Goal: Information Seeking & Learning: Learn about a topic

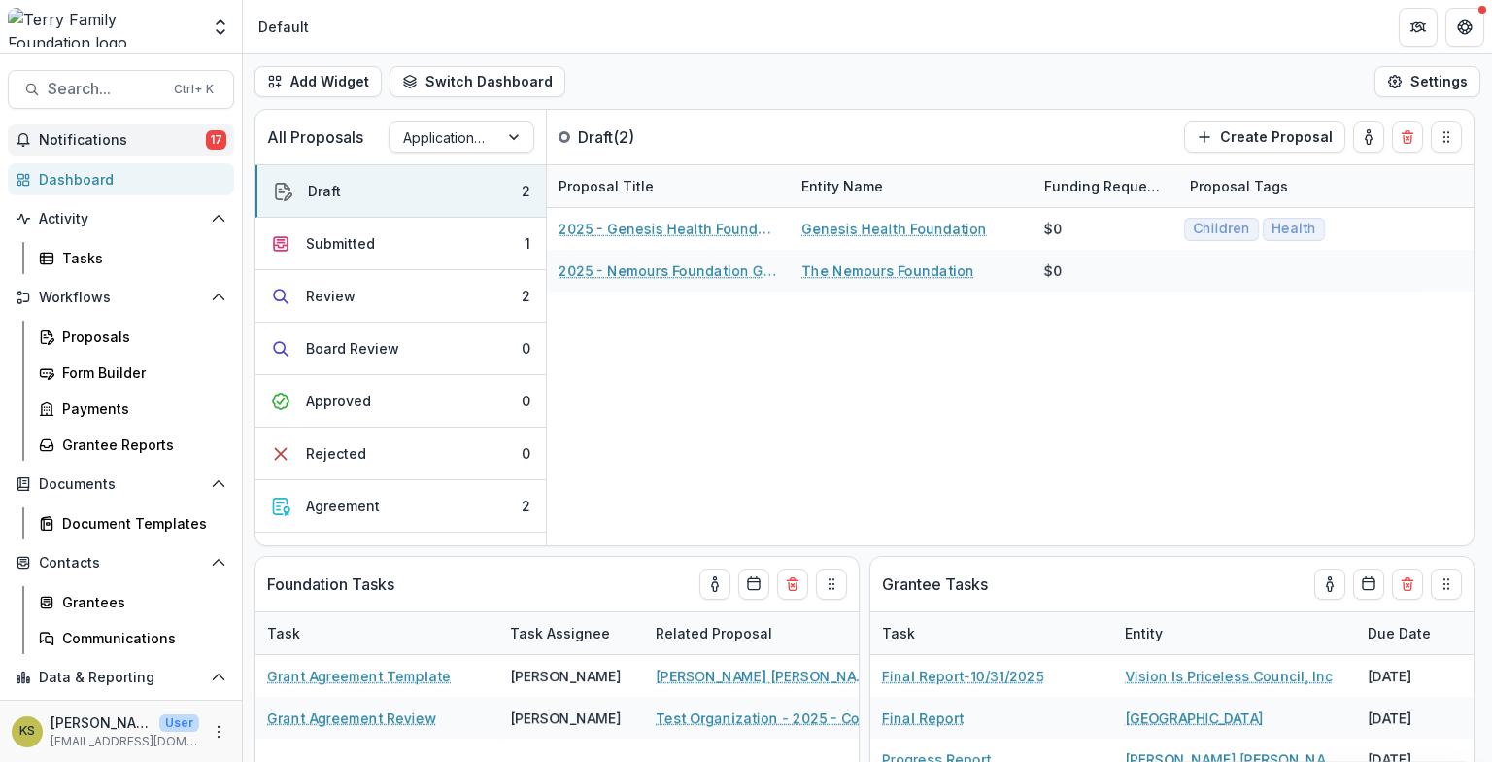
click at [108, 137] on span "Notifications" at bounding box center [122, 140] width 167 height 17
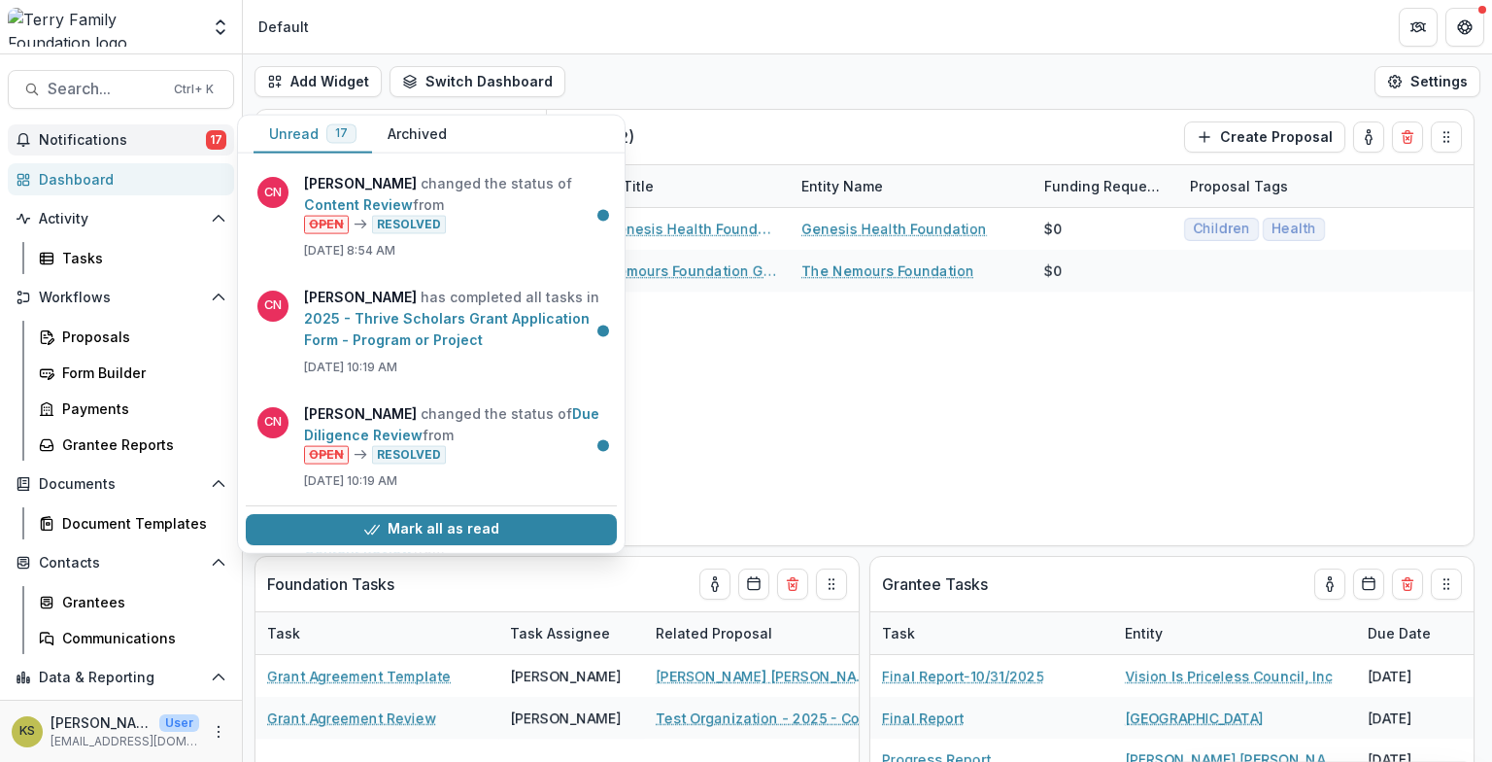
click at [108, 139] on span "Notifications" at bounding box center [122, 140] width 167 height 17
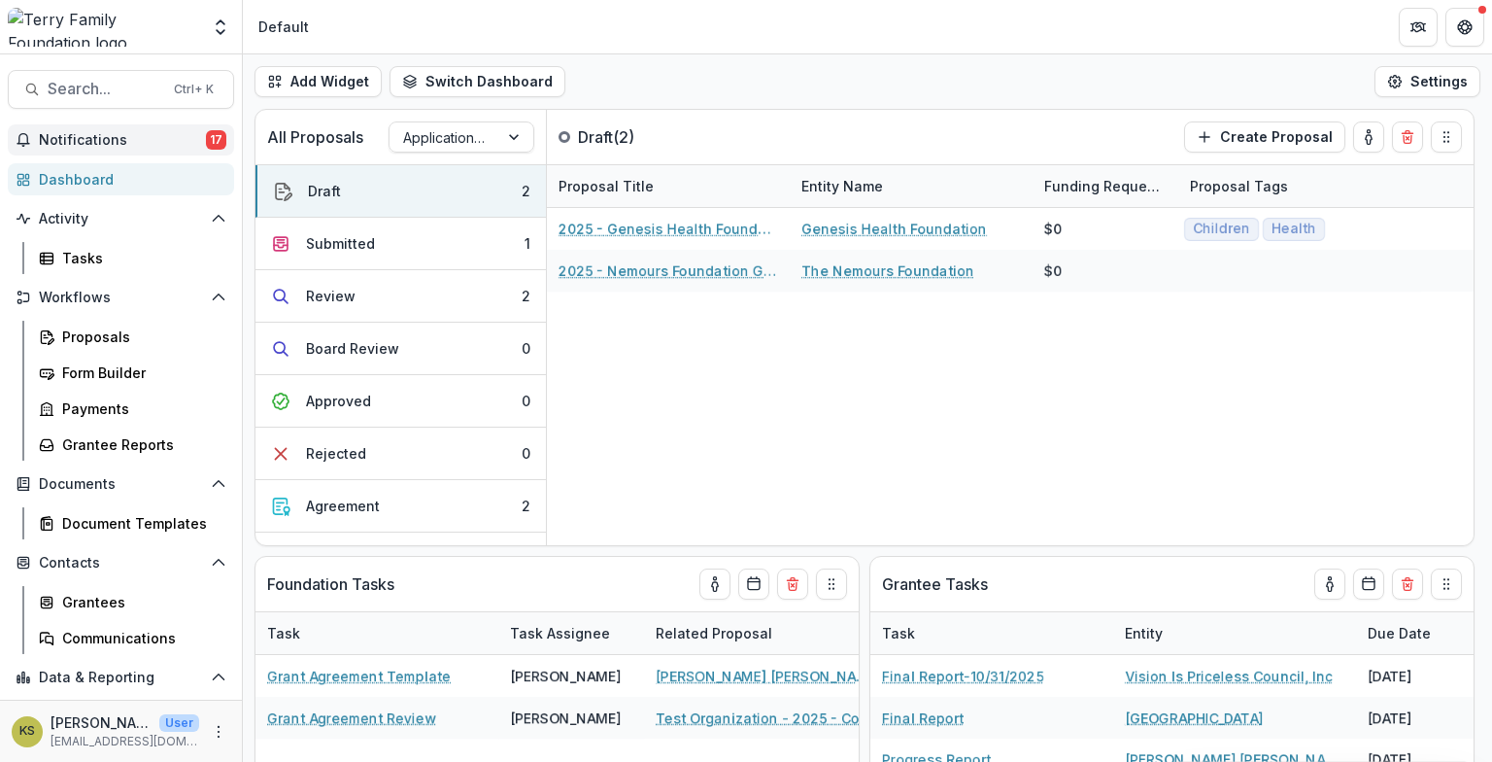
click at [112, 138] on span "Notifications" at bounding box center [122, 140] width 167 height 17
click at [78, 93] on span "Search..." at bounding box center [105, 89] width 115 height 18
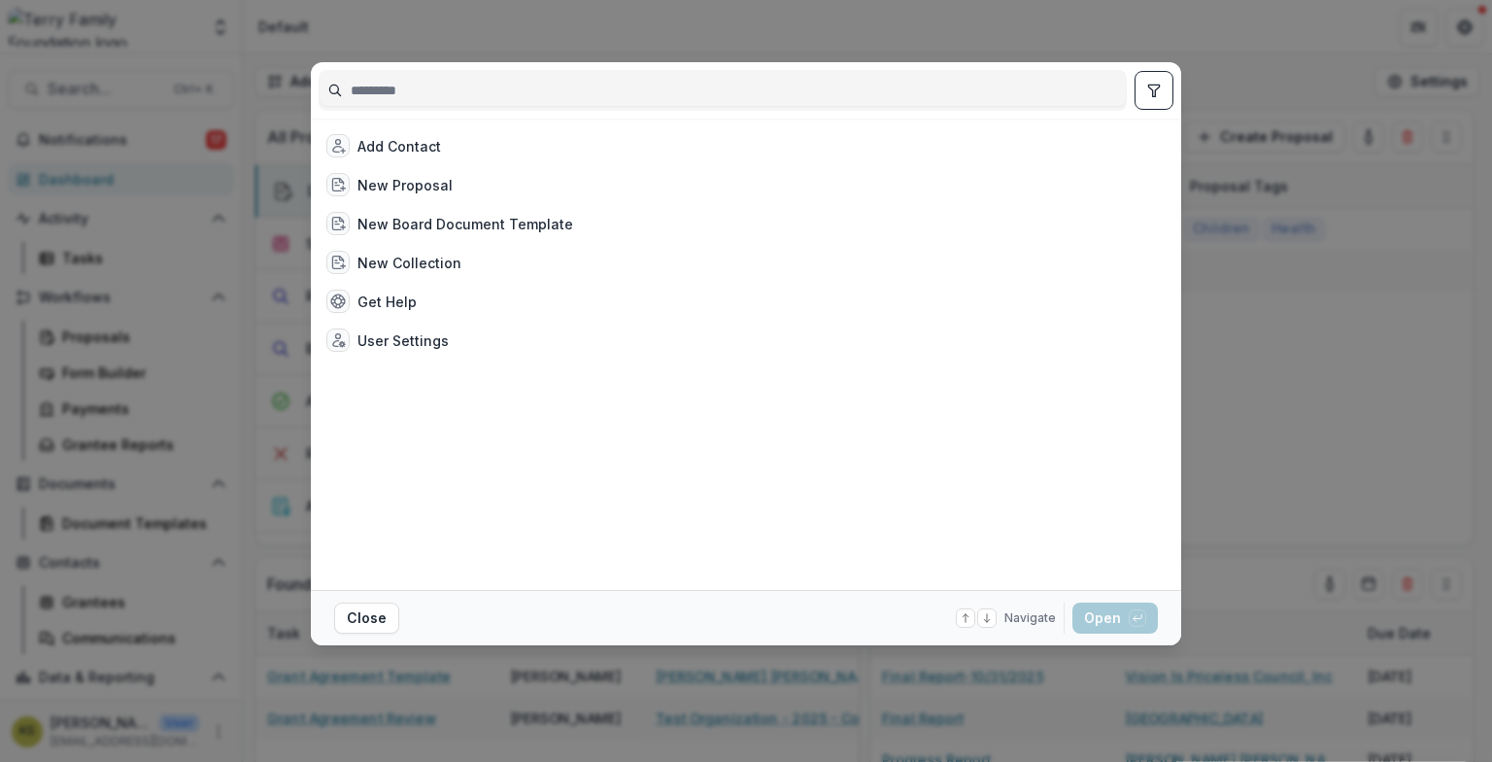
click at [1357, 478] on div "Add Contact New Proposal New Board Document Template New Collection Get Help Us…" at bounding box center [746, 381] width 1492 height 762
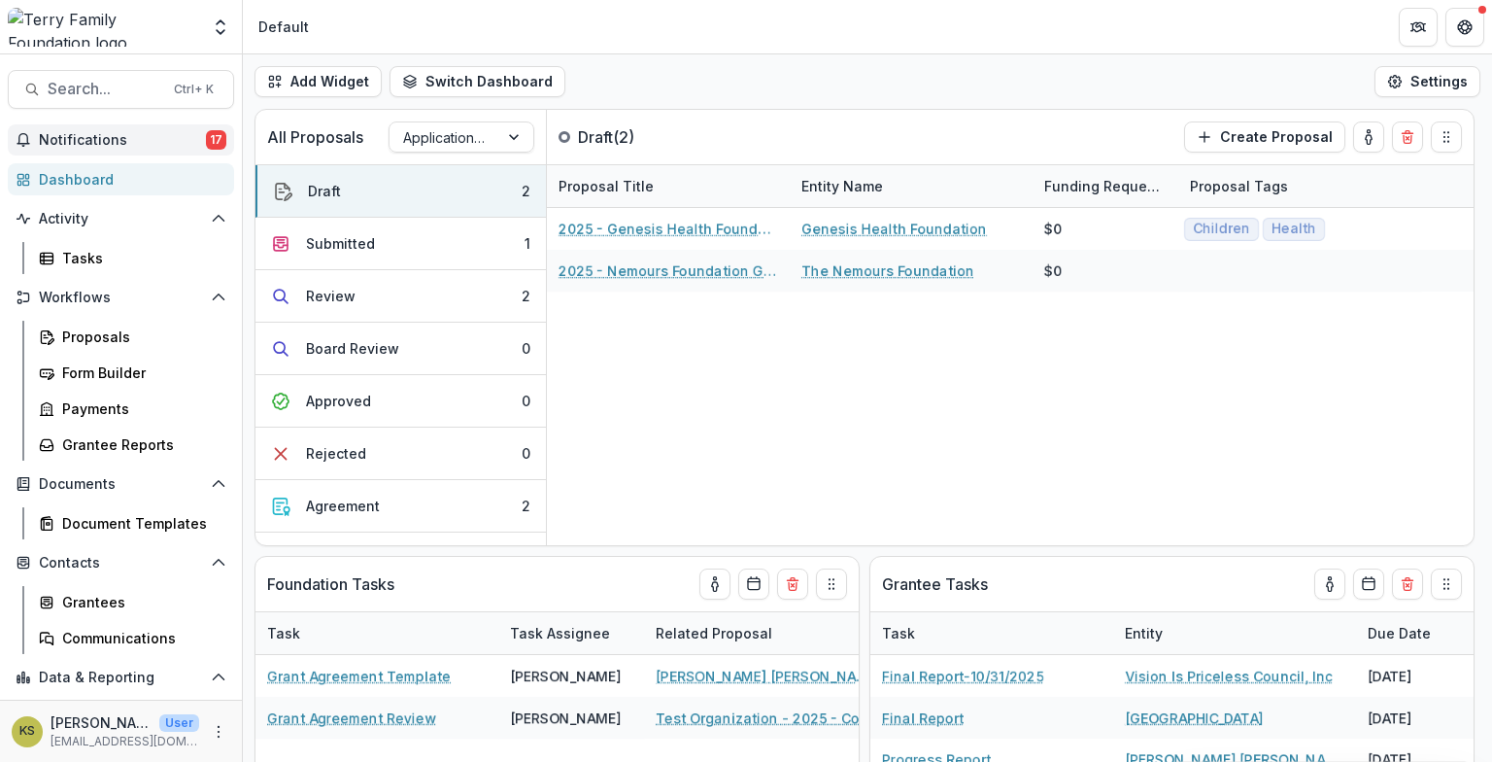
click at [129, 144] on span "Notifications" at bounding box center [122, 140] width 167 height 17
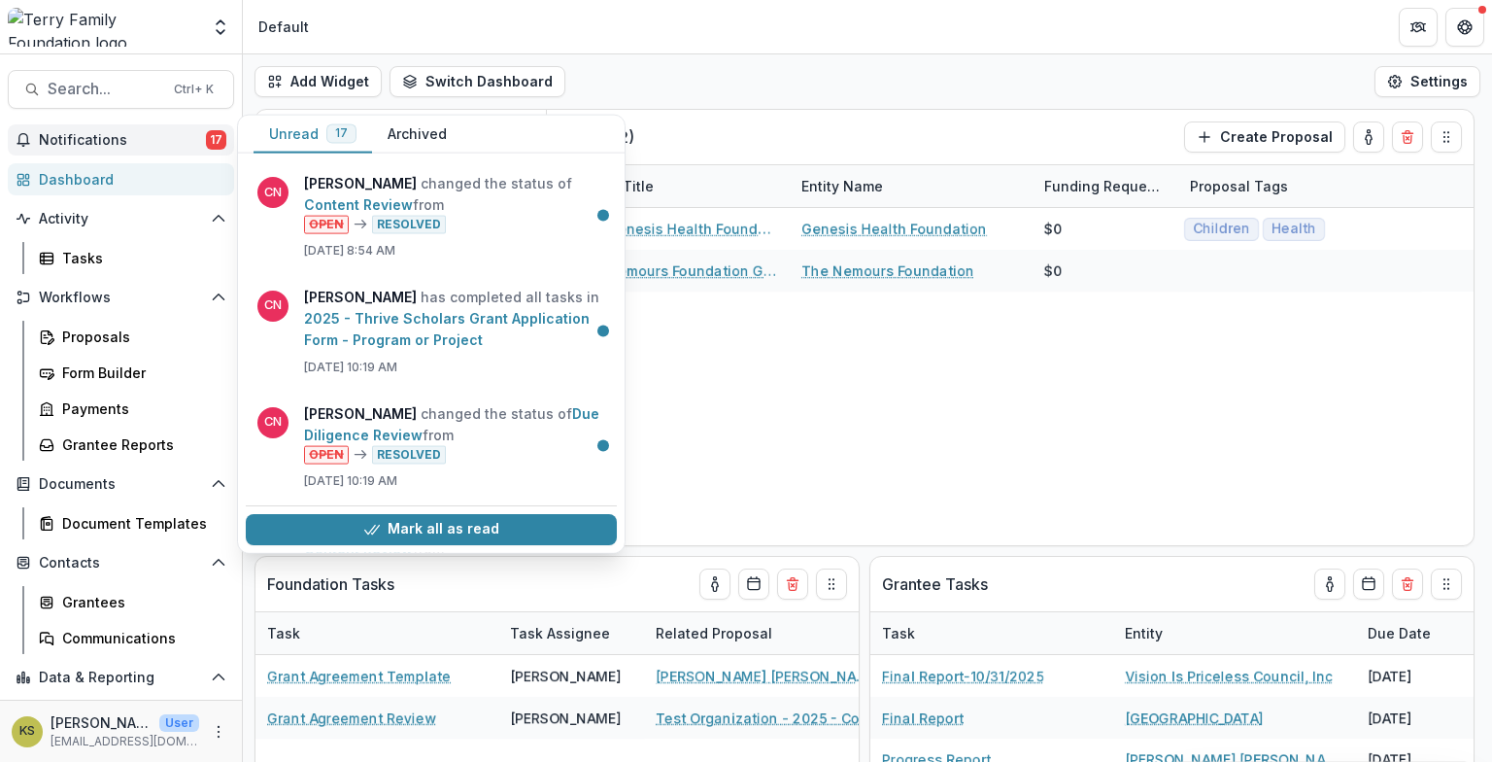
click at [129, 144] on span "Notifications" at bounding box center [122, 140] width 167 height 17
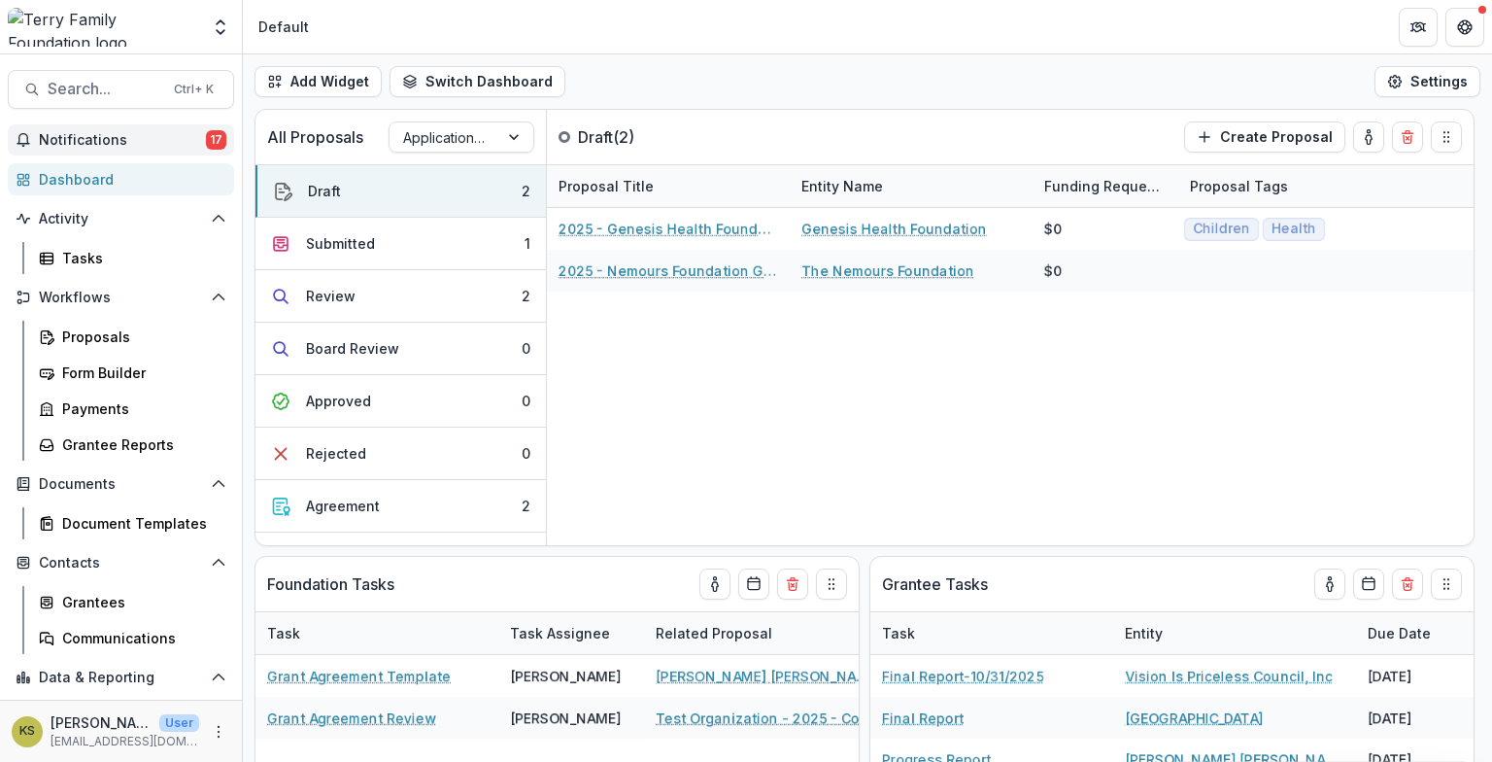
click at [69, 179] on div "Dashboard" at bounding box center [129, 179] width 180 height 20
click at [69, 178] on div "Dashboard" at bounding box center [129, 179] width 180 height 20
click at [69, 177] on div "Dashboard" at bounding box center [129, 179] width 180 height 20
click at [62, 211] on span "Activity" at bounding box center [121, 219] width 164 height 17
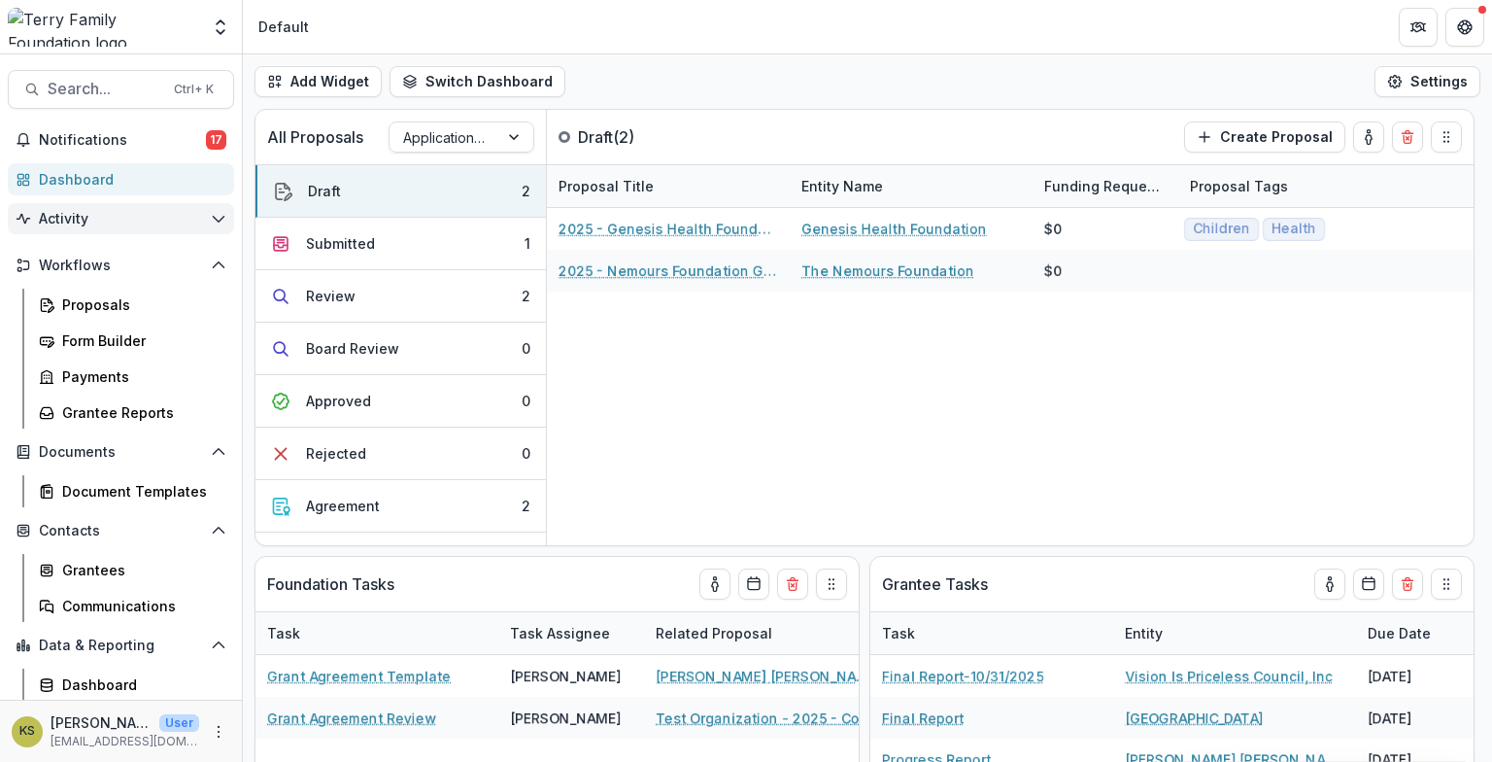
click at [61, 218] on span "Activity" at bounding box center [121, 219] width 164 height 17
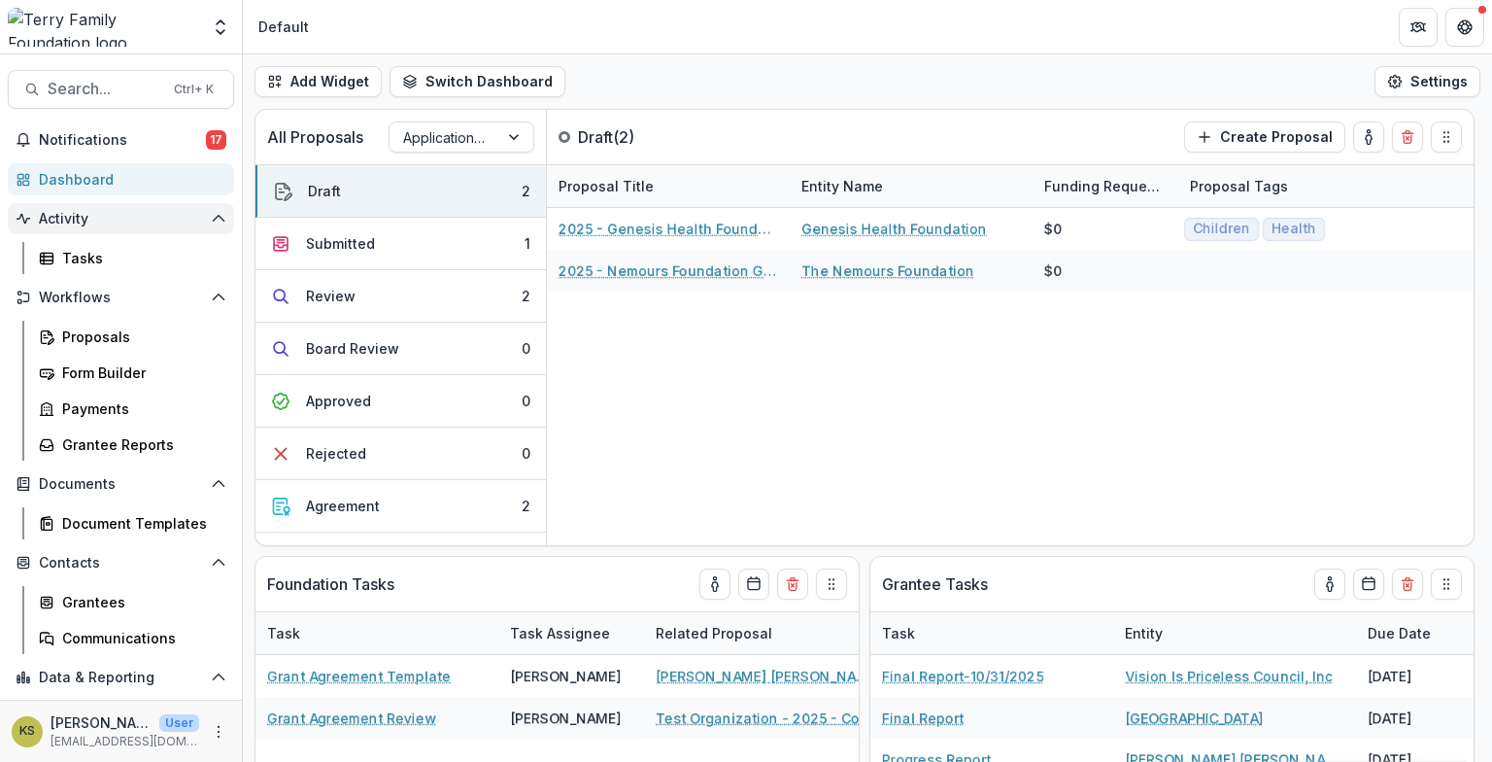
click at [61, 218] on span "Activity" at bounding box center [121, 219] width 164 height 17
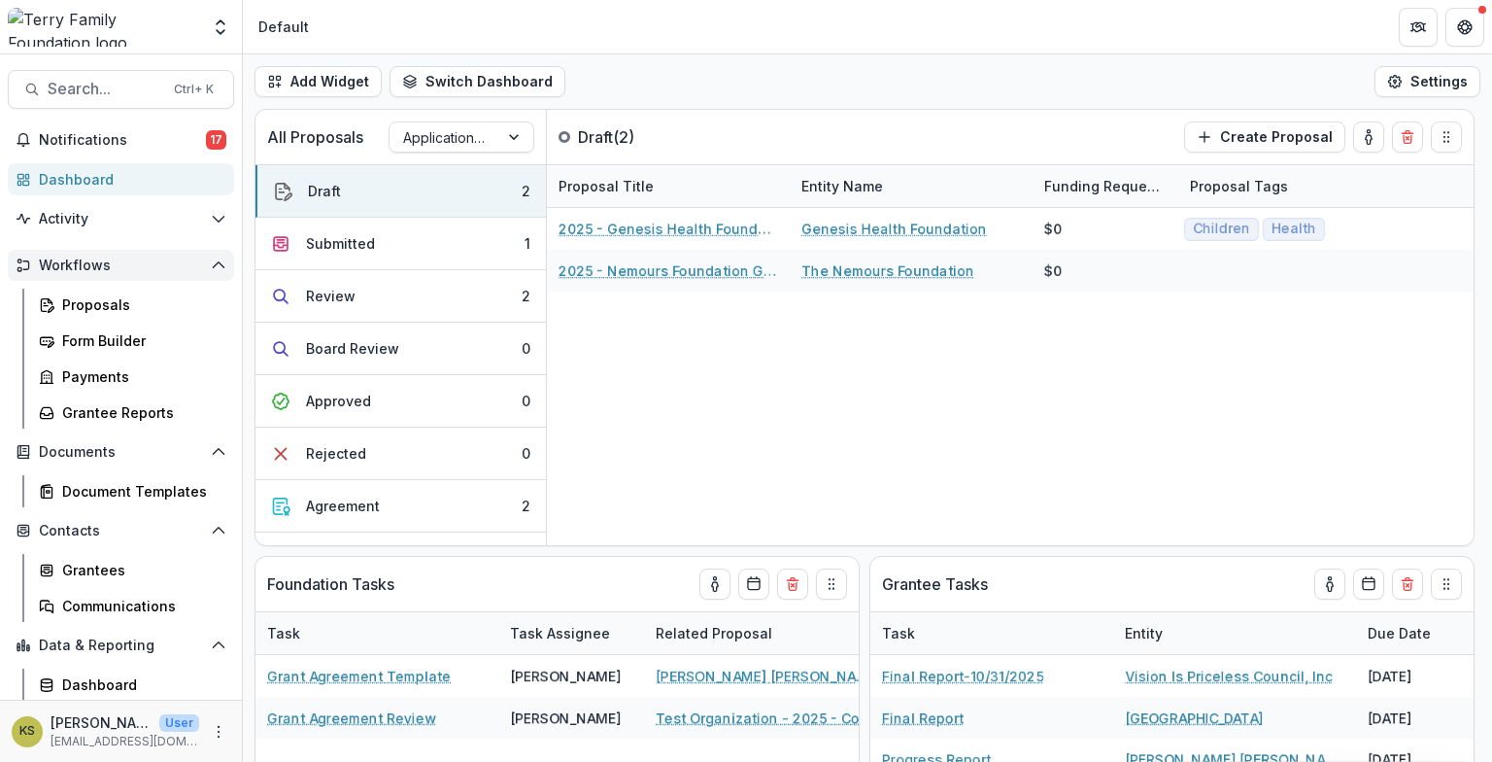
click at [51, 271] on span "Workflows" at bounding box center [121, 265] width 164 height 17
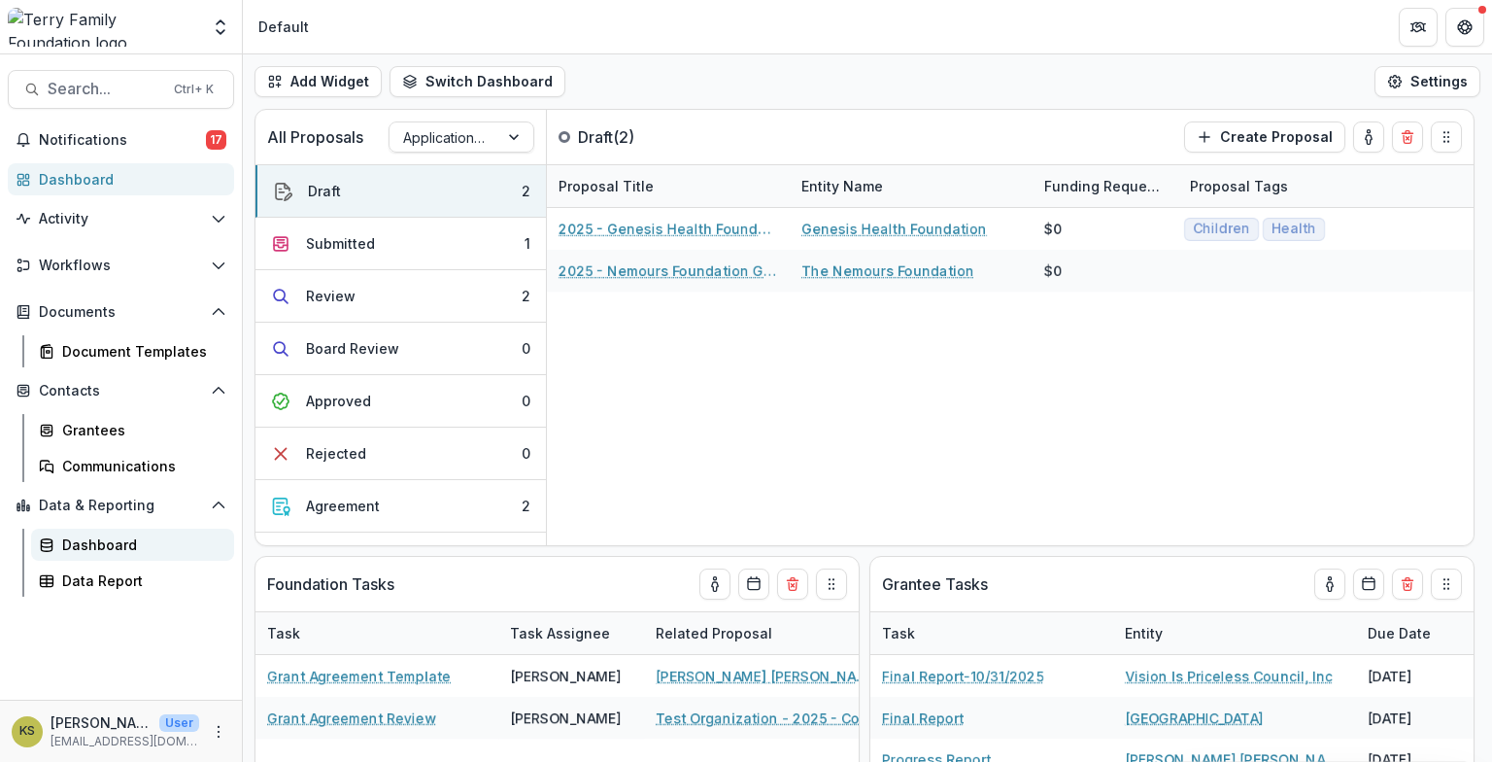
click at [75, 545] on div "Dashboard" at bounding box center [140, 544] width 156 height 20
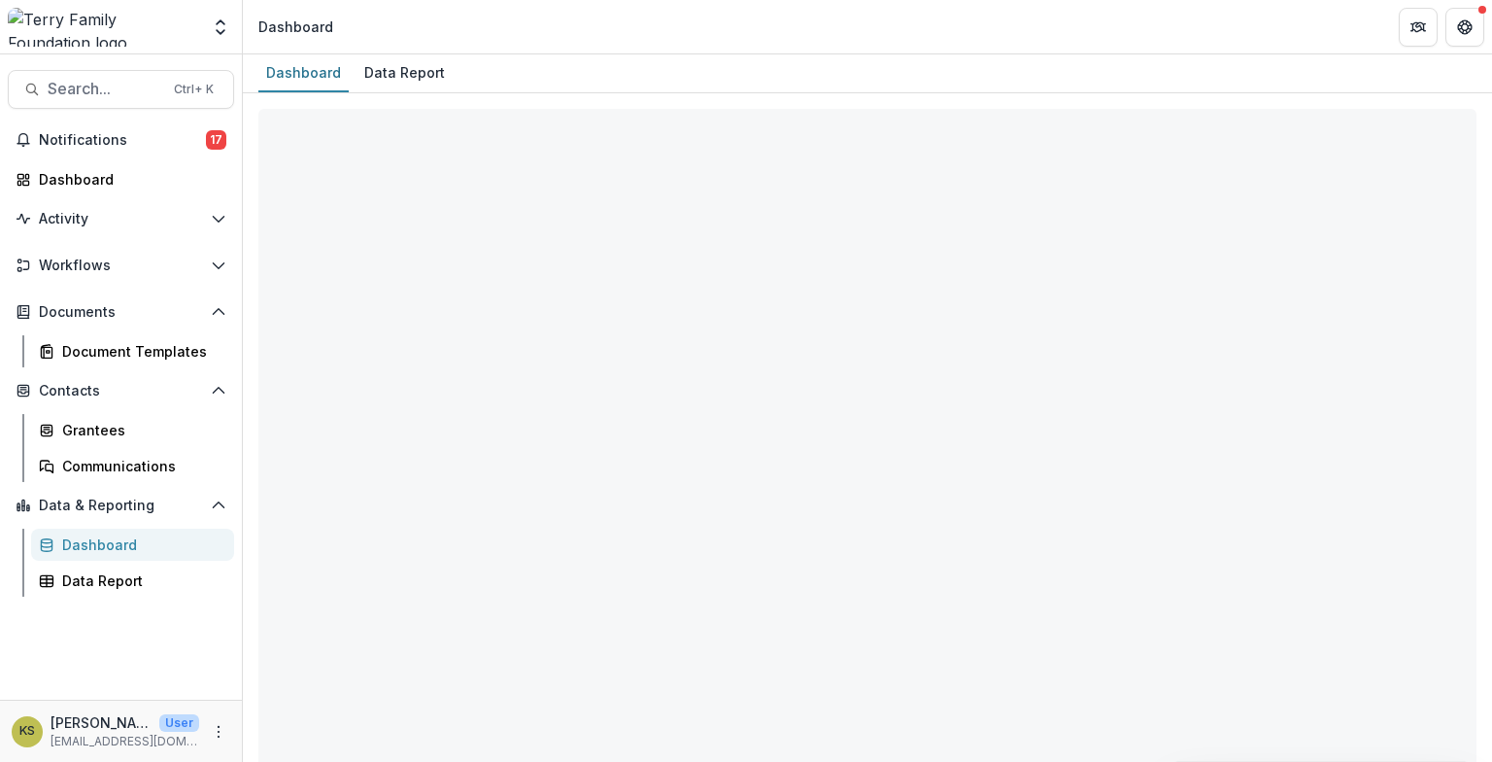
select select "**********"
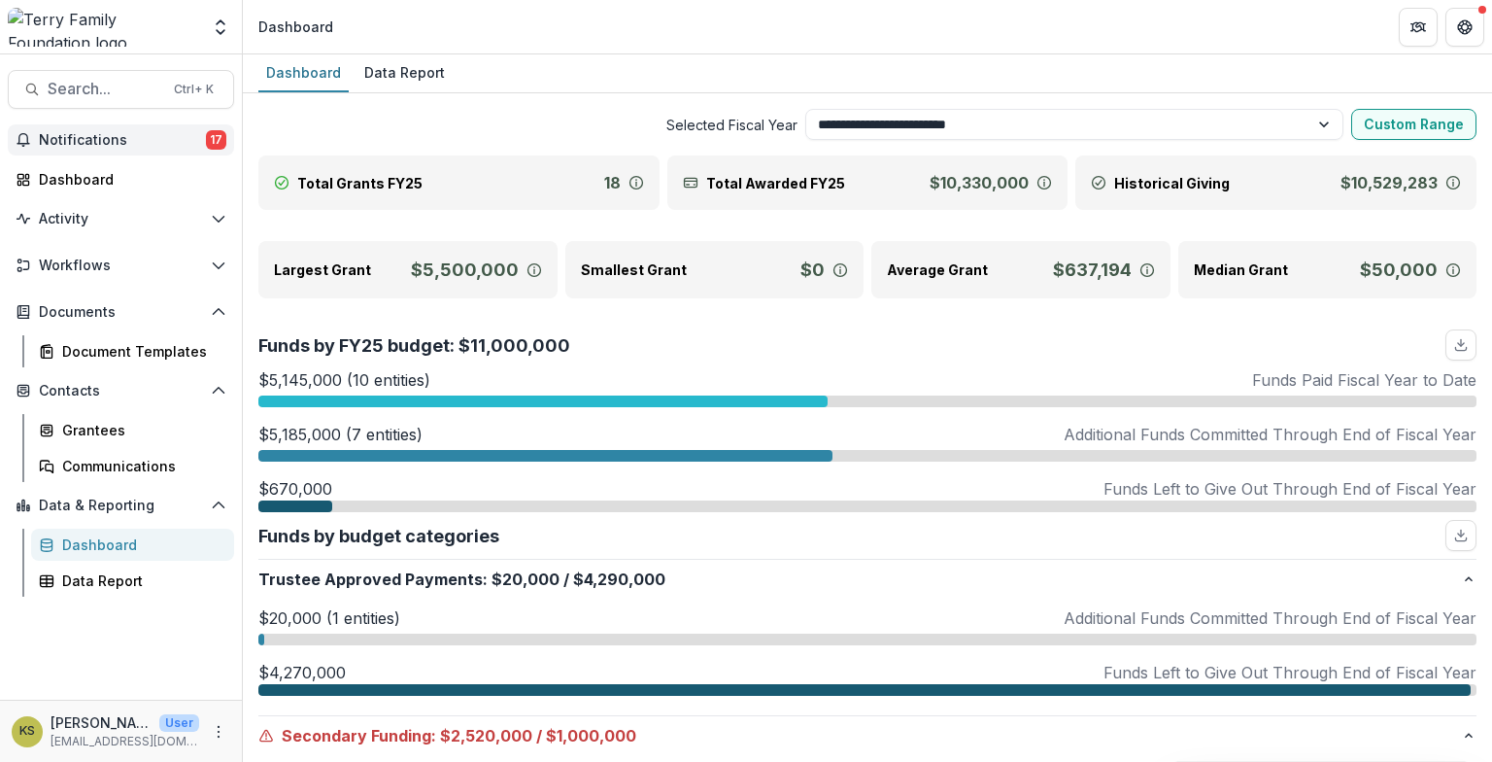
click at [65, 144] on span "Notifications" at bounding box center [122, 140] width 167 height 17
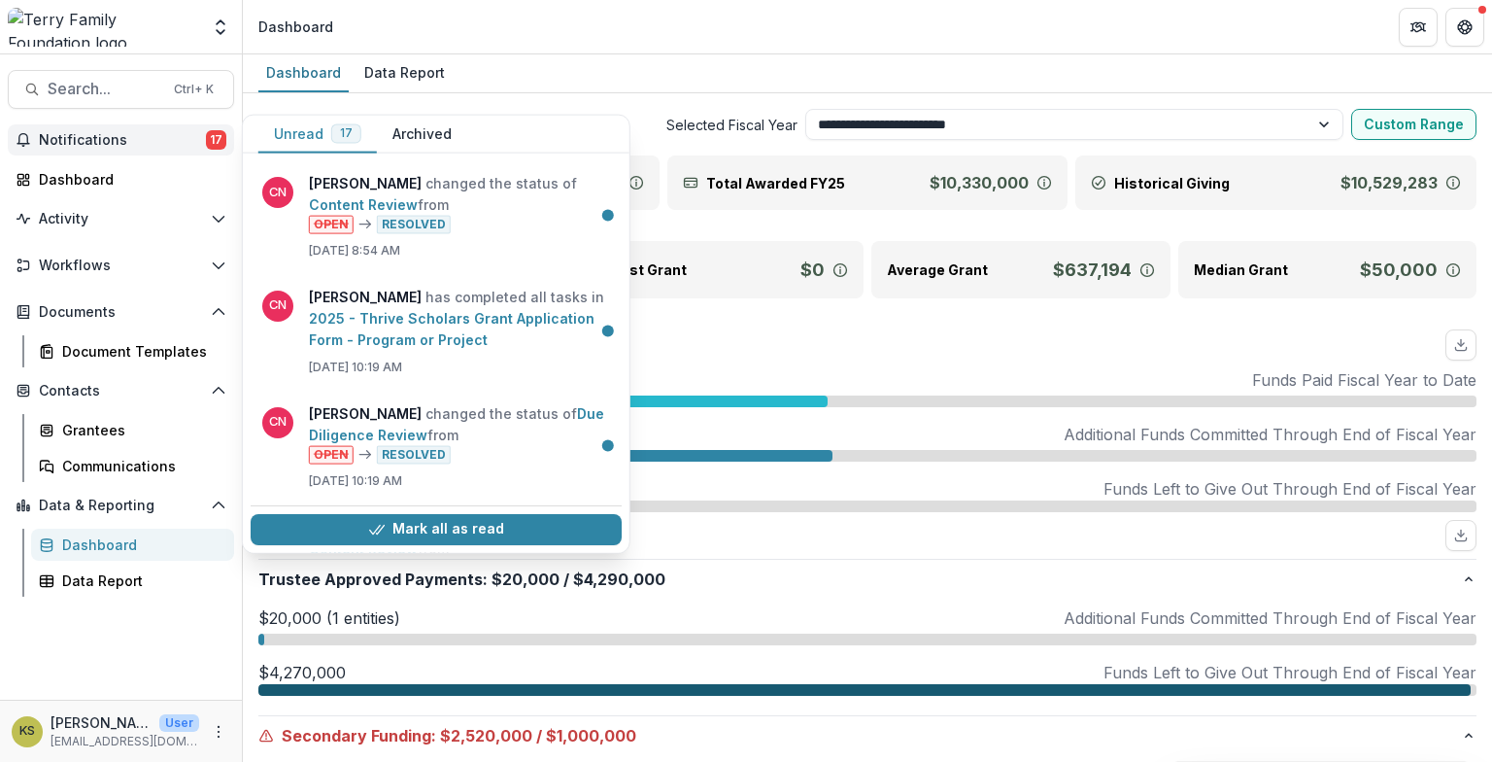
click at [66, 141] on span "Notifications" at bounding box center [122, 140] width 167 height 17
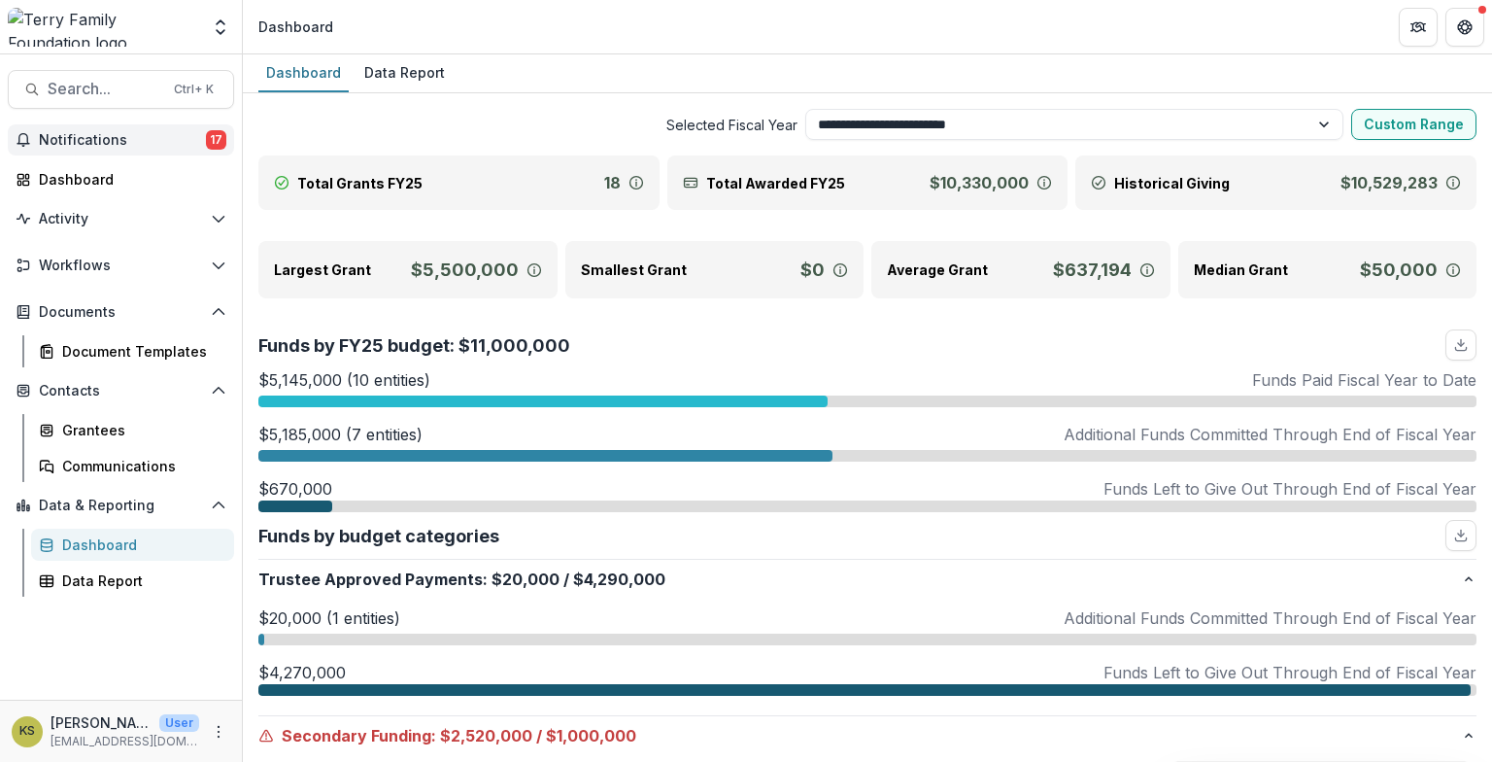
click at [66, 143] on span "Notifications" at bounding box center [122, 140] width 167 height 17
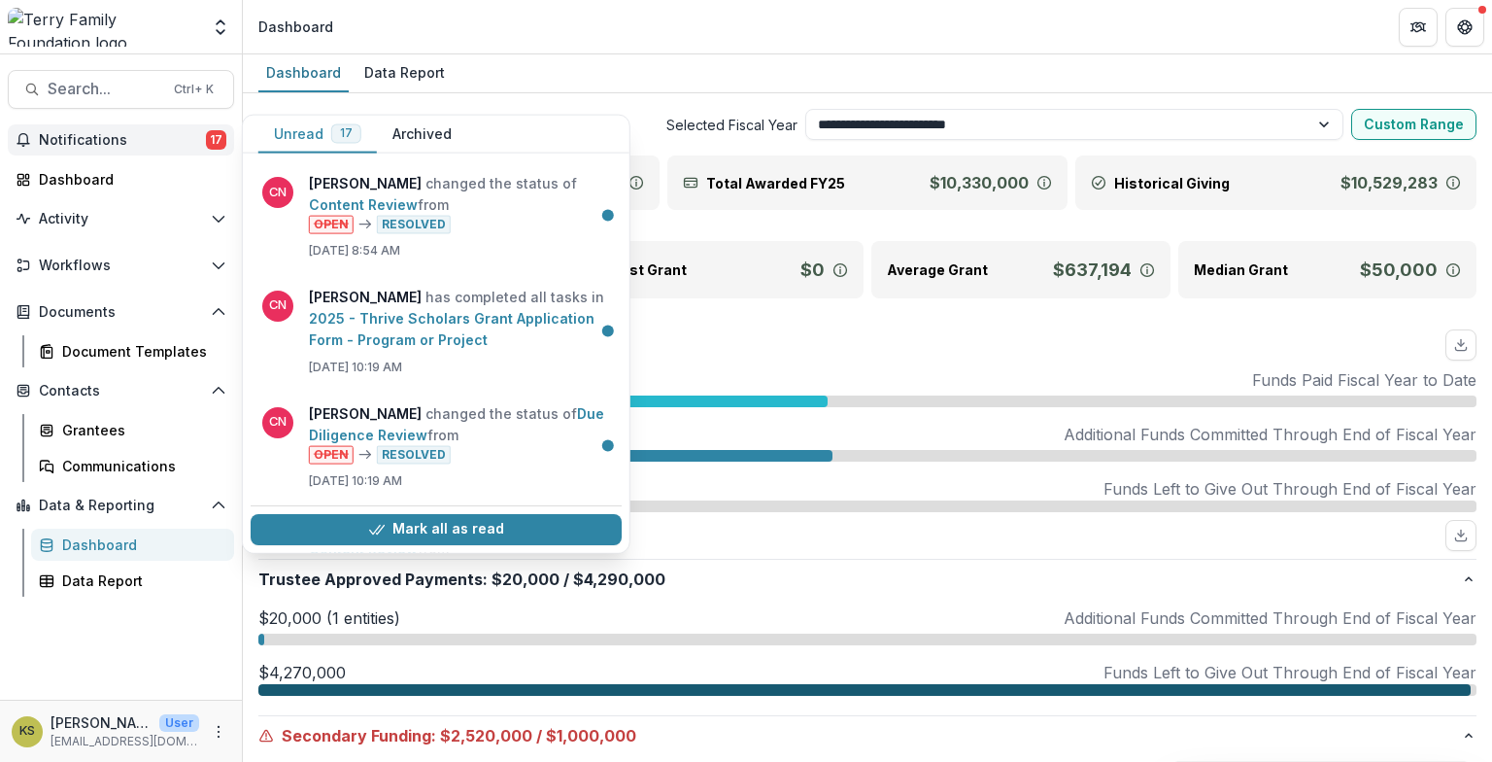
click at [66, 143] on span "Notifications" at bounding box center [122, 140] width 167 height 17
click at [64, 145] on span "Notifications" at bounding box center [122, 140] width 167 height 17
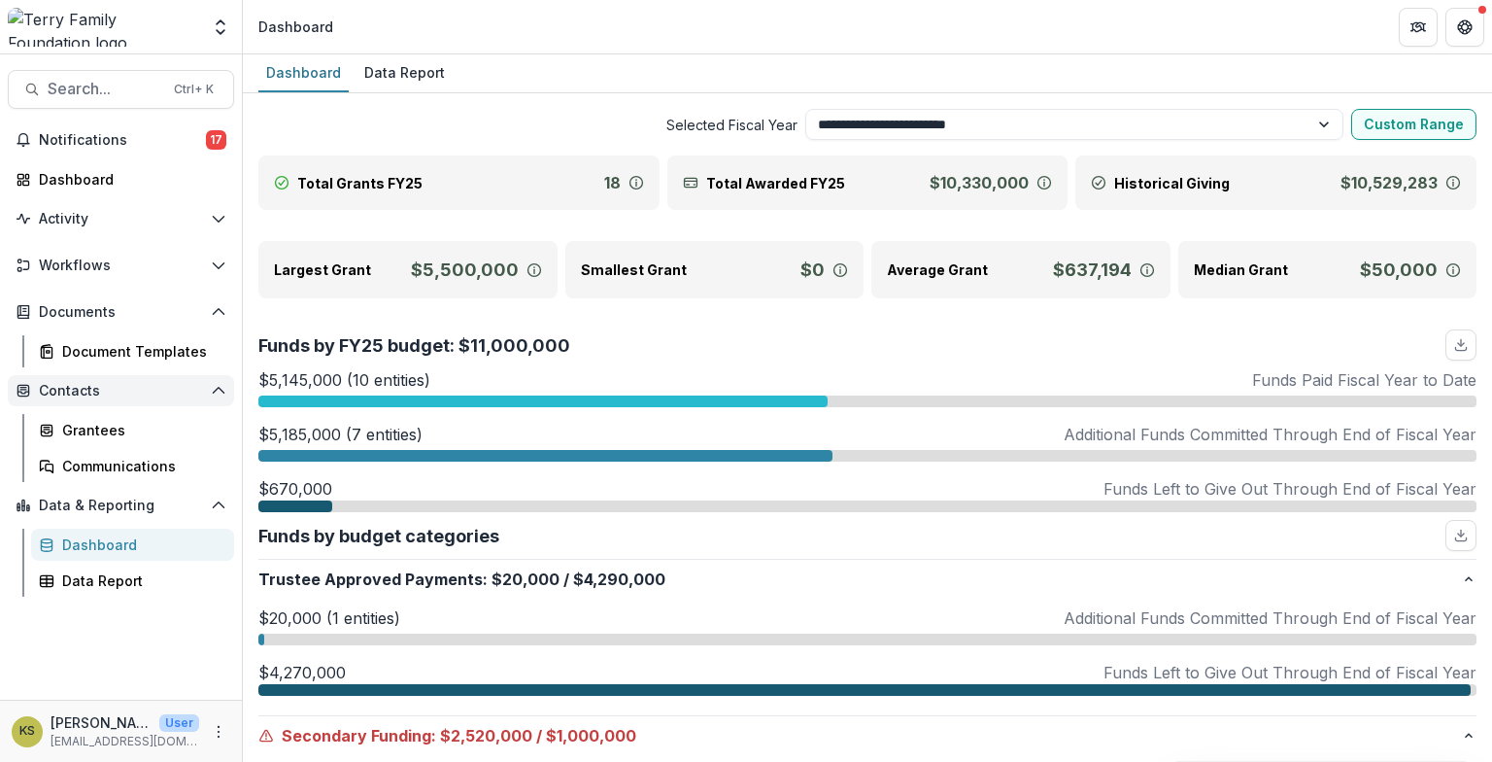
click at [70, 394] on span "Contacts" at bounding box center [121, 391] width 164 height 17
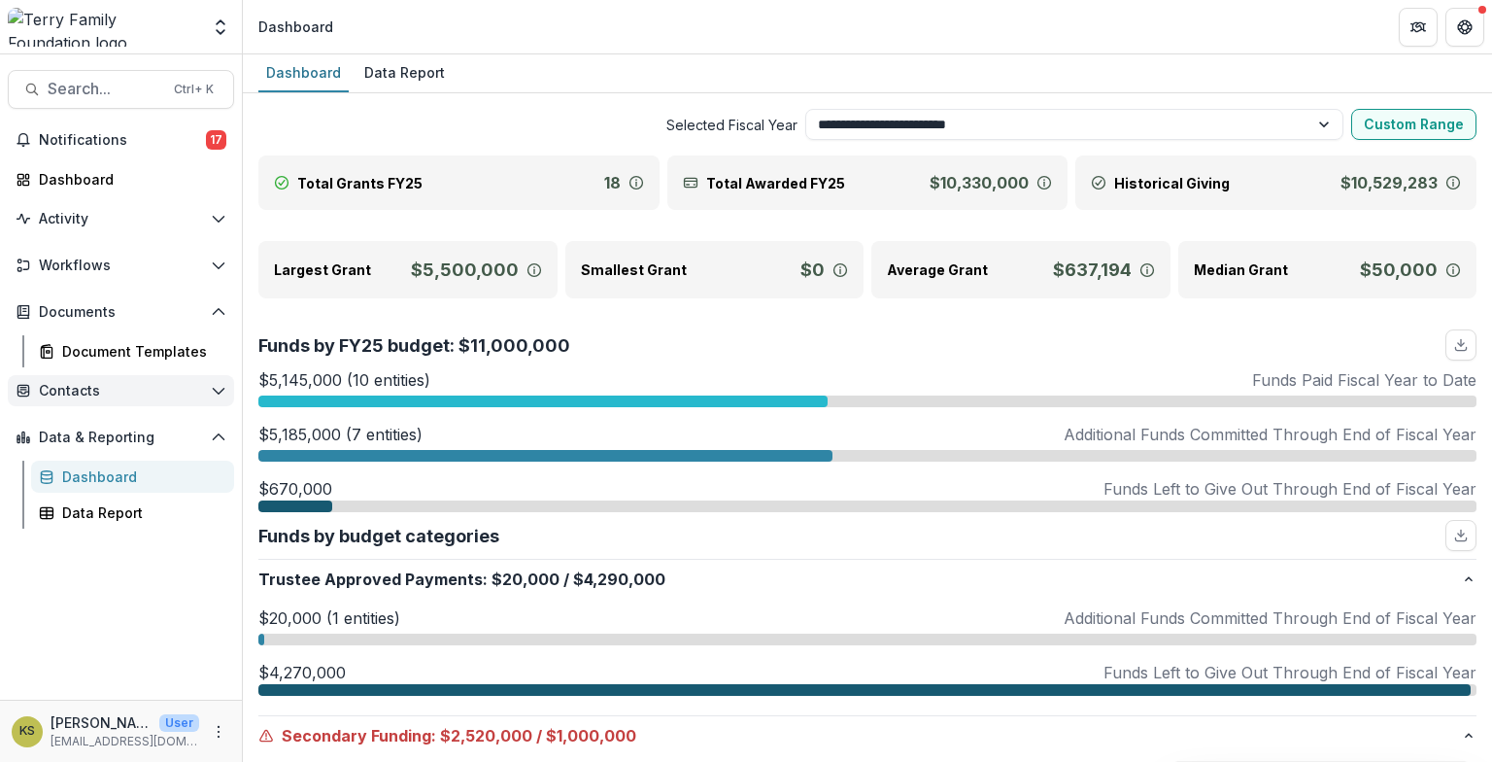
click at [70, 393] on span "Contacts" at bounding box center [121, 391] width 164 height 17
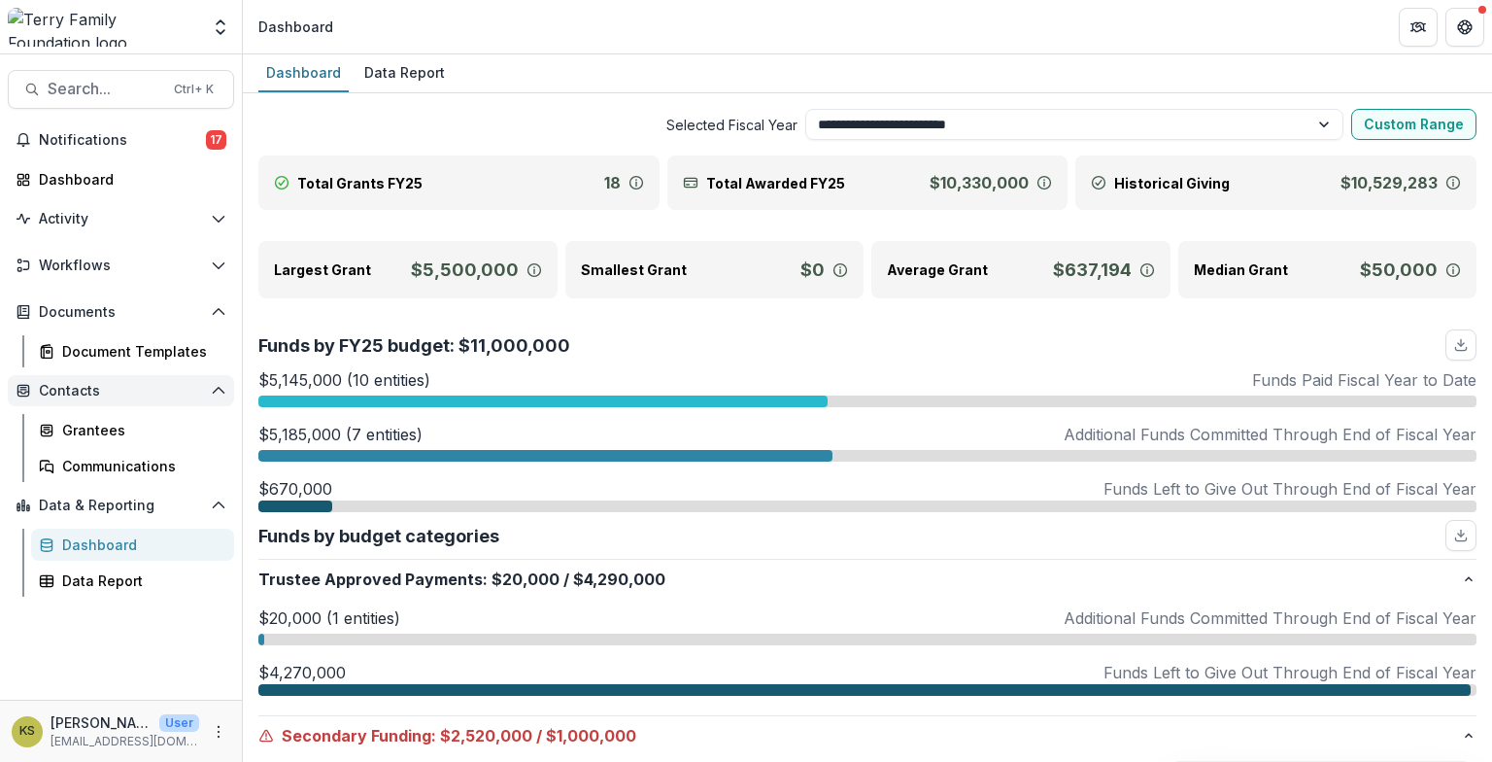
click at [70, 393] on span "Contacts" at bounding box center [121, 391] width 164 height 17
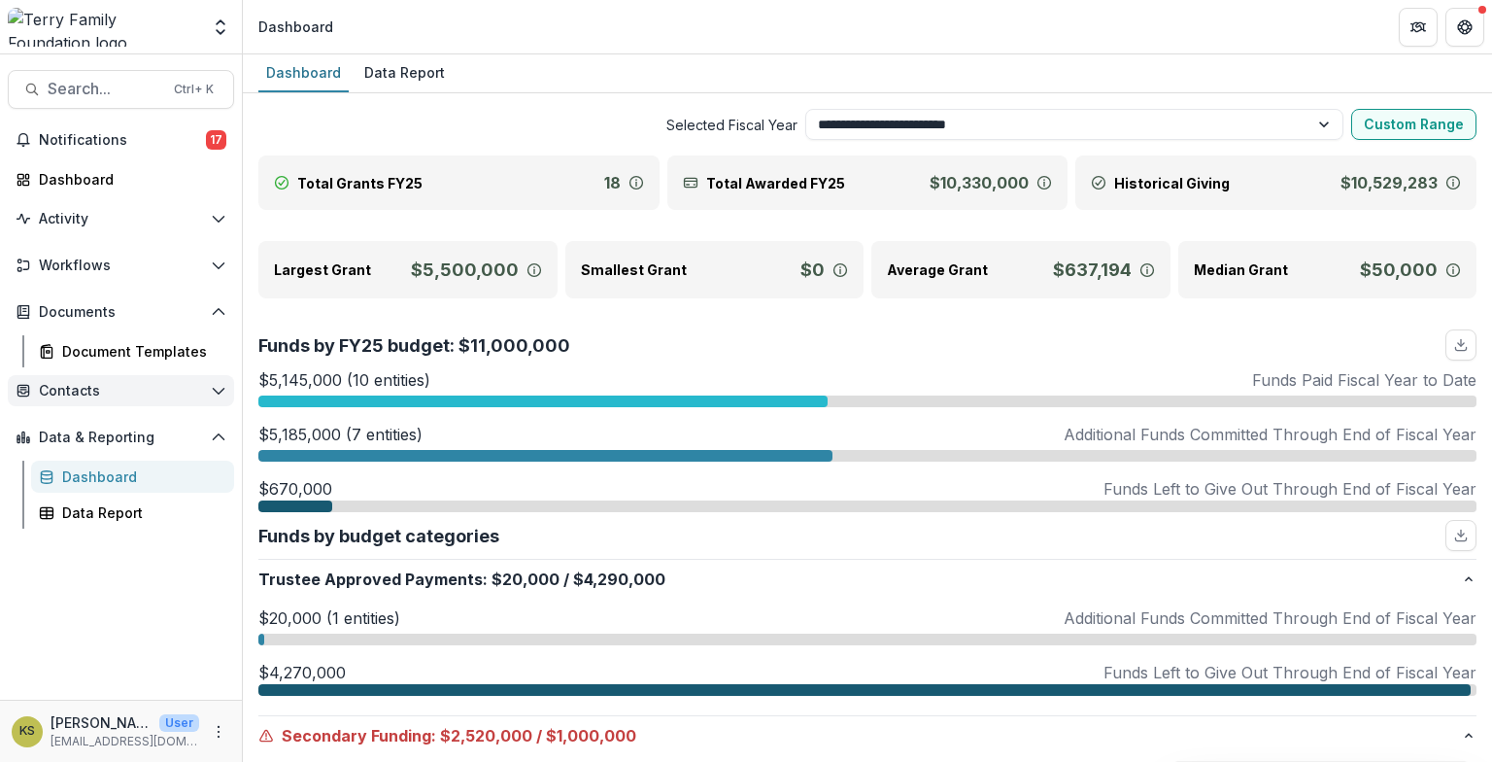
click at [69, 390] on span "Contacts" at bounding box center [121, 391] width 164 height 17
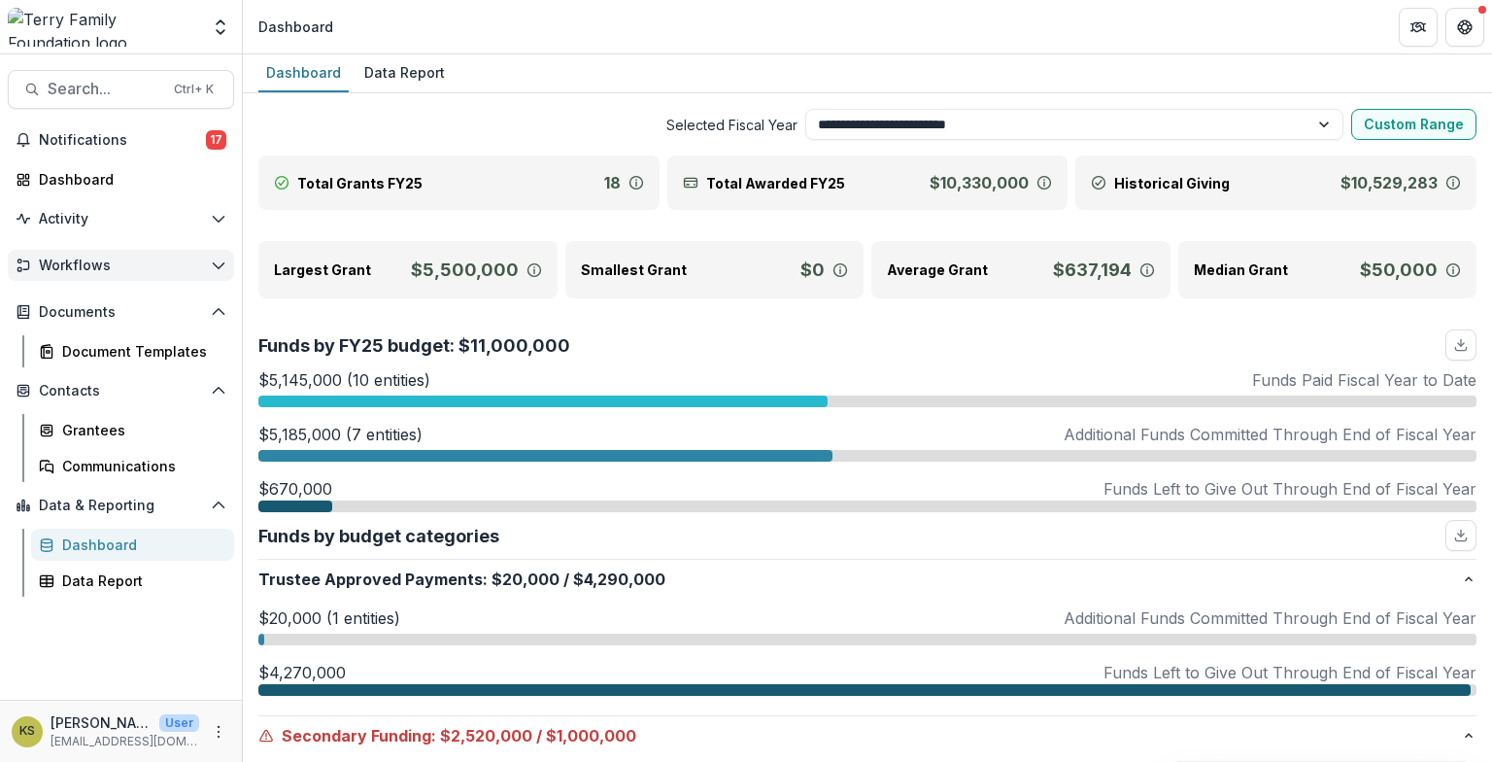
click at [54, 278] on button "Workflows" at bounding box center [121, 265] width 226 height 31
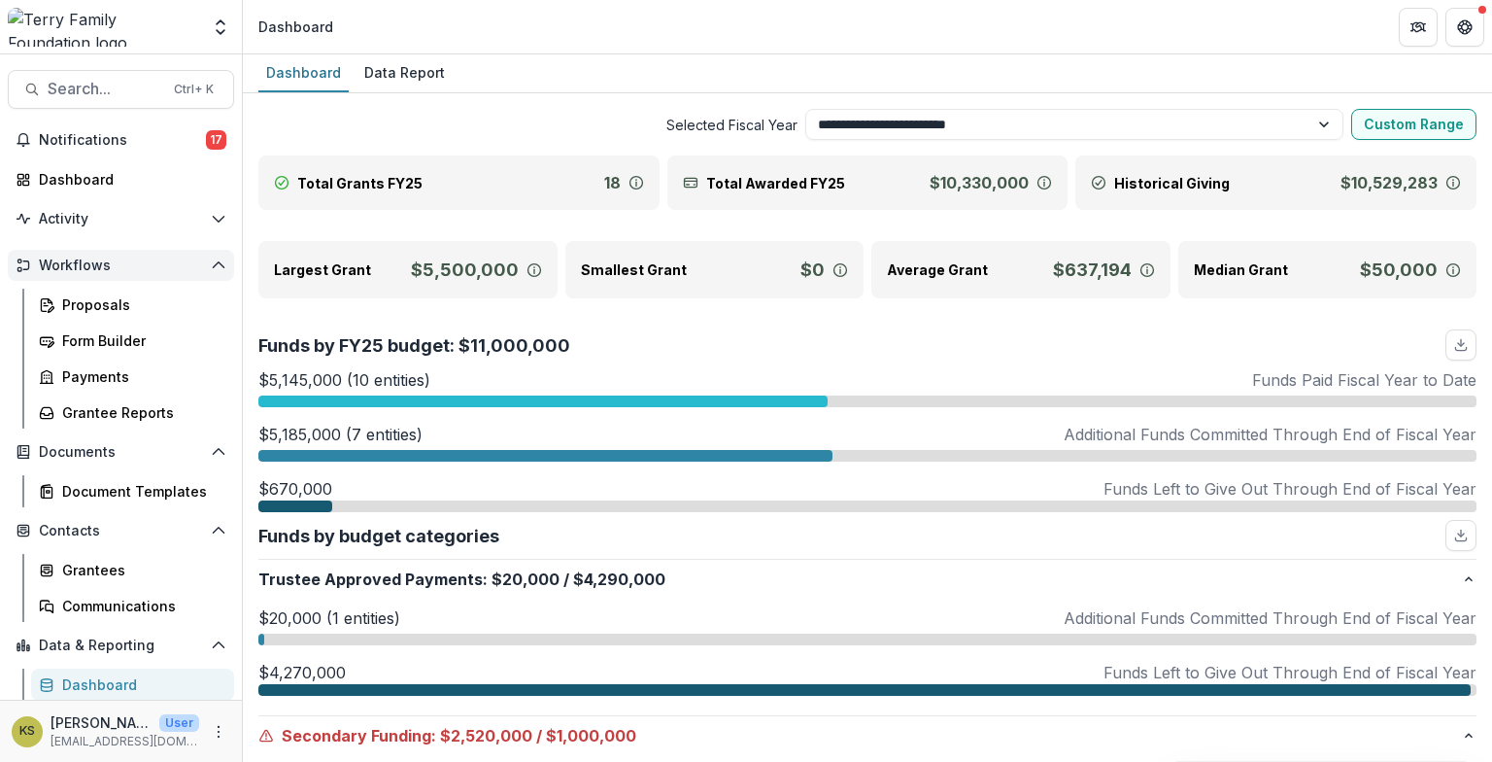
click at [54, 278] on button "Workflows" at bounding box center [121, 265] width 226 height 31
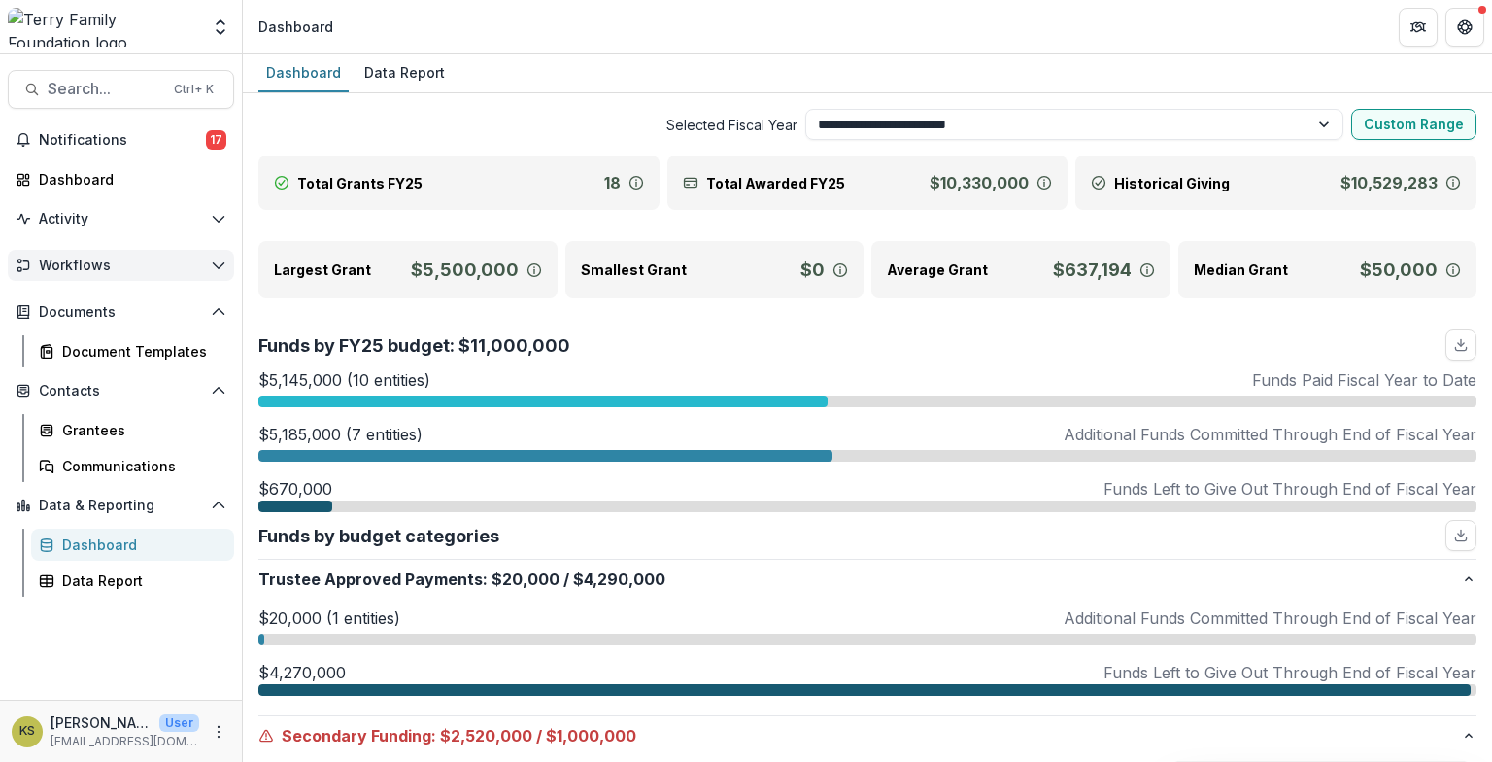
click at [53, 280] on button "Workflows" at bounding box center [121, 265] width 226 height 31
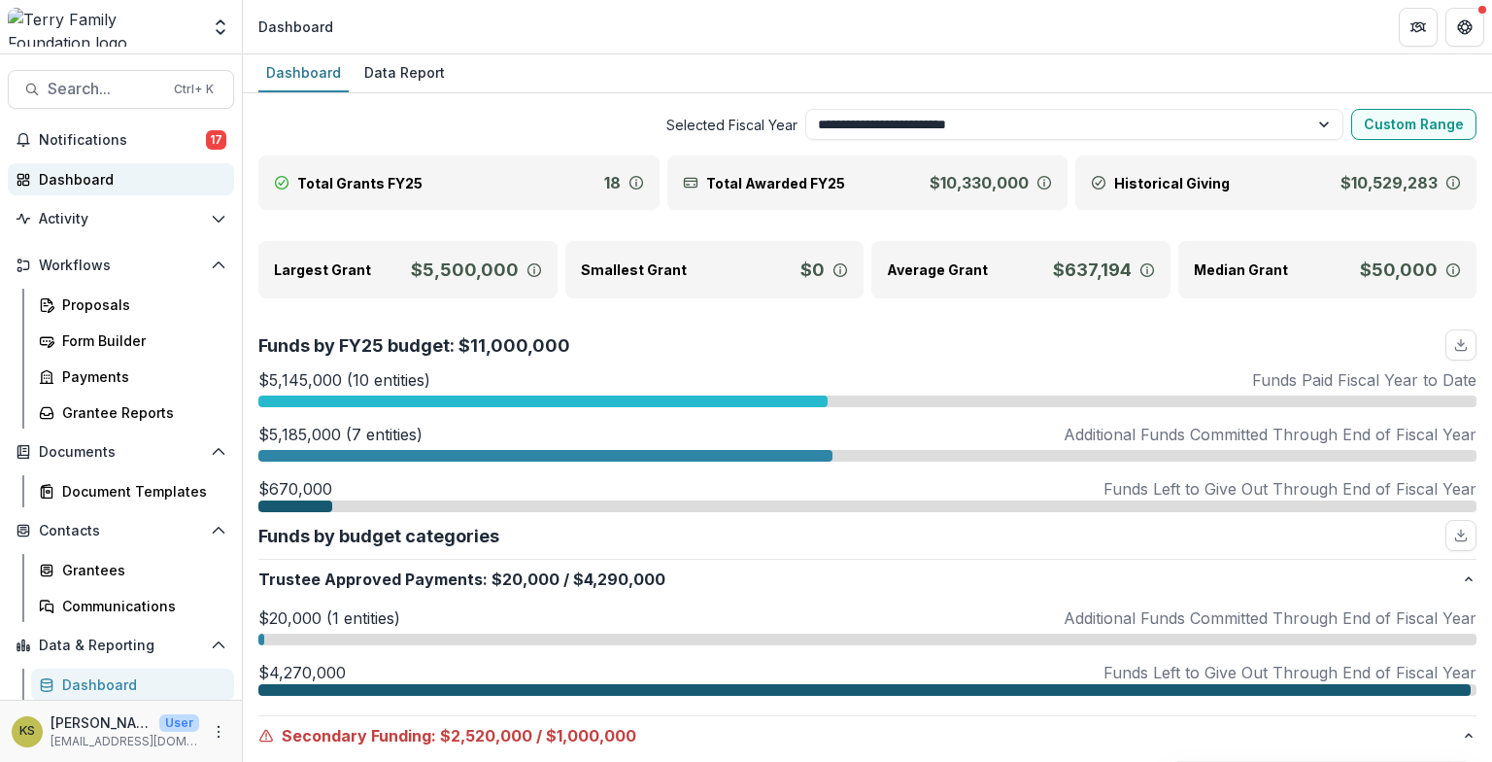
click at [59, 185] on div "Dashboard" at bounding box center [129, 179] width 180 height 20
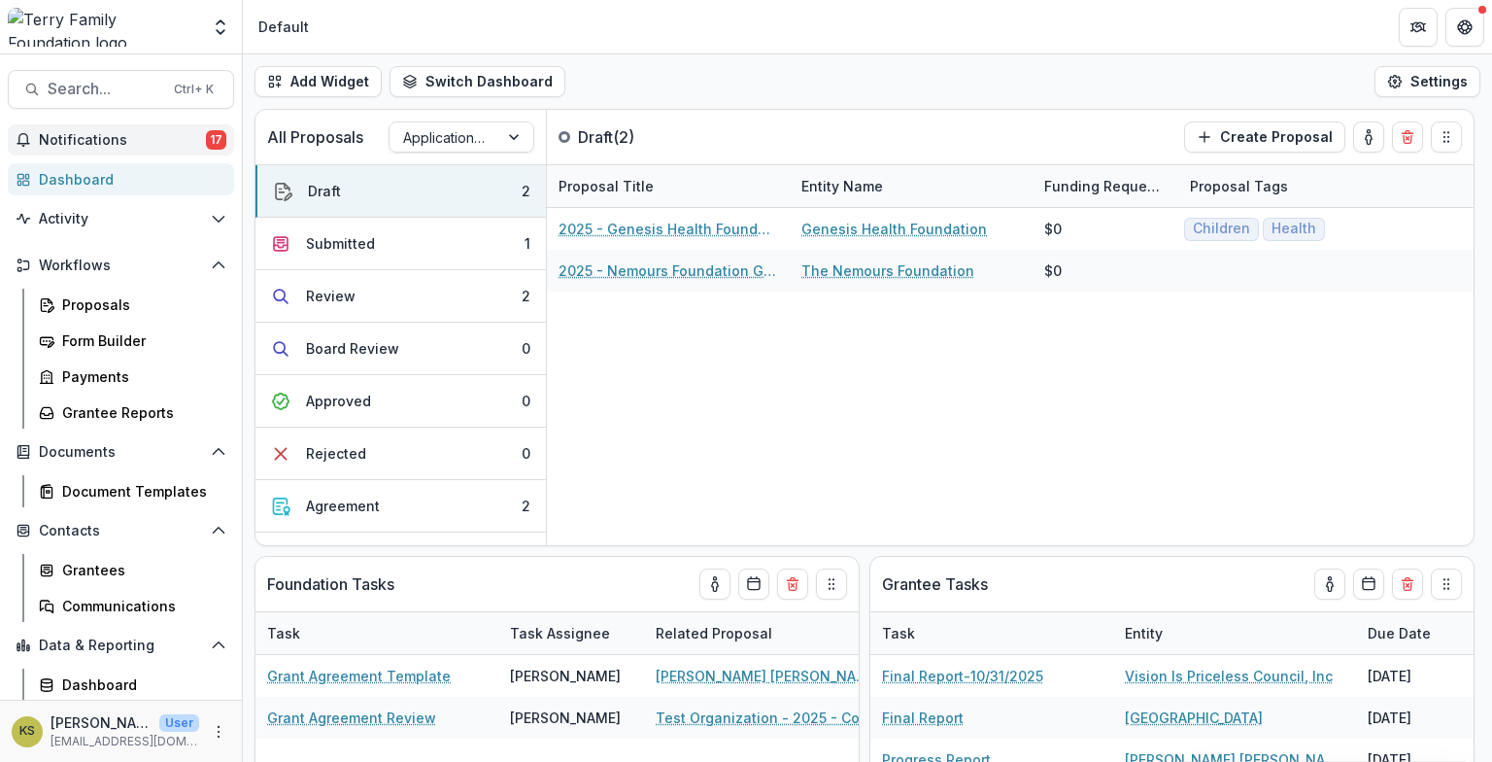
click at [61, 148] on span "Notifications" at bounding box center [122, 140] width 167 height 17
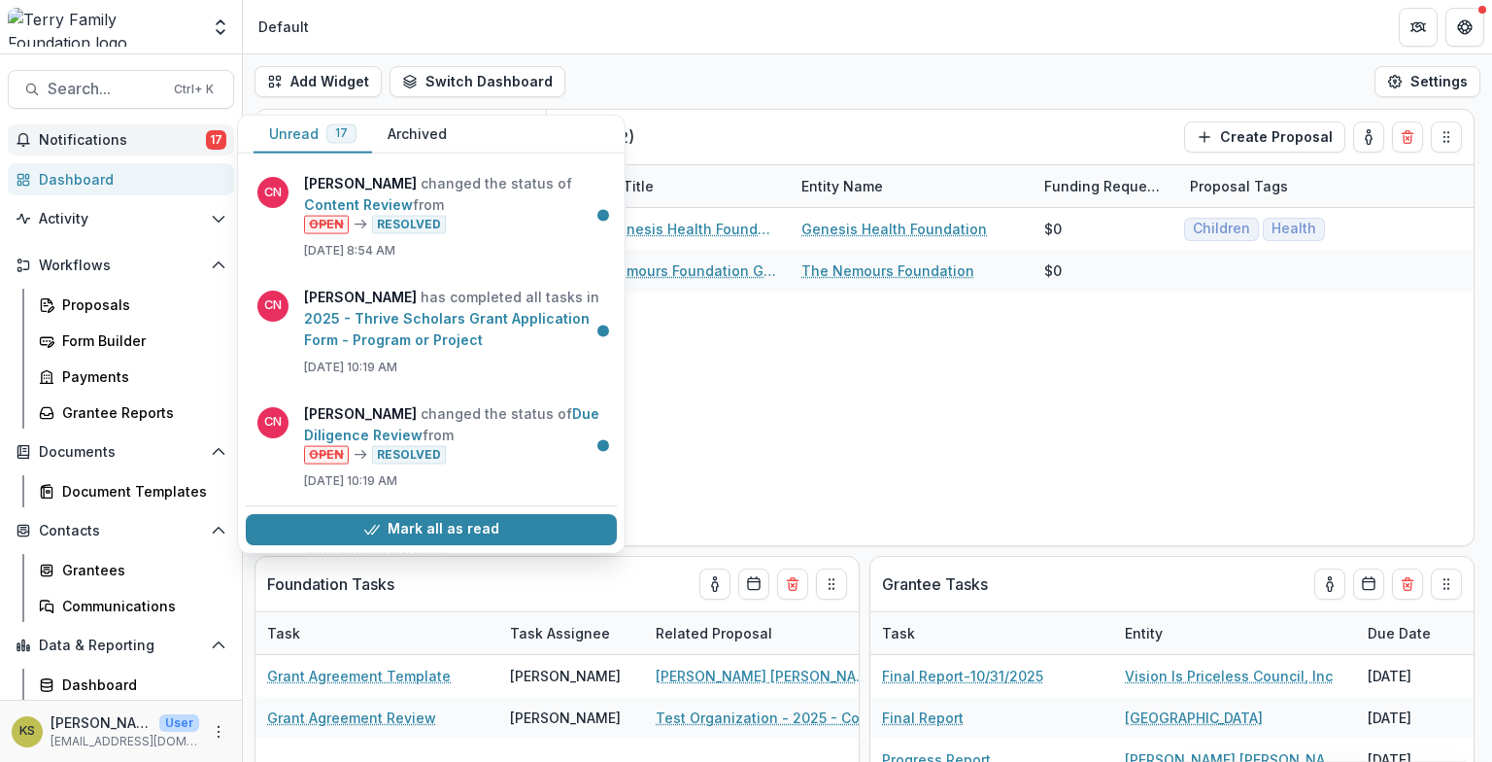
click at [61, 137] on span "Notifications" at bounding box center [122, 140] width 167 height 17
click at [59, 136] on span "Notifications" at bounding box center [122, 140] width 167 height 17
click at [57, 136] on span "Notifications" at bounding box center [122, 140] width 167 height 17
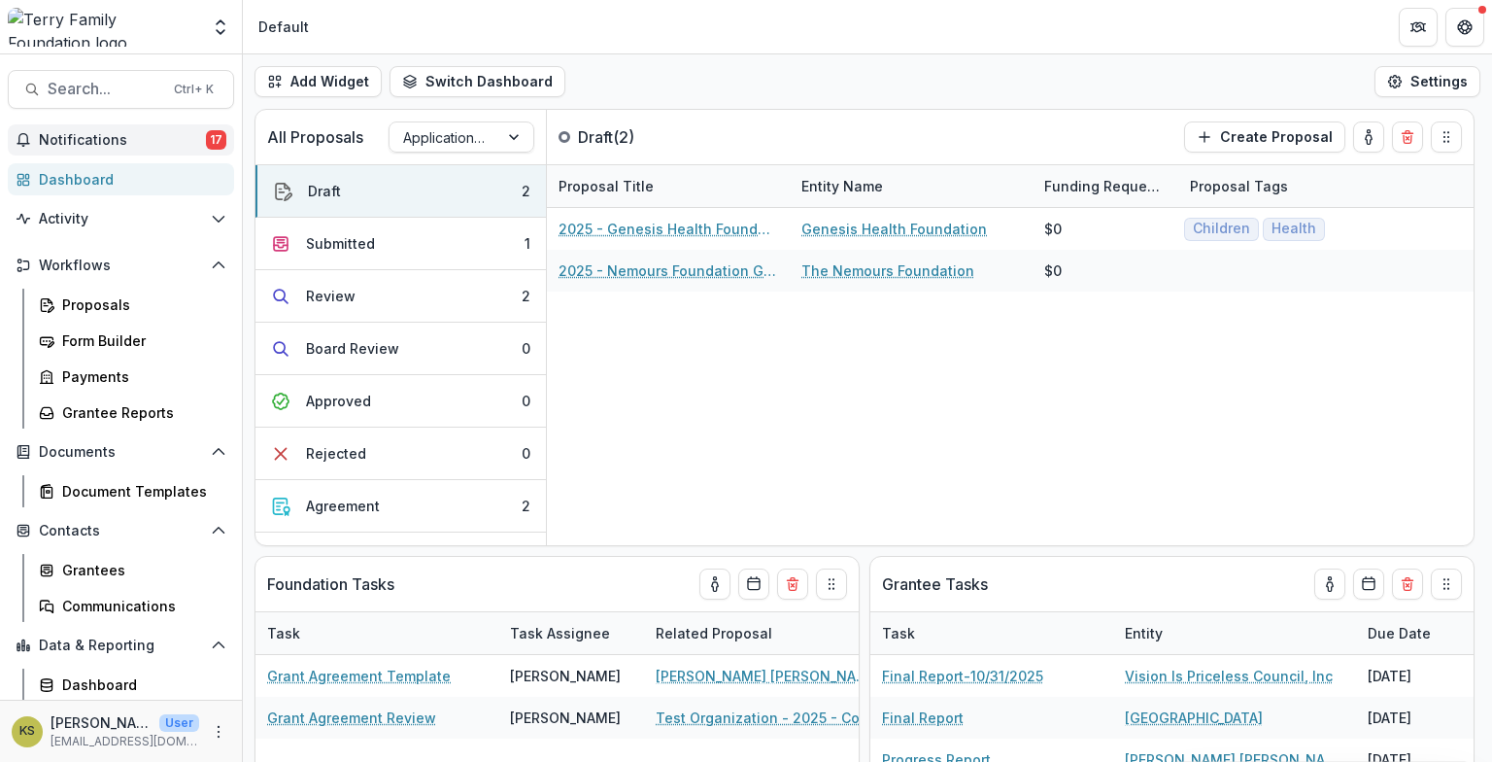
click at [86, 32] on img at bounding box center [103, 27] width 191 height 39
click at [86, 33] on img at bounding box center [103, 27] width 191 height 39
click at [1397, 82] on icon "button" at bounding box center [1396, 82] width 16 height 16
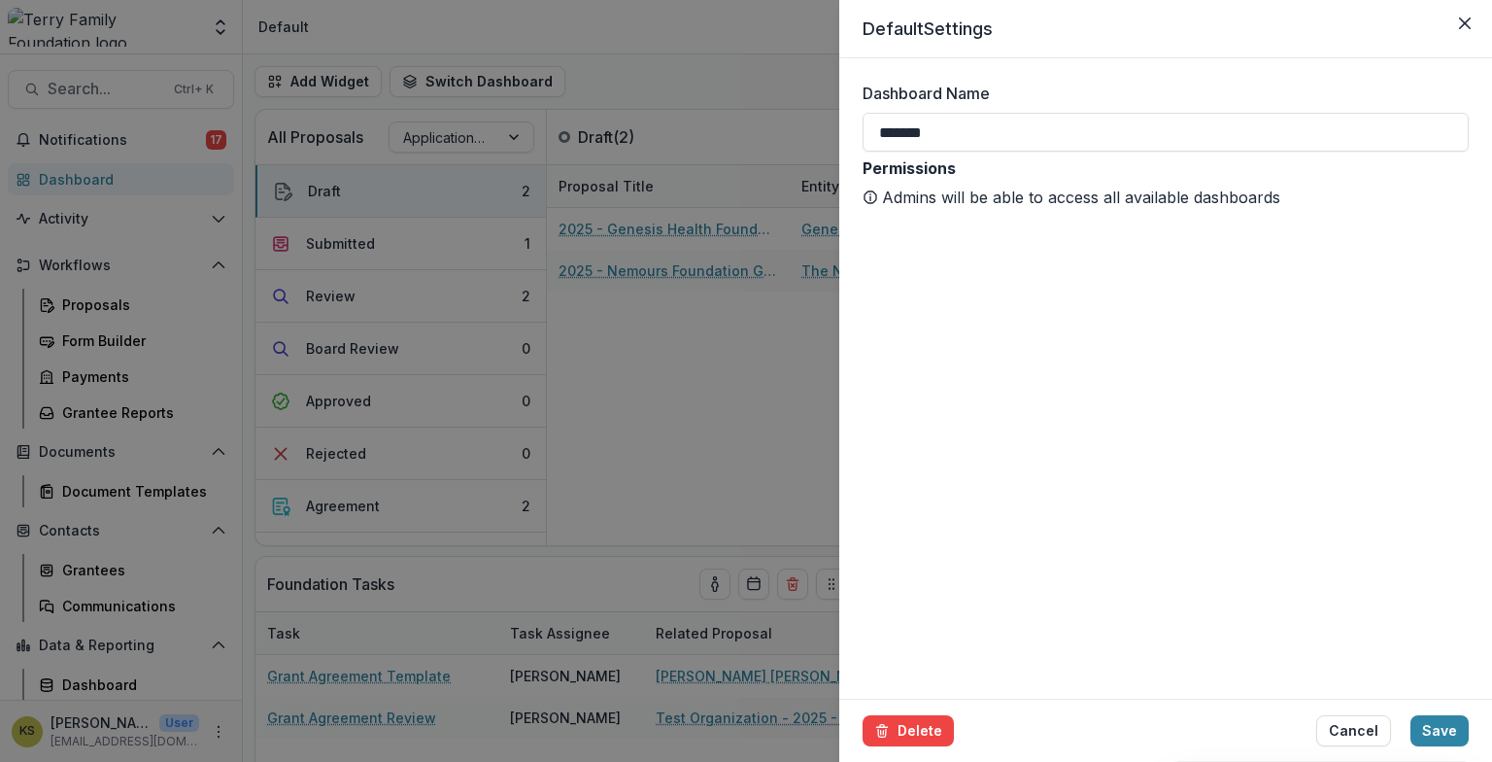
click at [983, 203] on p "Admins will be able to access all available dashboards" at bounding box center [1081, 197] width 398 height 23
click at [981, 202] on p "Admins will be able to access all available dashboards" at bounding box center [1081, 197] width 398 height 23
click at [1469, 27] on icon "Close" at bounding box center [1465, 23] width 12 height 12
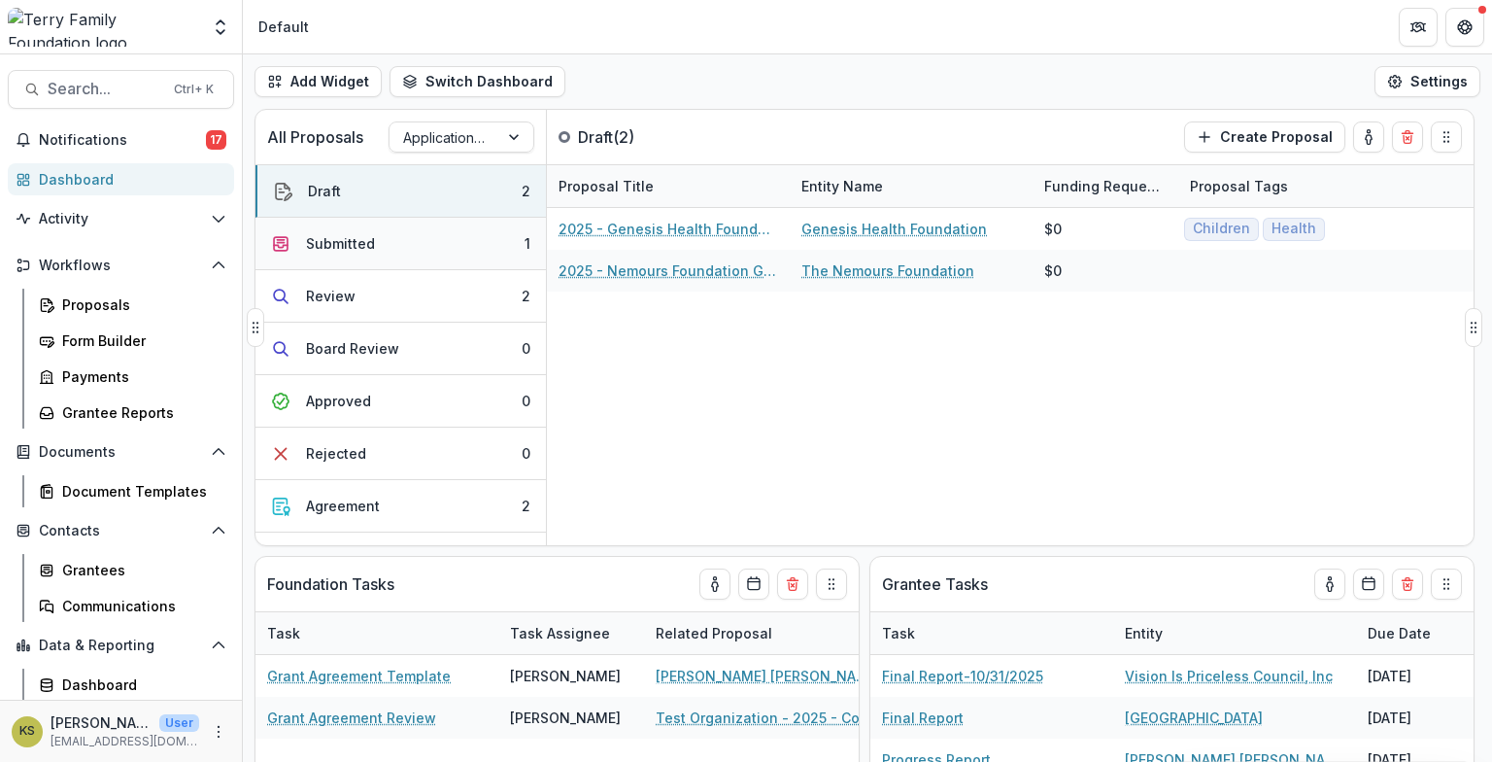
click at [431, 248] on button "Submitted 1" at bounding box center [401, 244] width 291 height 52
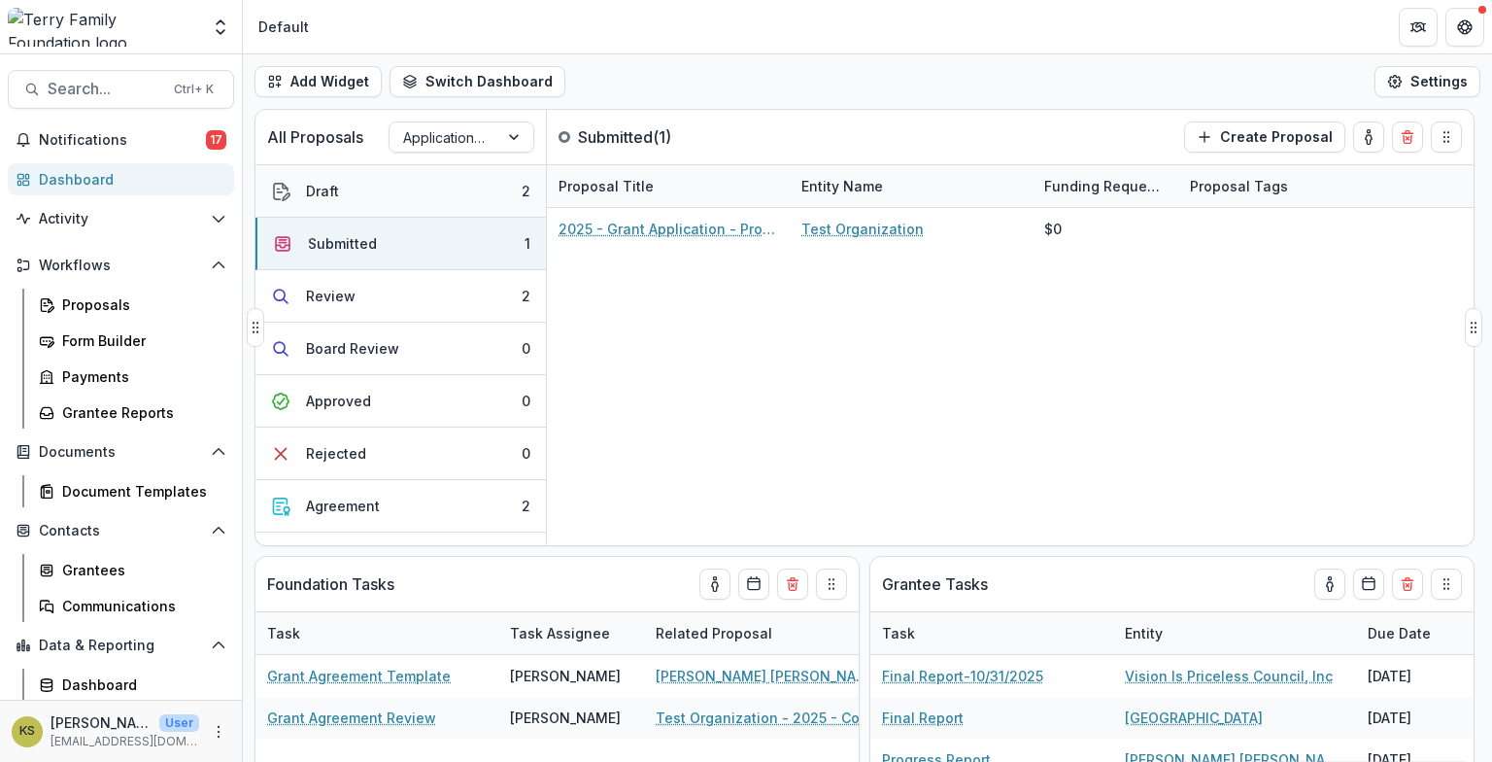
click at [447, 193] on button "Draft 2" at bounding box center [401, 191] width 291 height 52
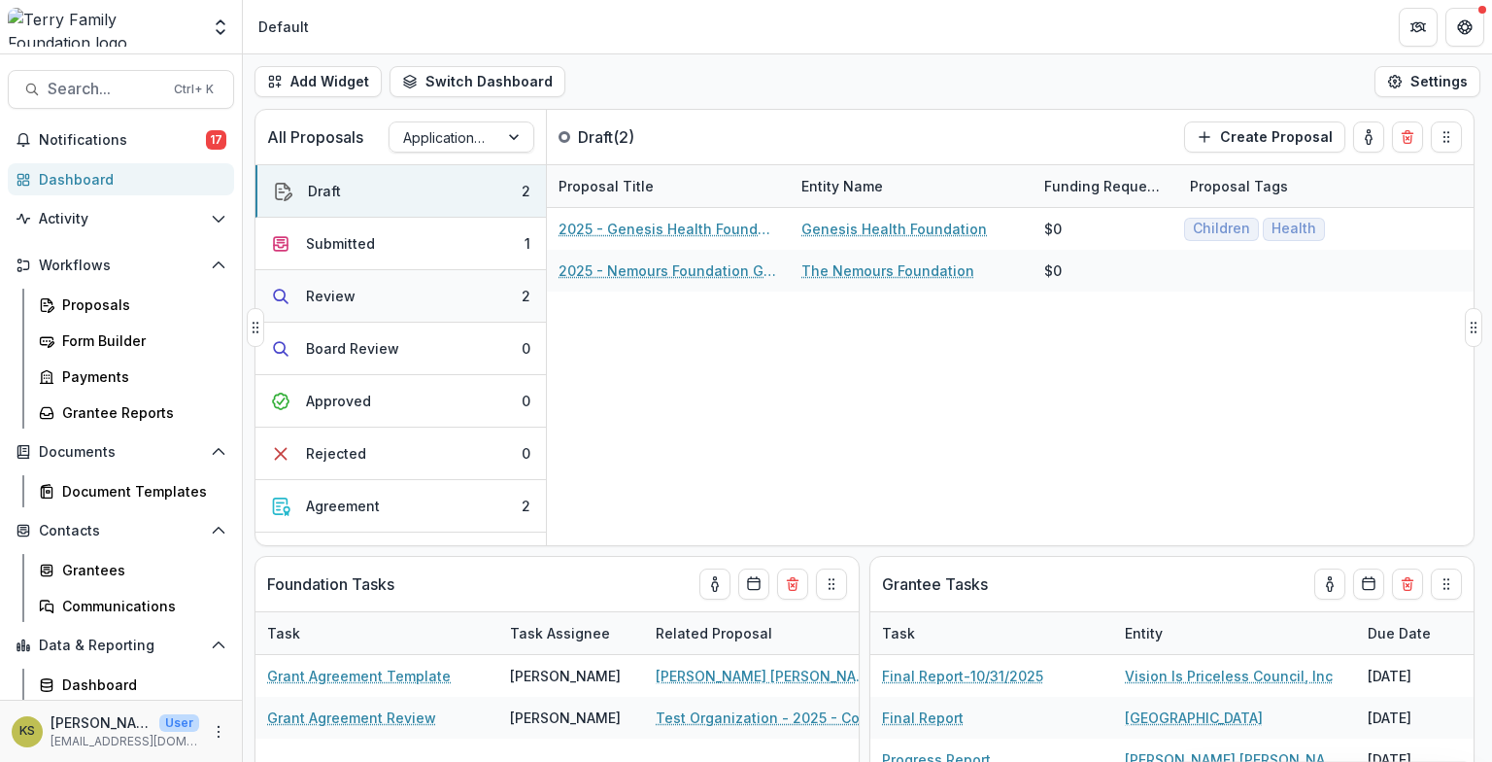
click at [421, 299] on button "Review 2" at bounding box center [401, 296] width 291 height 52
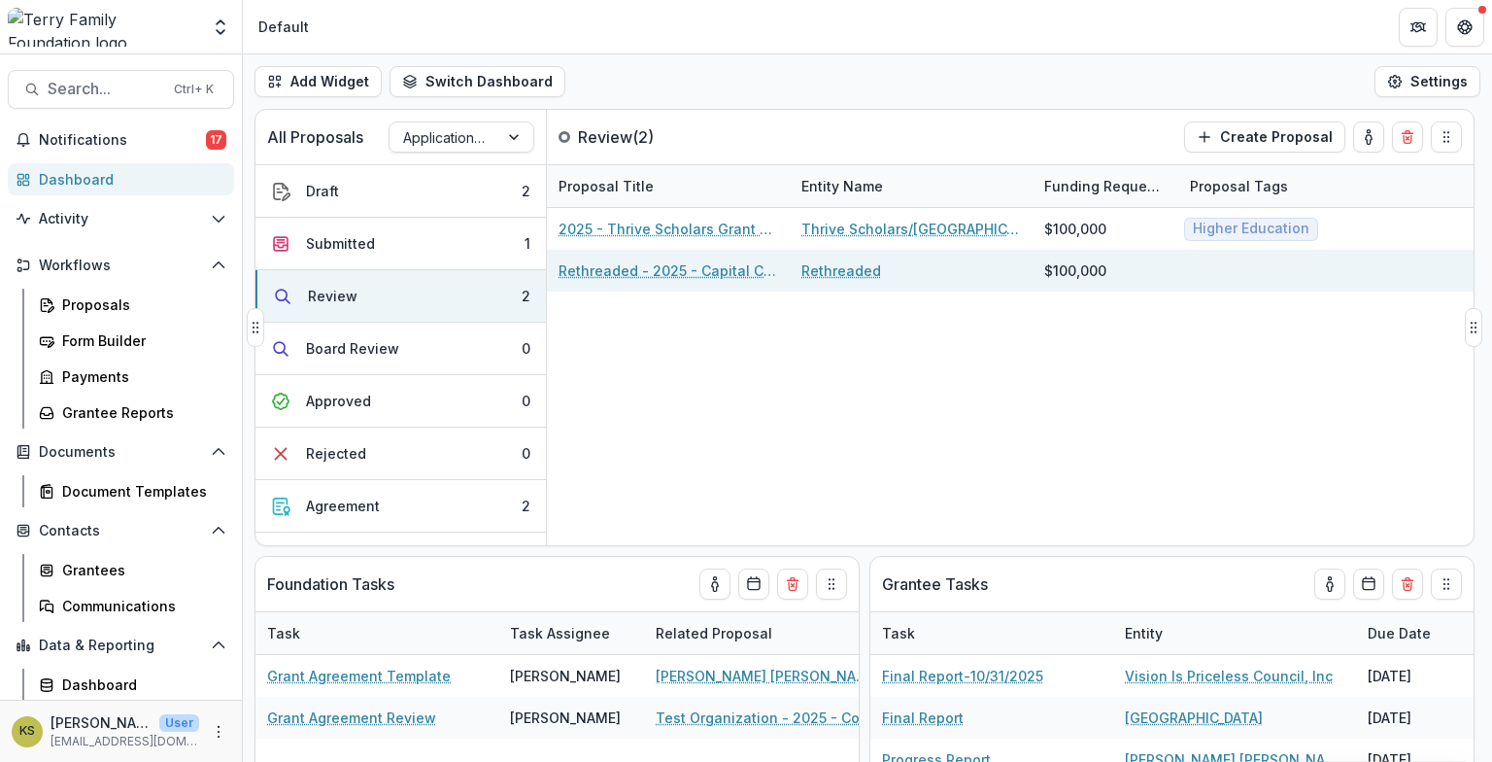
click at [565, 276] on link "Rethreaded - 2025 - Capital Campaign/Endowment Application" at bounding box center [669, 270] width 220 height 20
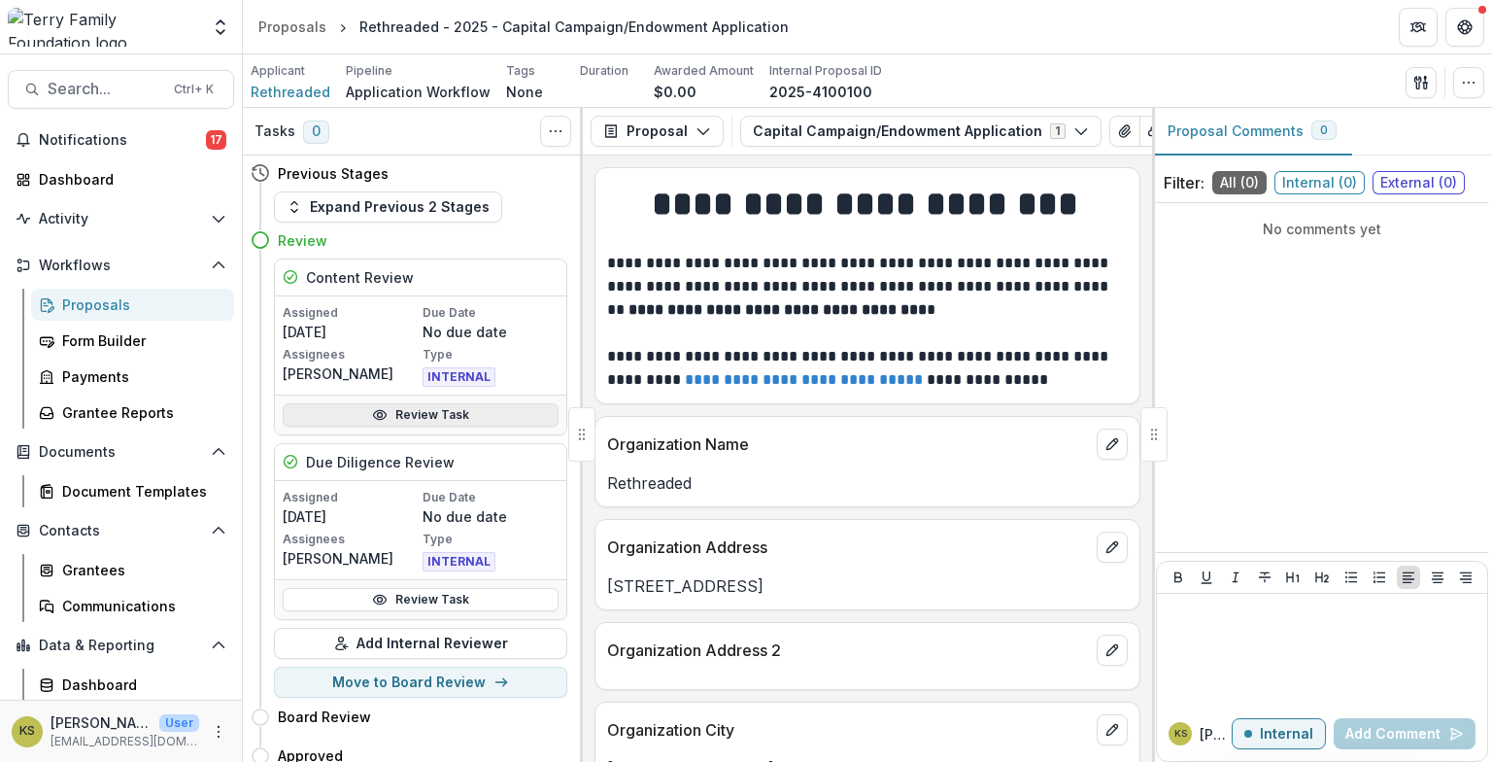
click at [406, 408] on link "Review Task" at bounding box center [421, 414] width 276 height 23
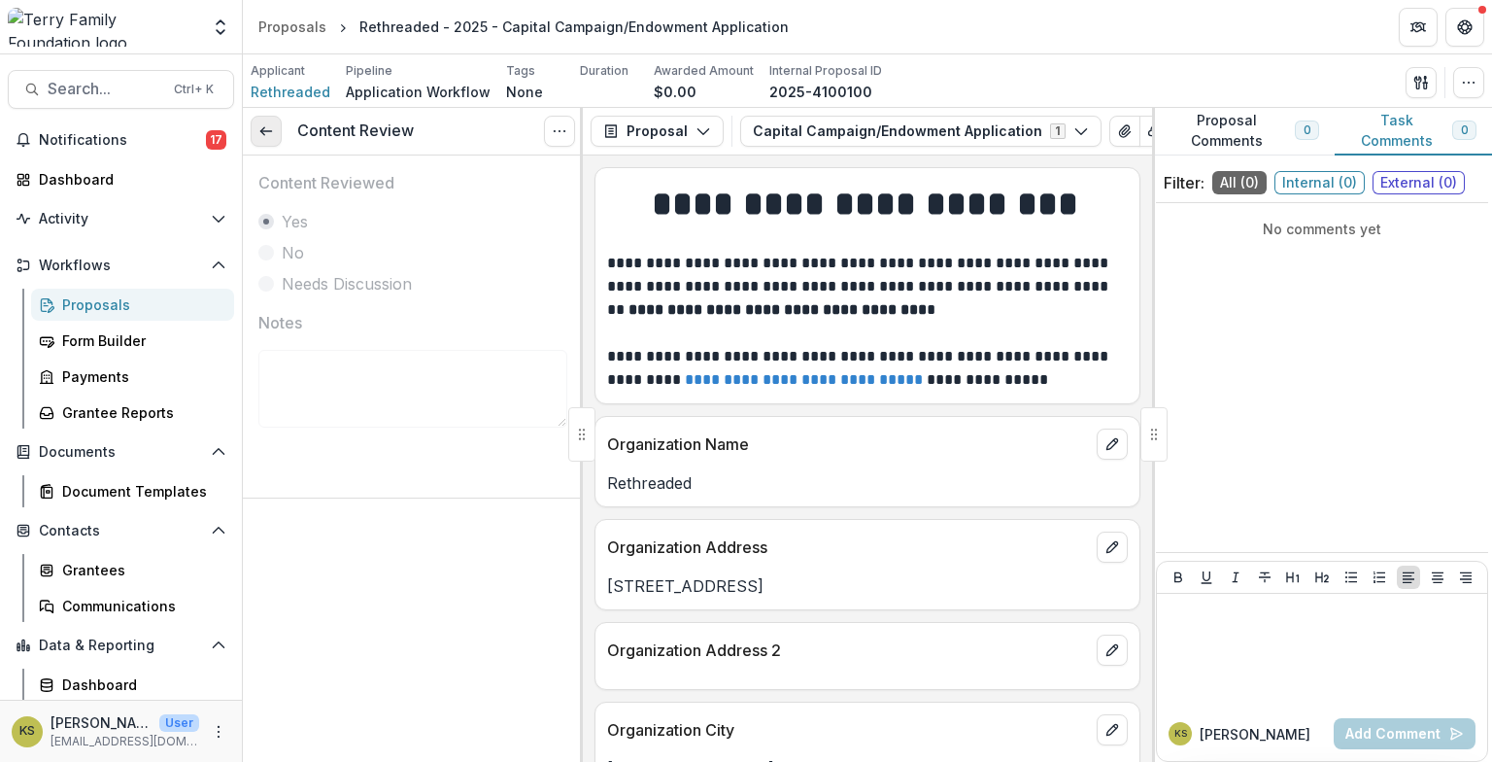
click at [275, 124] on link at bounding box center [266, 131] width 31 height 31
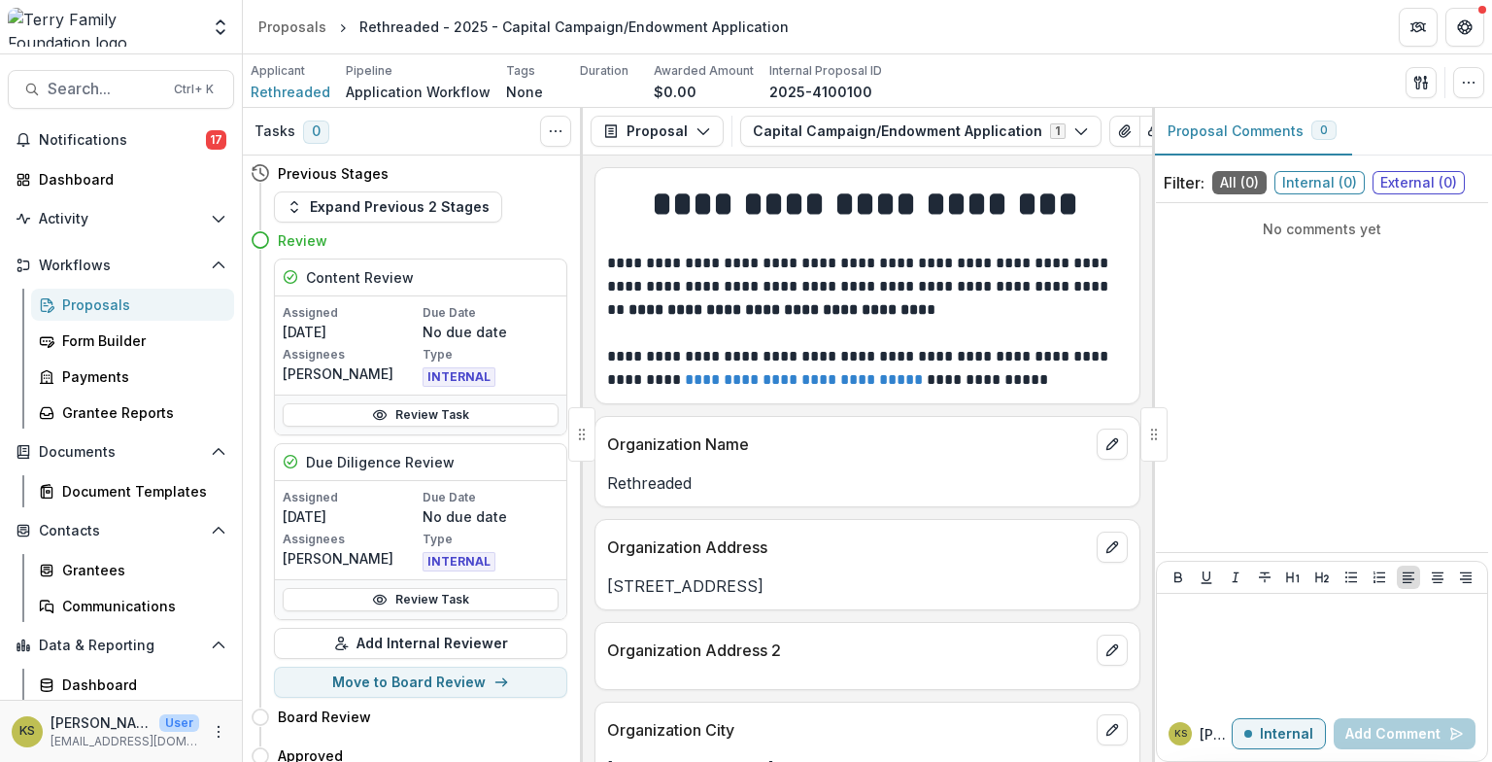
scroll to position [324, 0]
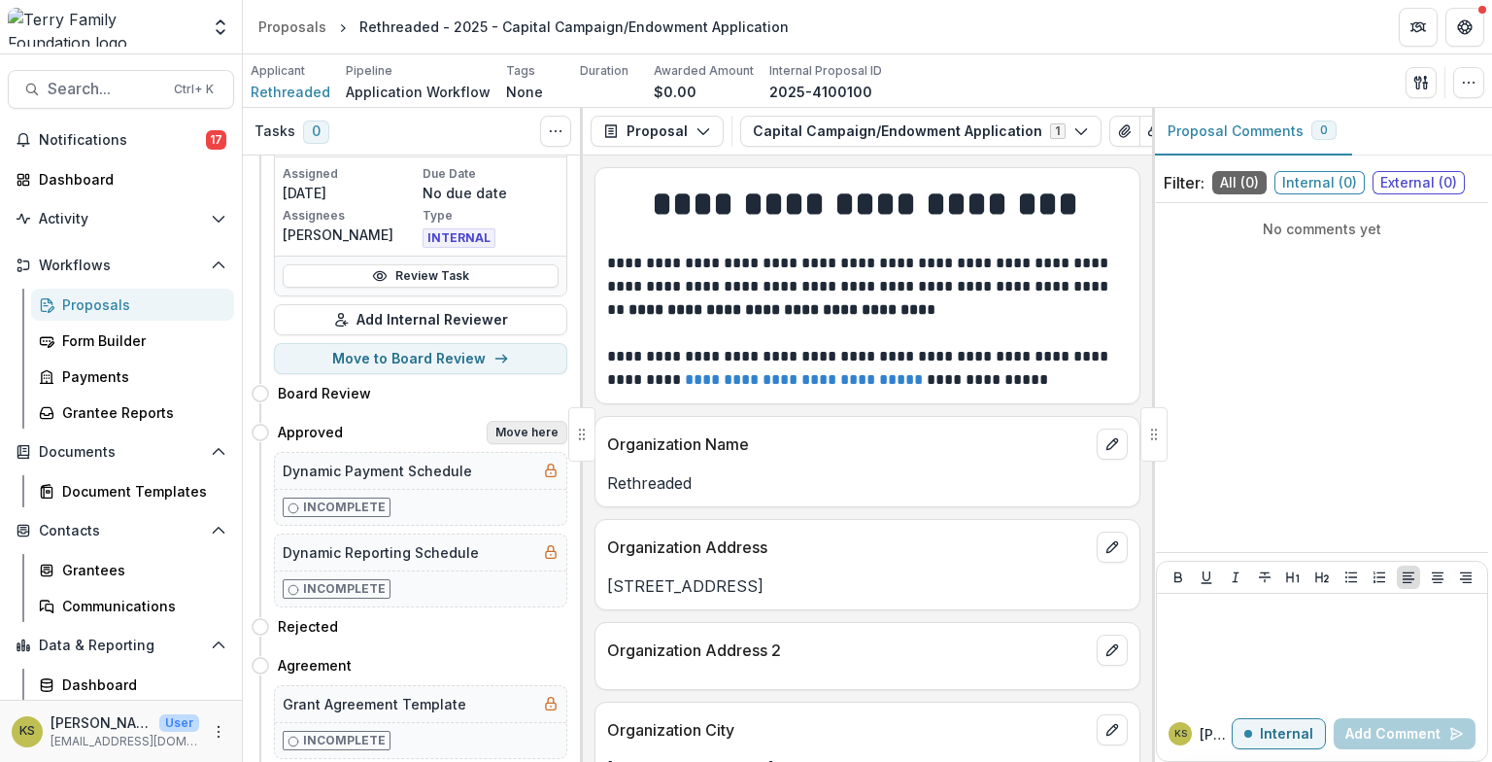
click at [506, 429] on button "Move here" at bounding box center [527, 432] width 81 height 23
select select "********"
select select
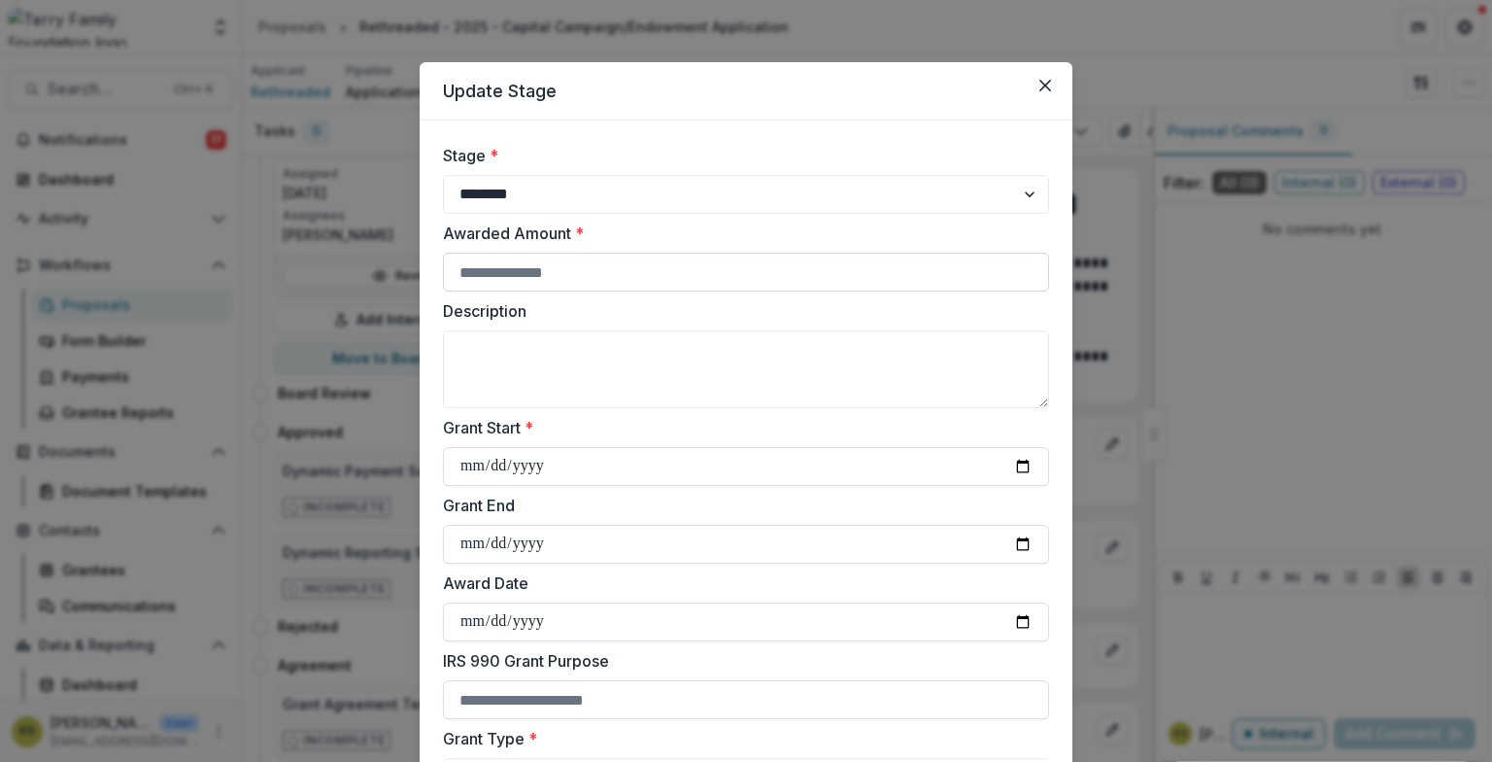
click at [514, 279] on input "Awarded Amount *" at bounding box center [746, 272] width 606 height 39
click at [484, 271] on input "******" at bounding box center [746, 272] width 606 height 39
type input "******"
click at [485, 366] on textarea "Description" at bounding box center [746, 369] width 606 height 78
click at [522, 362] on textarea "Description" at bounding box center [746, 369] width 606 height 78
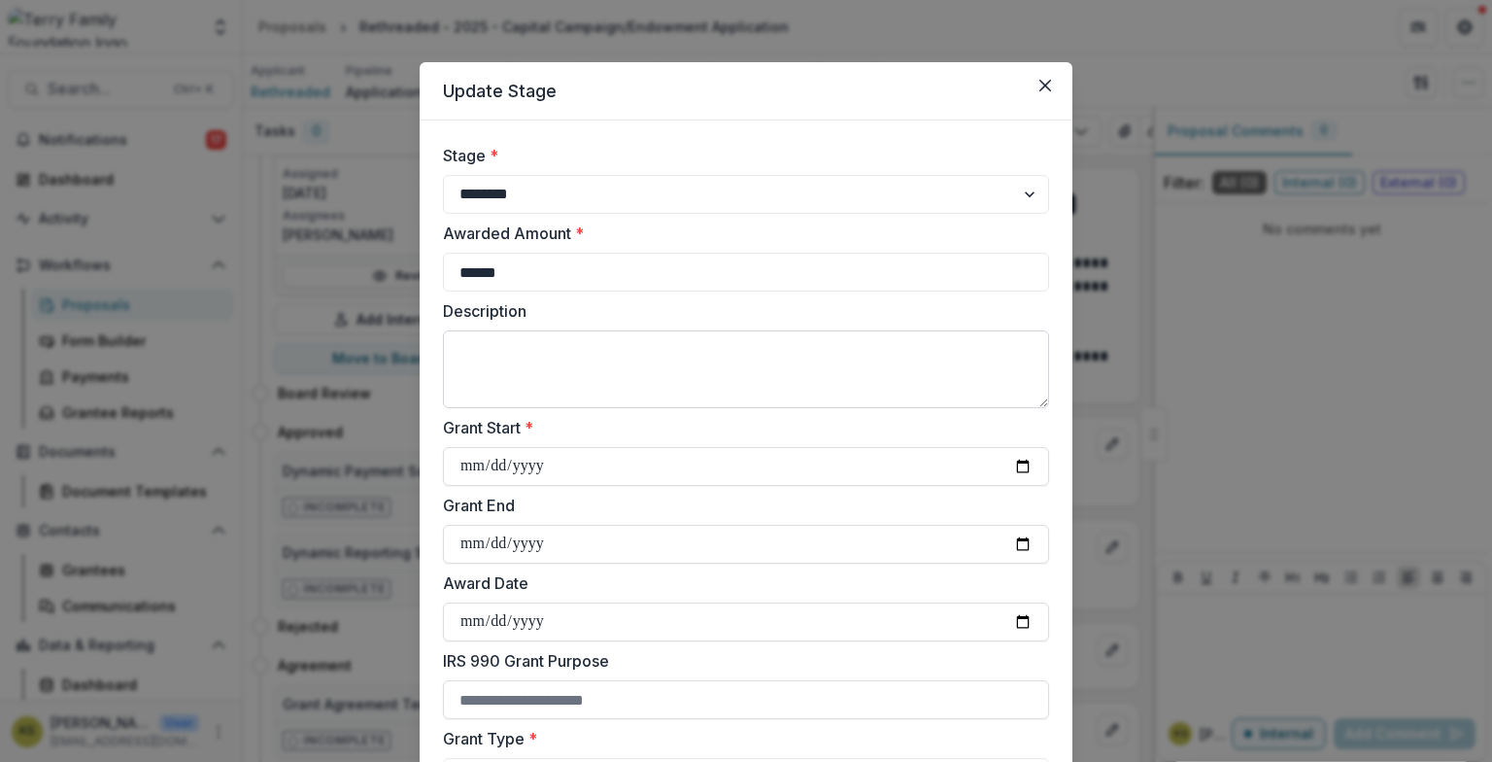
click at [643, 346] on textarea "Description" at bounding box center [746, 369] width 606 height 78
paste textarea "**********"
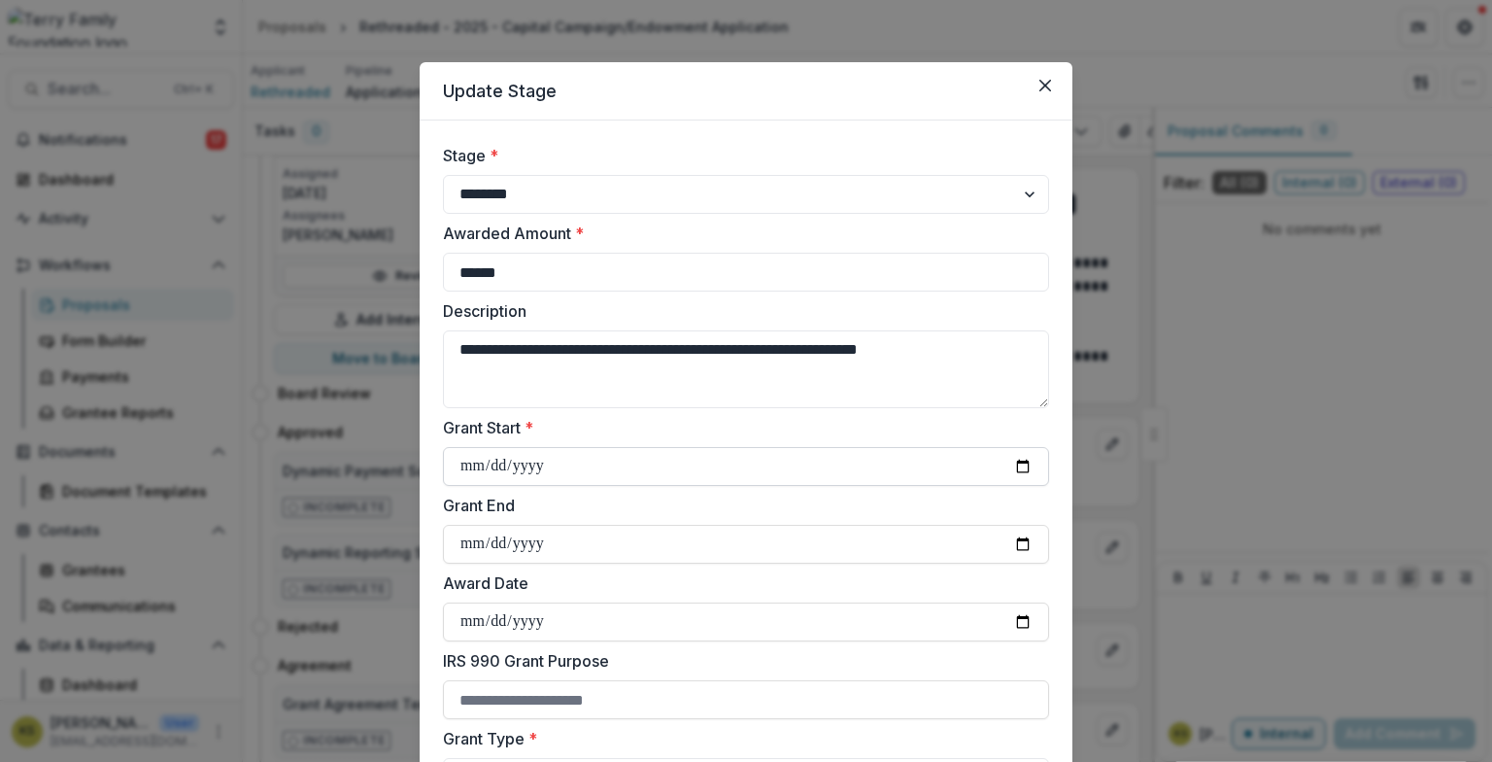
type textarea "**********"
click at [567, 468] on input "Grant Start *" at bounding box center [746, 466] width 606 height 39
click at [1046, 89] on icon "Close" at bounding box center [1046, 86] width 12 height 12
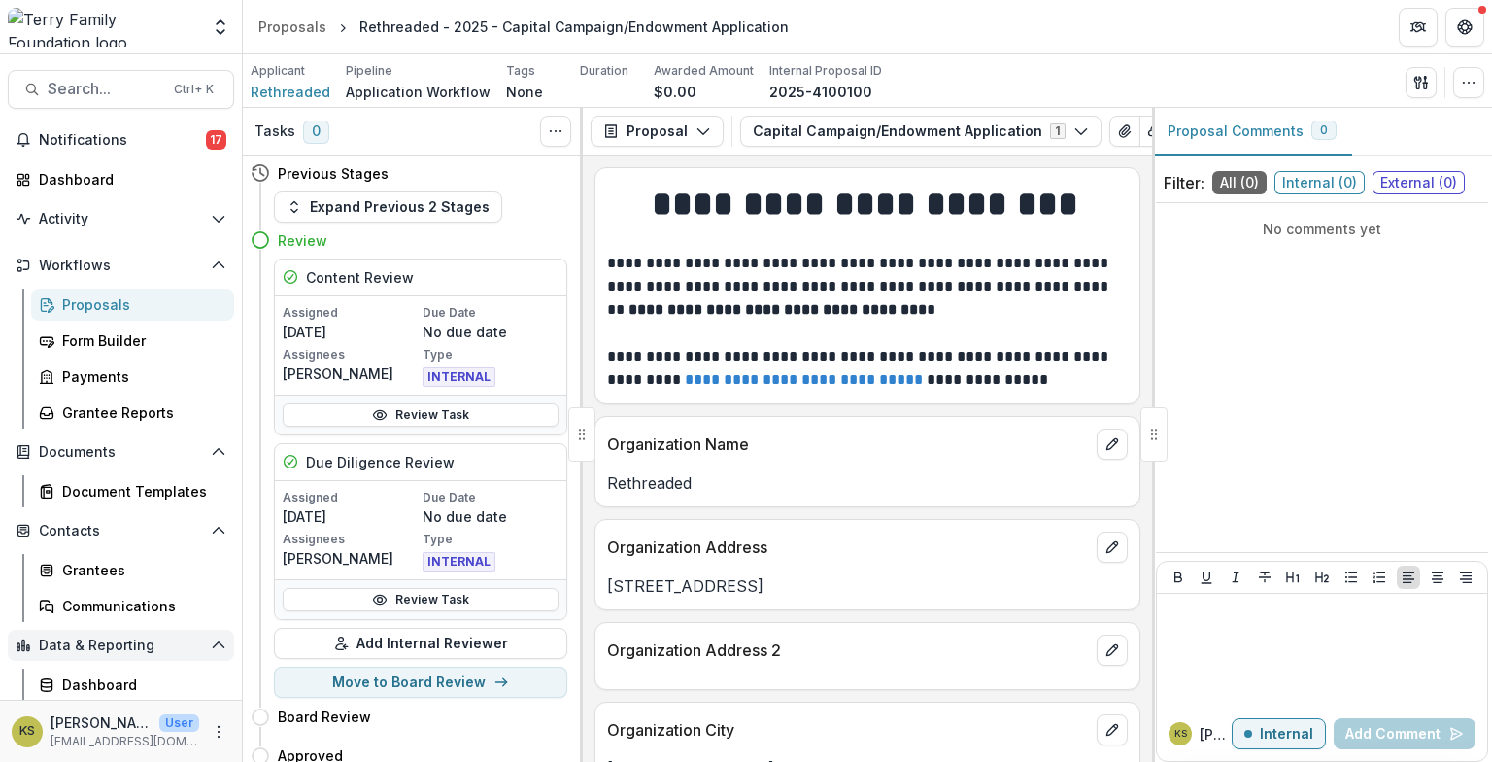
scroll to position [36, 0]
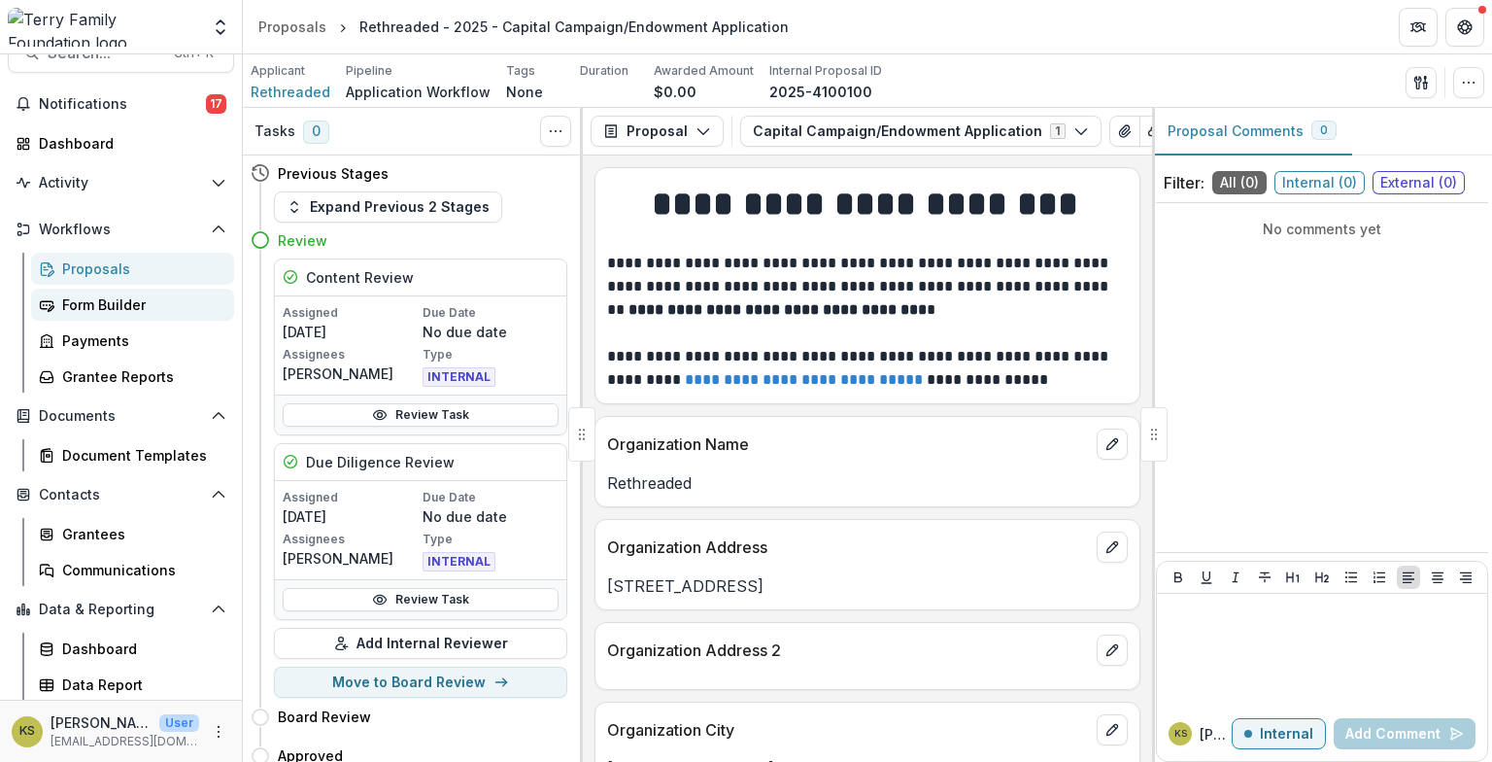
click at [97, 299] on div "Form Builder" at bounding box center [140, 304] width 156 height 20
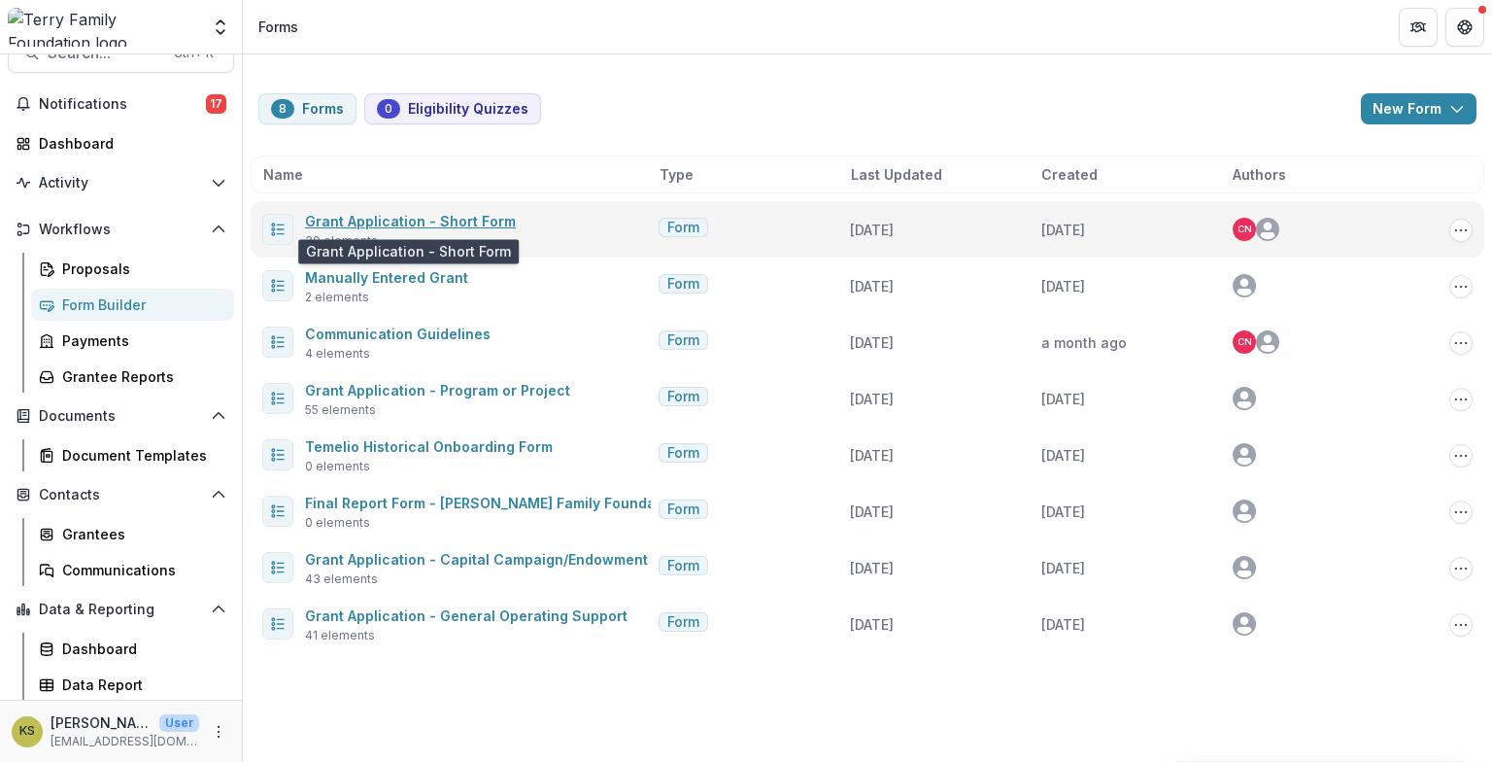
click at [424, 224] on link "Grant Application - Short Form" at bounding box center [410, 221] width 211 height 17
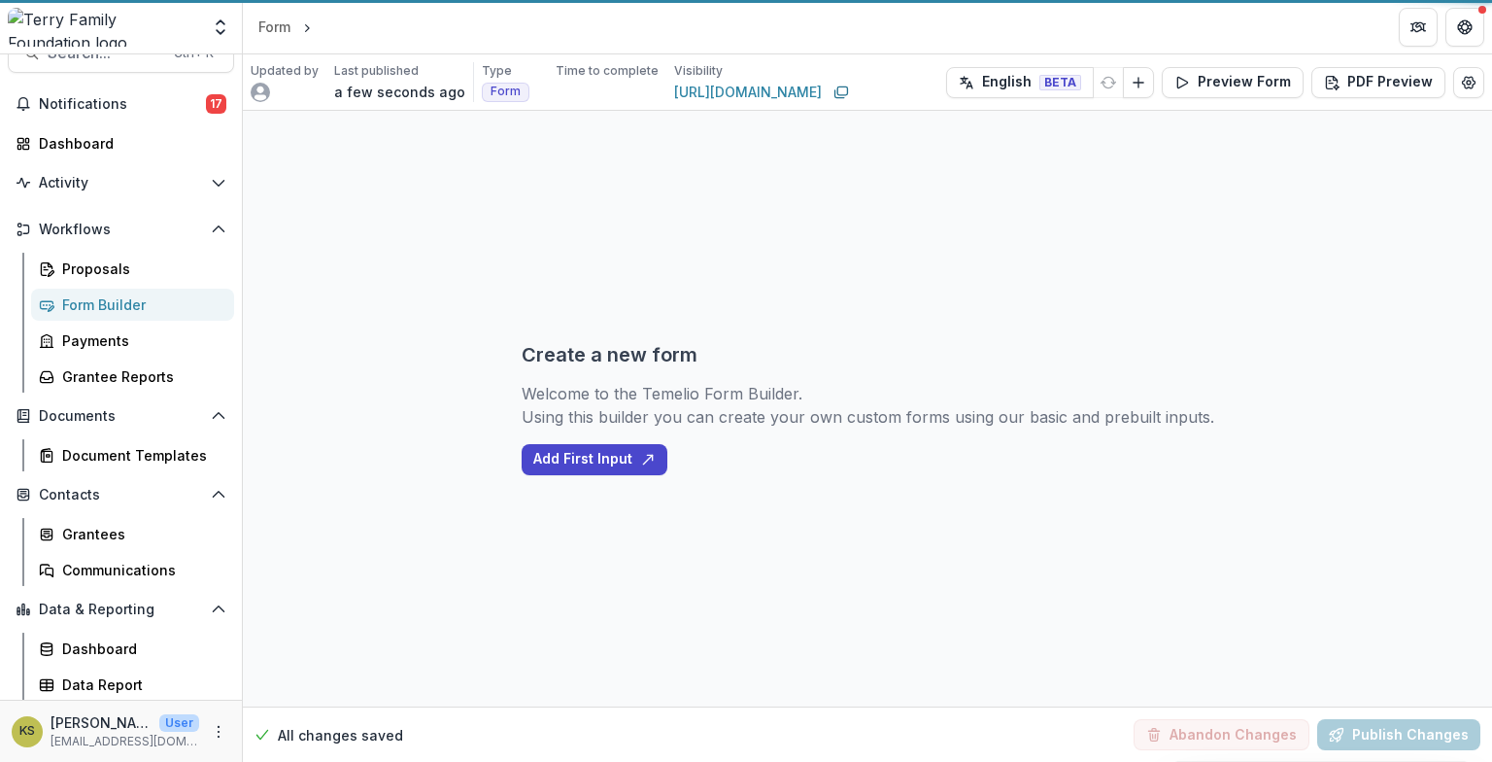
select select "********"
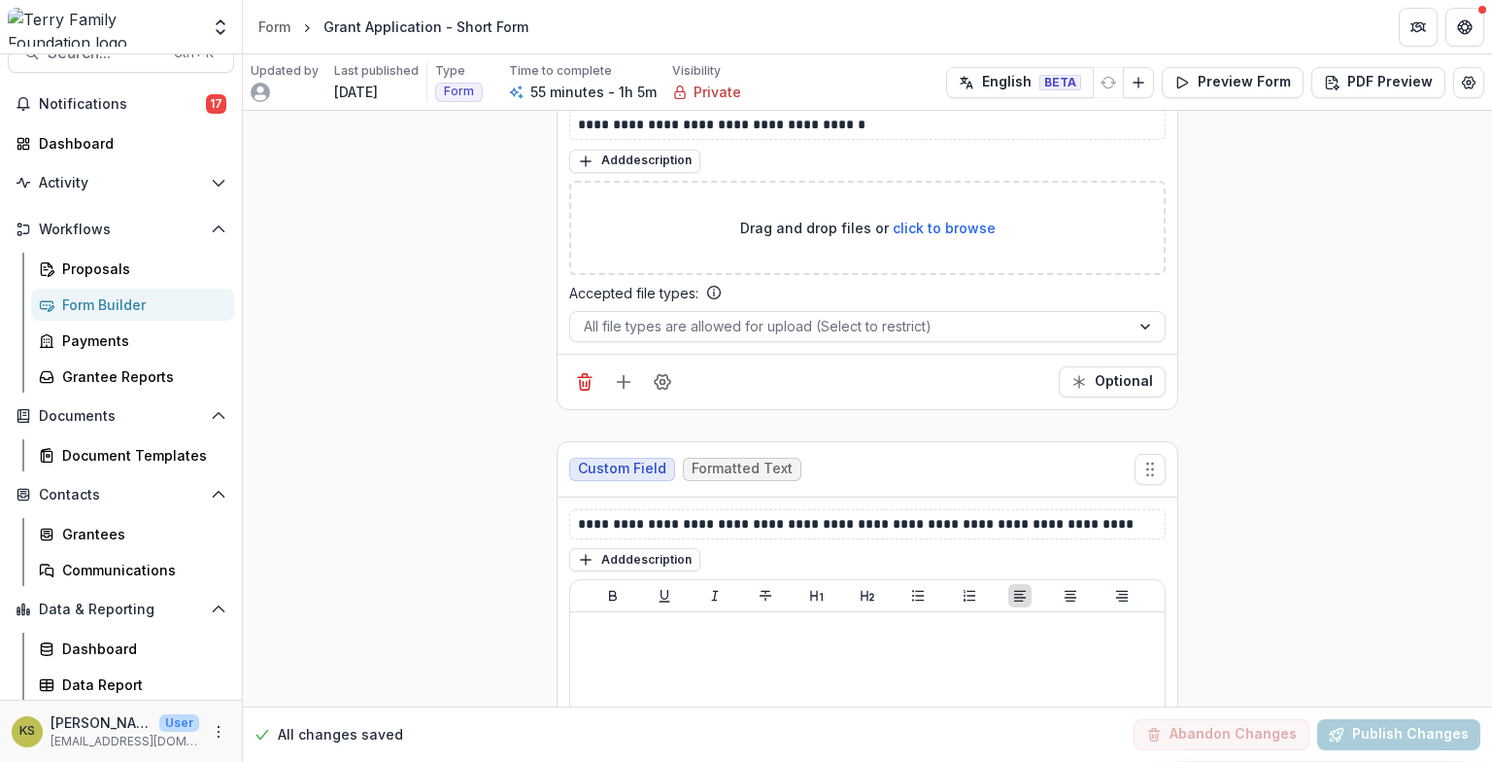
scroll to position [10364, 0]
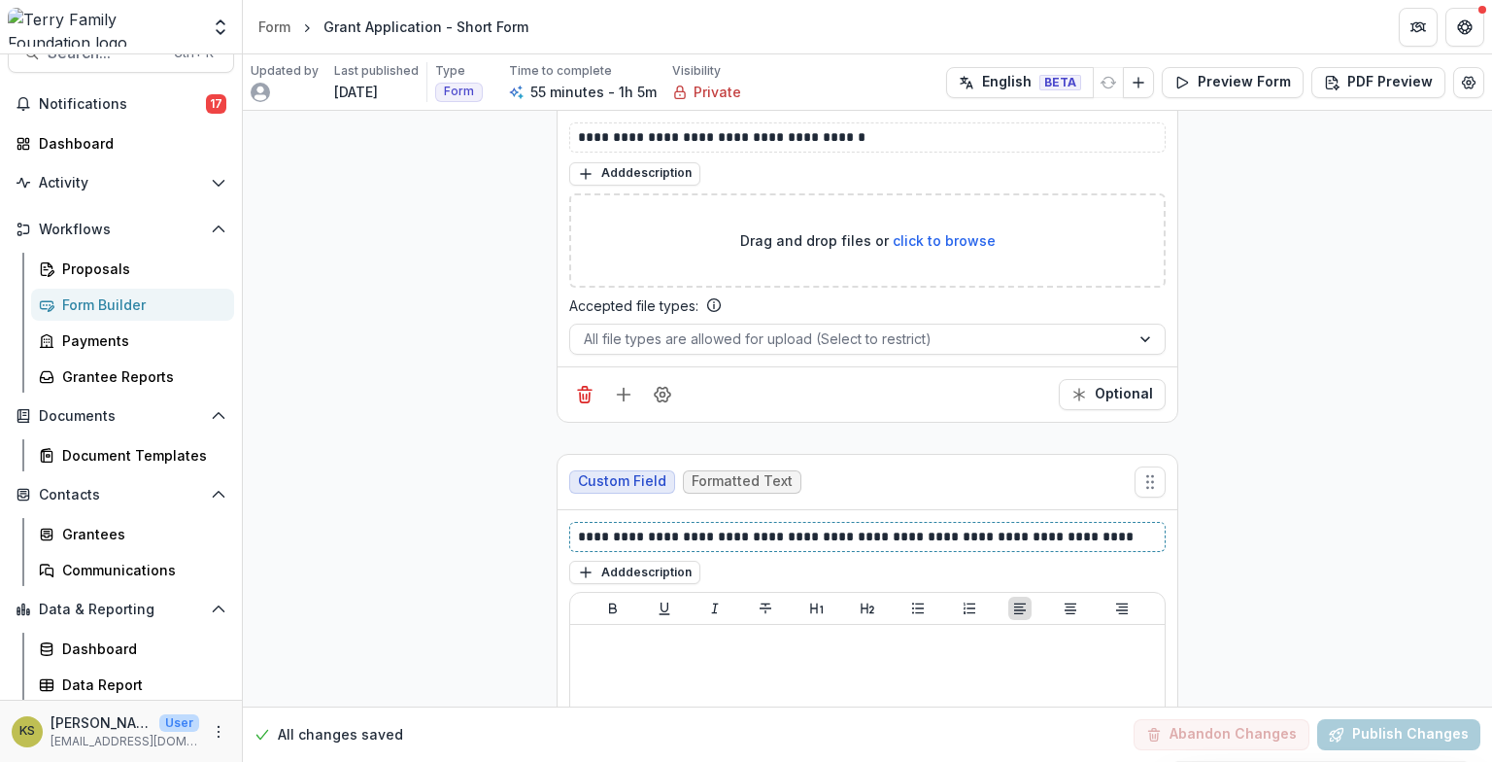
click at [1127, 527] on p "**********" at bounding box center [868, 537] width 580 height 20
click at [1130, 527] on p "**********" at bounding box center [868, 537] width 580 height 20
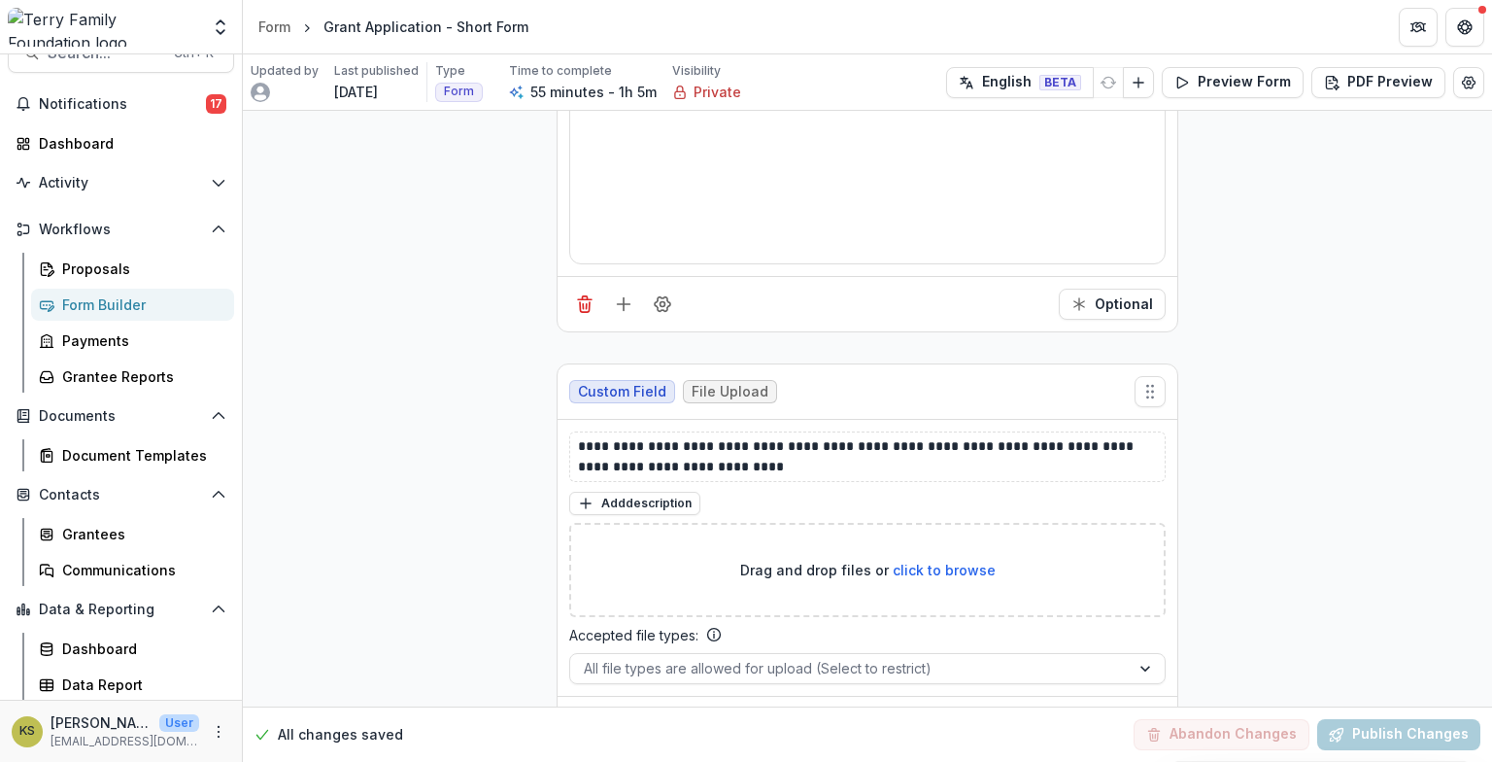
scroll to position [11038, 0]
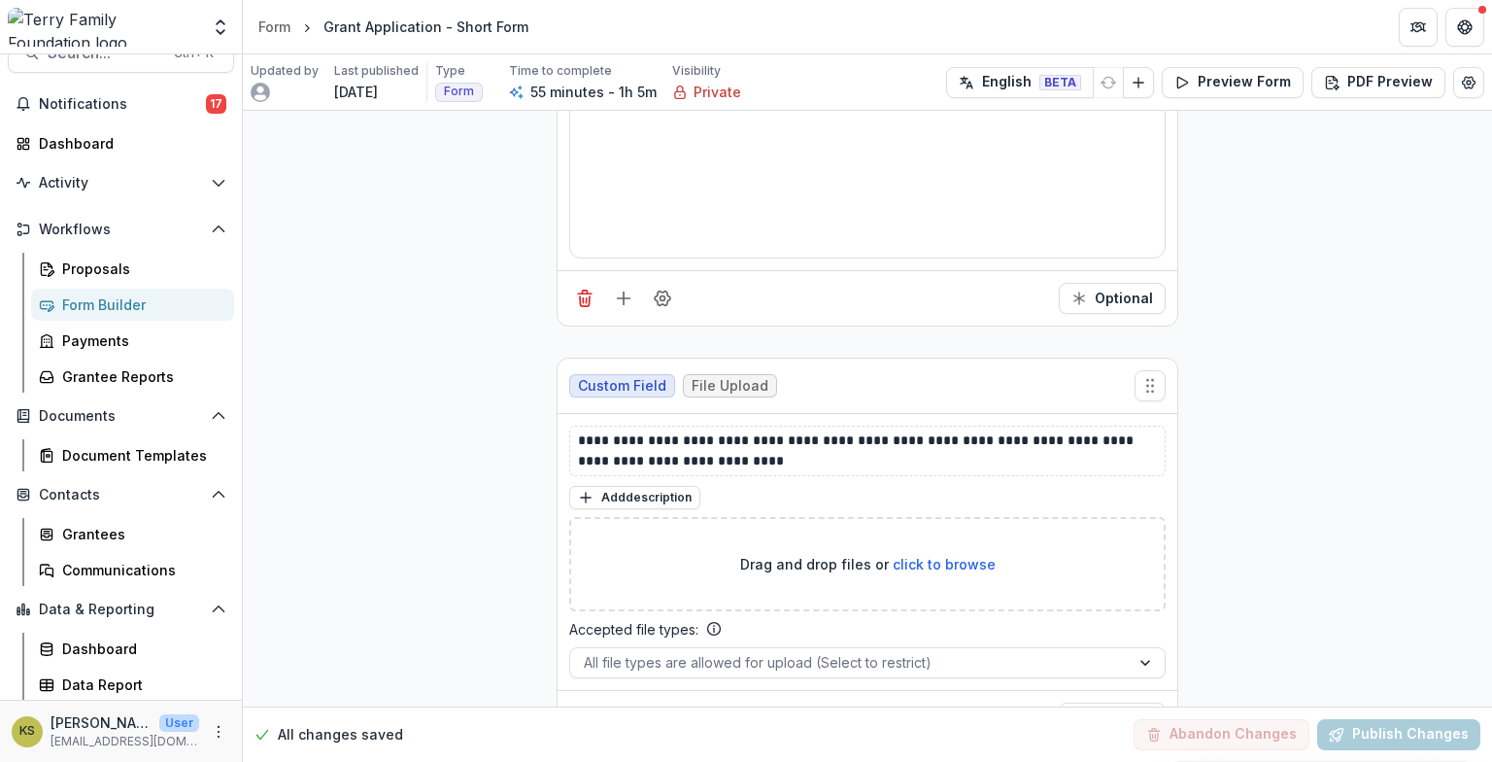
click at [140, 307] on div "Form Builder" at bounding box center [140, 304] width 156 height 20
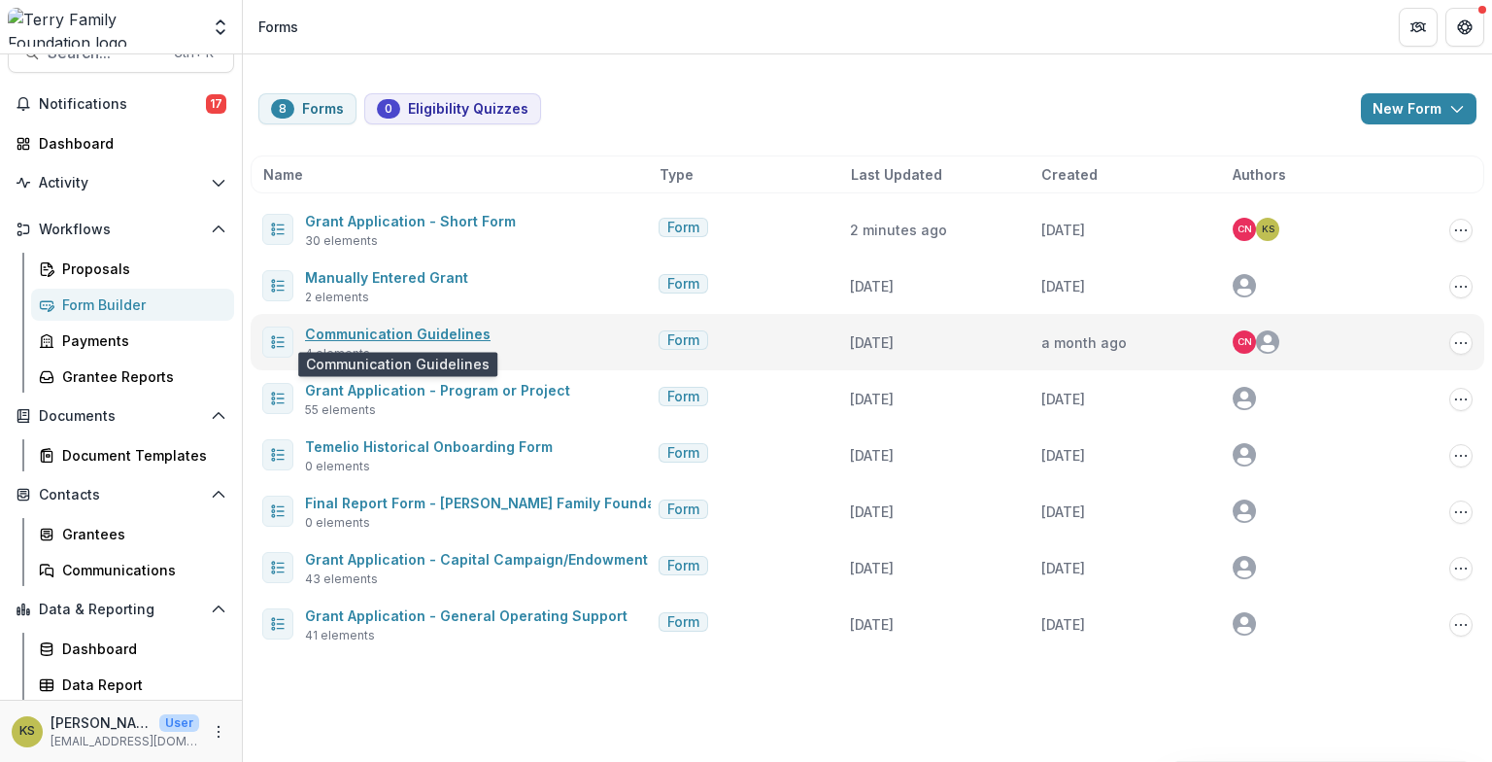
click at [466, 334] on link "Communication Guidelines" at bounding box center [398, 334] width 186 height 17
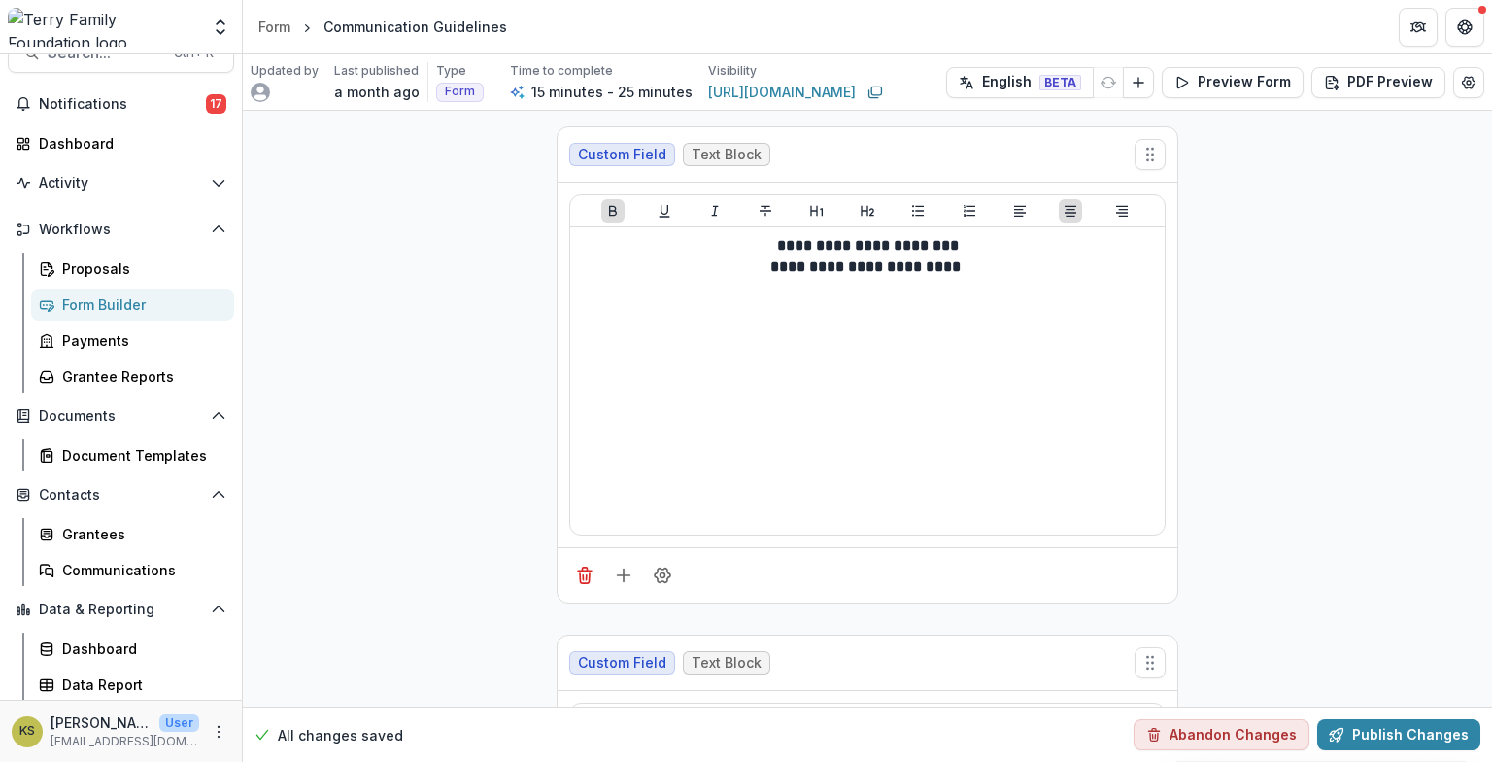
click at [124, 304] on div "Form Builder" at bounding box center [140, 304] width 156 height 20
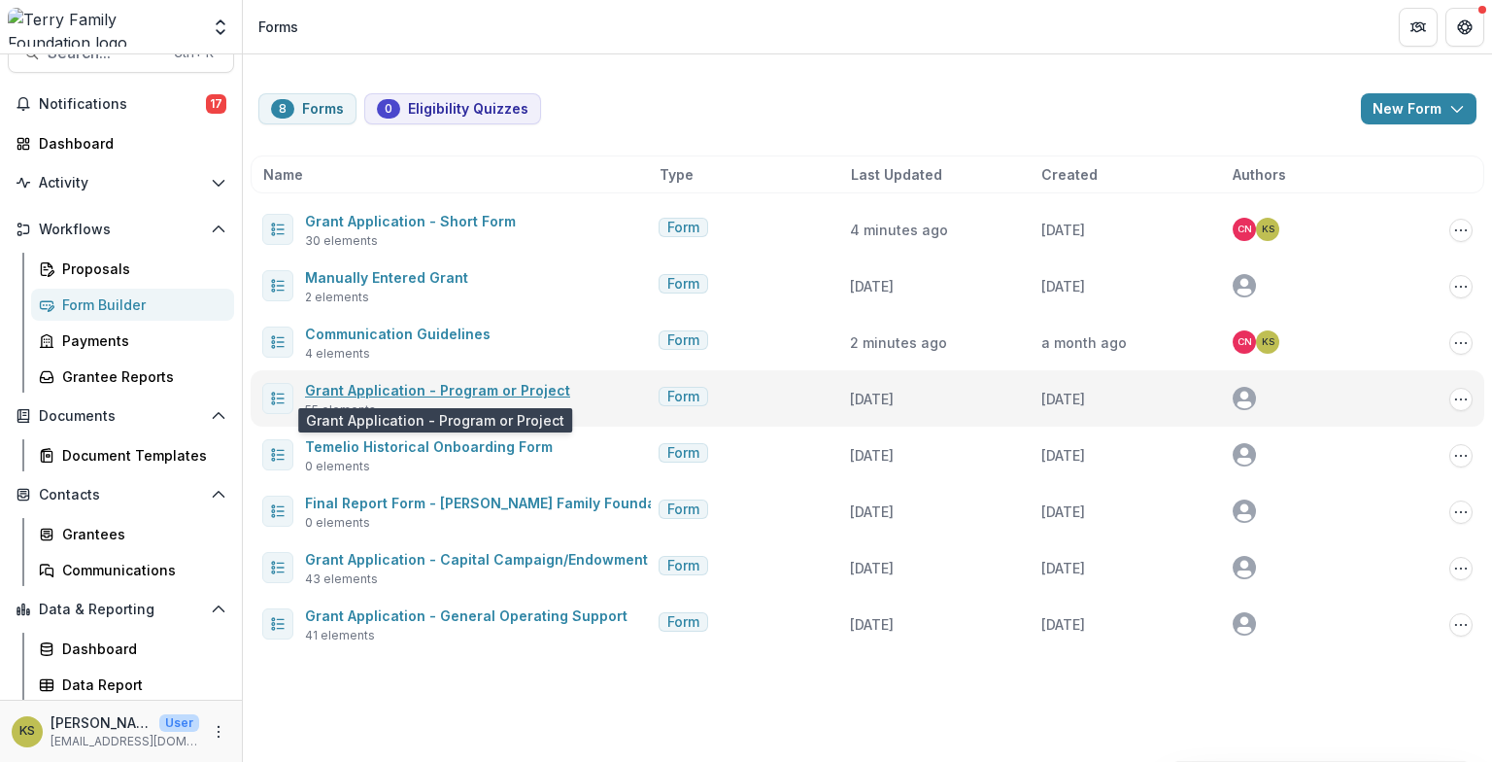
click at [463, 391] on link "Grant Application - Program or Project" at bounding box center [437, 390] width 265 height 17
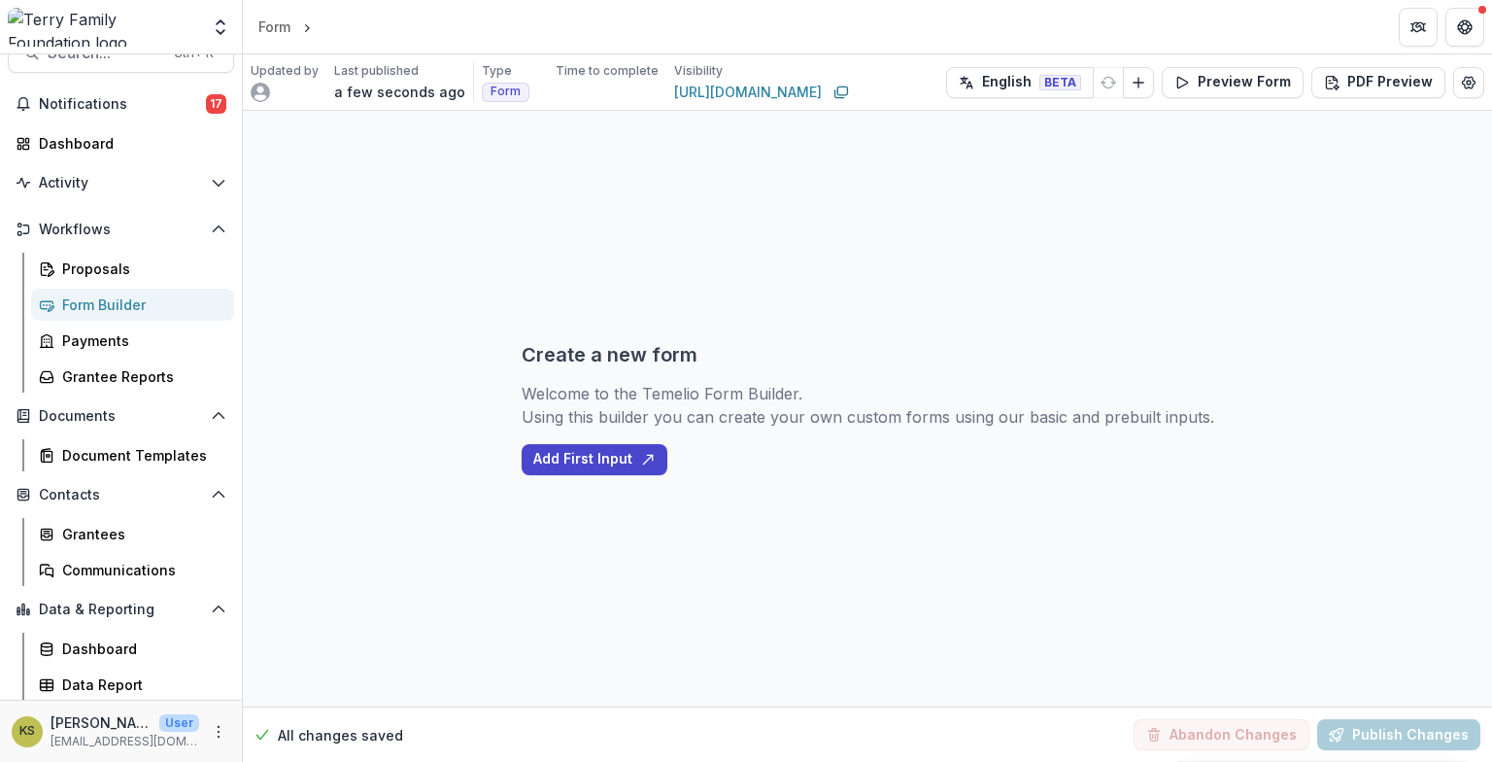
select select "********"
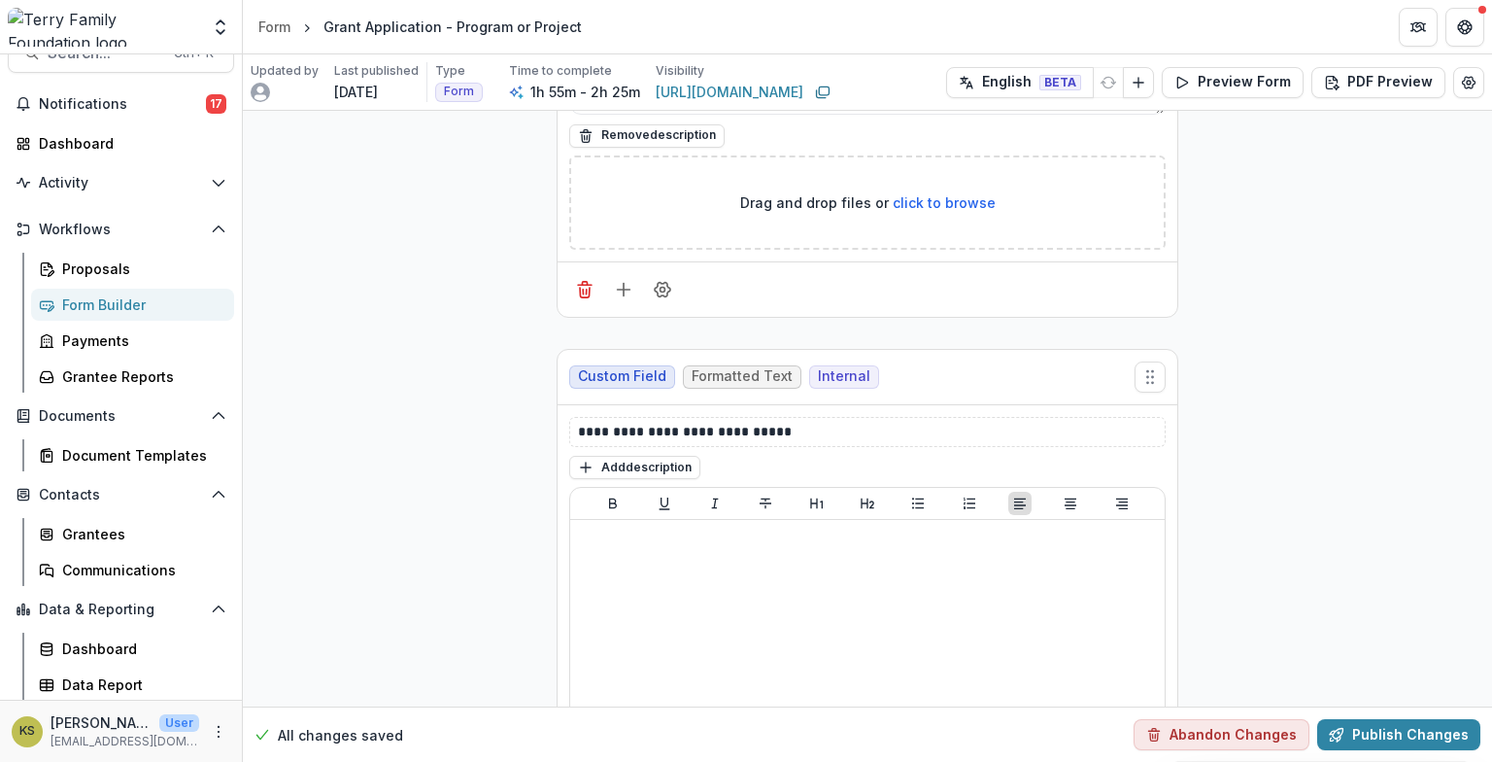
scroll to position [22126, 0]
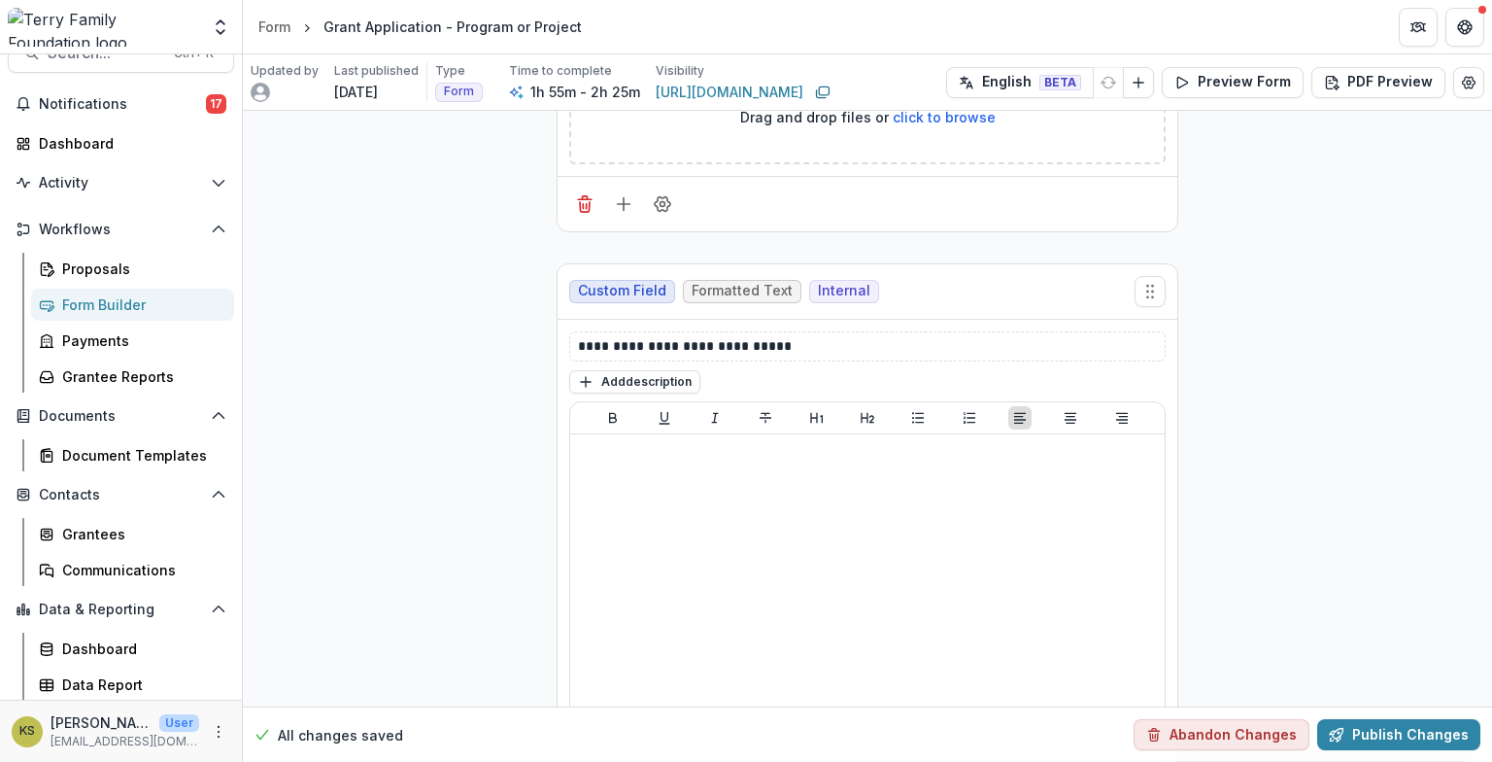
click at [85, 303] on div "Form Builder" at bounding box center [140, 304] width 156 height 20
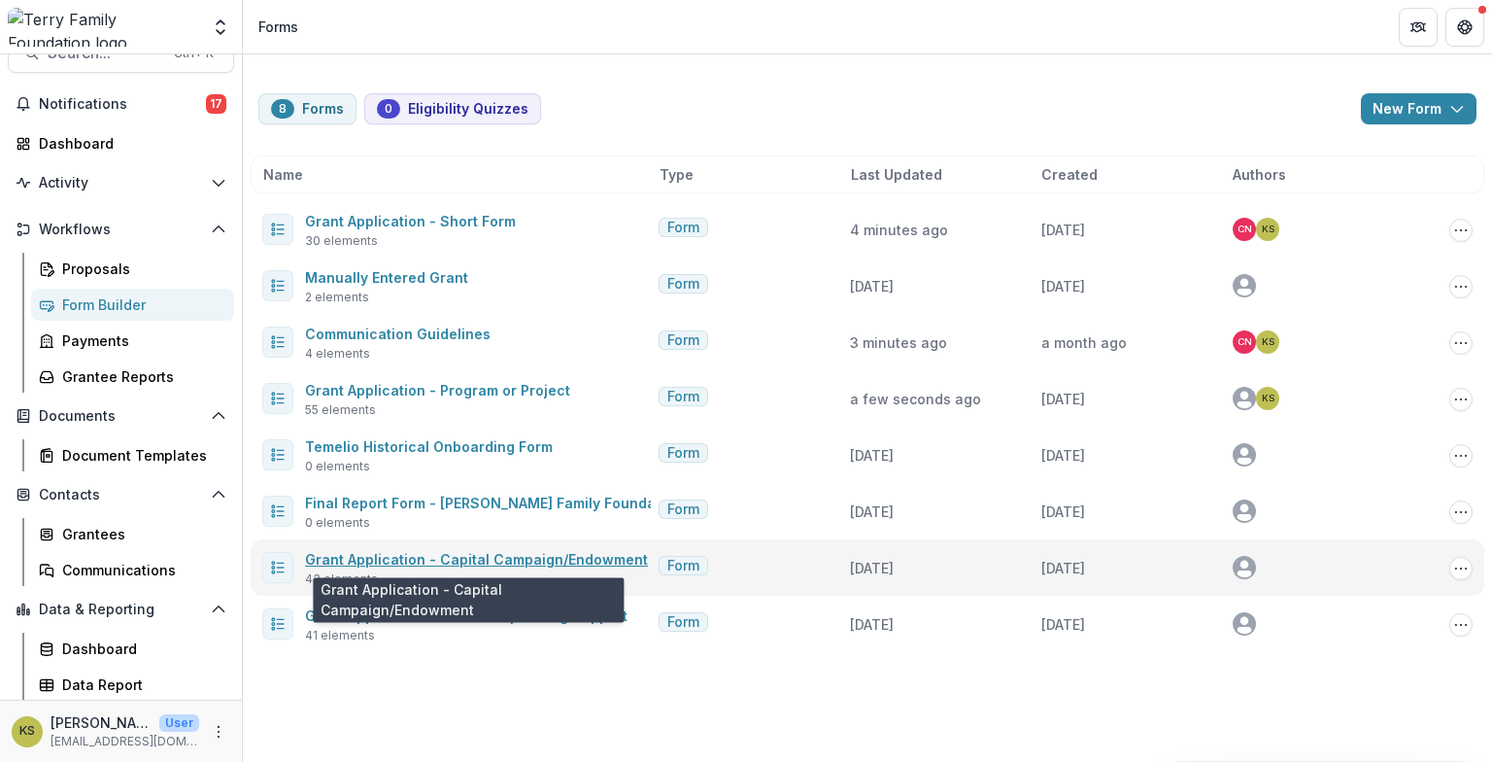
click at [480, 560] on link "Grant Application - Capital Campaign/Endowment" at bounding box center [476, 559] width 343 height 17
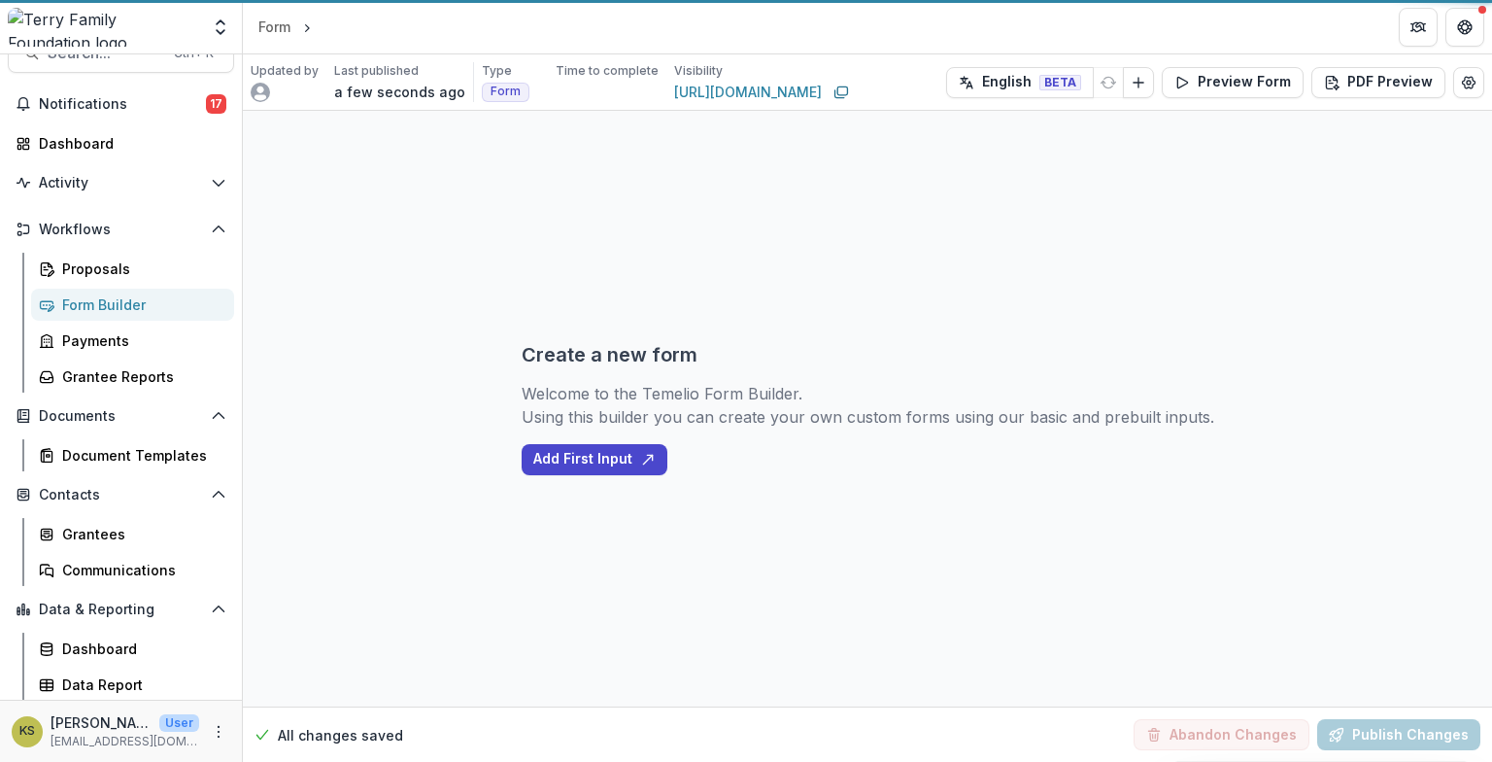
select select "********"
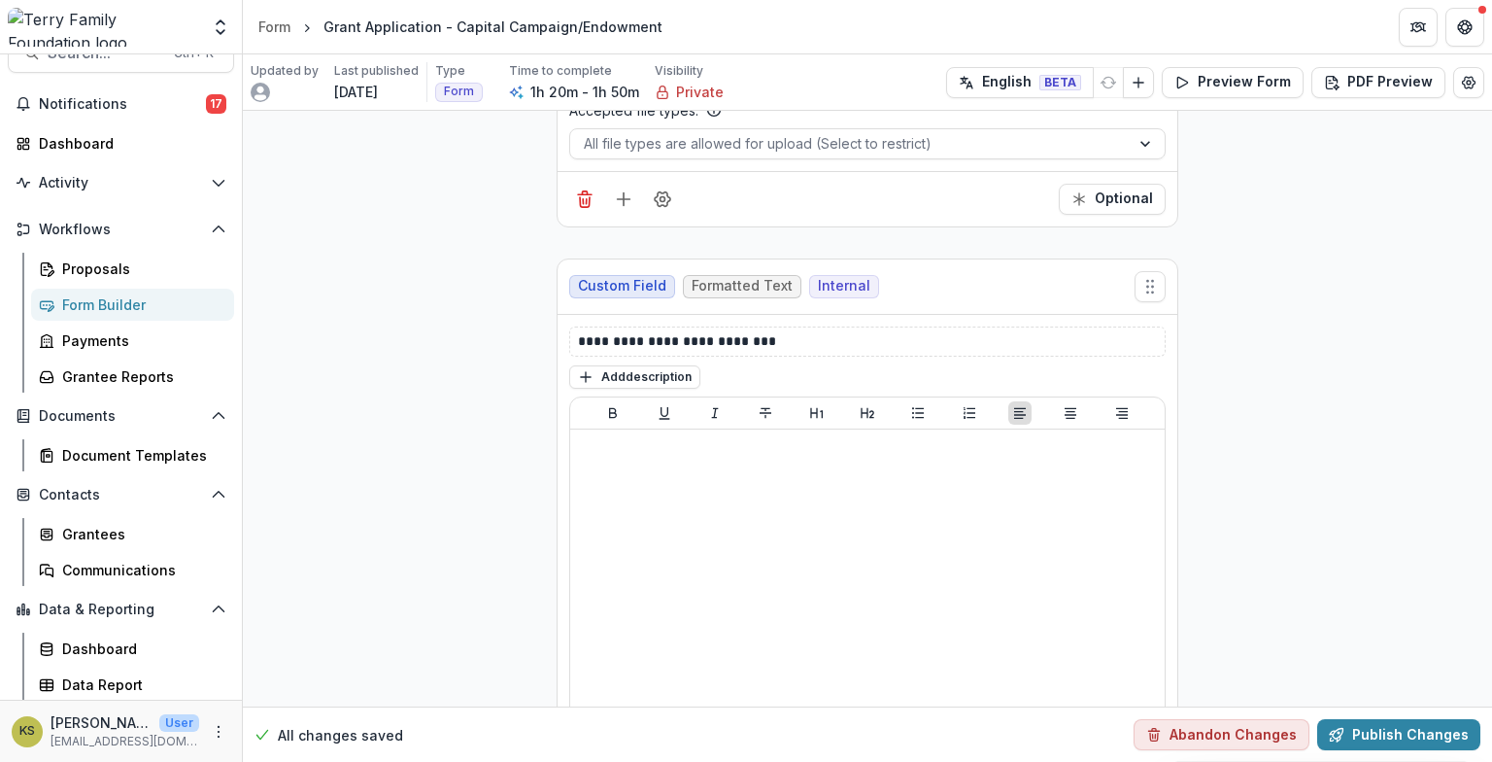
scroll to position [15986, 0]
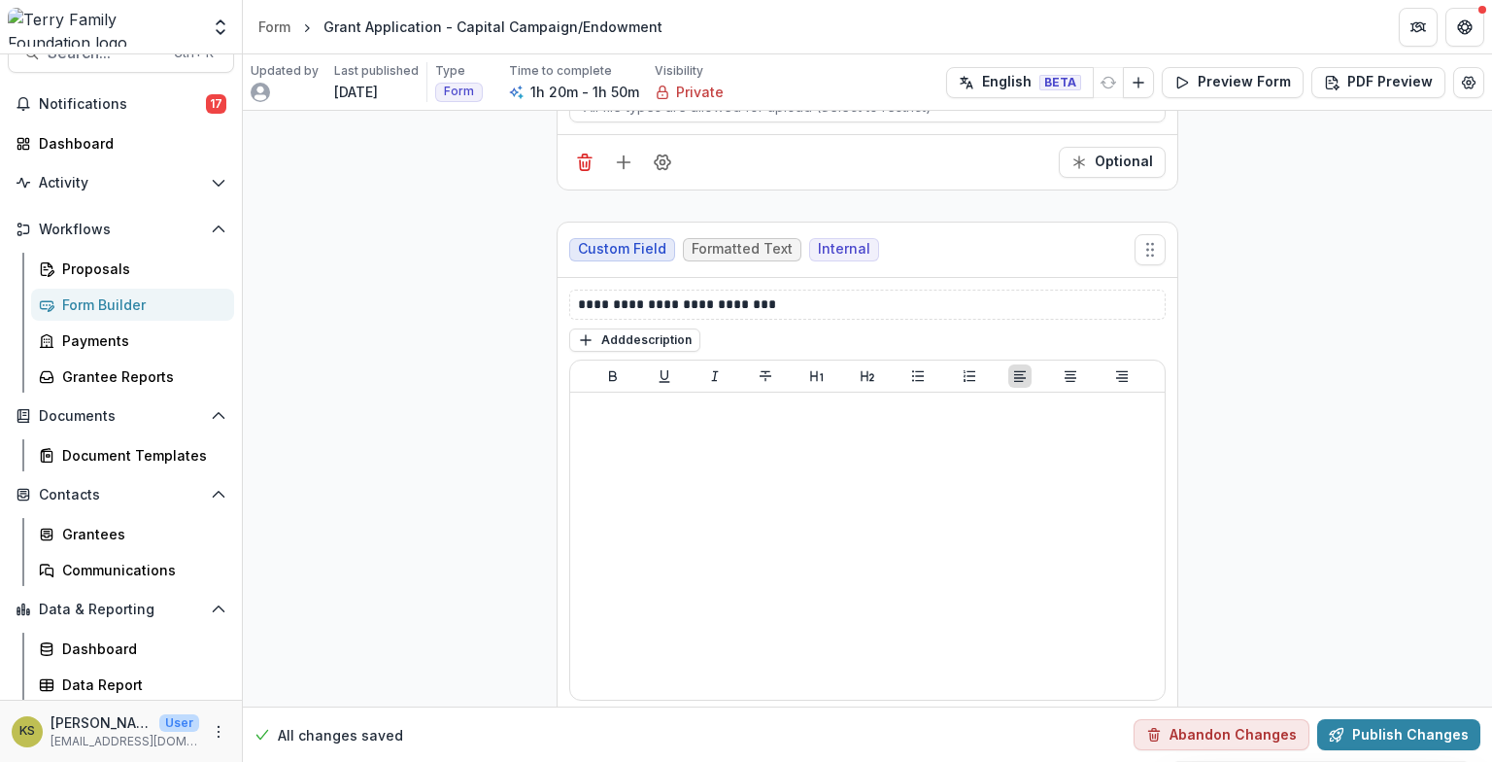
click at [146, 303] on div "Form Builder" at bounding box center [140, 304] width 156 height 20
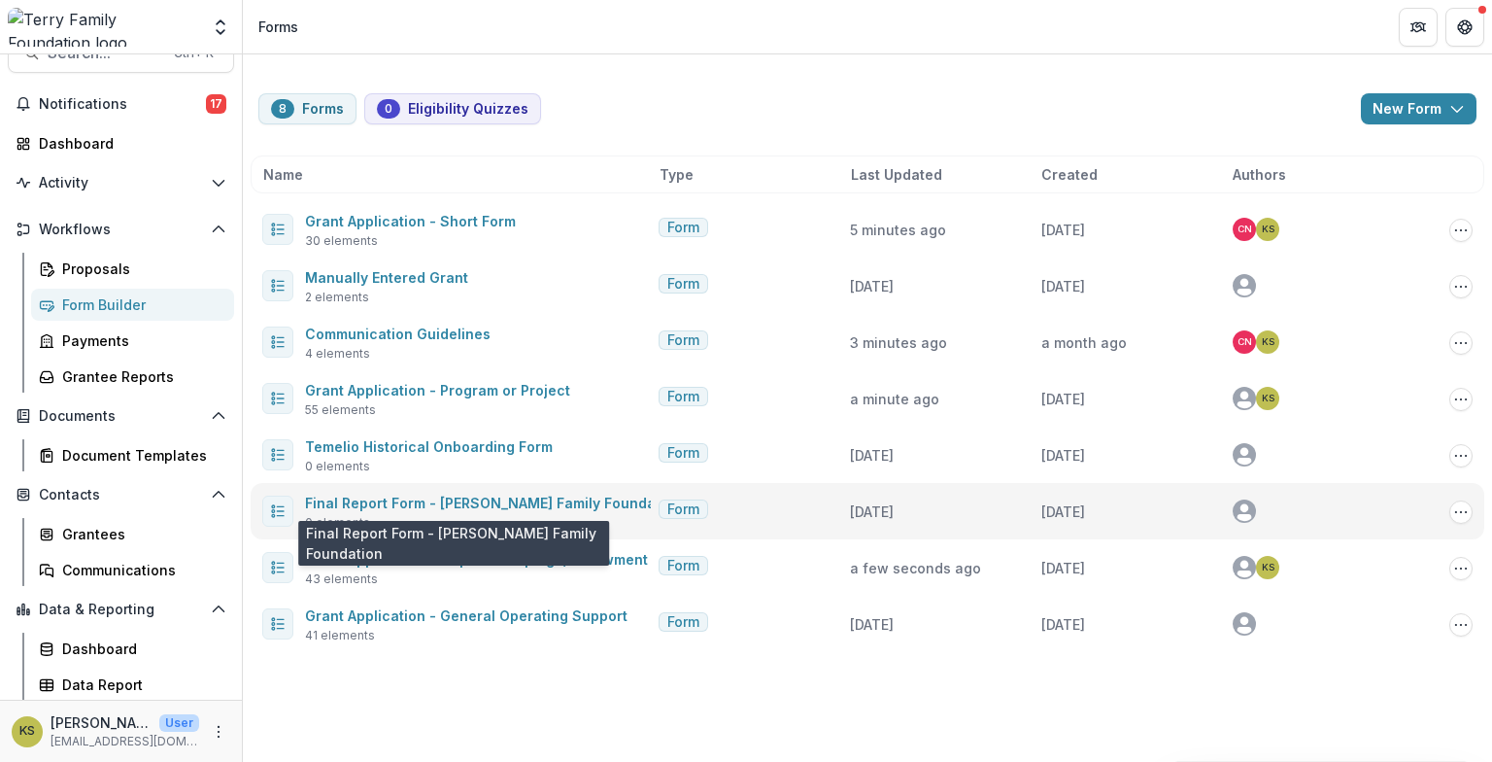
click at [532, 511] on span "Final Report Form - [PERSON_NAME] Family Foundation" at bounding box center [493, 502] width 377 height 23
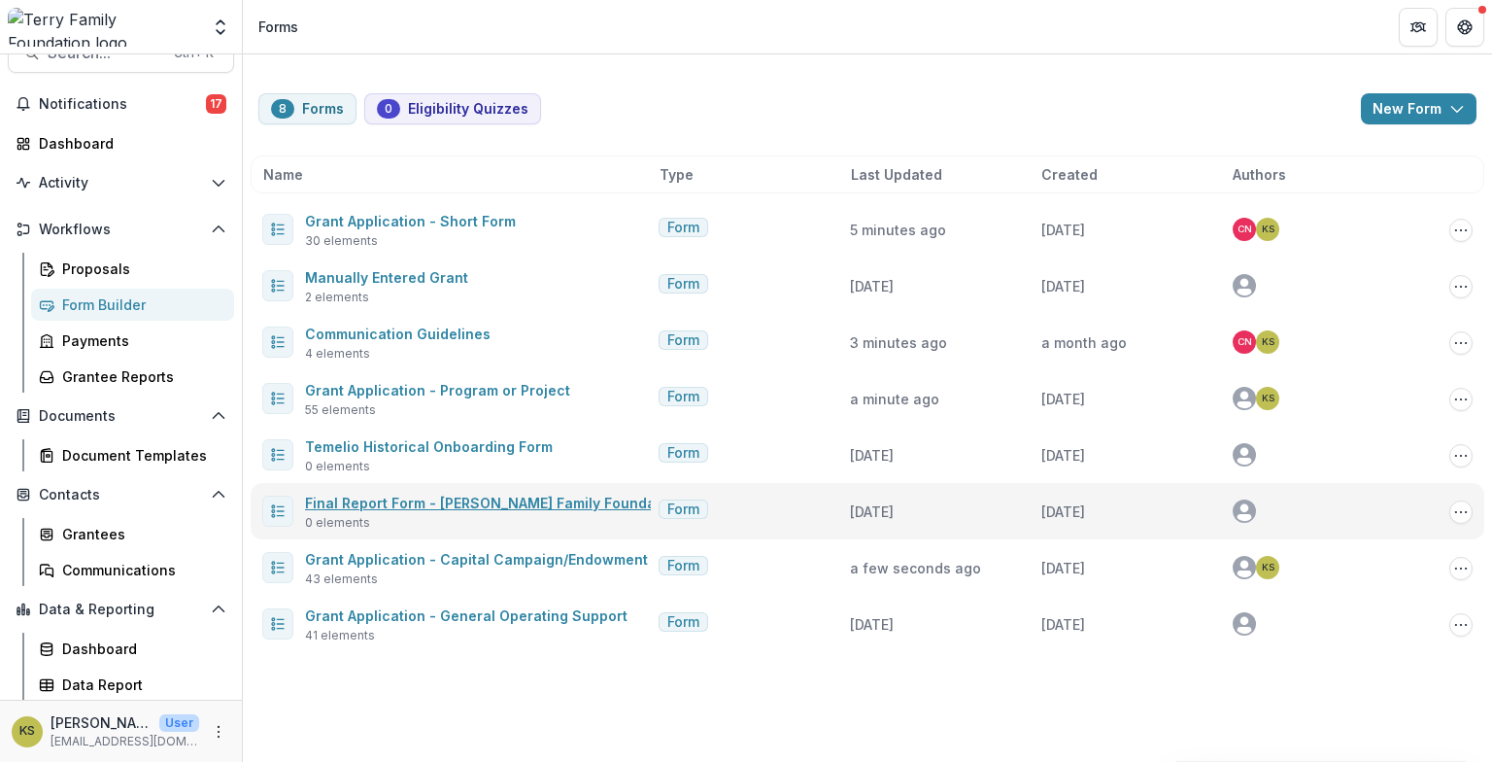
click at [408, 508] on link "Final Report Form - [PERSON_NAME] Family Foundation" at bounding box center [493, 503] width 377 height 17
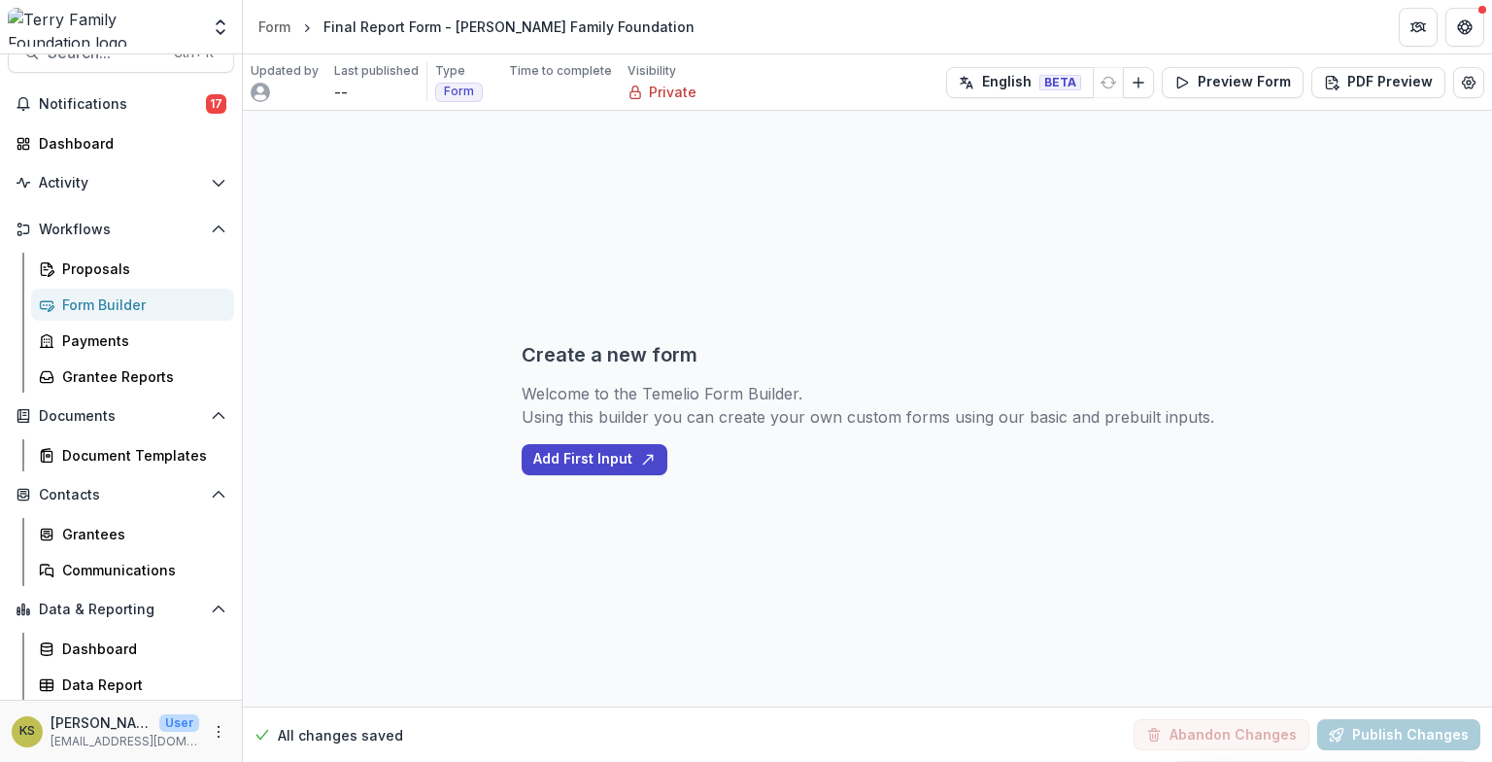
click at [81, 300] on div "Form Builder" at bounding box center [140, 304] width 156 height 20
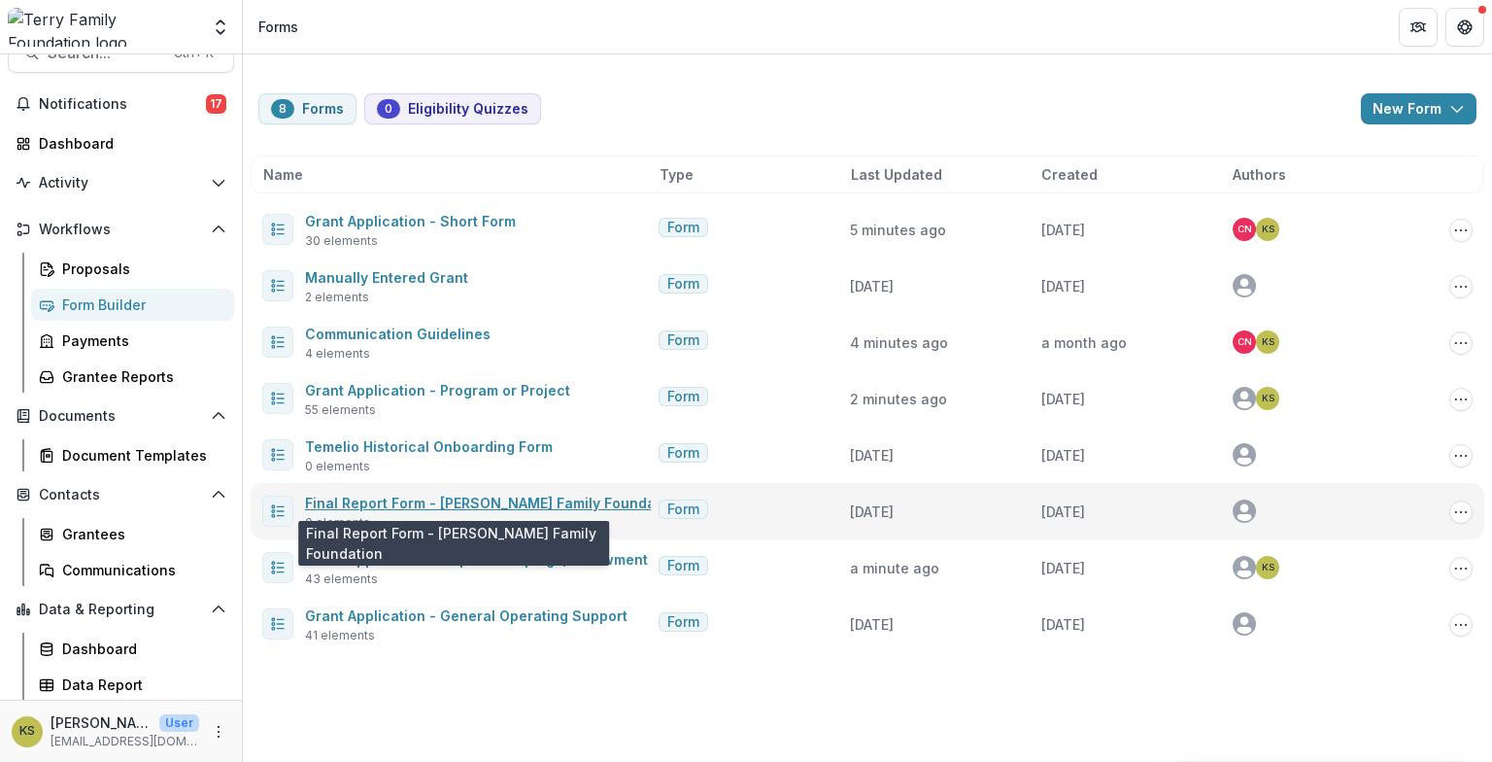
click at [377, 502] on link "Final Report Form - [PERSON_NAME] Family Foundation" at bounding box center [493, 503] width 377 height 17
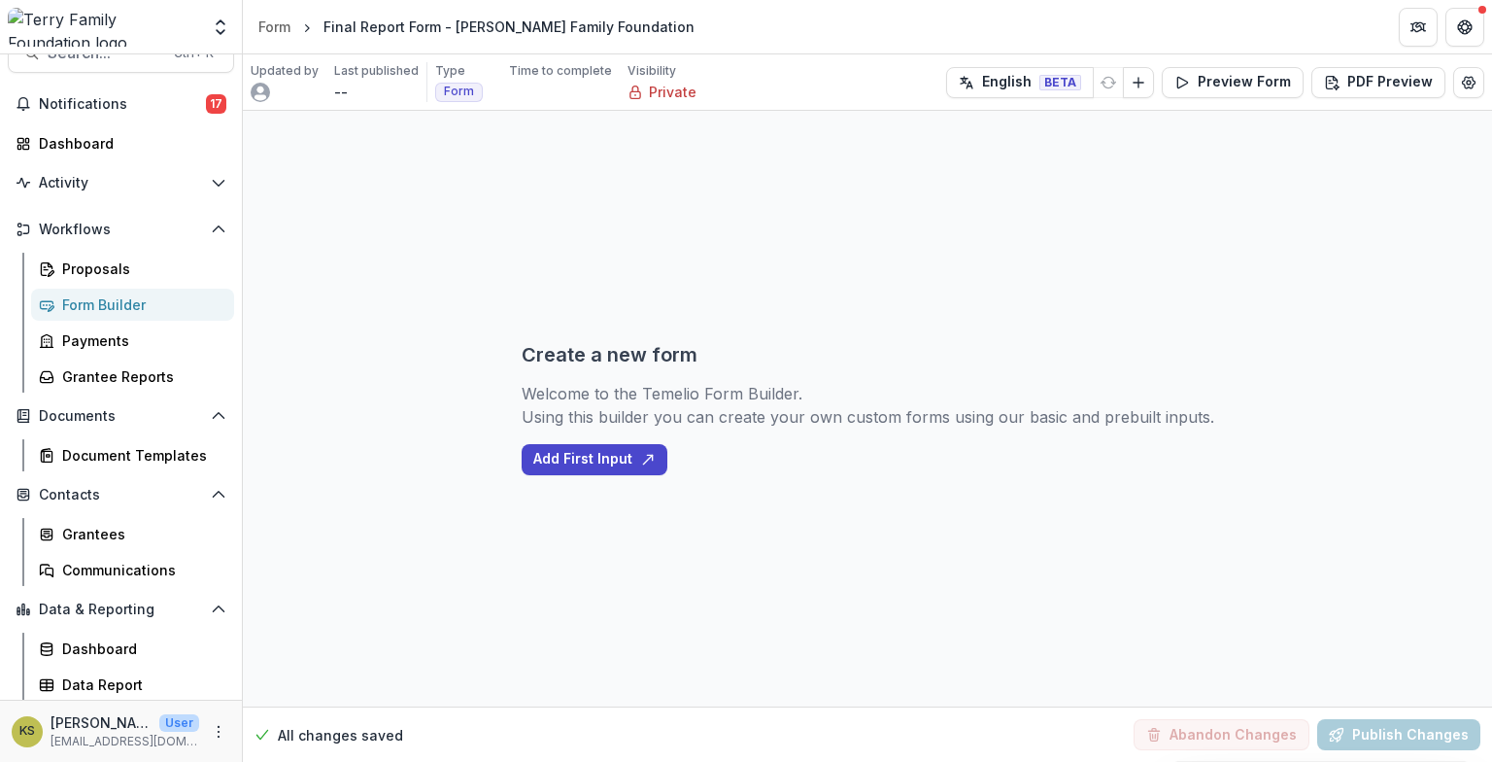
click at [121, 307] on div "Form Builder" at bounding box center [140, 304] width 156 height 20
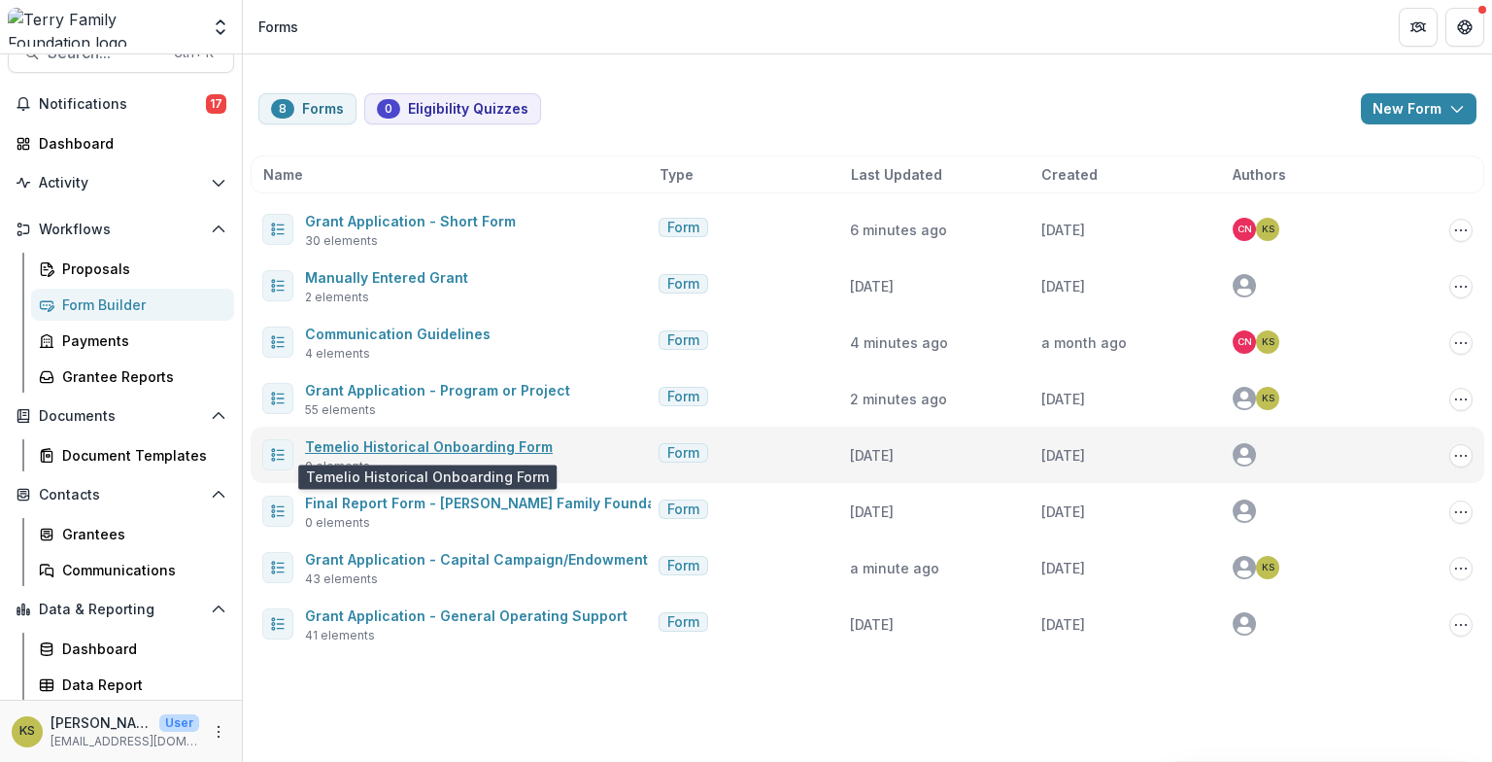
click at [497, 451] on link "Temelio Historical Onboarding Form" at bounding box center [429, 446] width 248 height 17
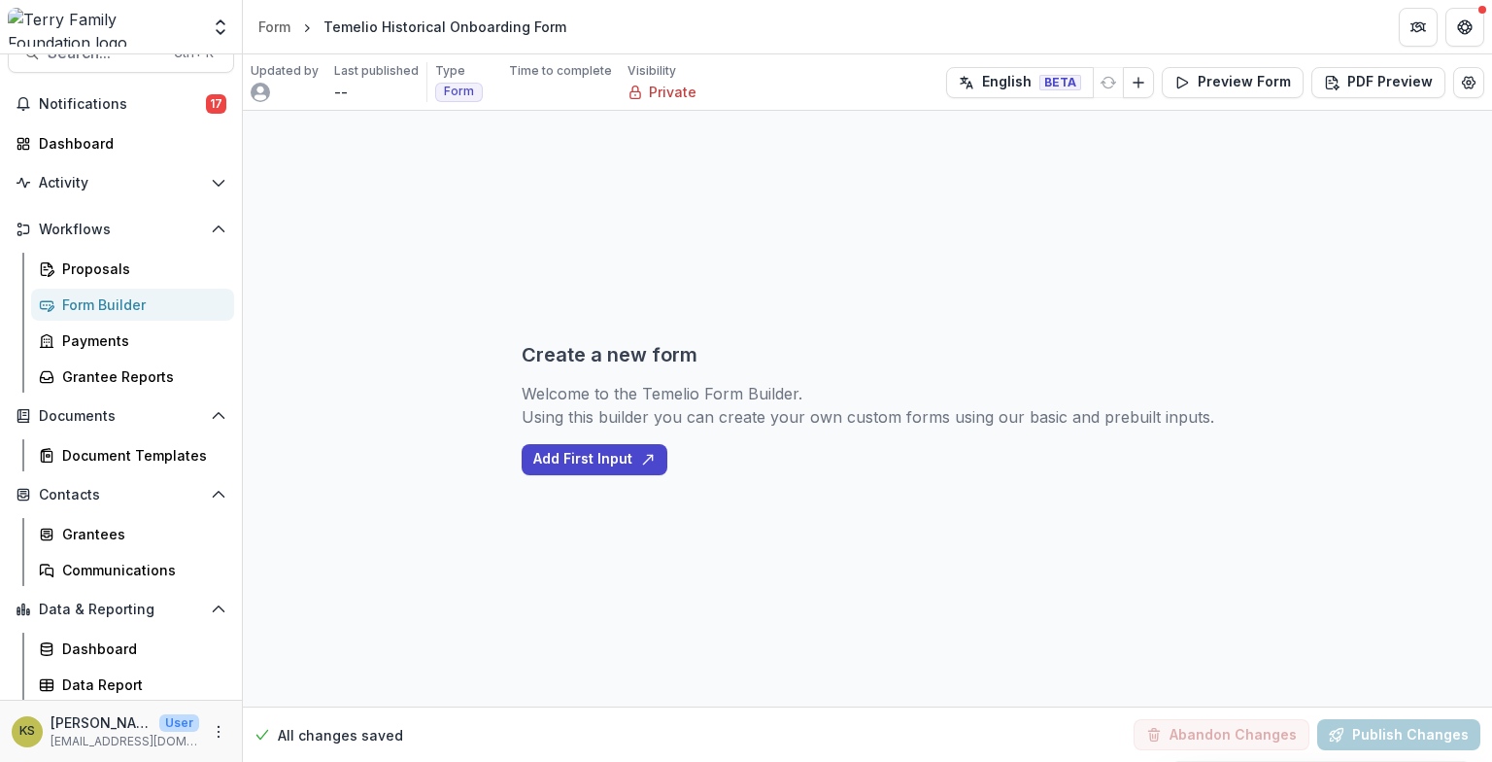
click at [109, 305] on div "Form Builder" at bounding box center [140, 304] width 156 height 20
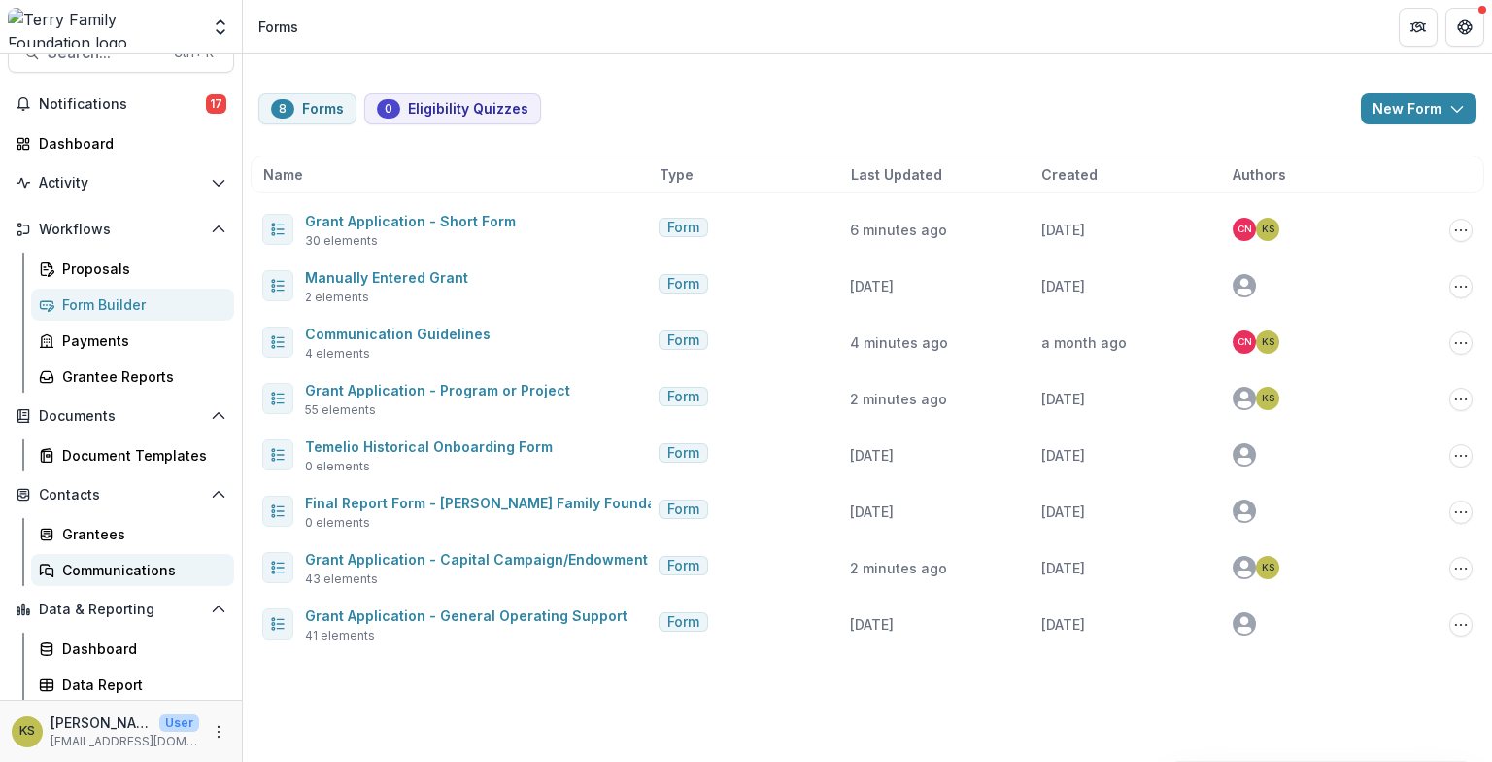
click at [116, 568] on div "Communications" at bounding box center [140, 570] width 156 height 20
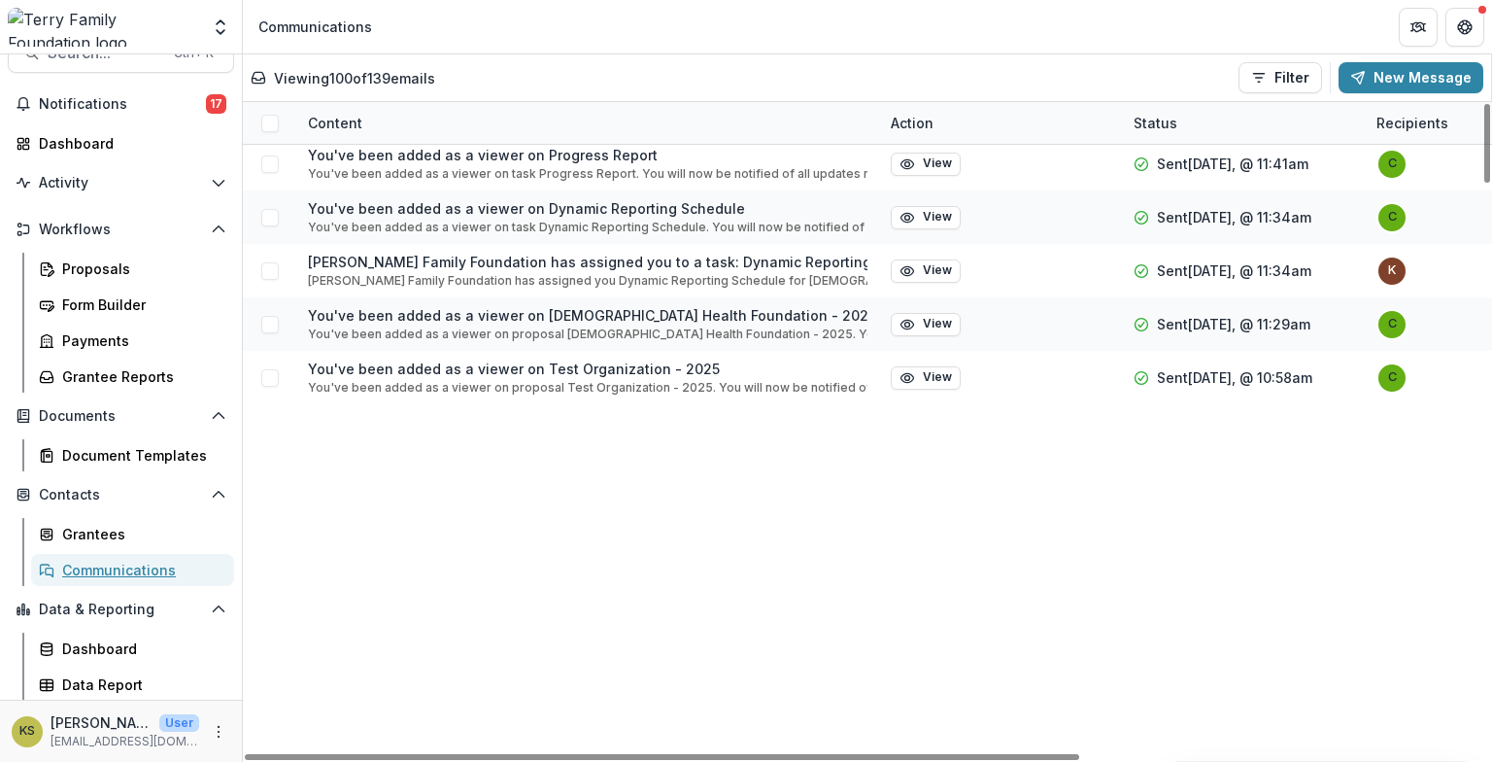
scroll to position [1067, 0]
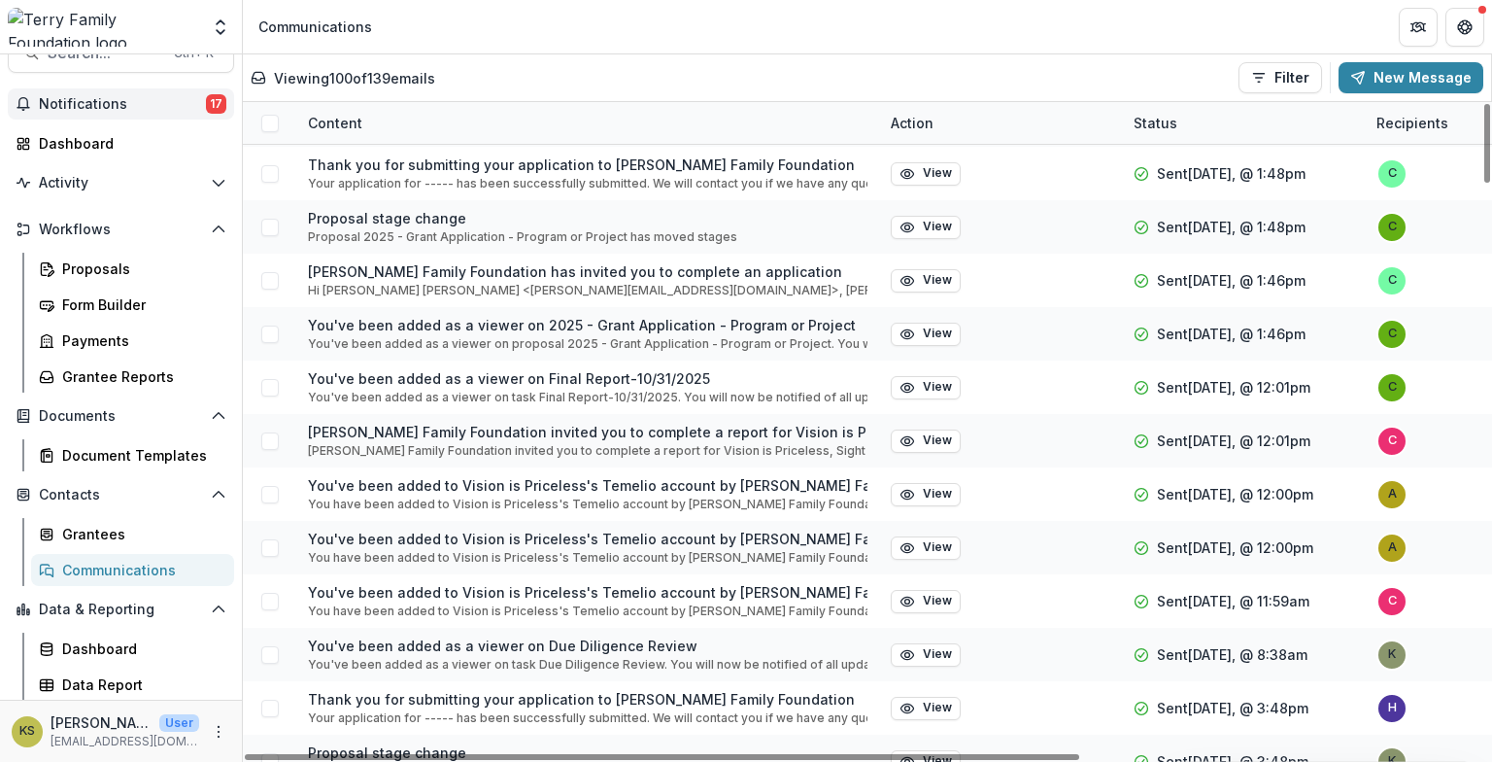
click at [121, 98] on span "Notifications" at bounding box center [122, 104] width 167 height 17
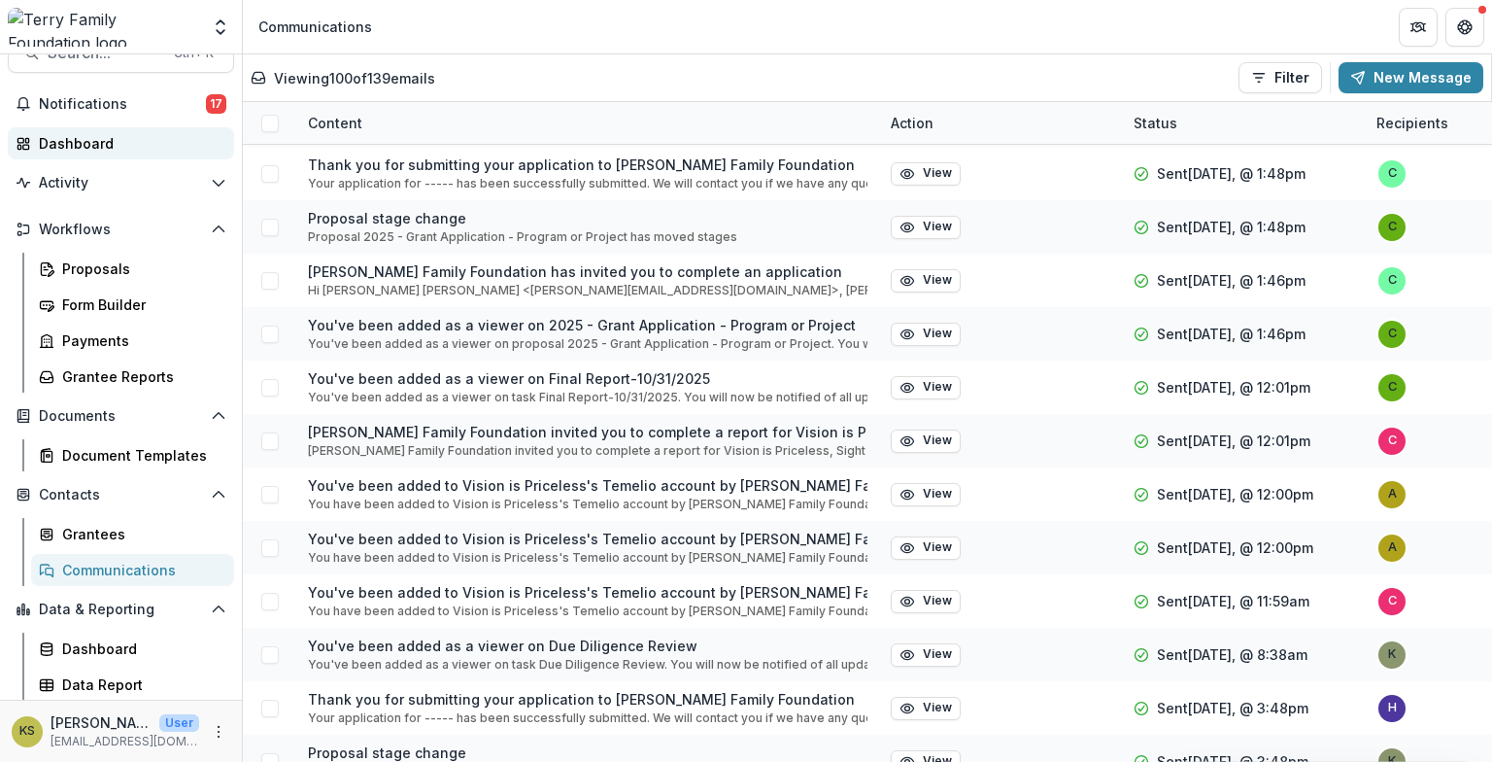
click at [62, 136] on div "Dashboard" at bounding box center [129, 143] width 180 height 20
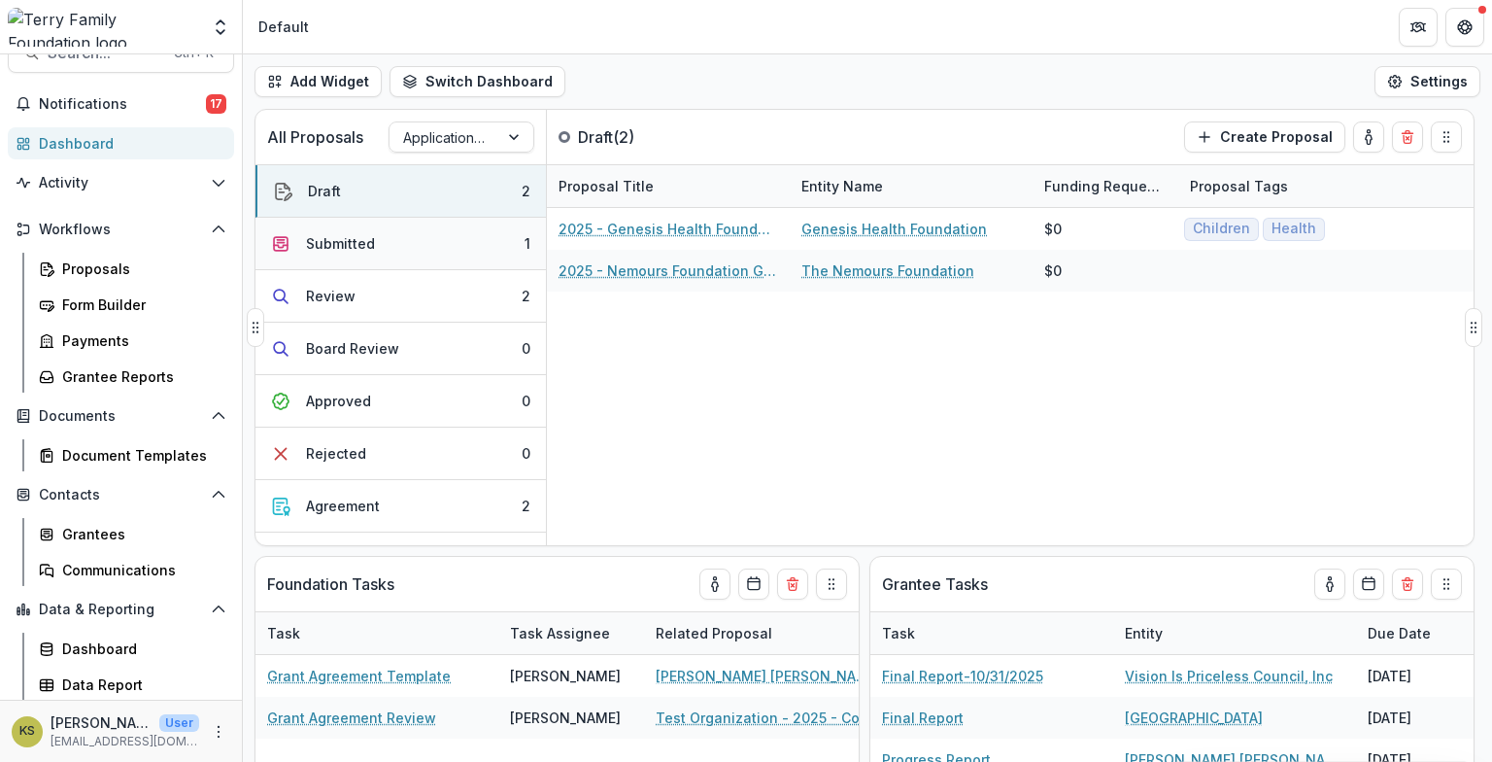
click at [508, 236] on button "Submitted 1" at bounding box center [401, 244] width 291 height 52
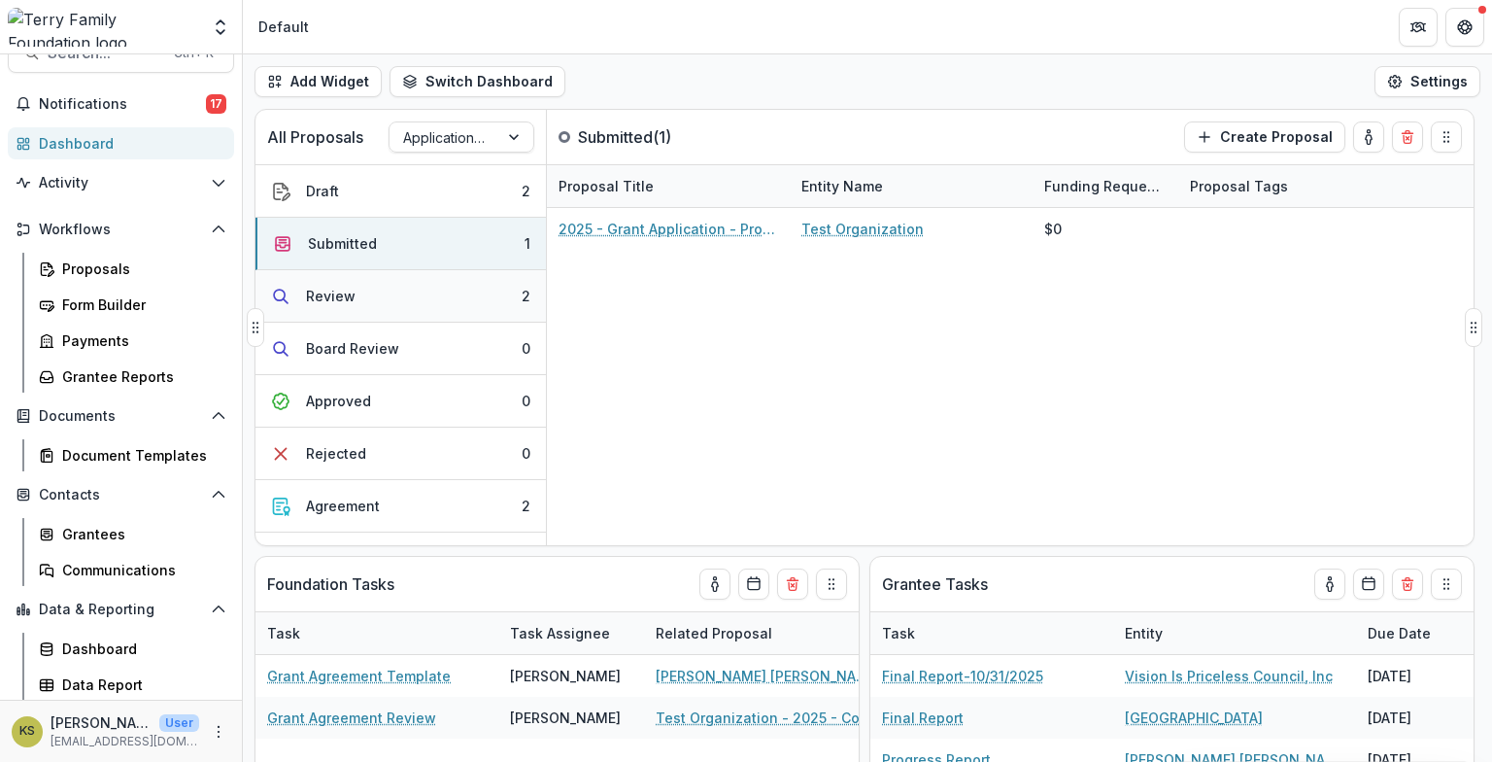
click at [478, 288] on button "Review 2" at bounding box center [401, 296] width 291 height 52
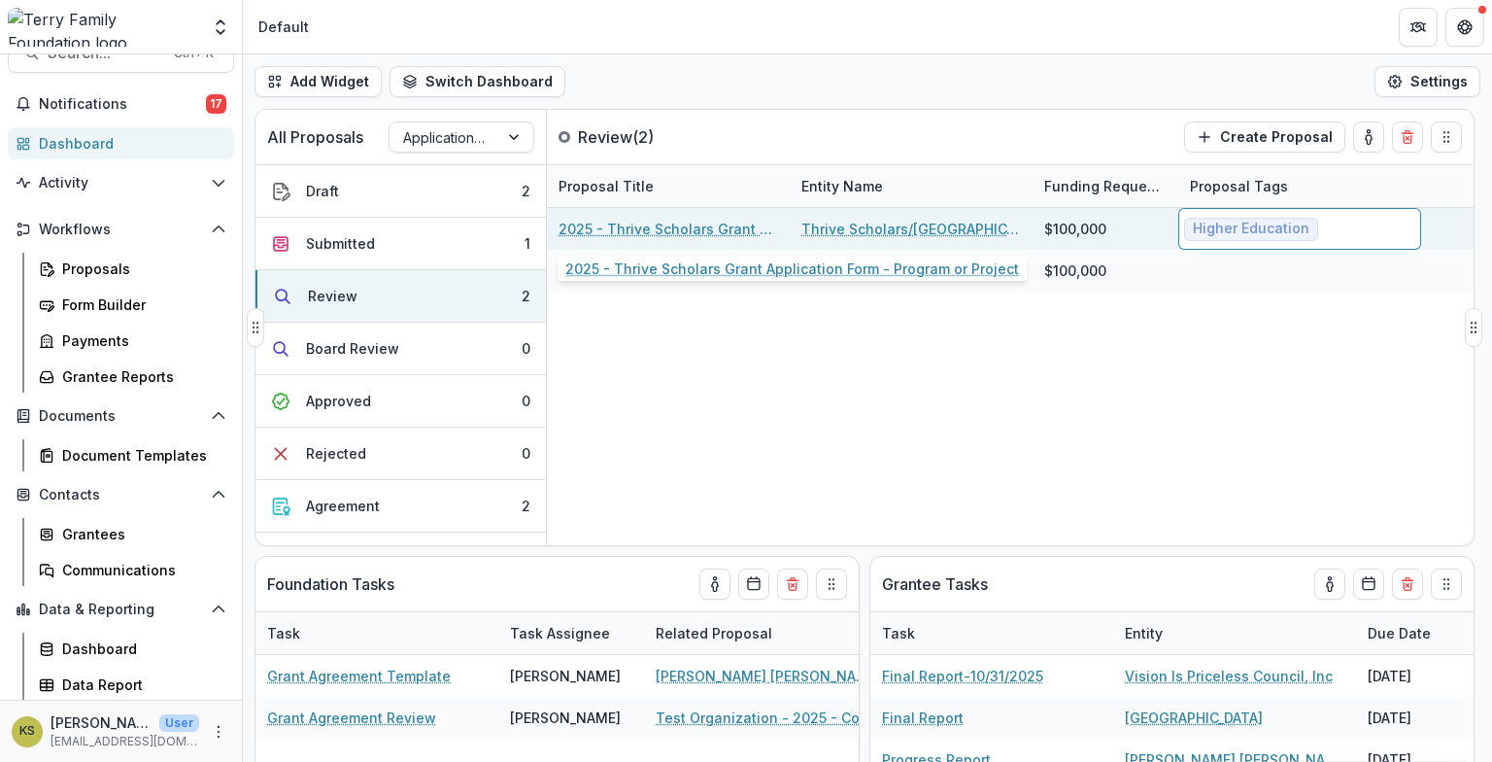
click at [705, 227] on link "2025 - Thrive Scholars Grant Application Form - Program or Project" at bounding box center [669, 229] width 220 height 20
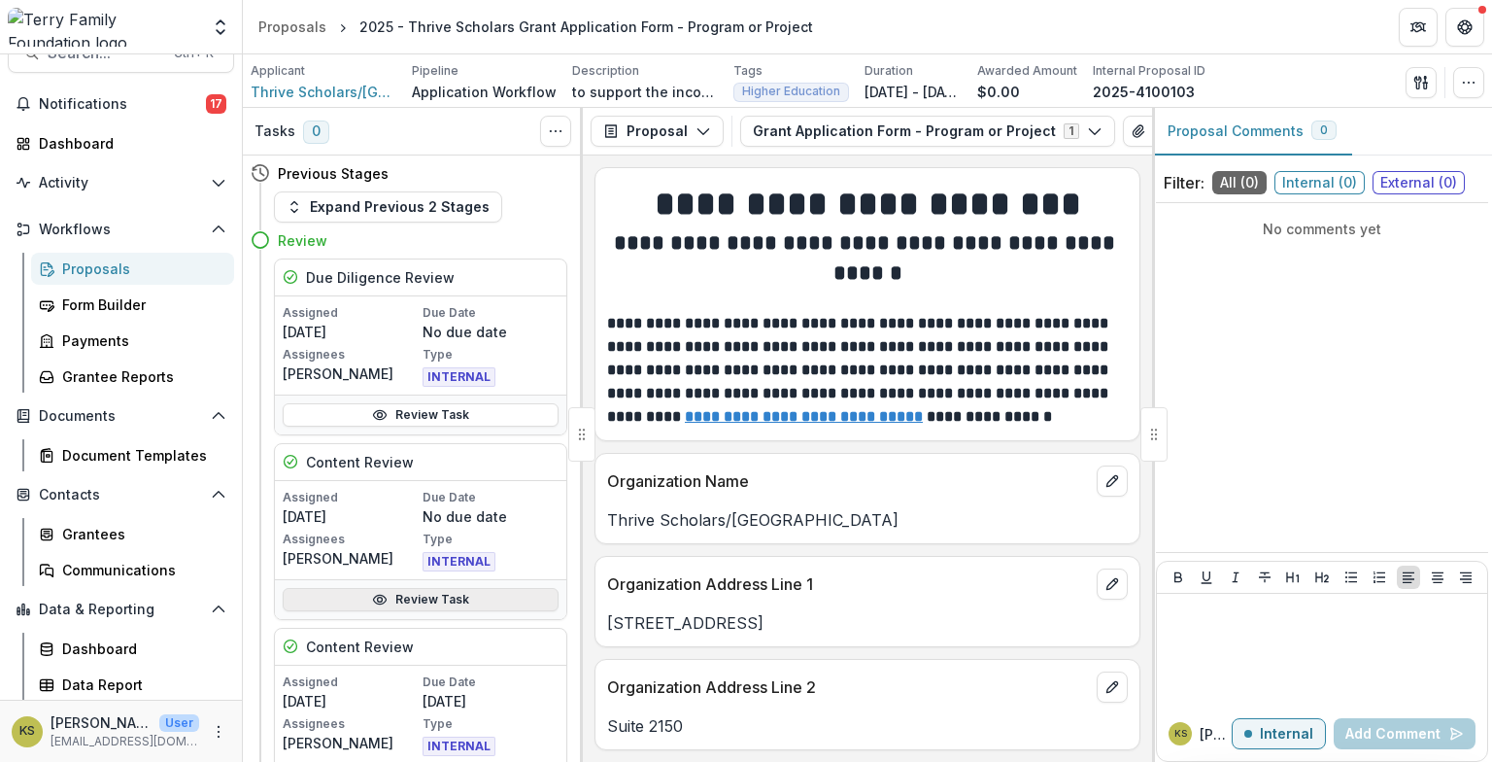
click at [416, 601] on link "Review Task" at bounding box center [421, 599] width 276 height 23
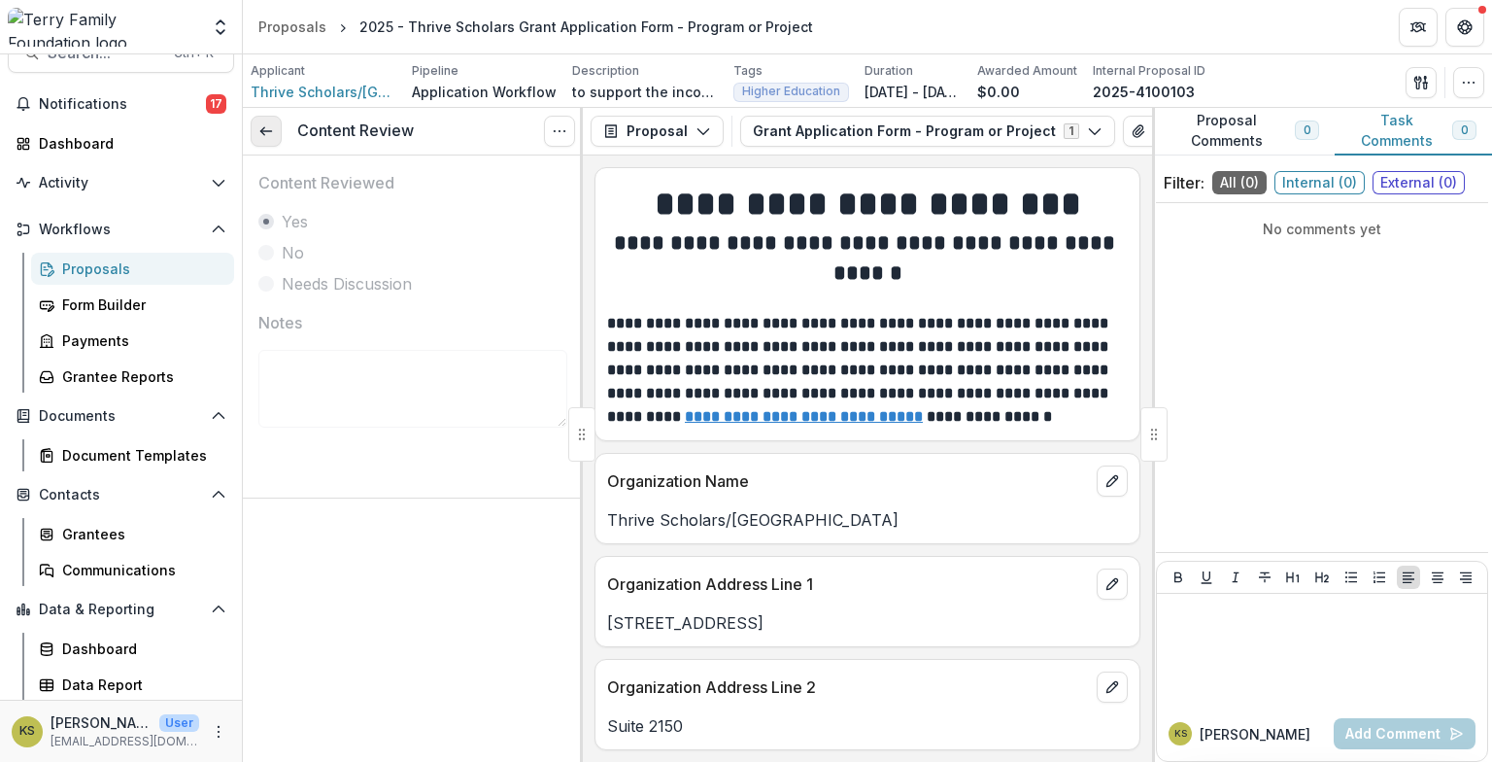
click at [268, 136] on icon at bounding box center [266, 131] width 16 height 16
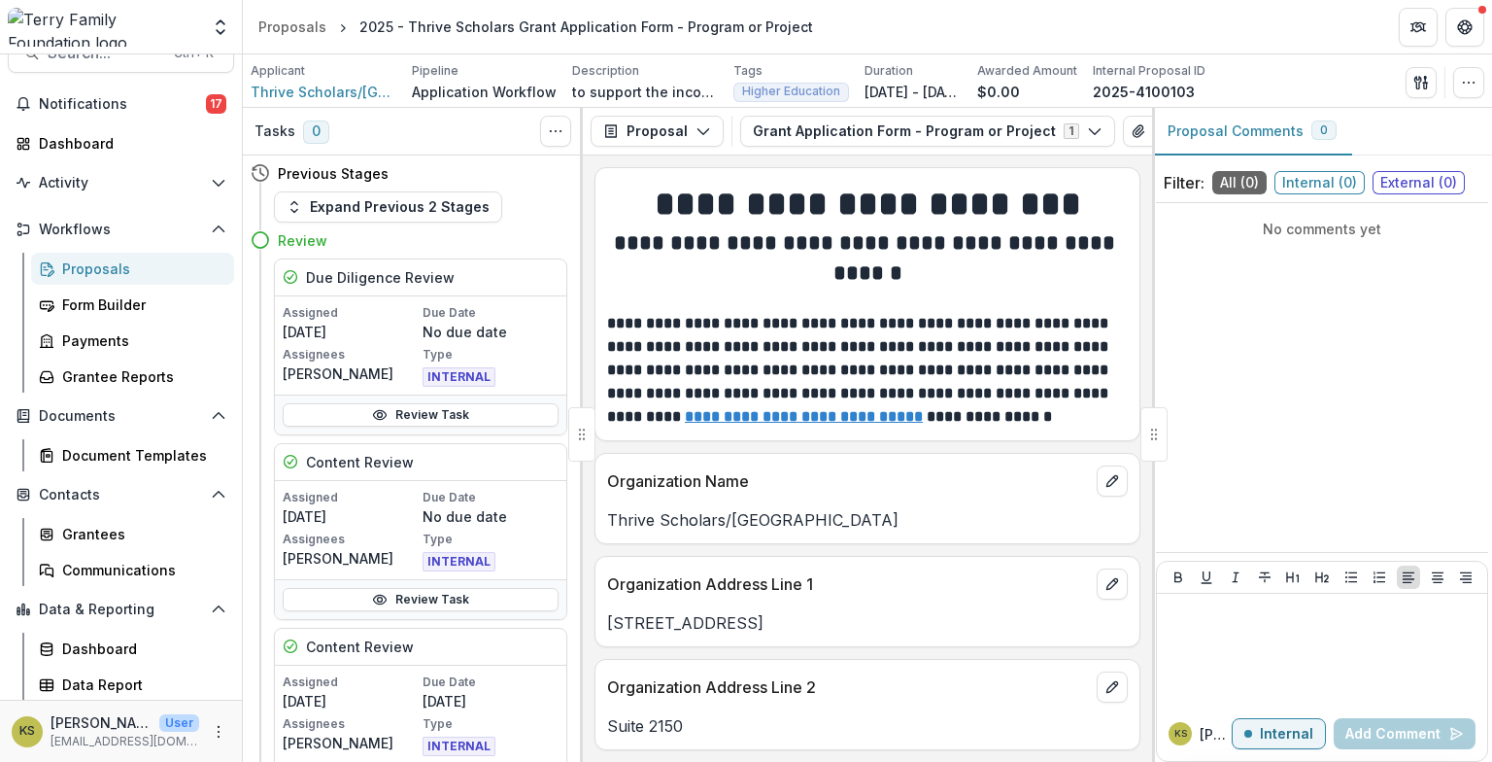
scroll to position [324, 0]
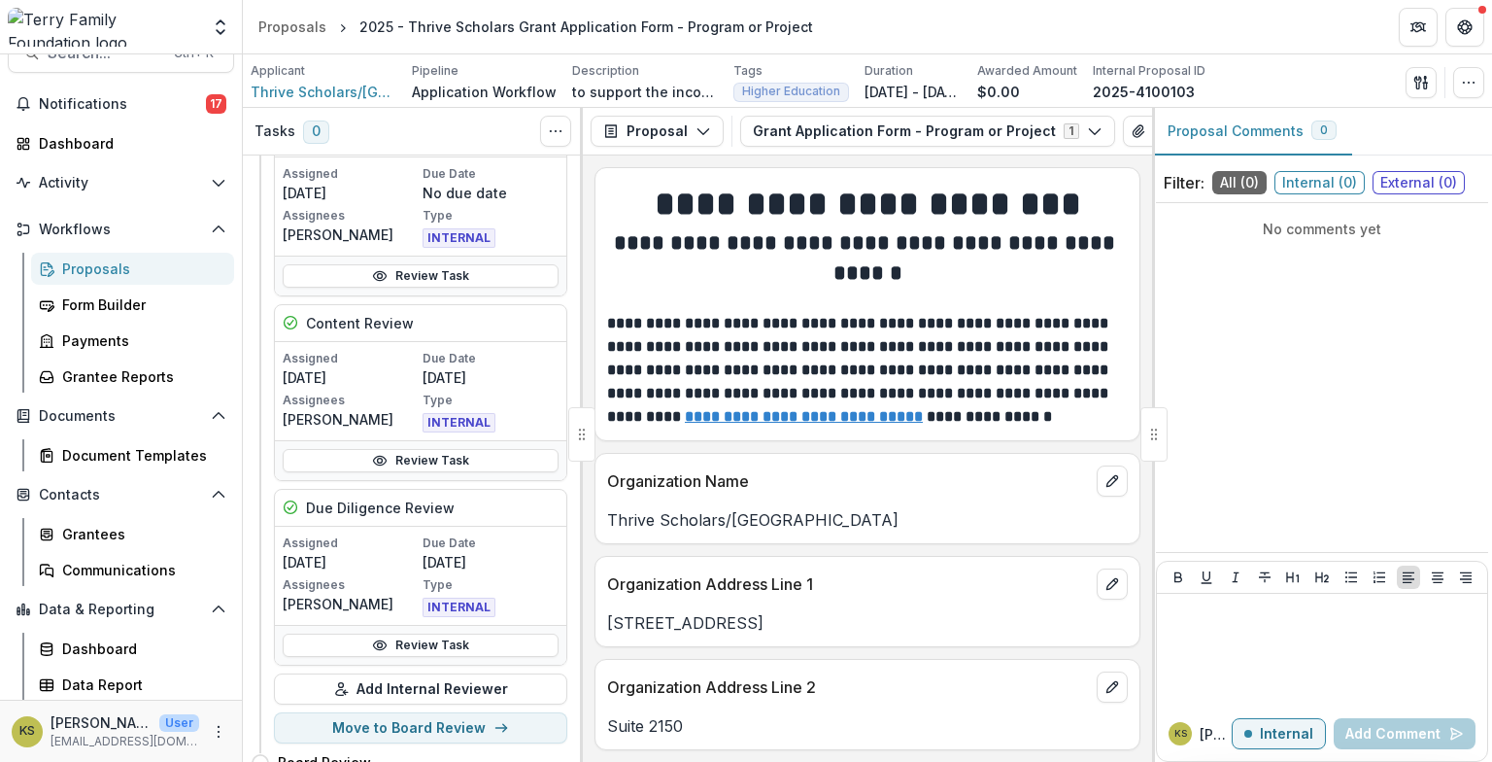
click at [377, 443] on div "Review Task" at bounding box center [420, 460] width 291 height 40
click at [378, 459] on circle at bounding box center [380, 460] width 5 height 5
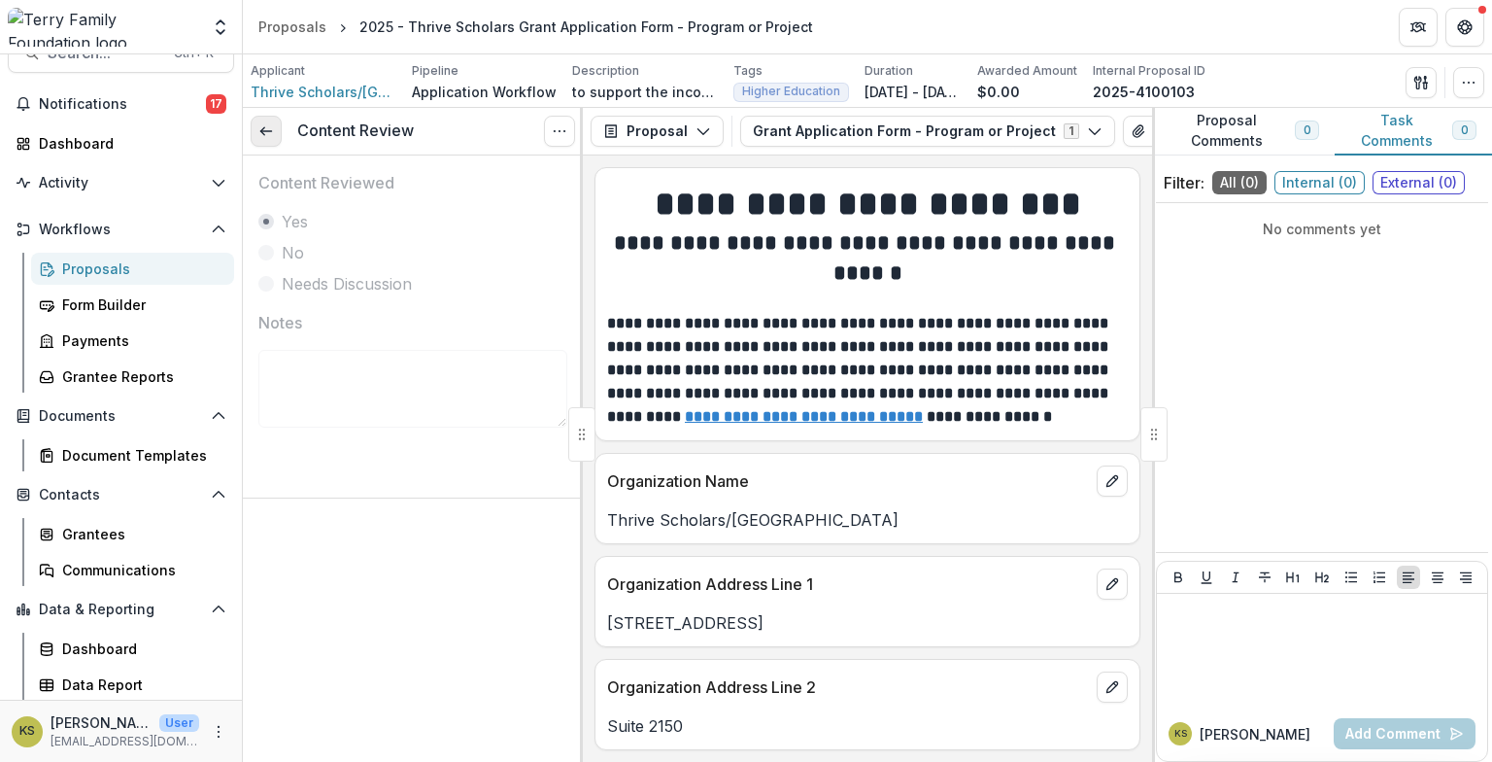
click at [260, 133] on icon at bounding box center [266, 131] width 16 height 16
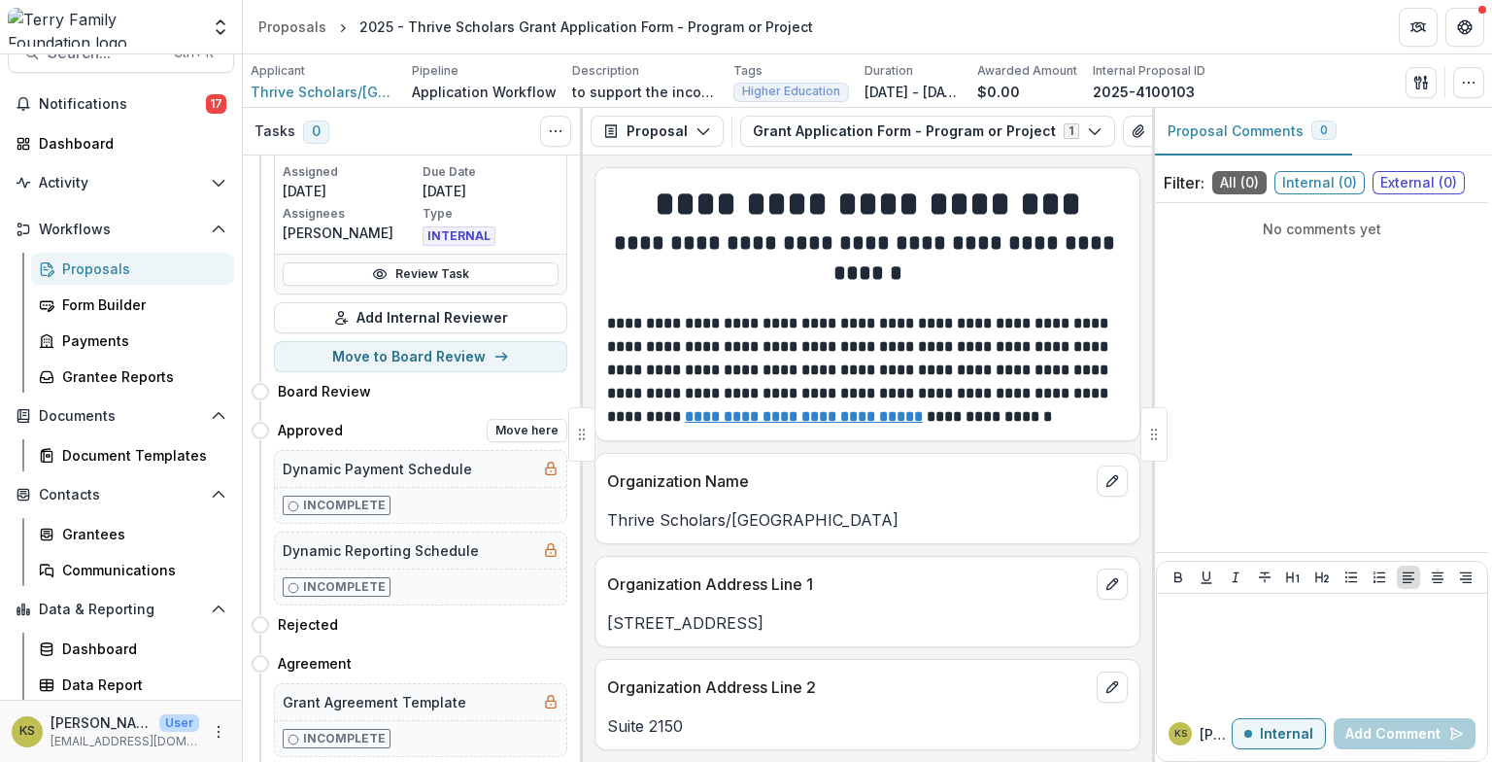
scroll to position [761, 0]
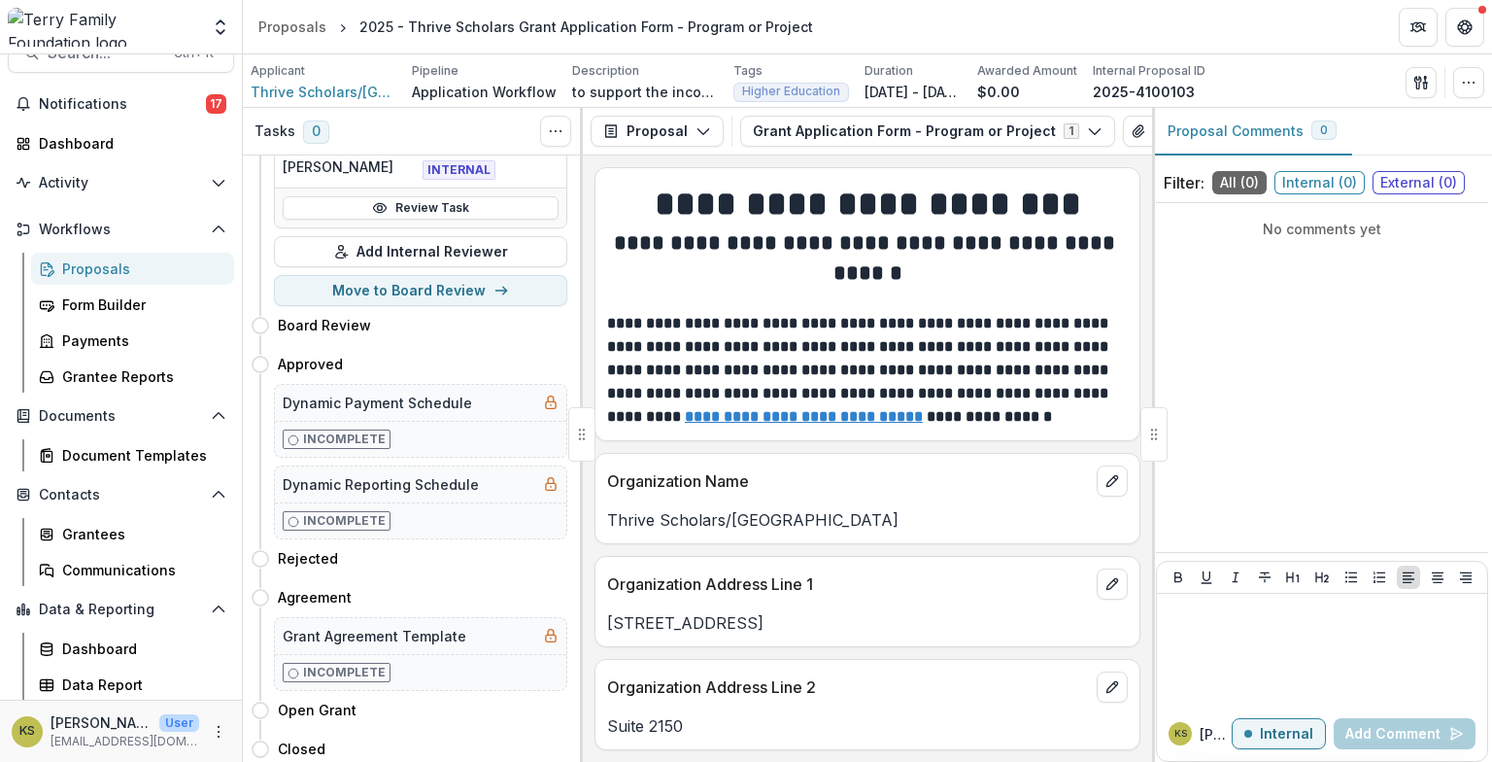
click at [118, 273] on div "Proposals" at bounding box center [140, 268] width 156 height 20
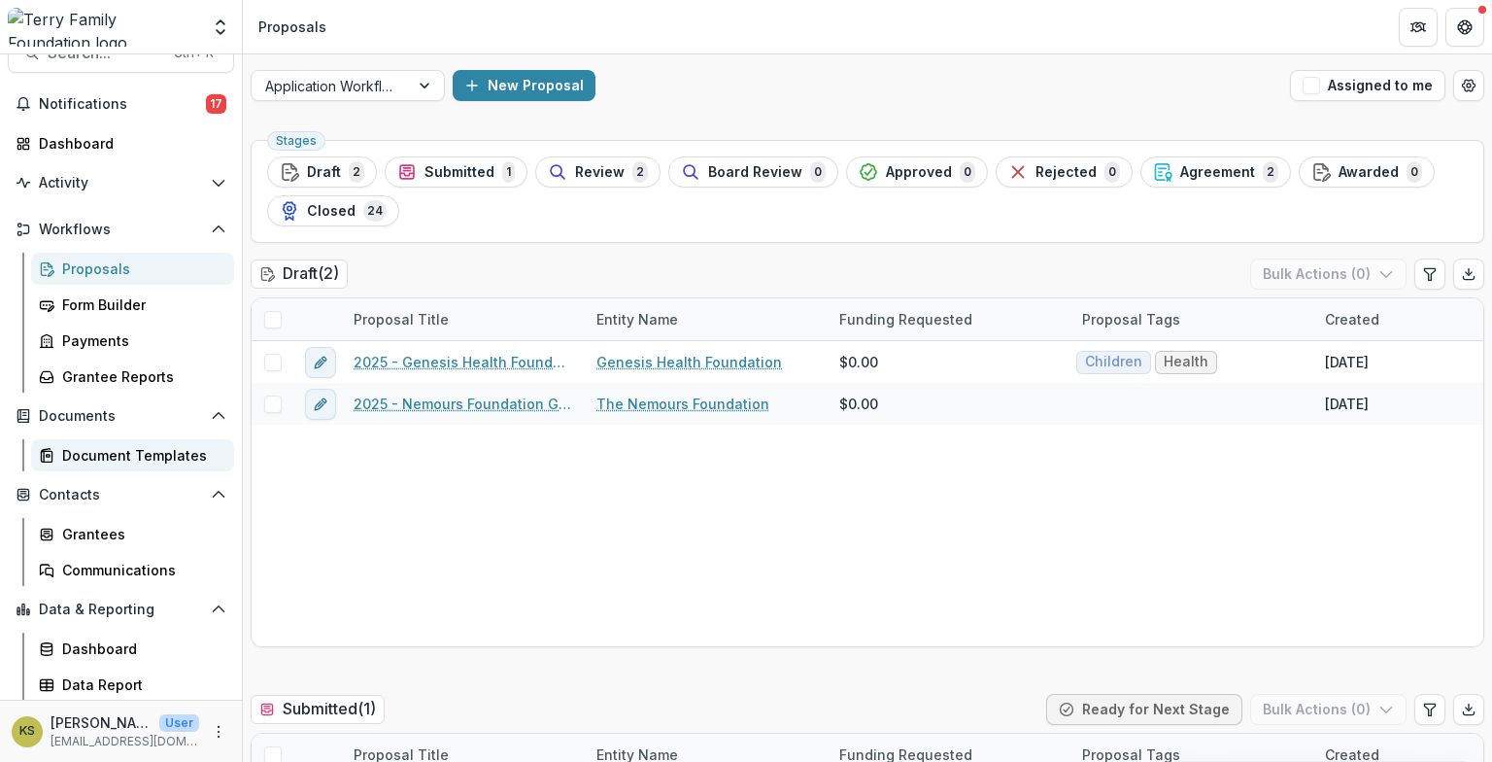
click at [137, 456] on div "Document Templates" at bounding box center [140, 455] width 156 height 20
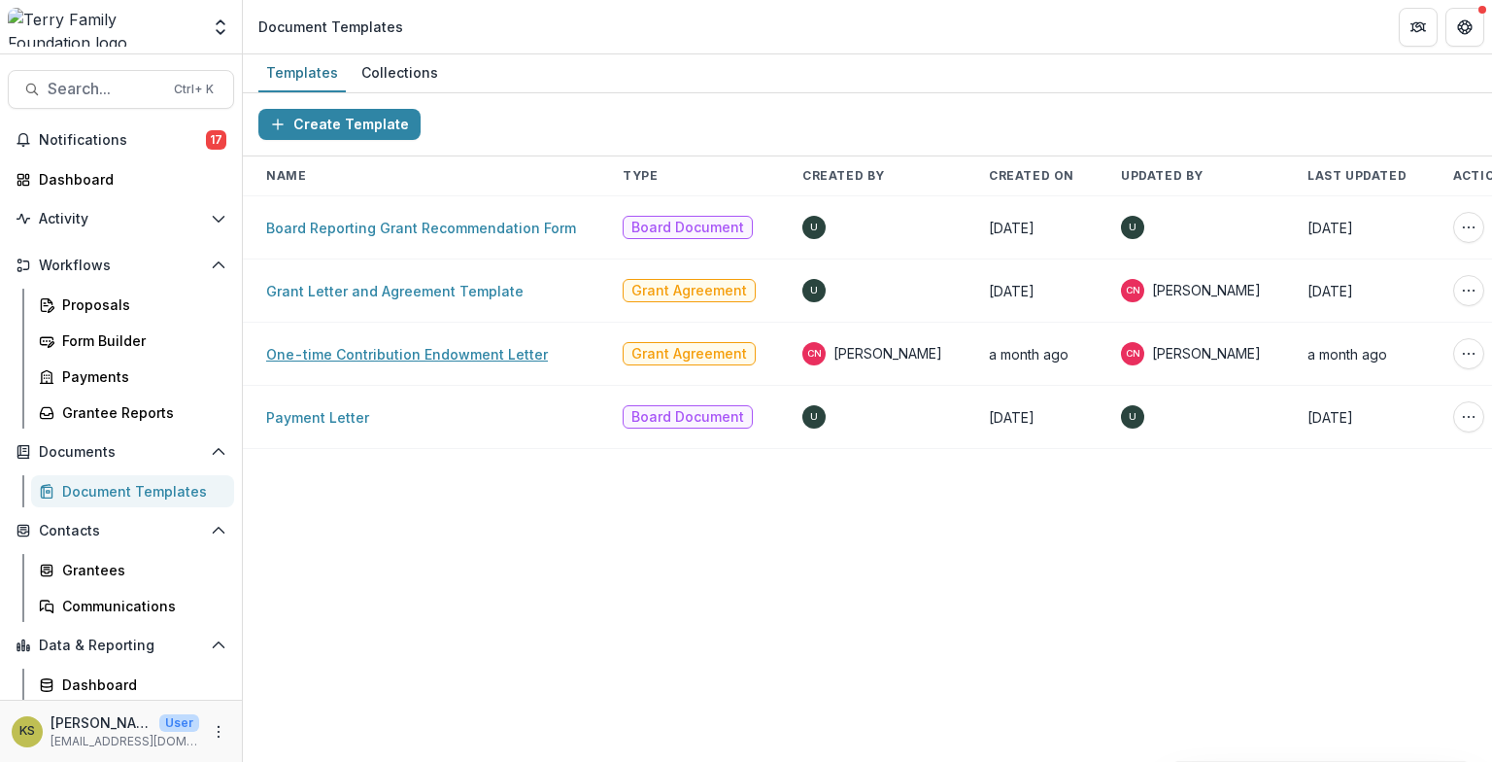
click at [384, 351] on link "One-time Contribution Endowment Letter" at bounding box center [407, 354] width 282 height 17
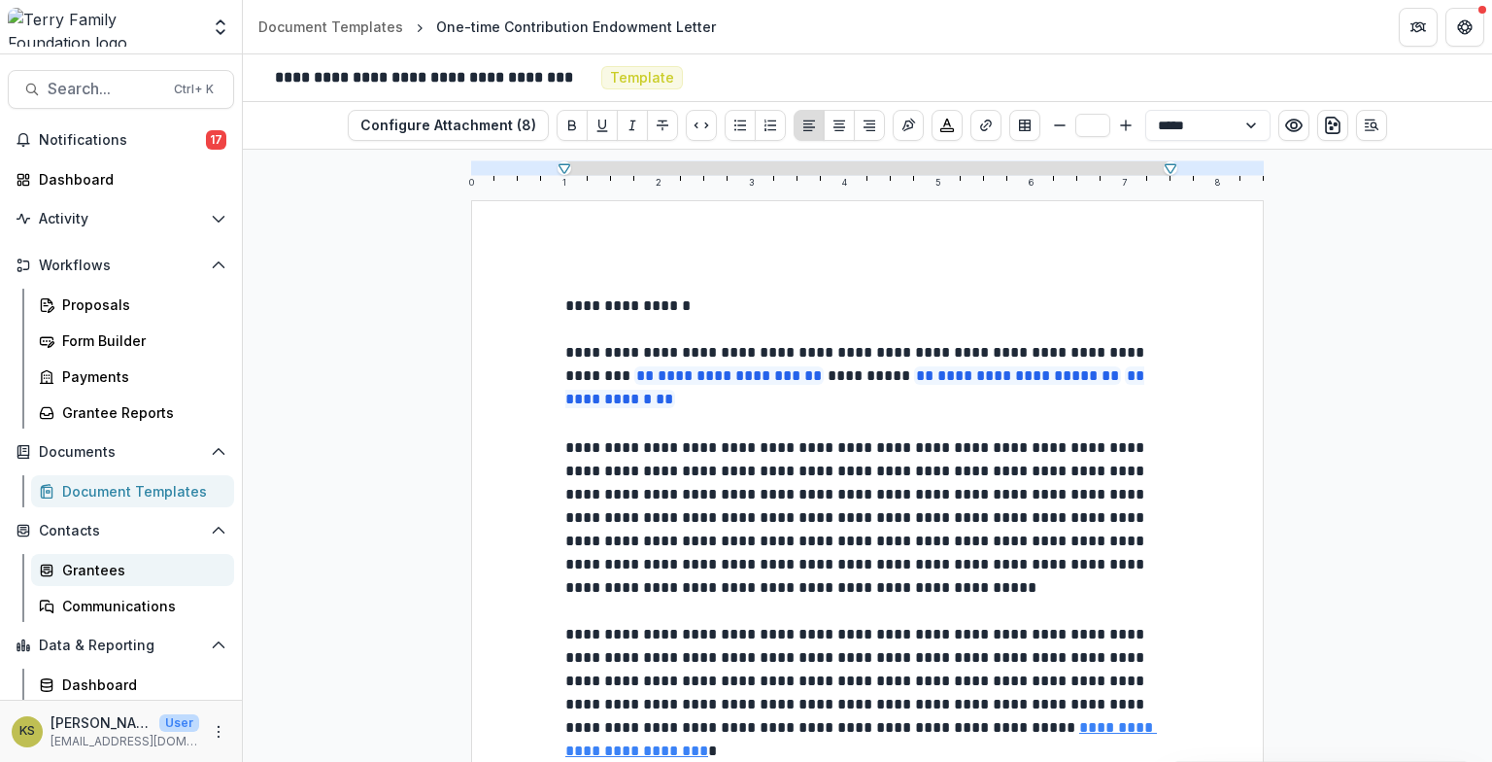
click at [95, 567] on div "Grantees" at bounding box center [140, 570] width 156 height 20
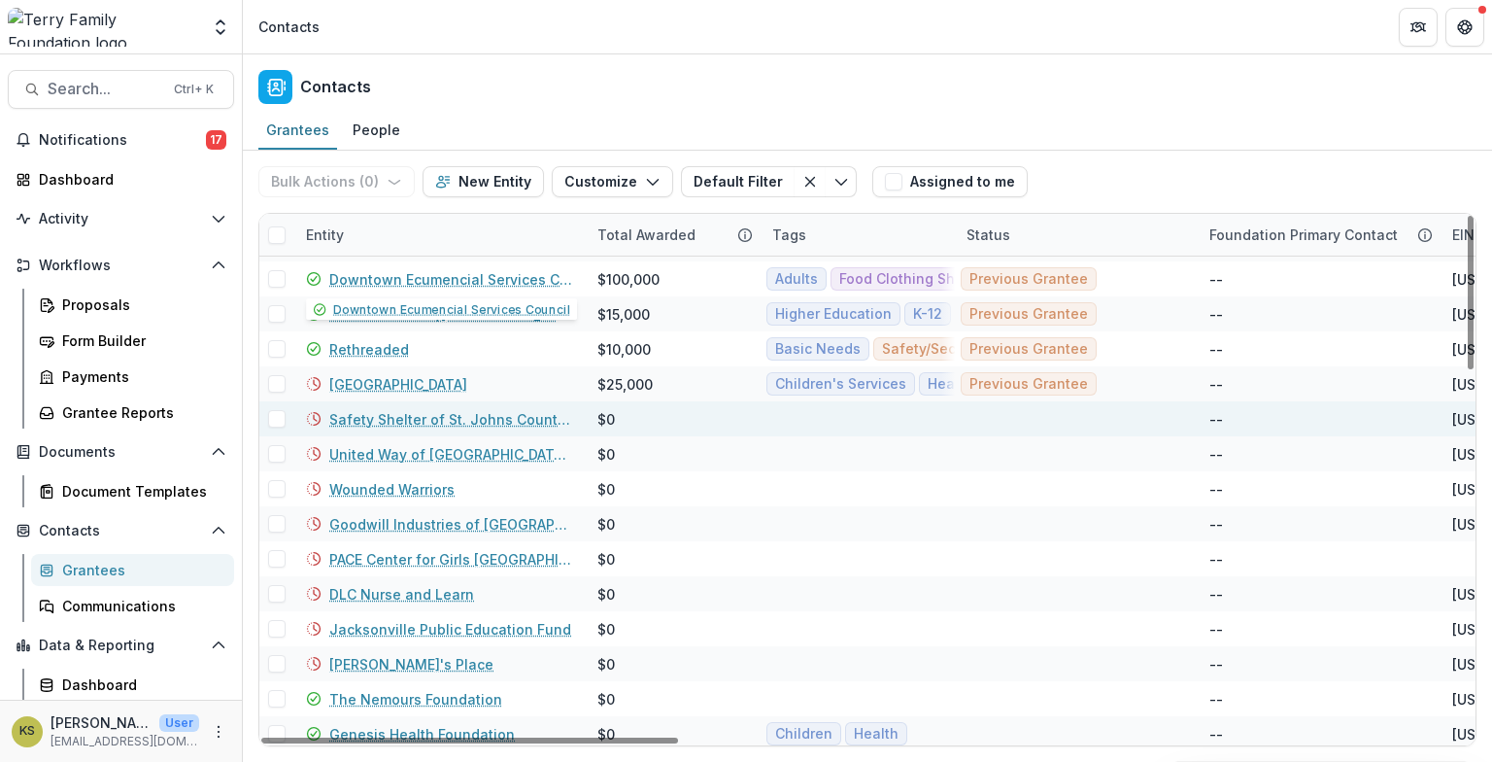
scroll to position [1259, 0]
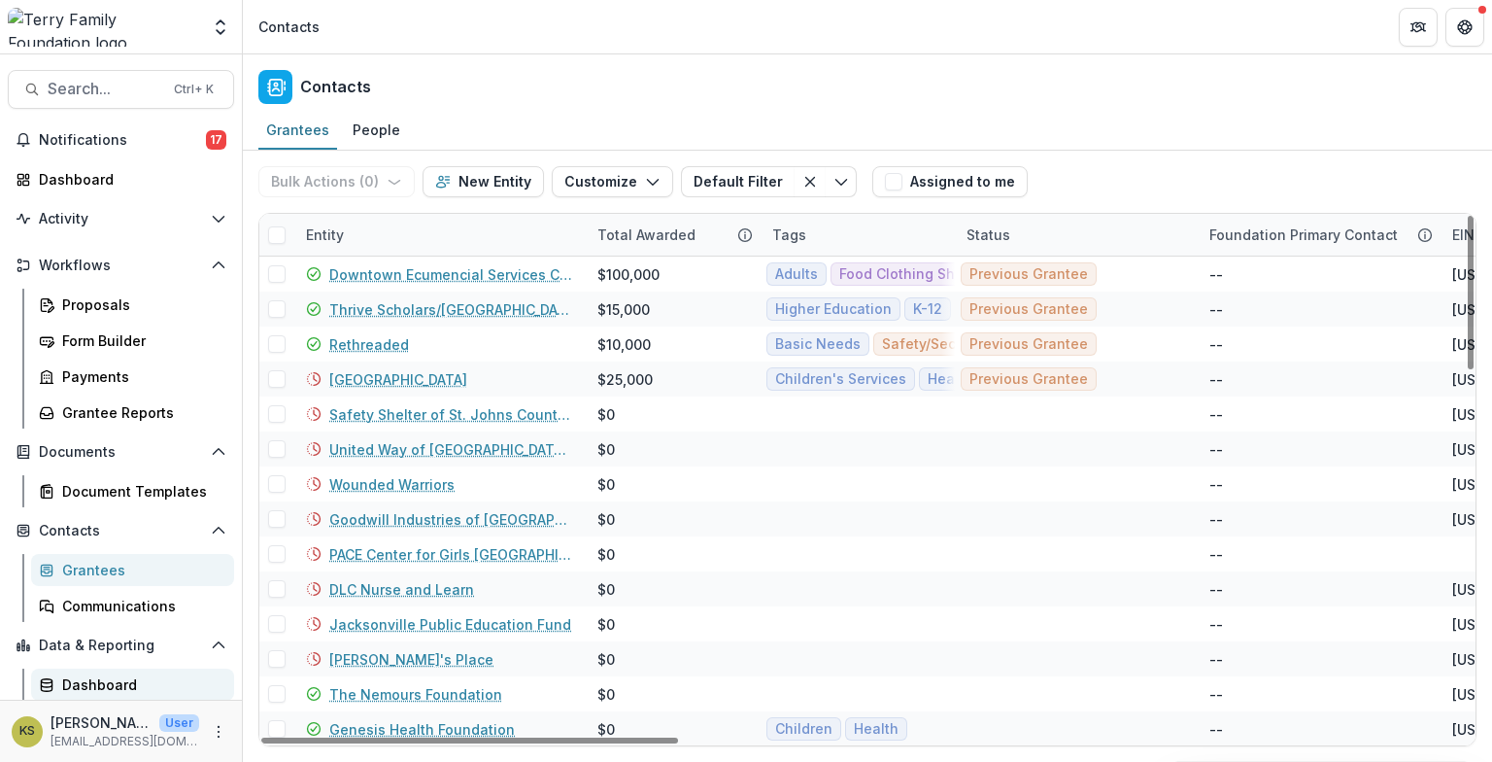
click at [89, 679] on div "Dashboard" at bounding box center [140, 684] width 156 height 20
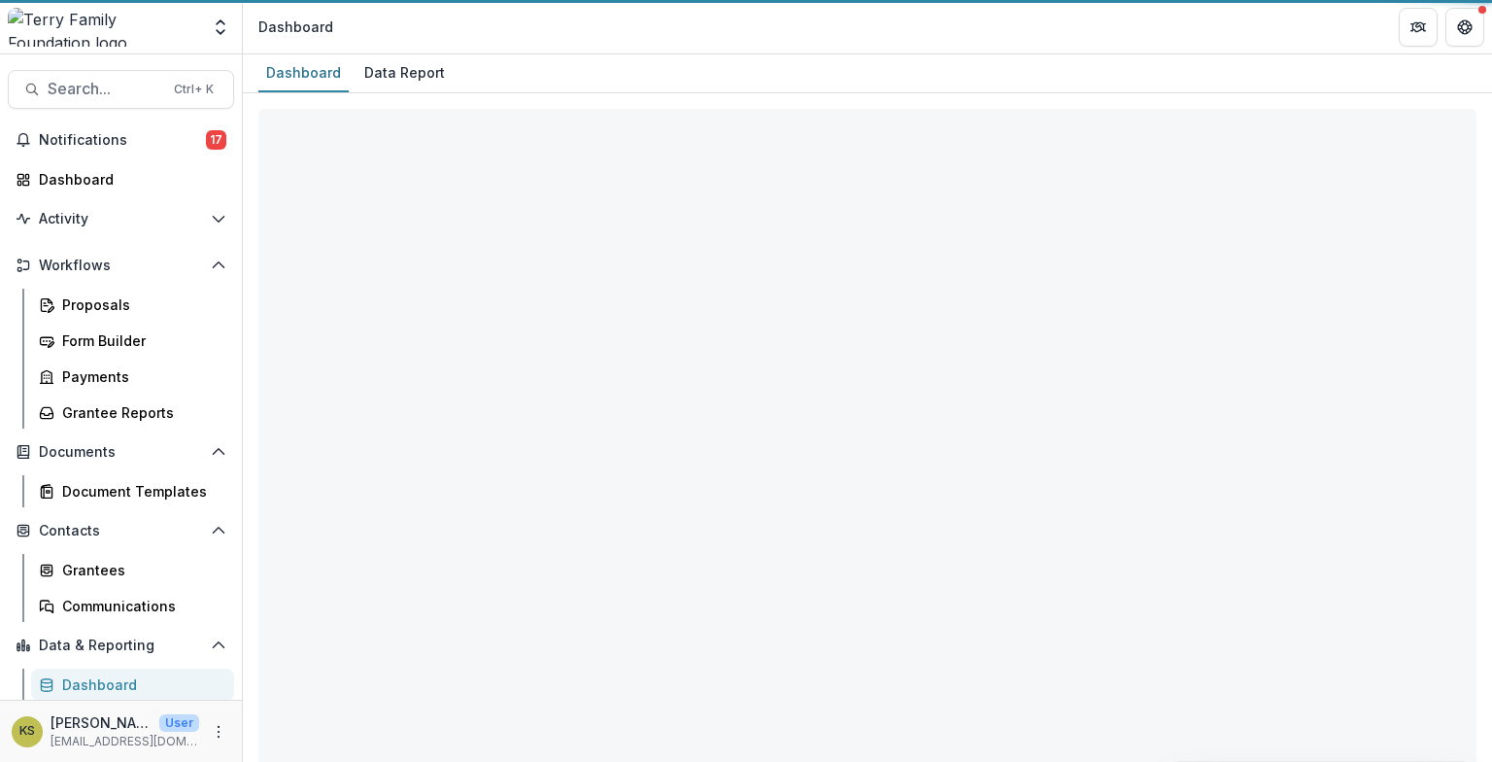
select select "**********"
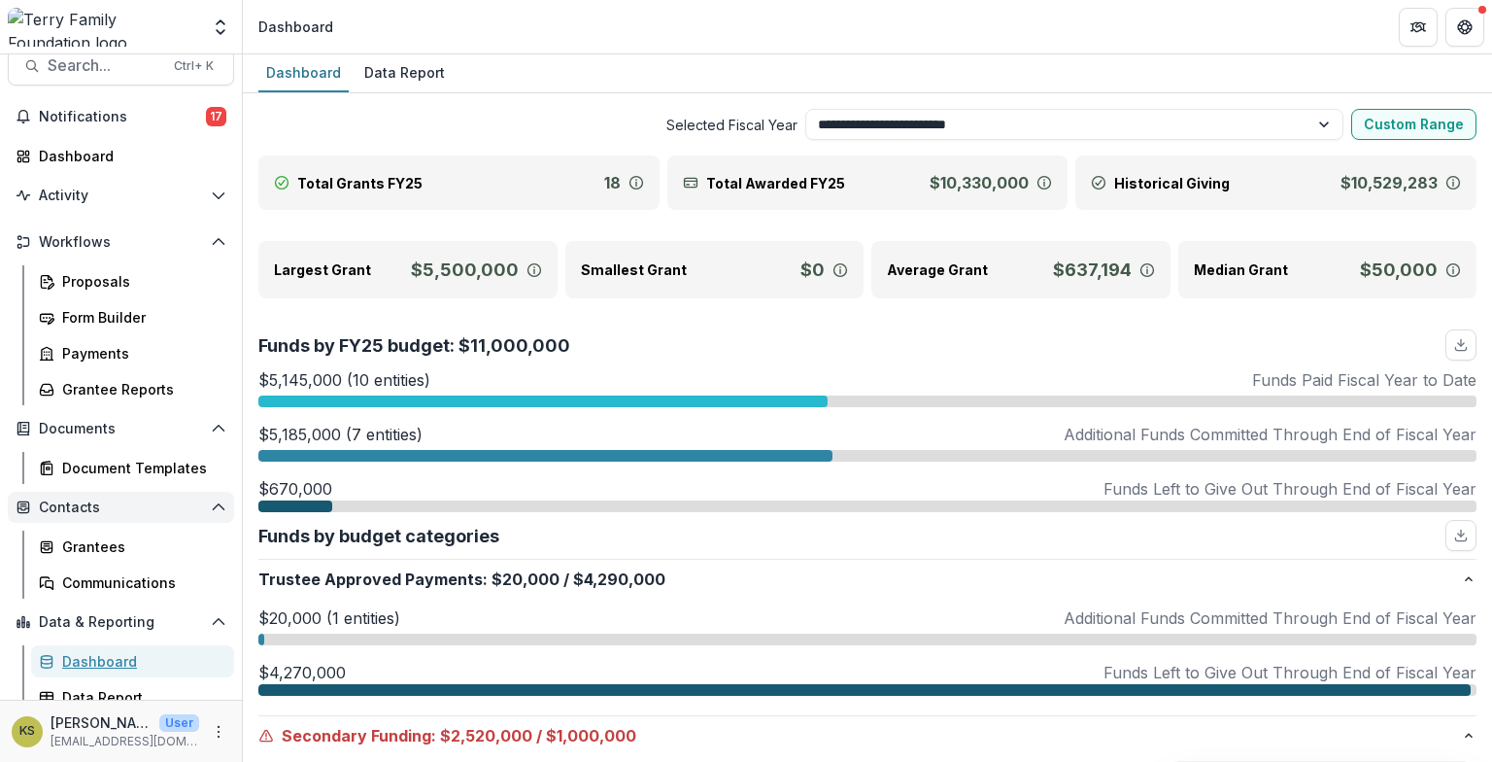
scroll to position [36, 0]
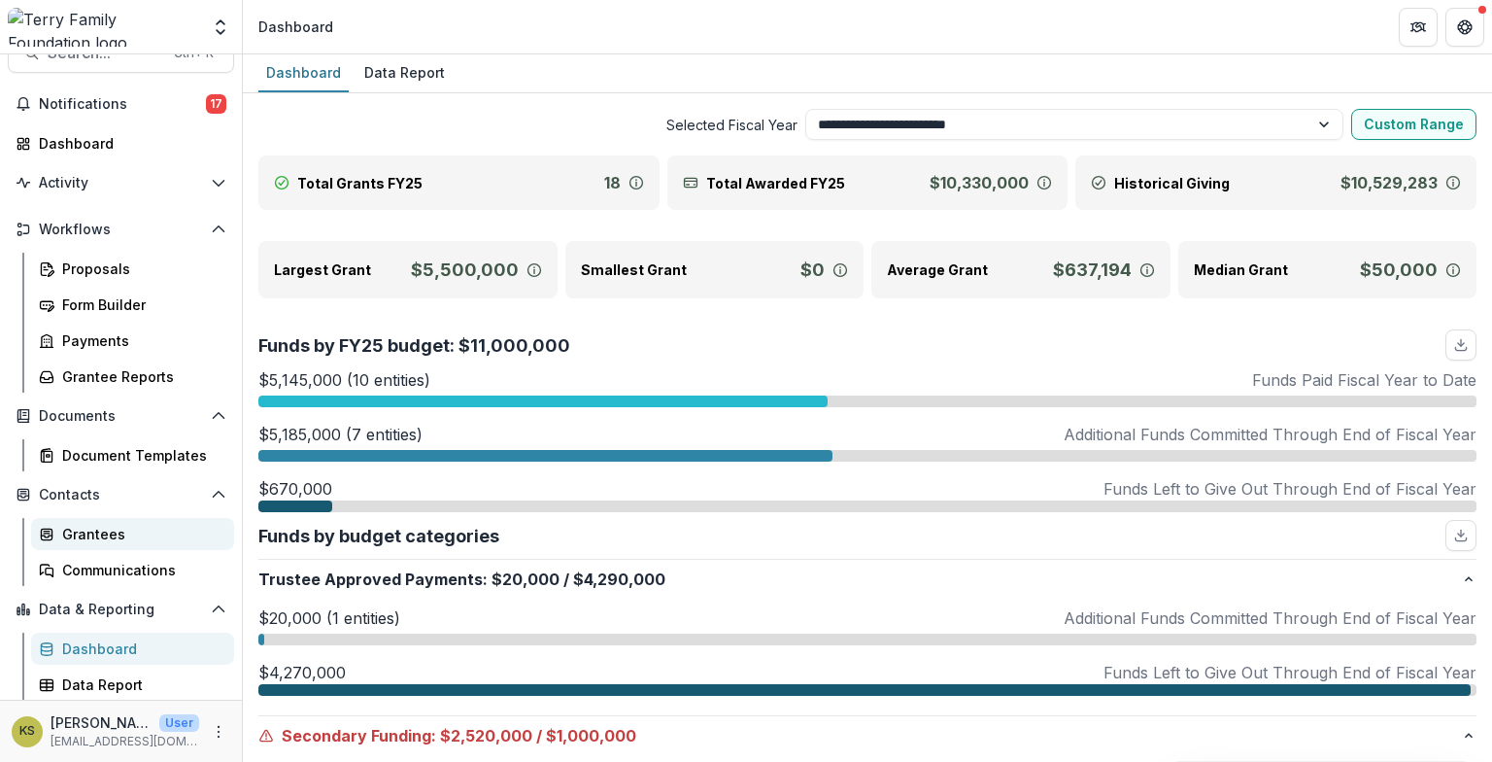
click at [77, 534] on div "Grantees" at bounding box center [140, 534] width 156 height 20
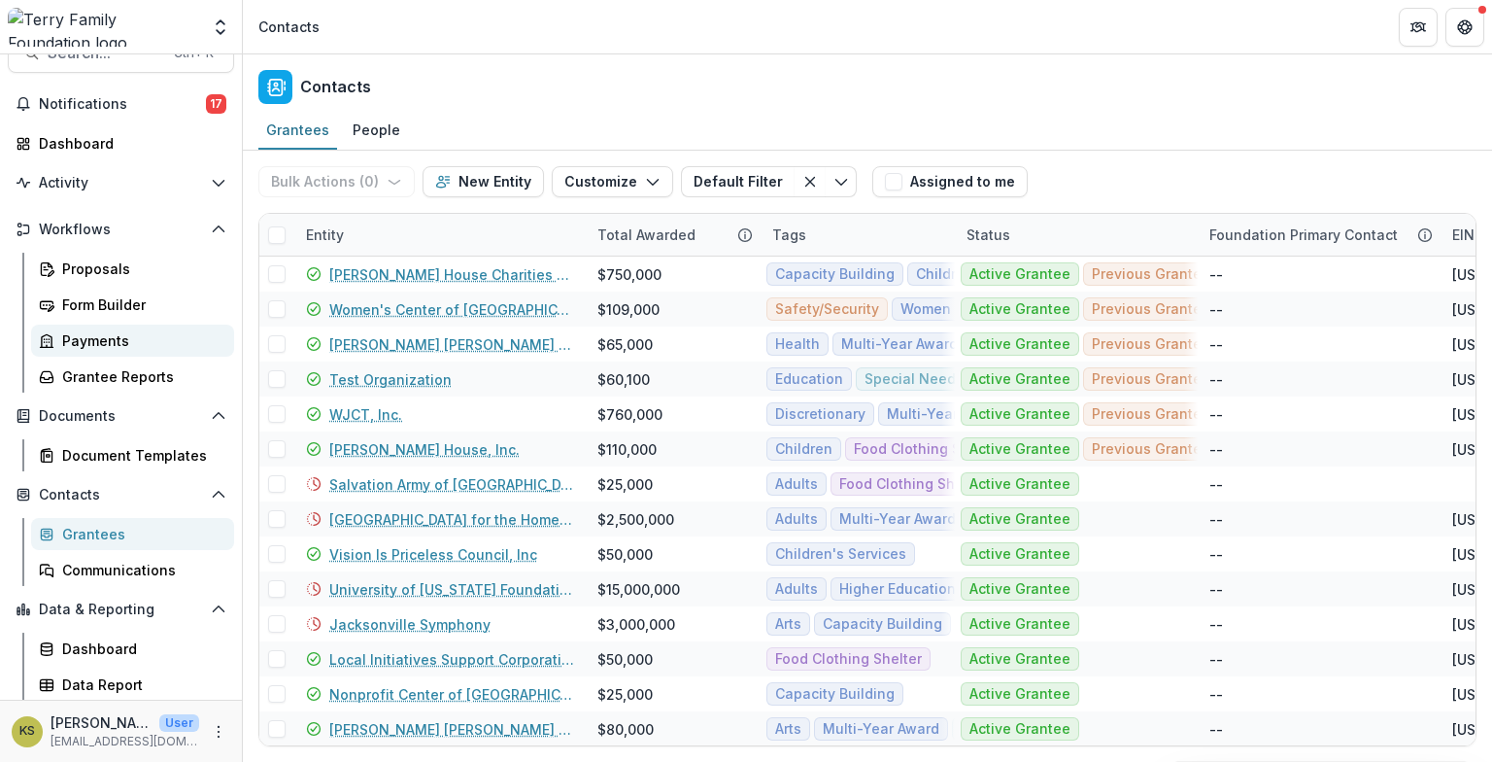
click at [91, 341] on div "Payments" at bounding box center [140, 340] width 156 height 20
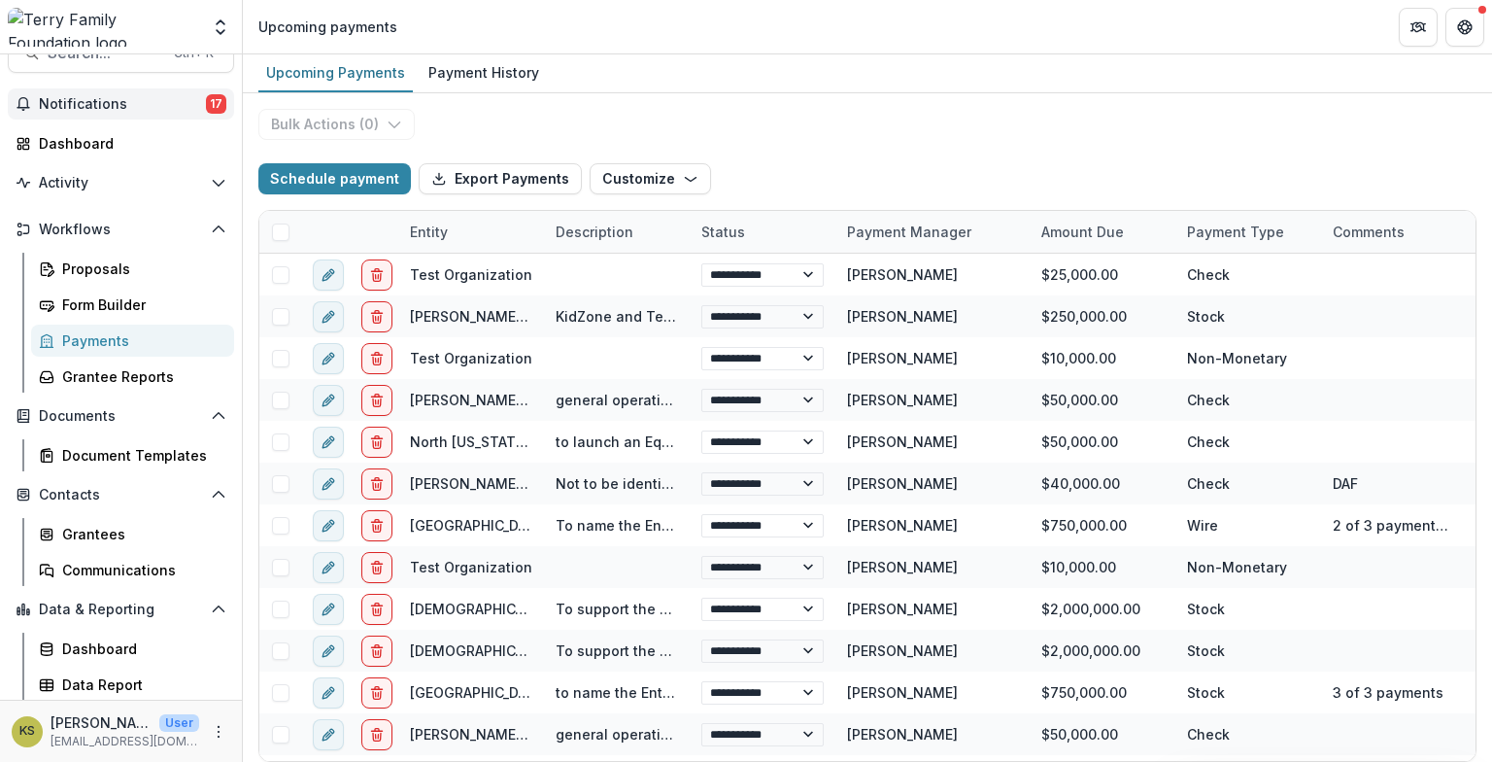
click at [72, 109] on span "Notifications" at bounding box center [122, 104] width 167 height 17
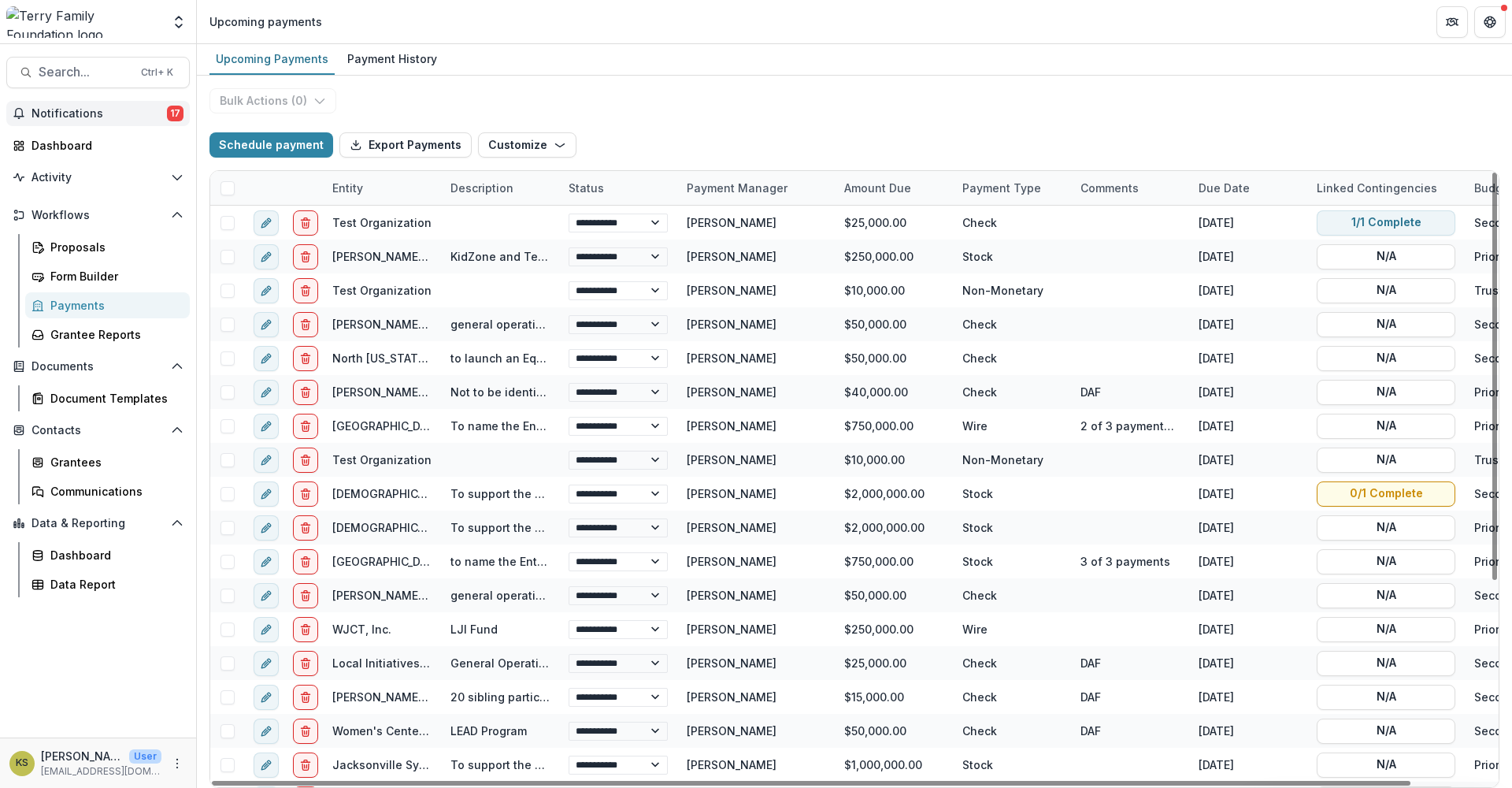
click at [79, 118] on span "Notifications" at bounding box center [99, 113] width 135 height 14
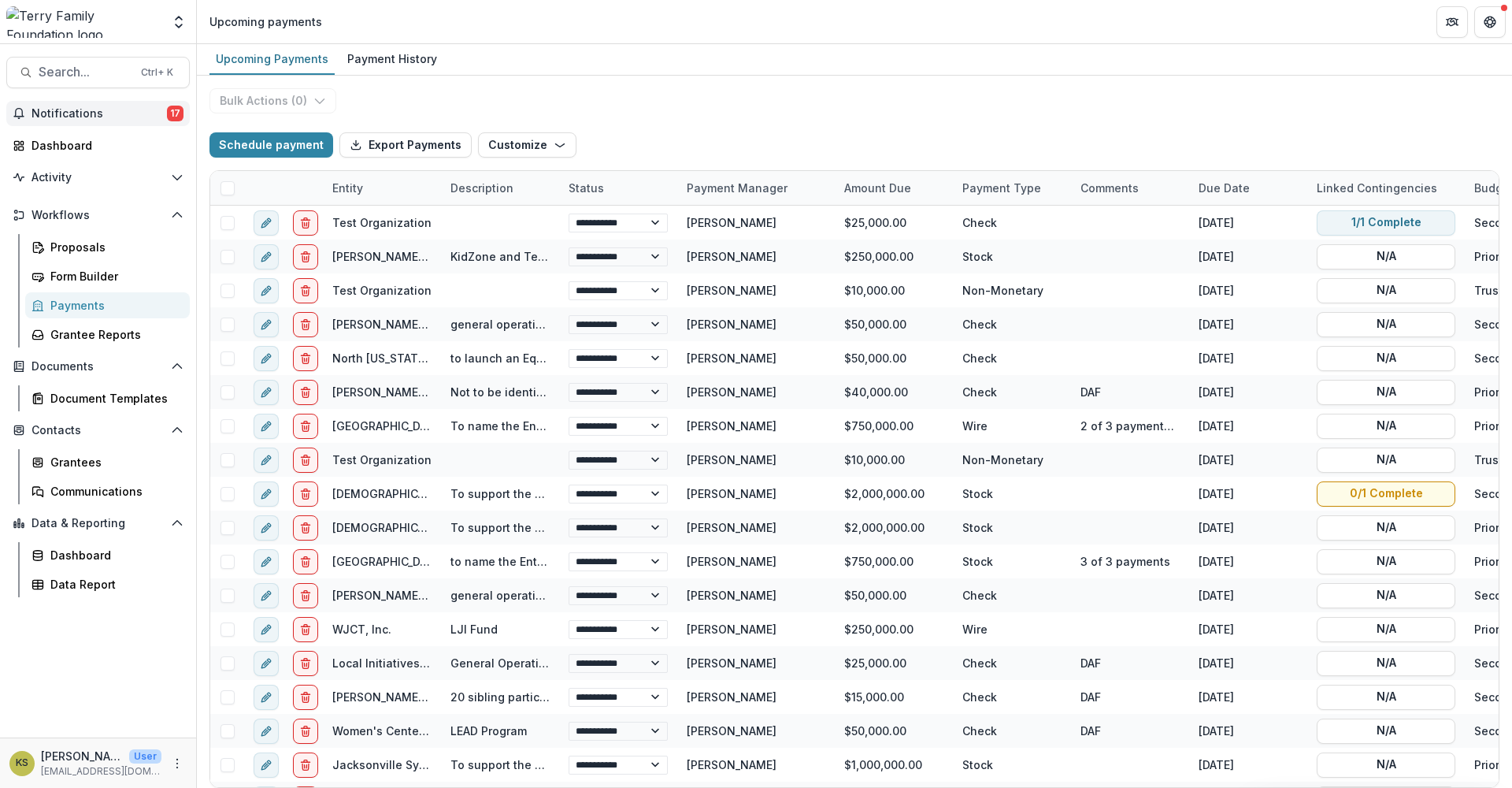
click at [733, 127] on div "Schedule payment Export Payments Customize New Custom Field Manage Custom Fields" at bounding box center [854, 145] width 1290 height 50
click at [1483, 26] on button "Get Help" at bounding box center [1489, 22] width 32 height 32
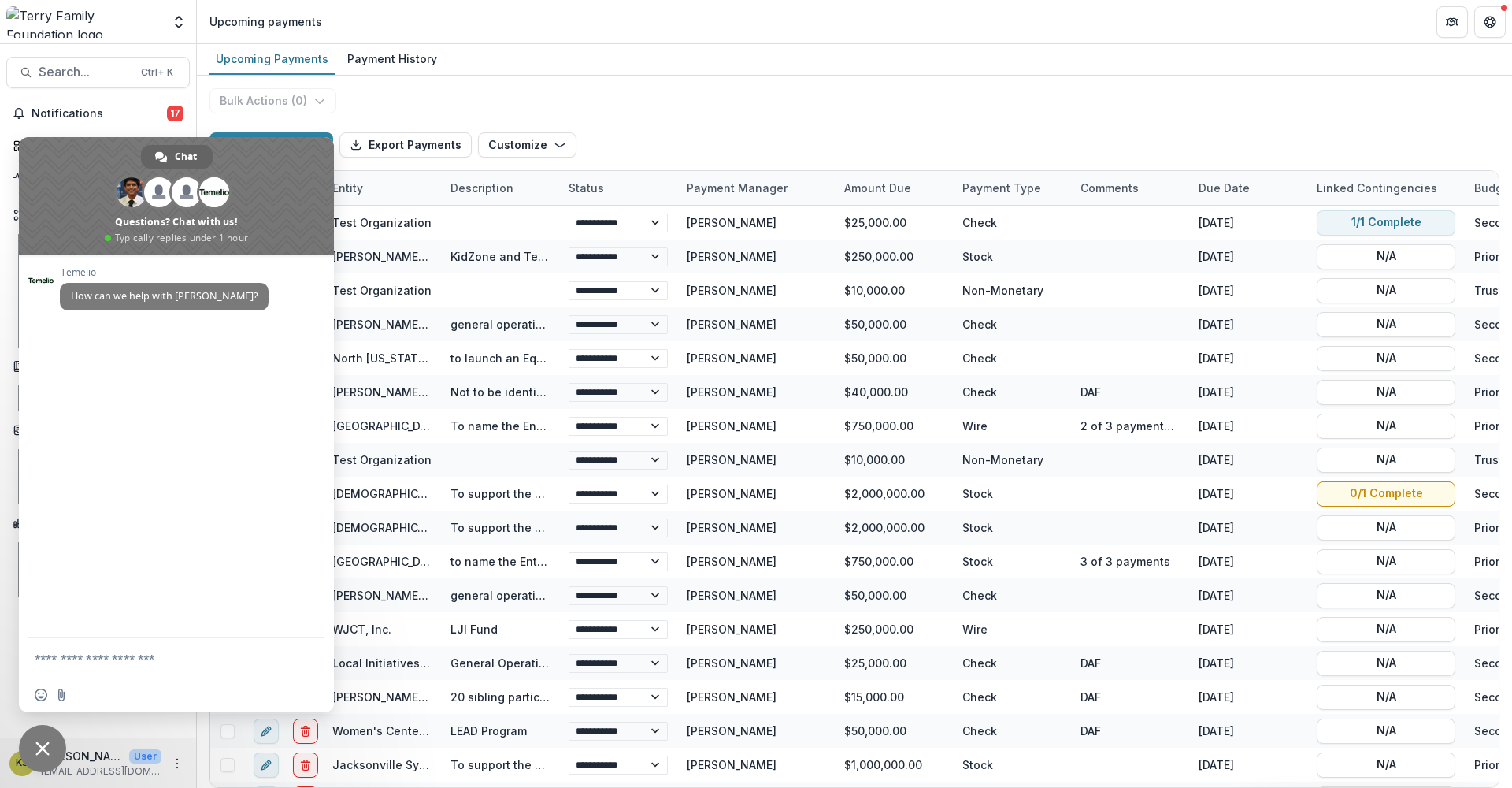
click at [558, 93] on div "**********" at bounding box center [854, 431] width 1315 height 712
click at [41, 757] on span "Close chat" at bounding box center [42, 748] width 47 height 47
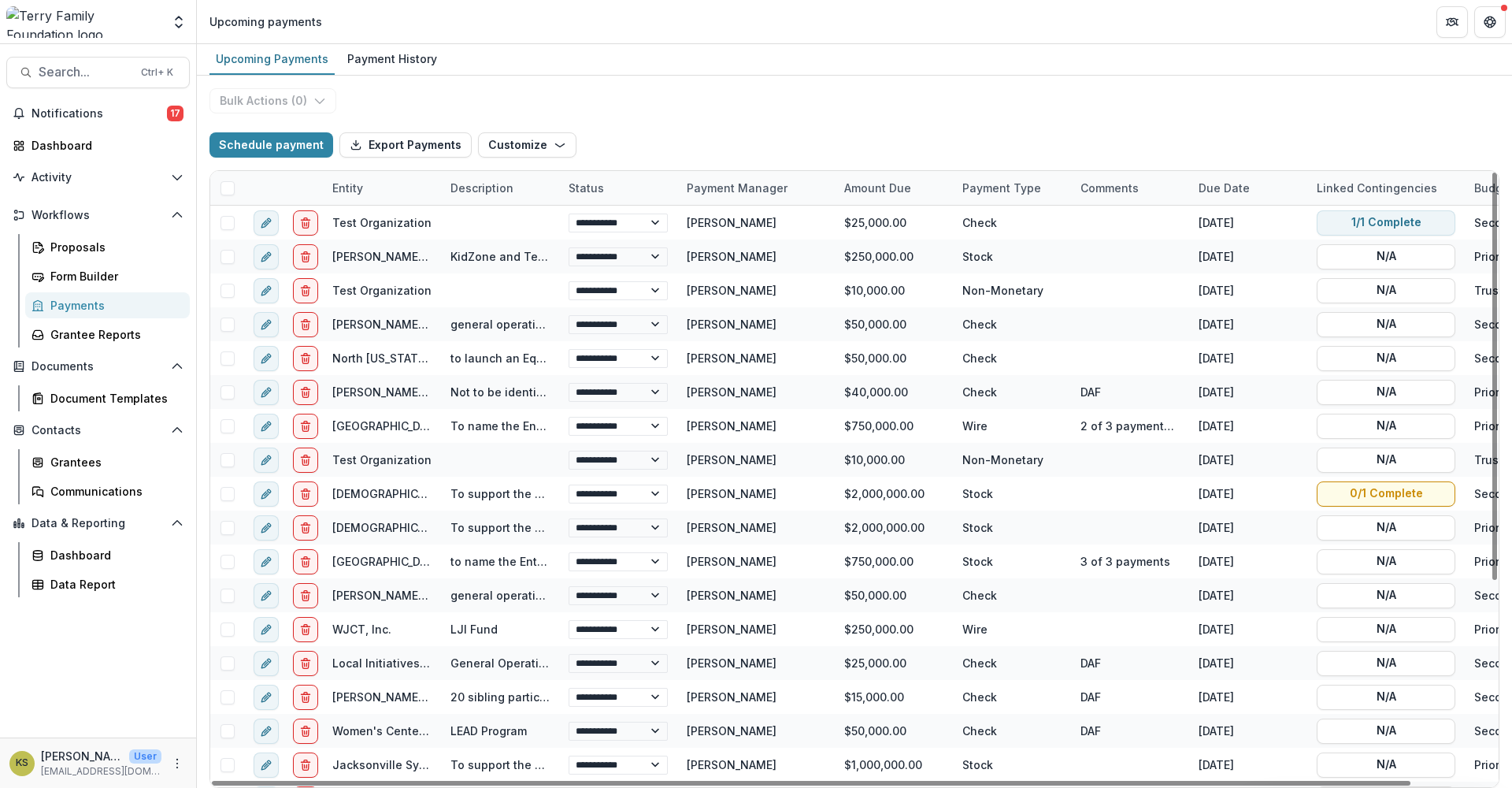
click at [117, 764] on p "[EMAIL_ADDRESS][DOMAIN_NAME]" at bounding box center [101, 771] width 121 height 14
click at [60, 466] on div "Grantees" at bounding box center [113, 462] width 126 height 16
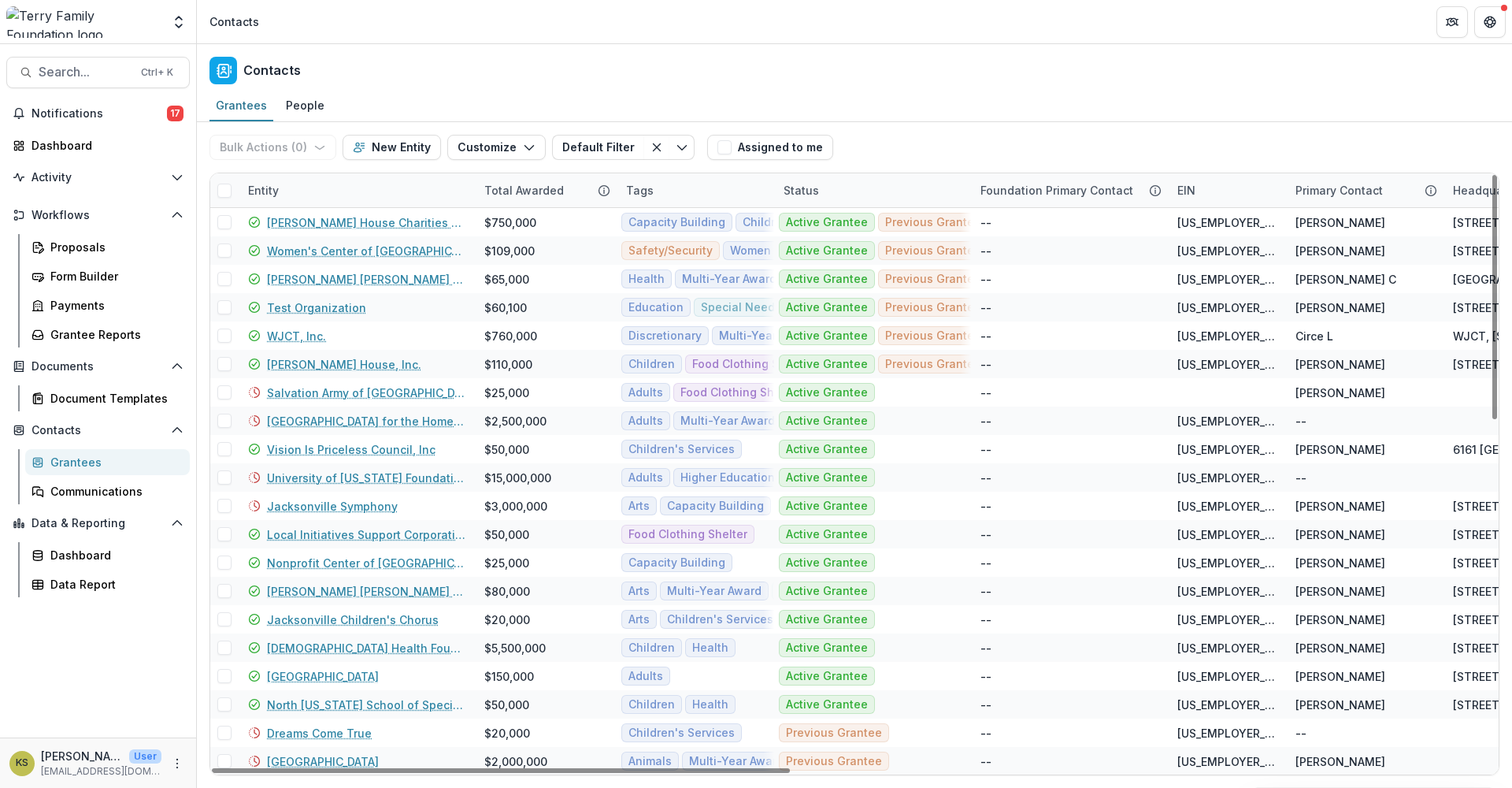
click at [307, 193] on div "Entity" at bounding box center [356, 191] width 236 height 34
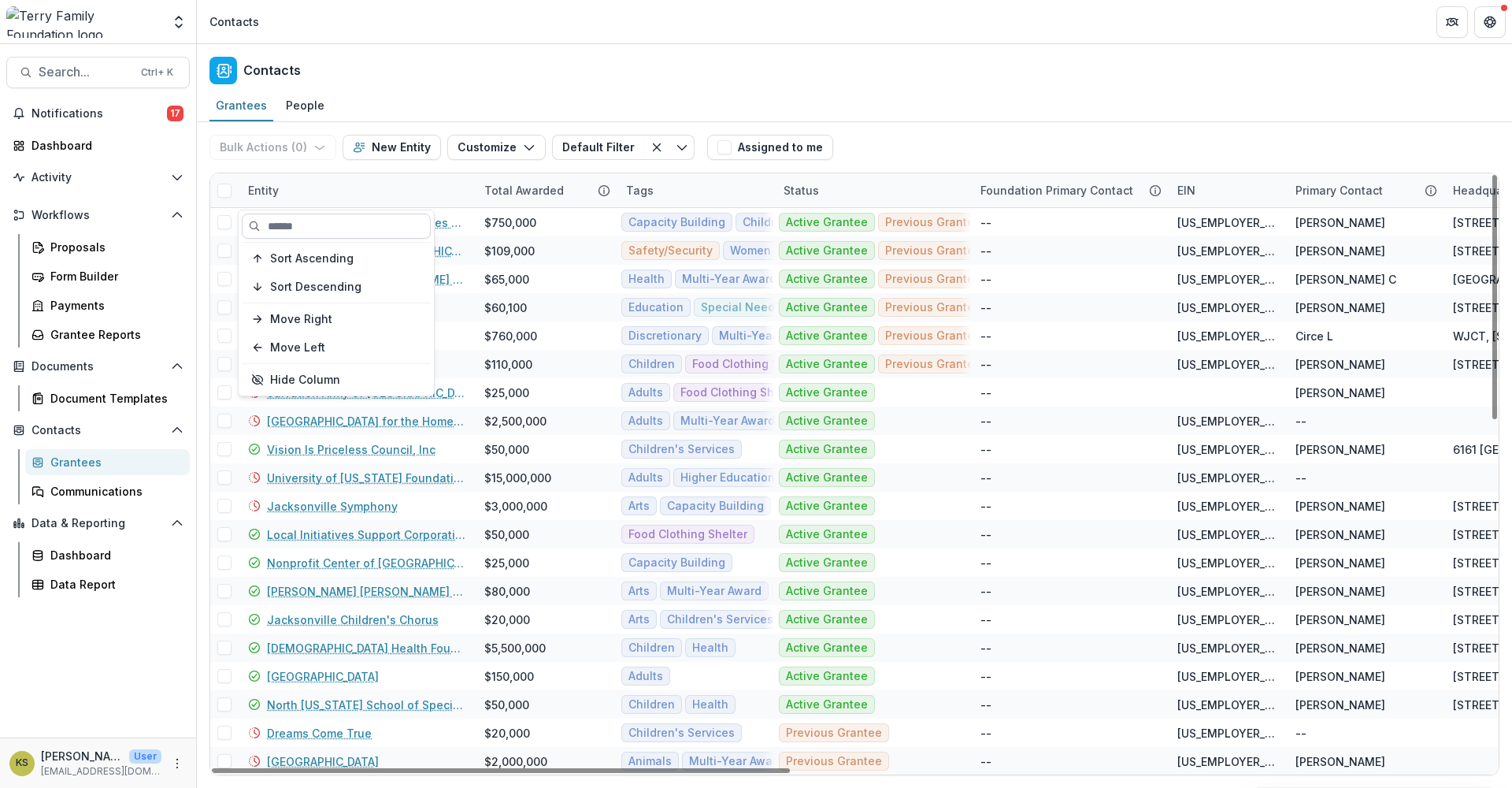
click at [297, 228] on input at bounding box center [335, 225] width 189 height 25
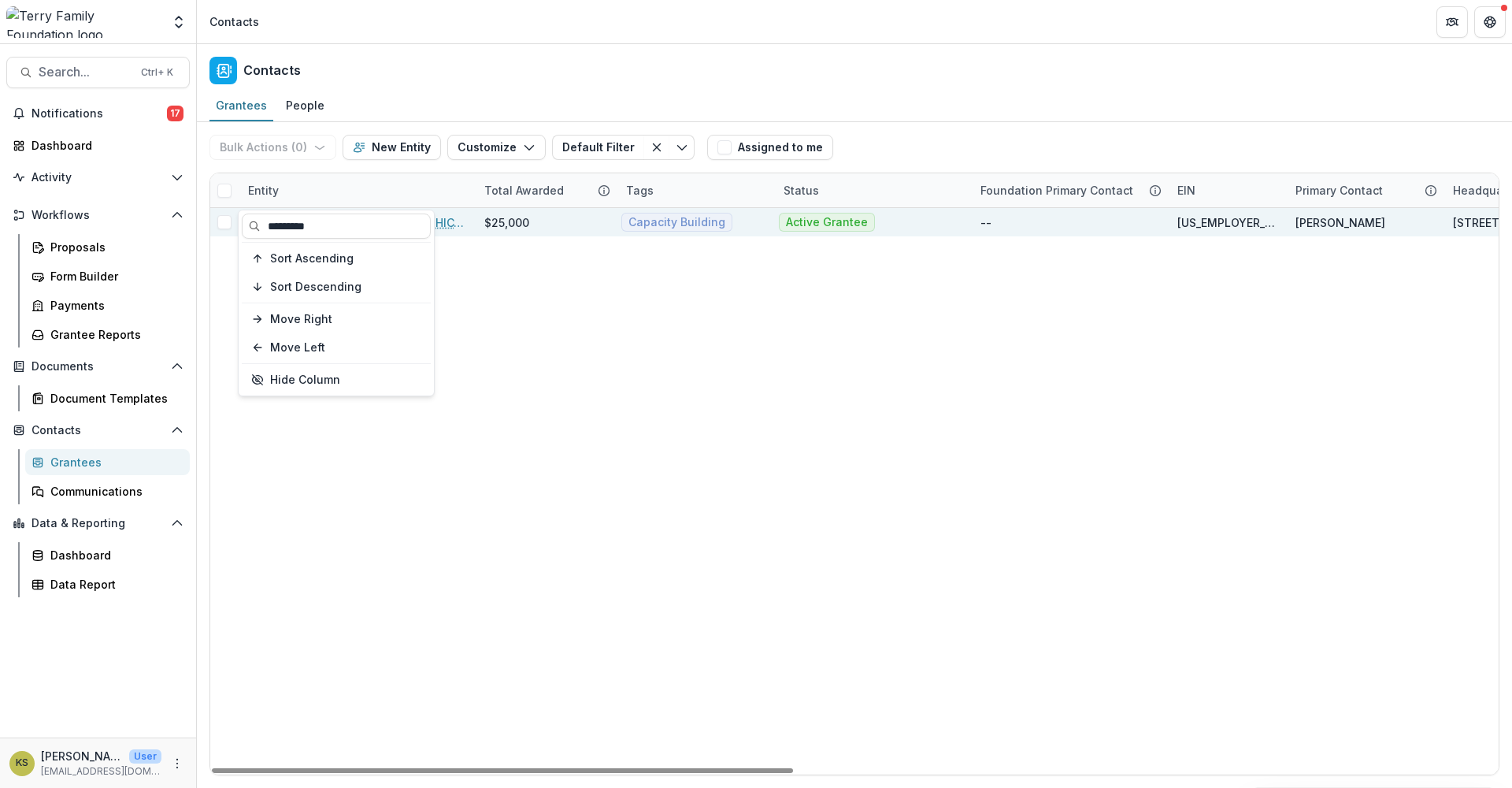
type input "*********"
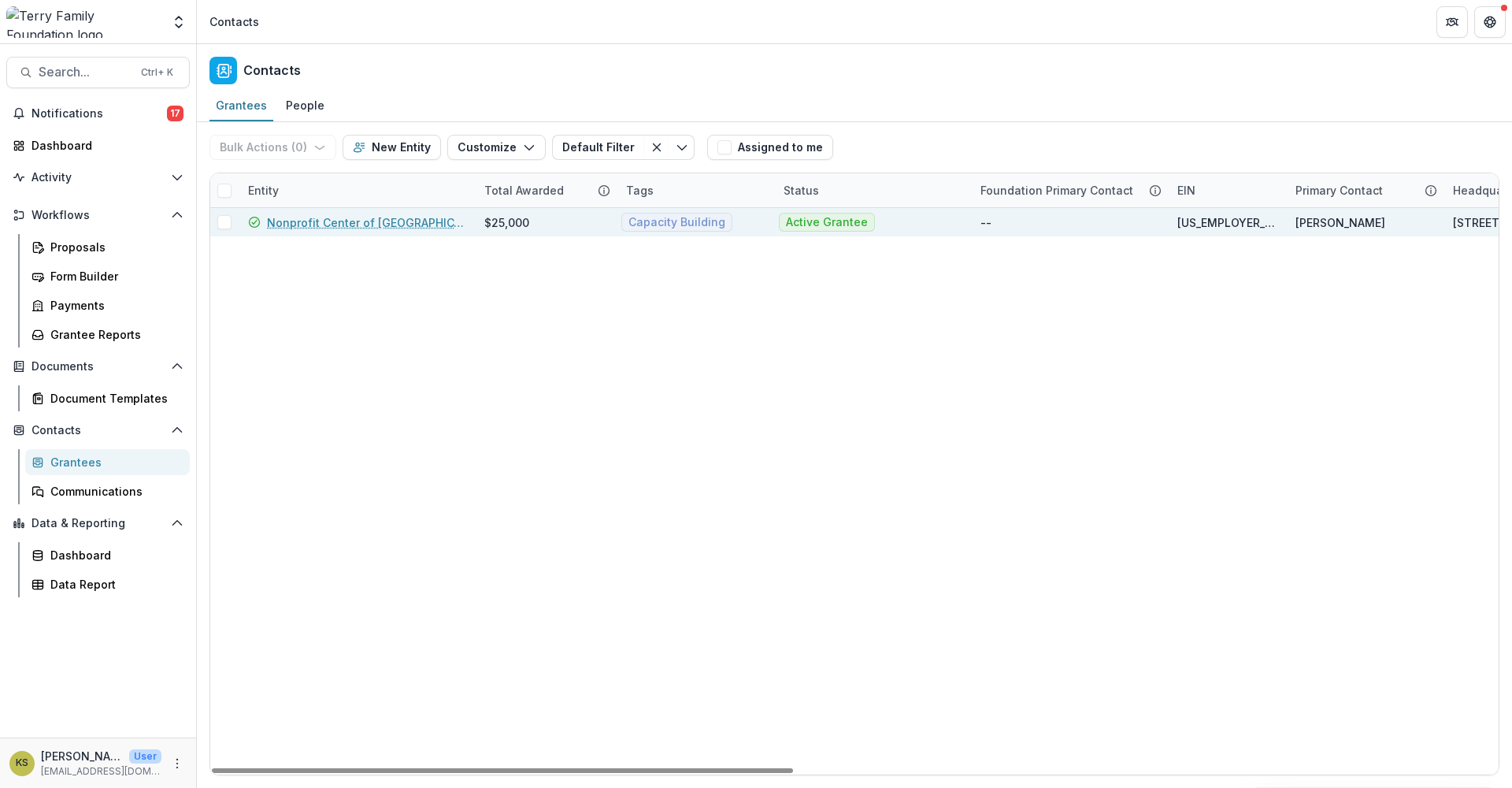
click at [455, 227] on link "Nonprofit Center of [GEOGRAPHIC_DATA][US_STATE]" at bounding box center [365, 222] width 199 height 16
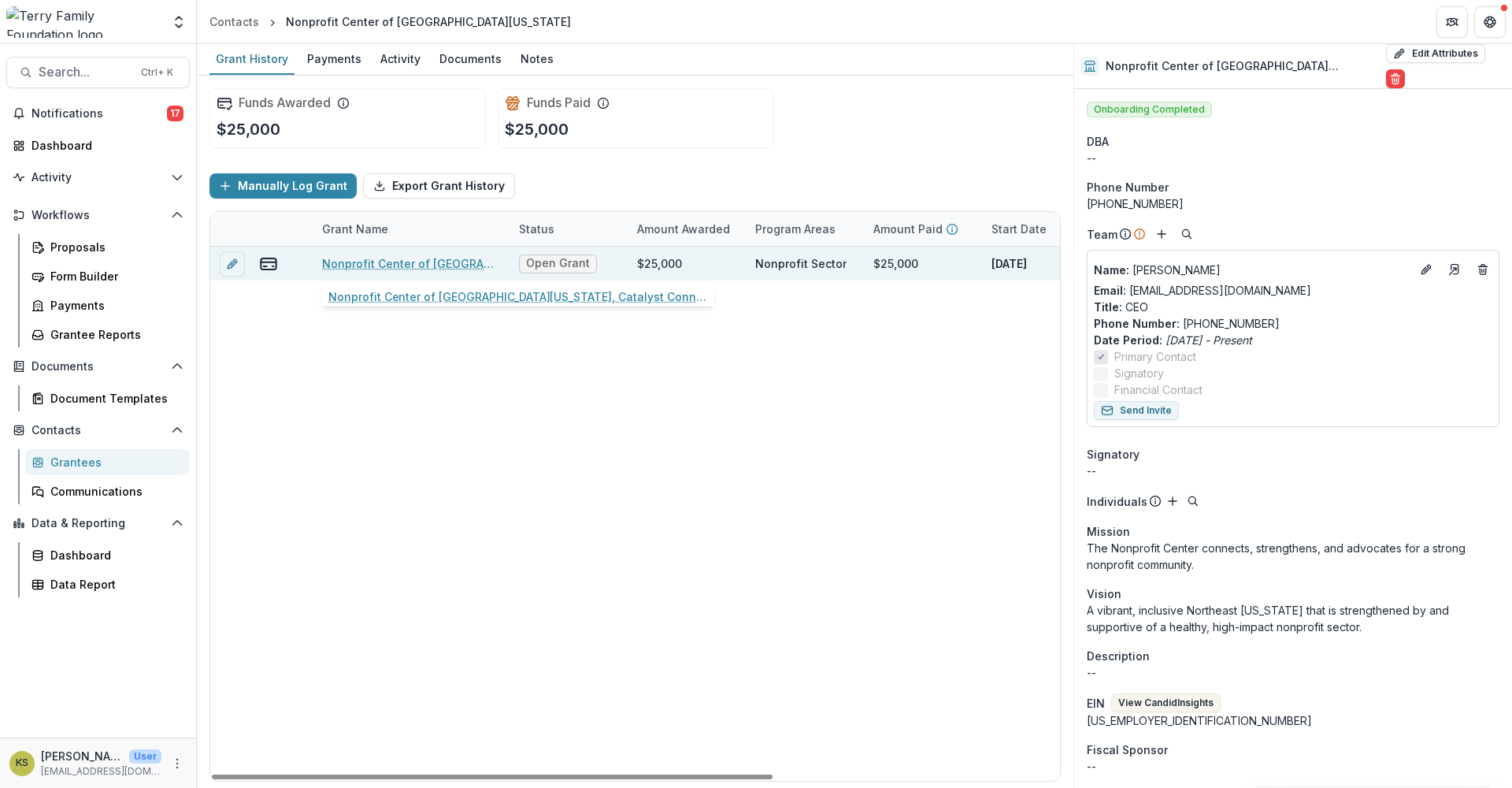
click at [387, 262] on link "Nonprofit Center of [GEOGRAPHIC_DATA][US_STATE], Catalyst Connect, 25000" at bounding box center [411, 263] width 178 height 16
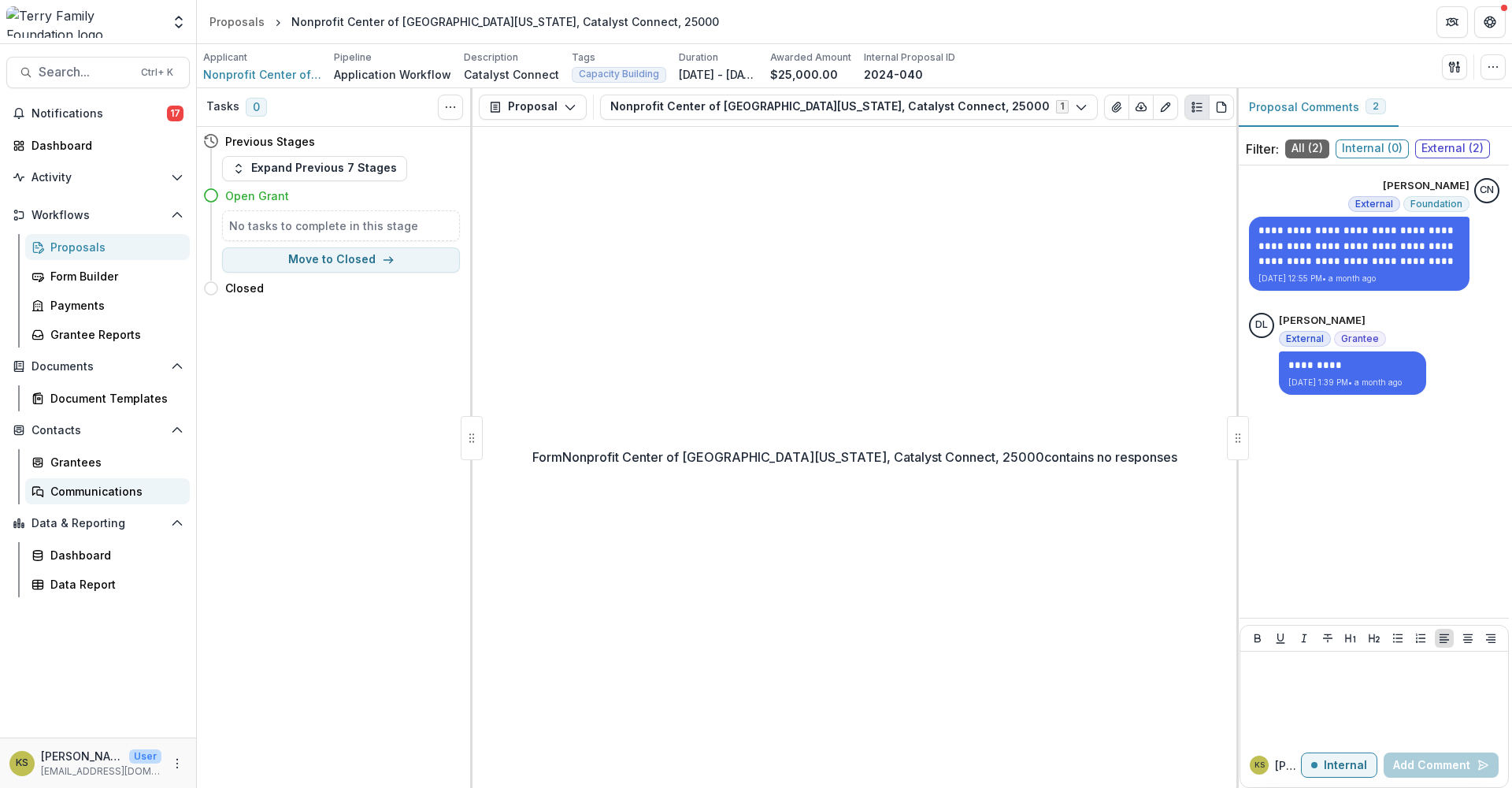
click at [66, 486] on div "Communications" at bounding box center [113, 491] width 126 height 16
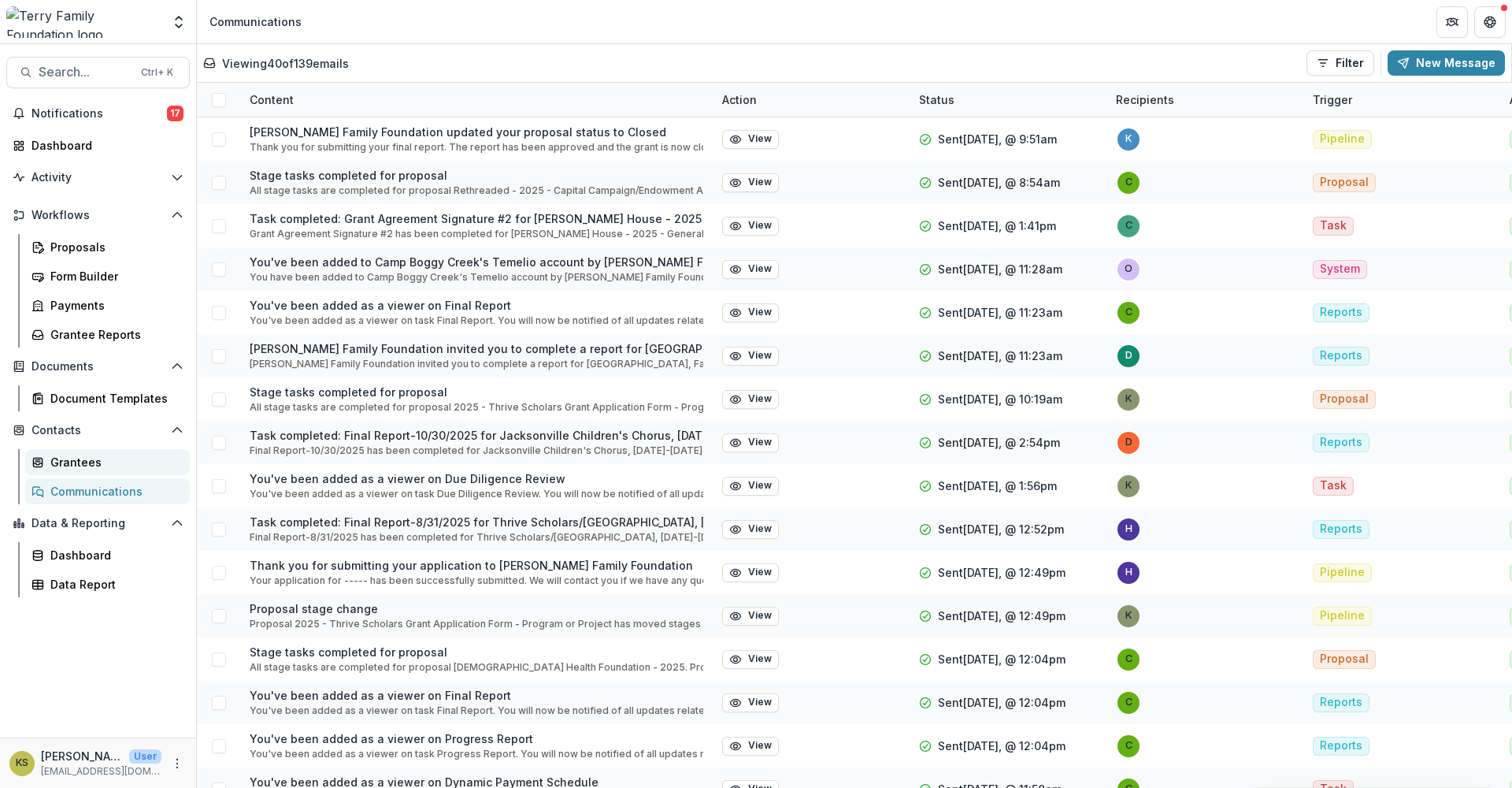
click at [73, 456] on div "Grantees" at bounding box center [113, 462] width 126 height 16
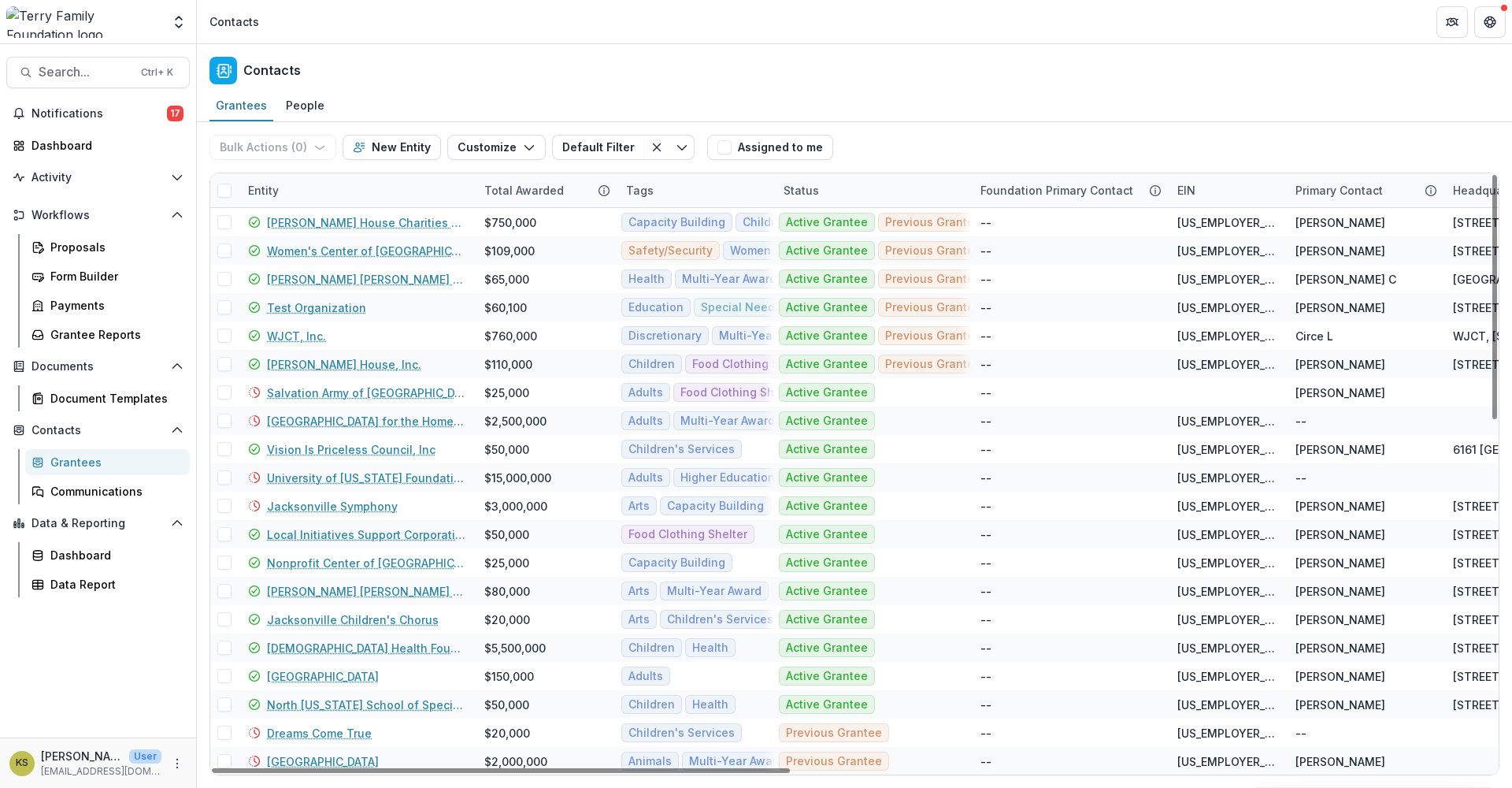
click at [331, 186] on div "Entity" at bounding box center [356, 191] width 236 height 34
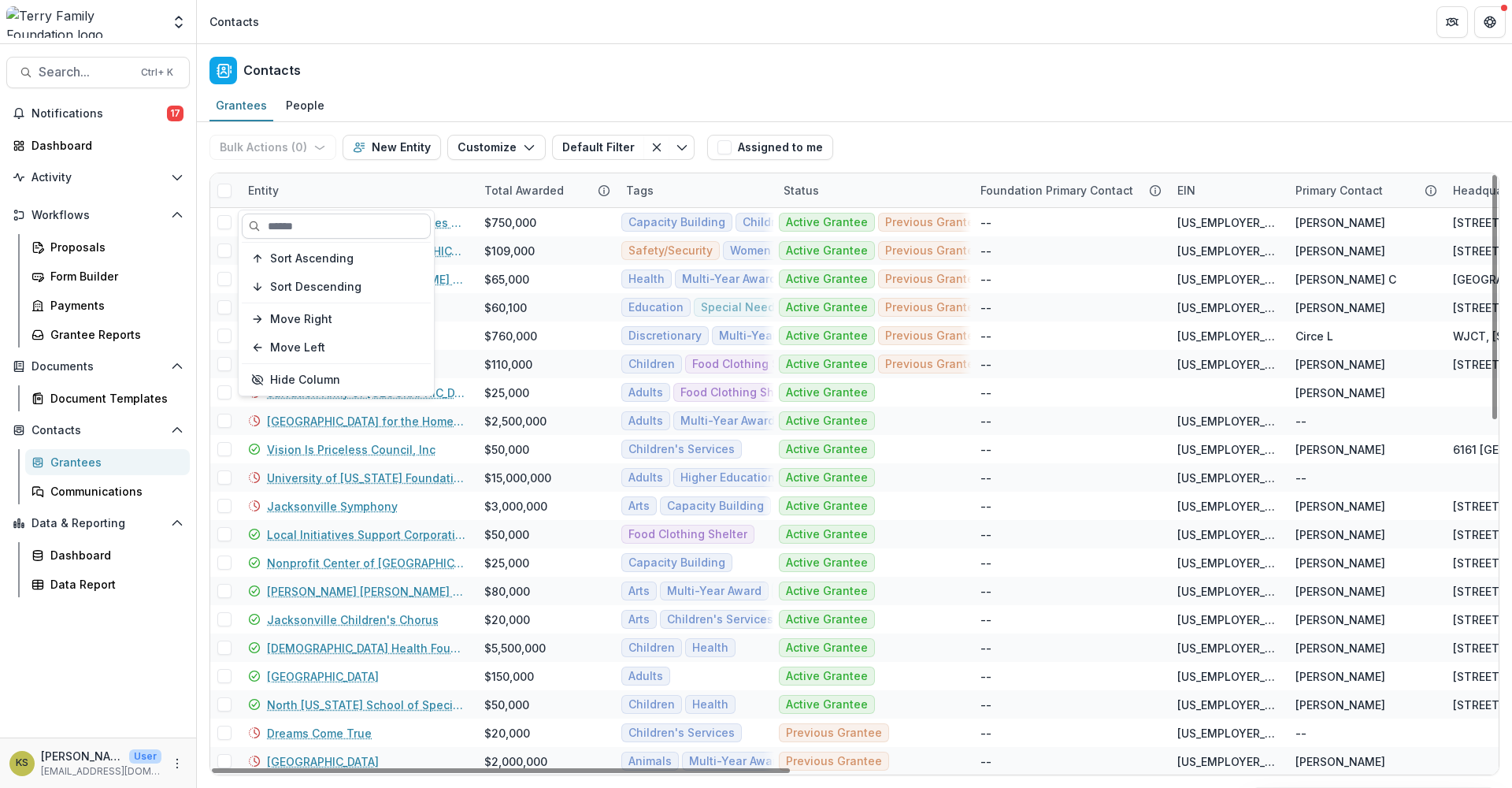
click at [318, 225] on input at bounding box center [335, 225] width 189 height 25
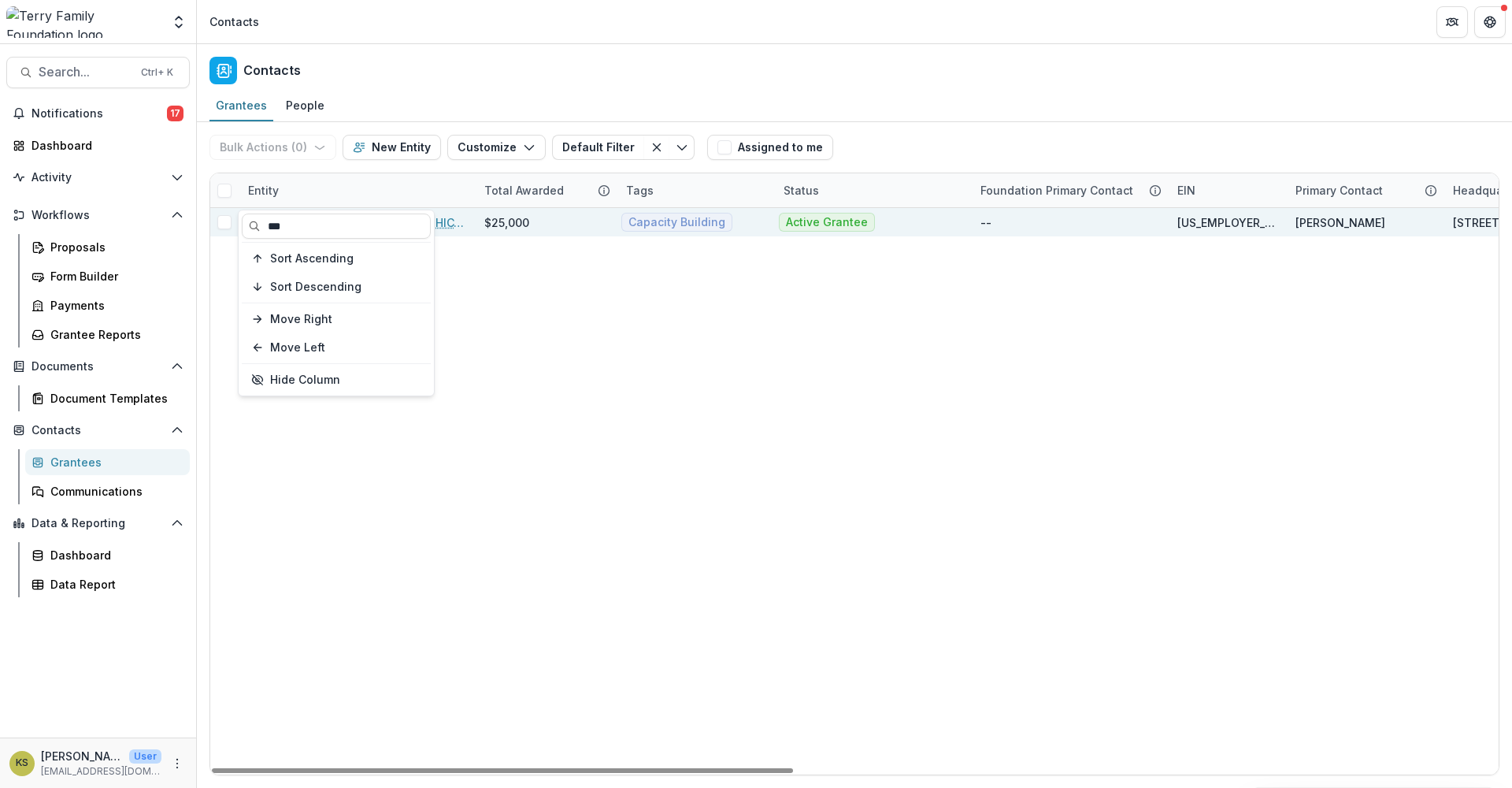
type input "***"
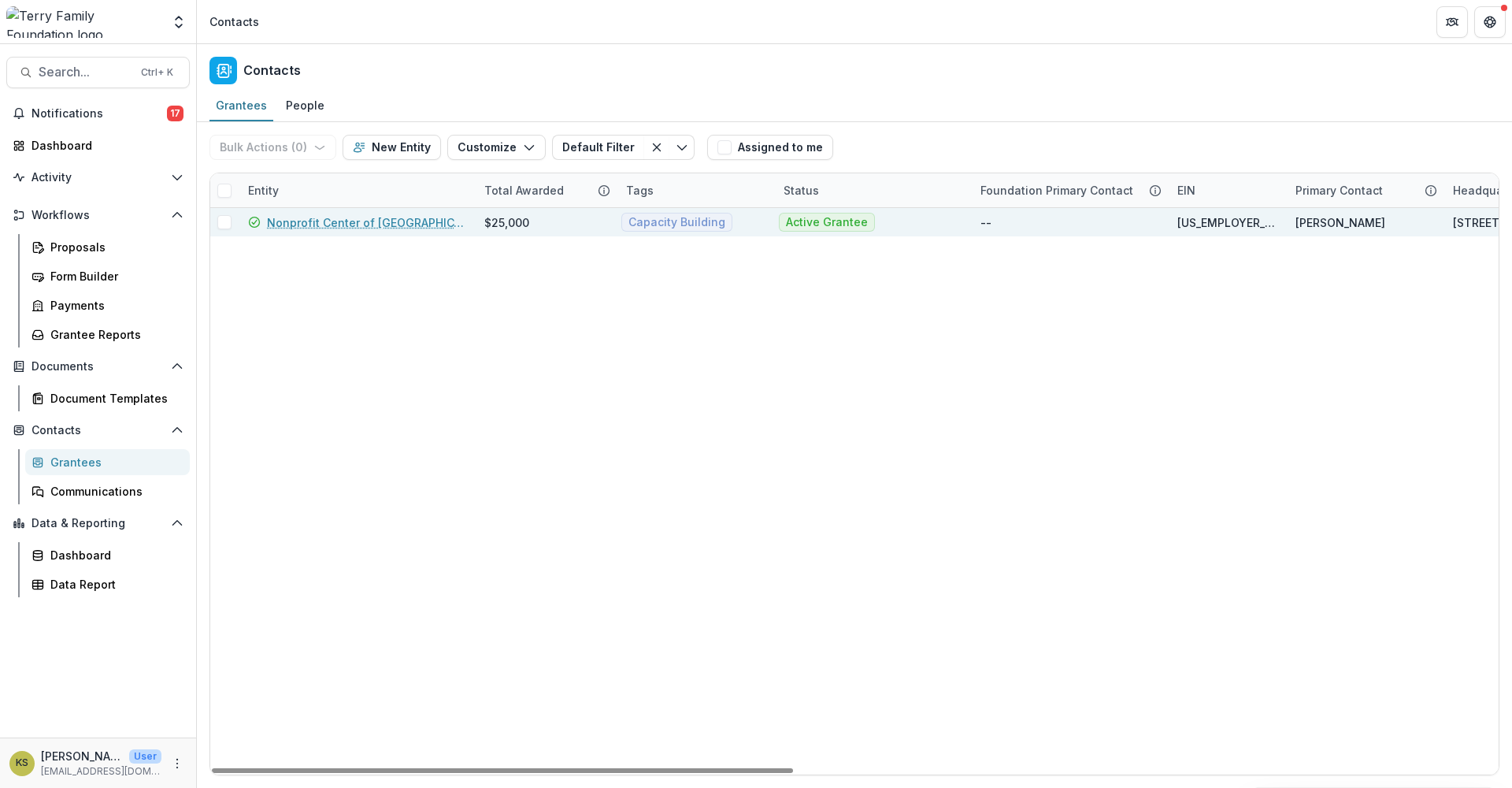
click at [443, 225] on link "Nonprofit Center of [GEOGRAPHIC_DATA][US_STATE]" at bounding box center [365, 222] width 199 height 16
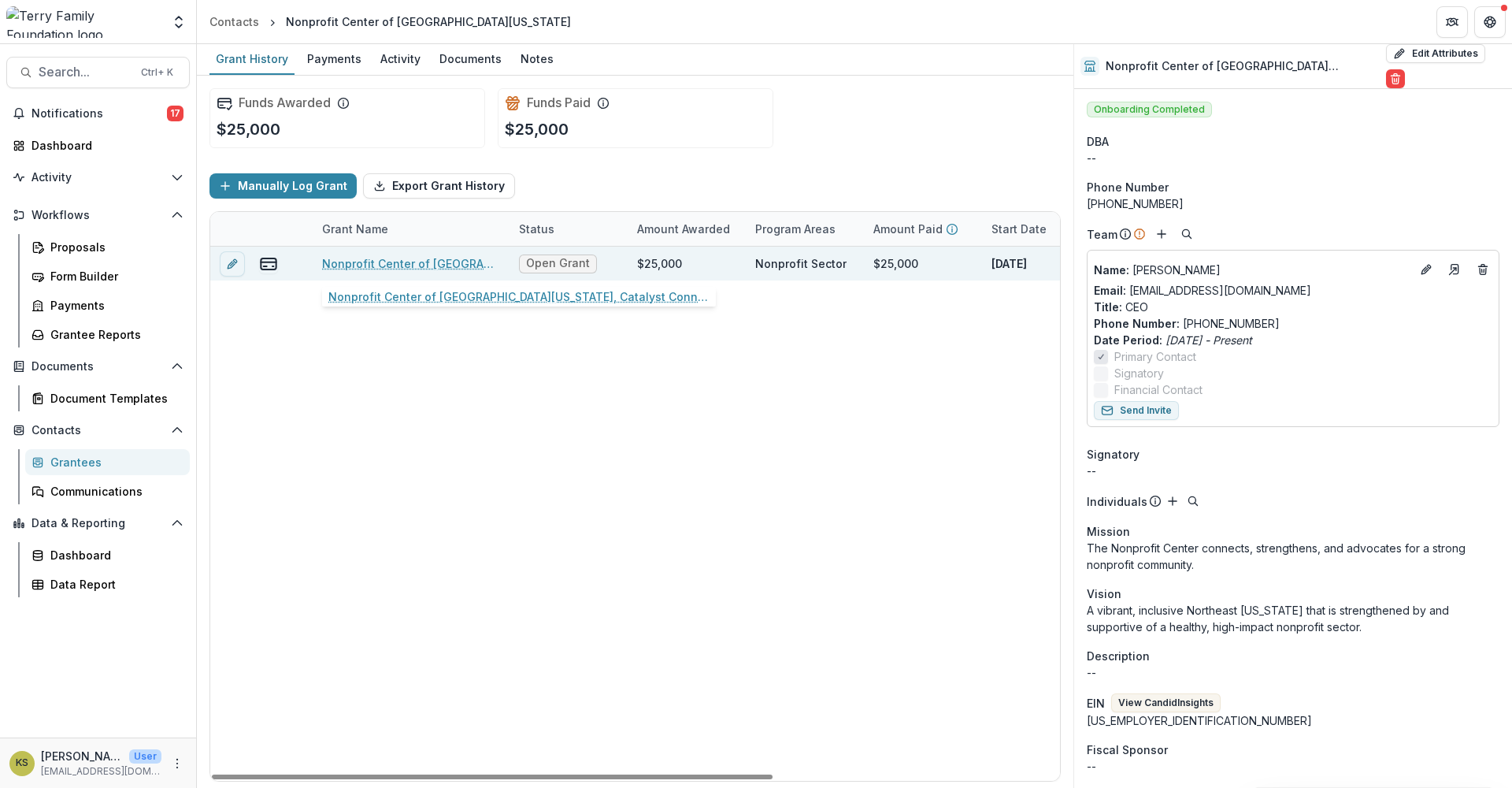
click at [401, 264] on link "Nonprofit Center of [GEOGRAPHIC_DATA][US_STATE], Catalyst Connect, 25000" at bounding box center [411, 263] width 178 height 16
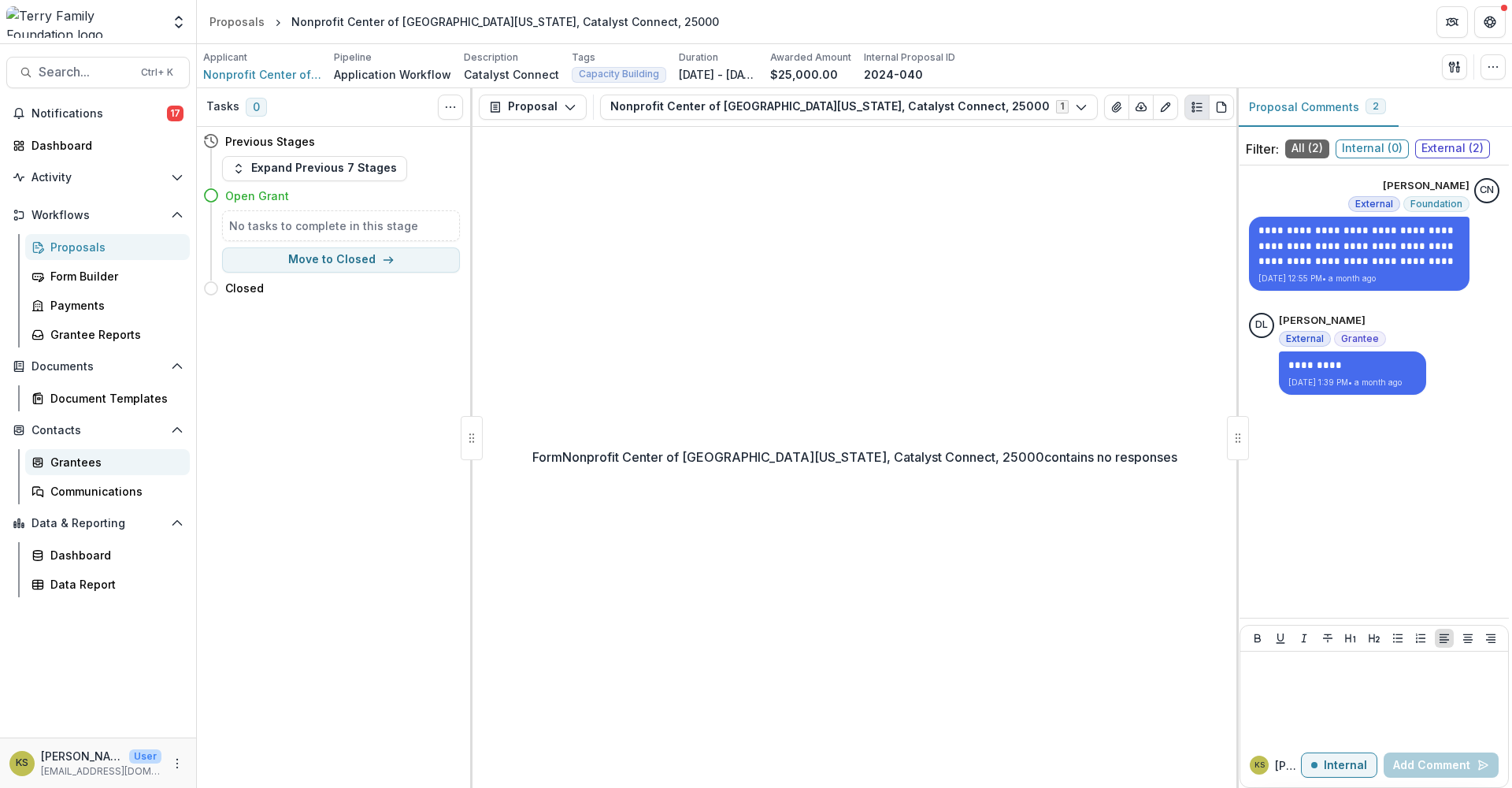
click at [82, 464] on div "Grantees" at bounding box center [113, 462] width 126 height 16
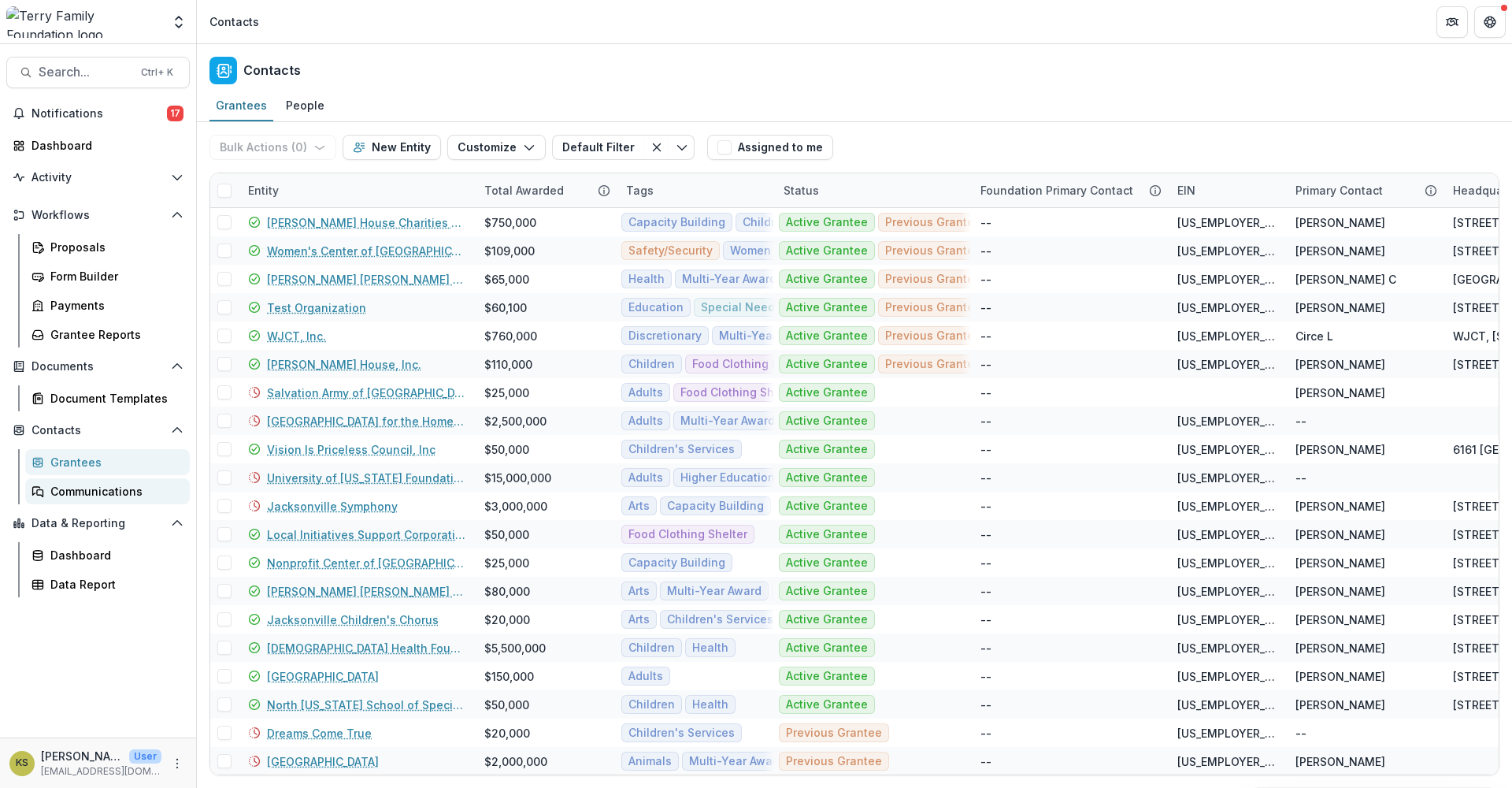
click at [68, 490] on div "Communications" at bounding box center [113, 491] width 126 height 16
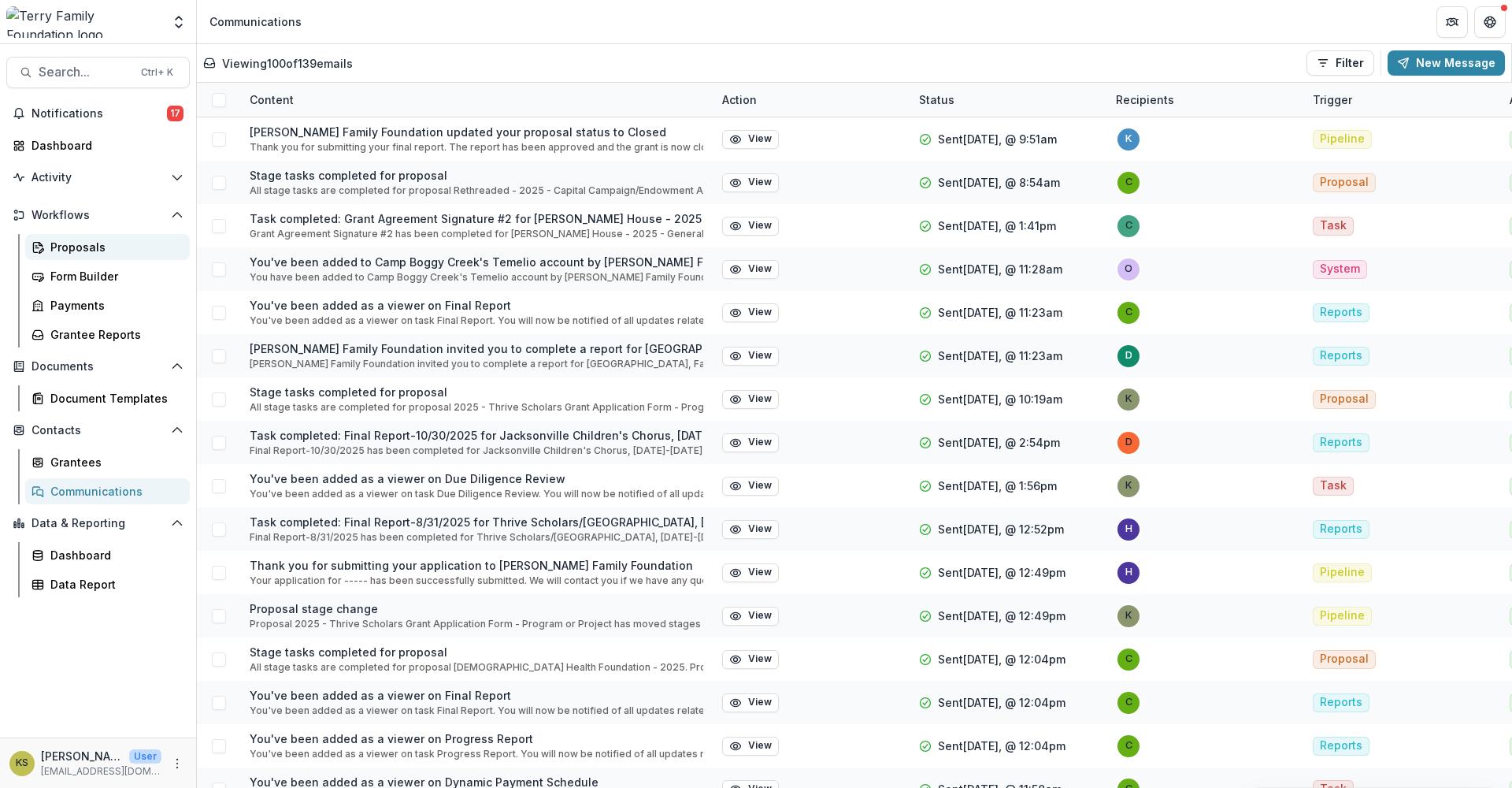
click at [77, 251] on div "Proposals" at bounding box center [113, 246] width 126 height 16
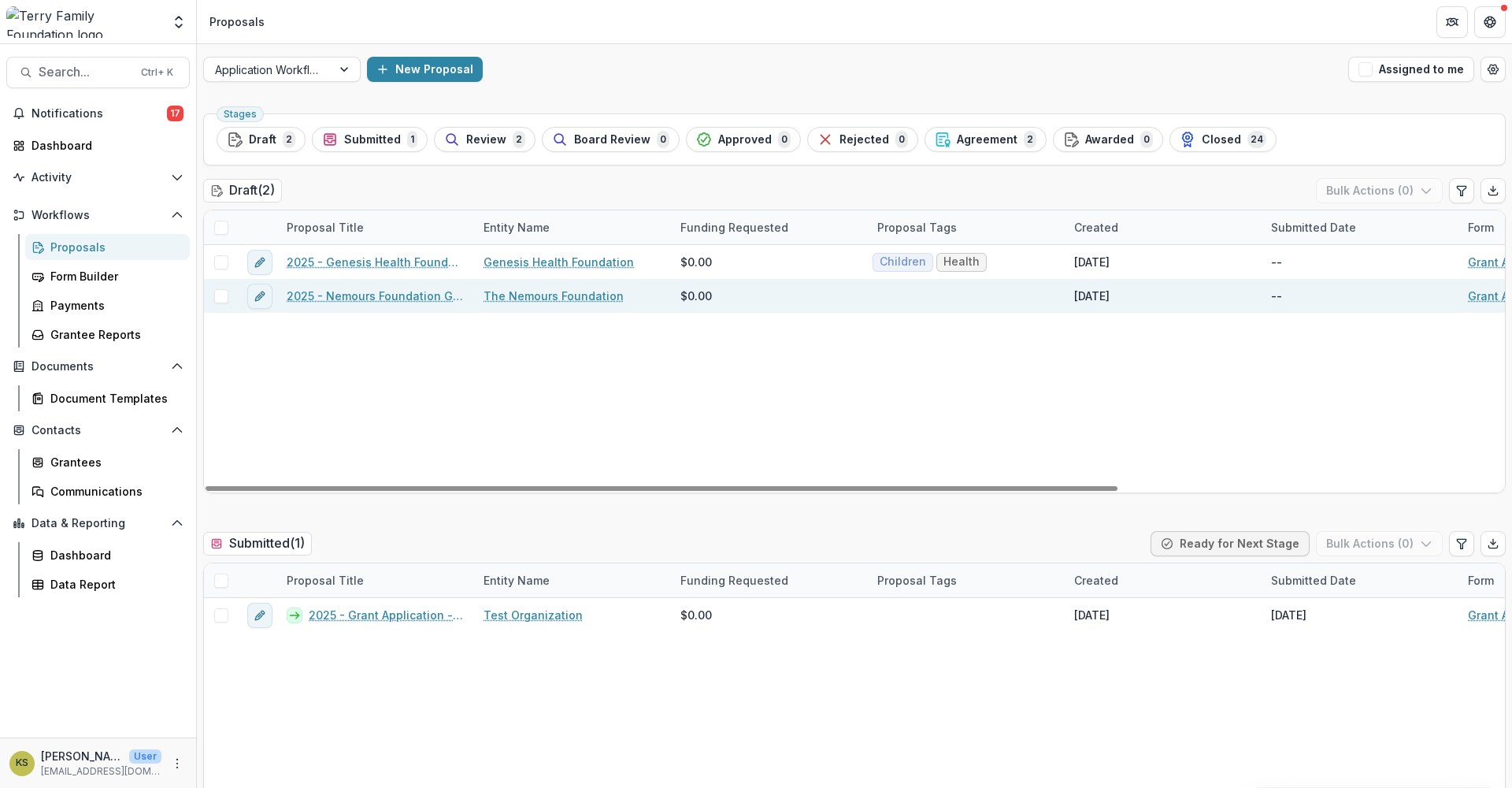
click at [322, 300] on link "2025 - Nemours Foundation Grant Application Form - Program or Project" at bounding box center [376, 296] width 178 height 16
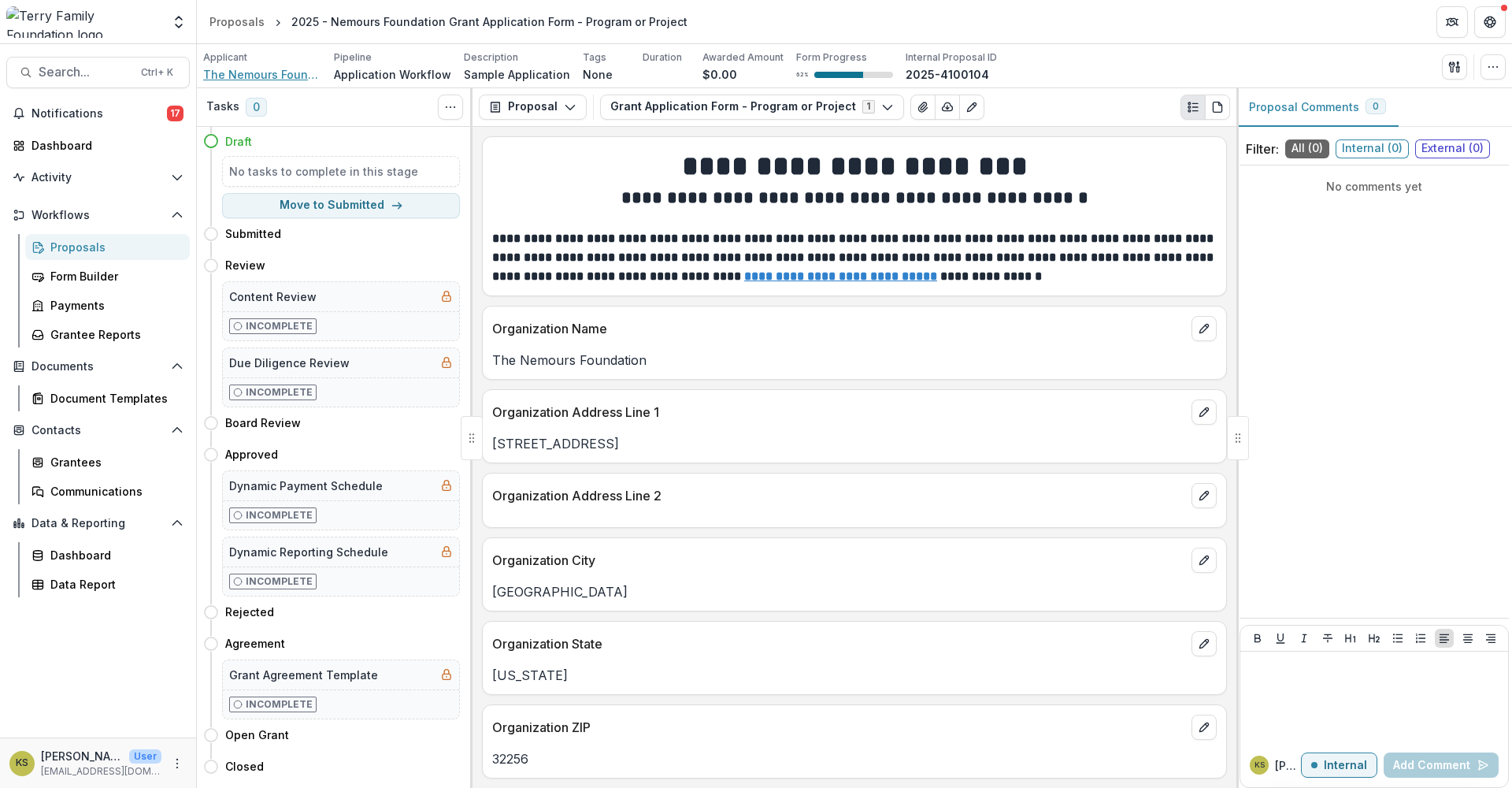
click at [293, 75] on span "The Nemours Foundation" at bounding box center [263, 75] width 118 height 16
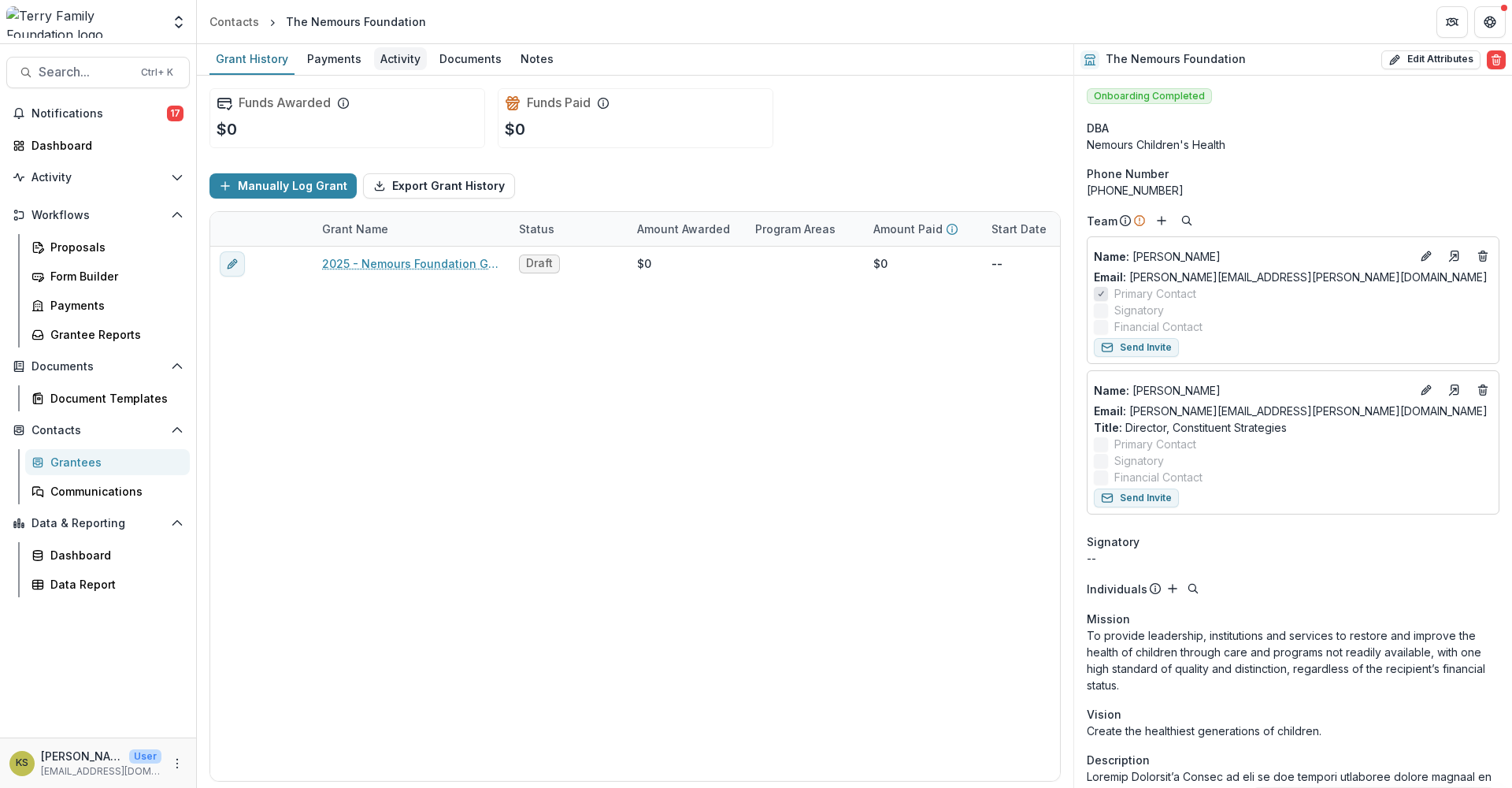
click at [391, 63] on div "Activity" at bounding box center [400, 58] width 53 height 23
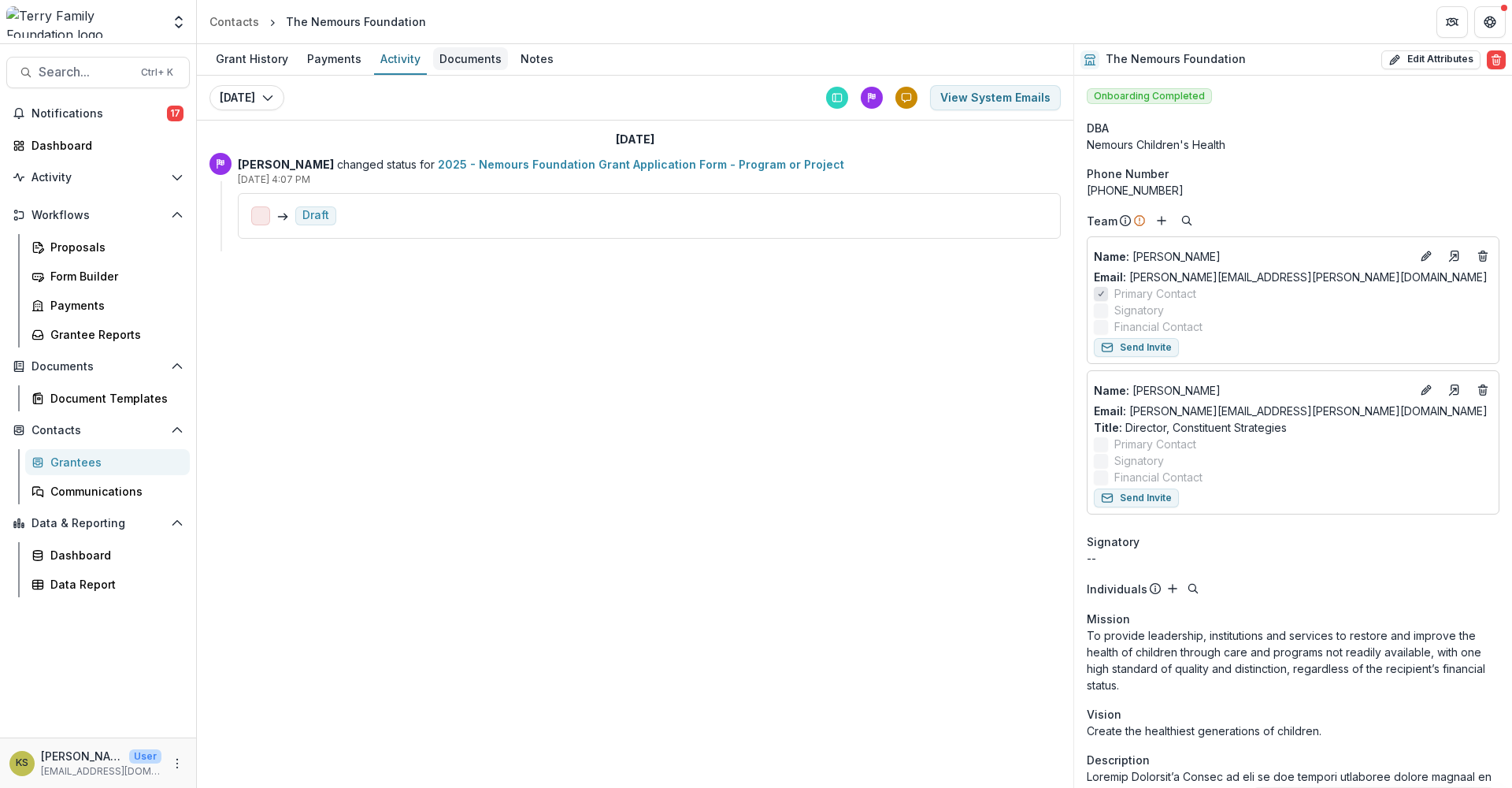
click at [479, 64] on div "Documents" at bounding box center [470, 58] width 75 height 23
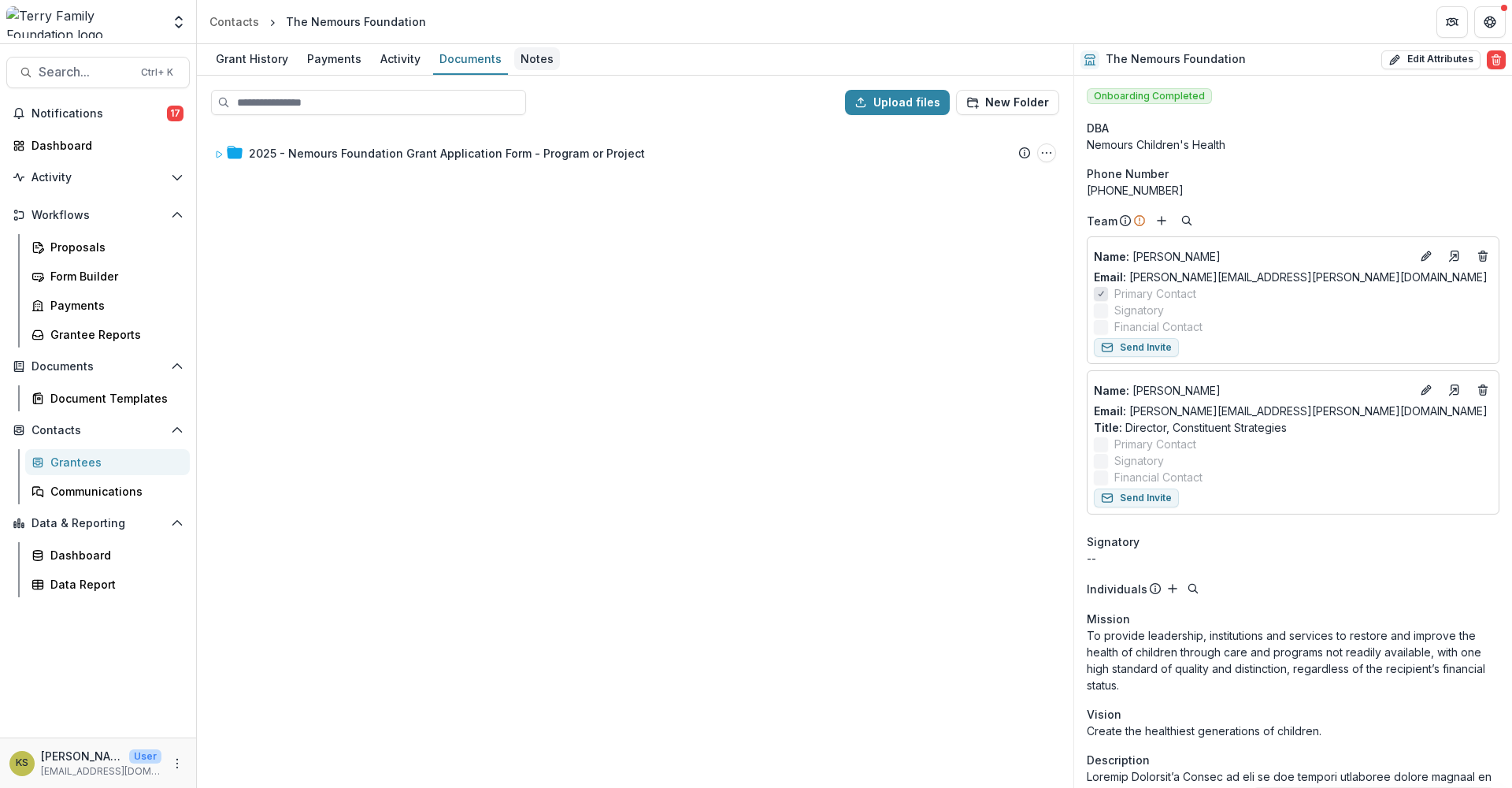
click at [523, 58] on div "Notes" at bounding box center [536, 58] width 45 height 23
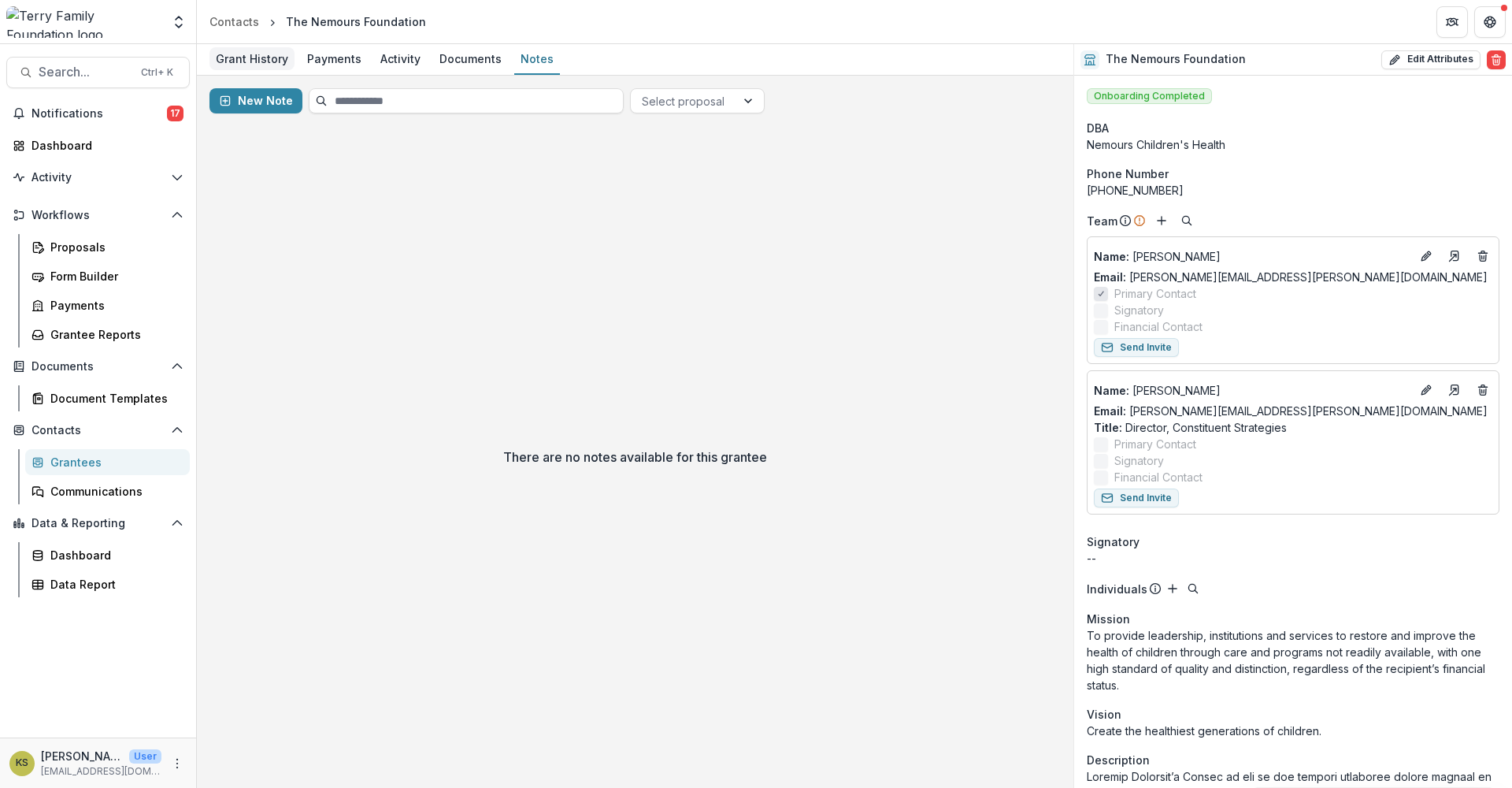
click at [288, 55] on div "Grant History" at bounding box center [251, 58] width 85 height 23
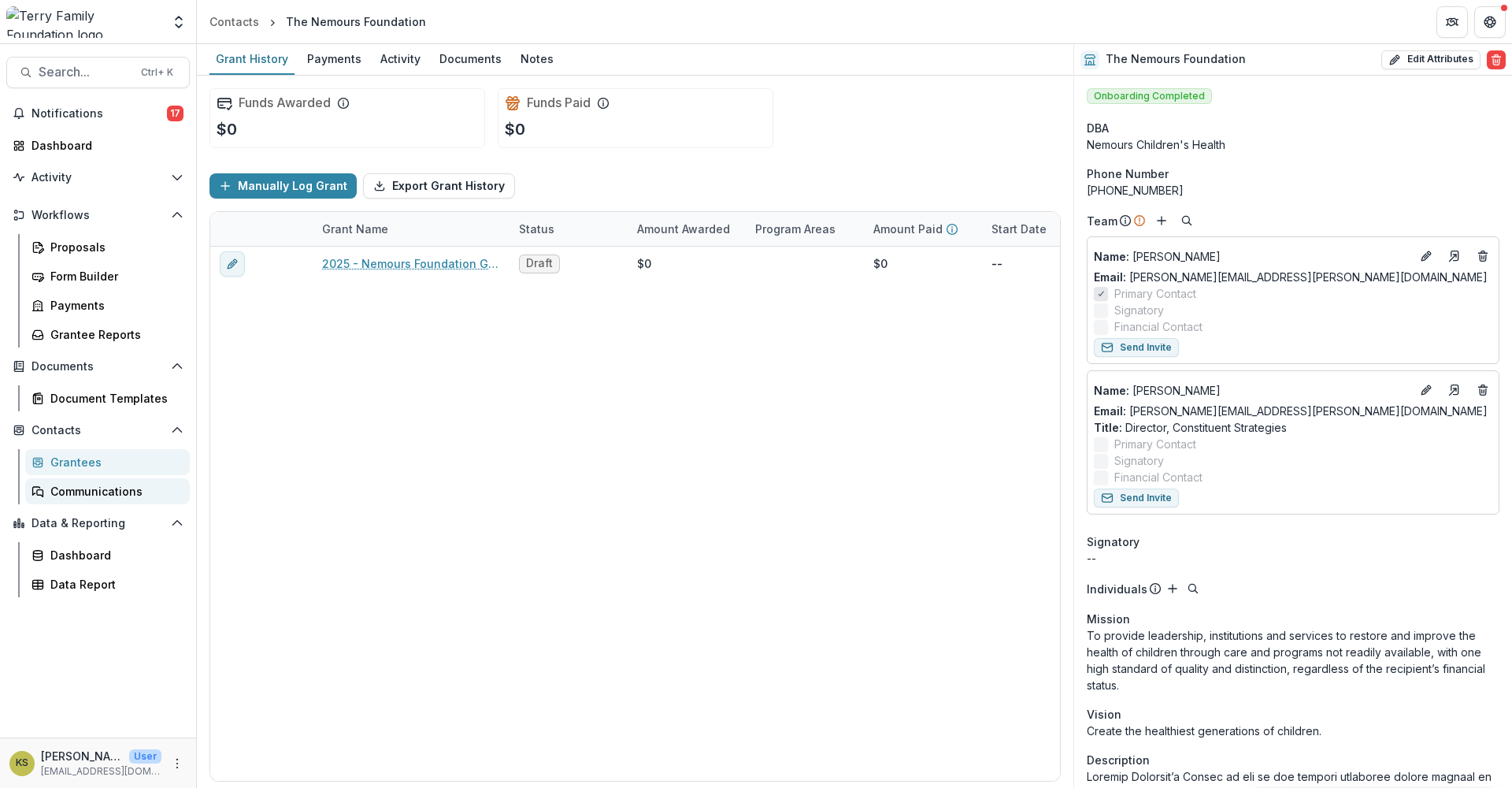
click at [106, 486] on div "Communications" at bounding box center [113, 491] width 126 height 16
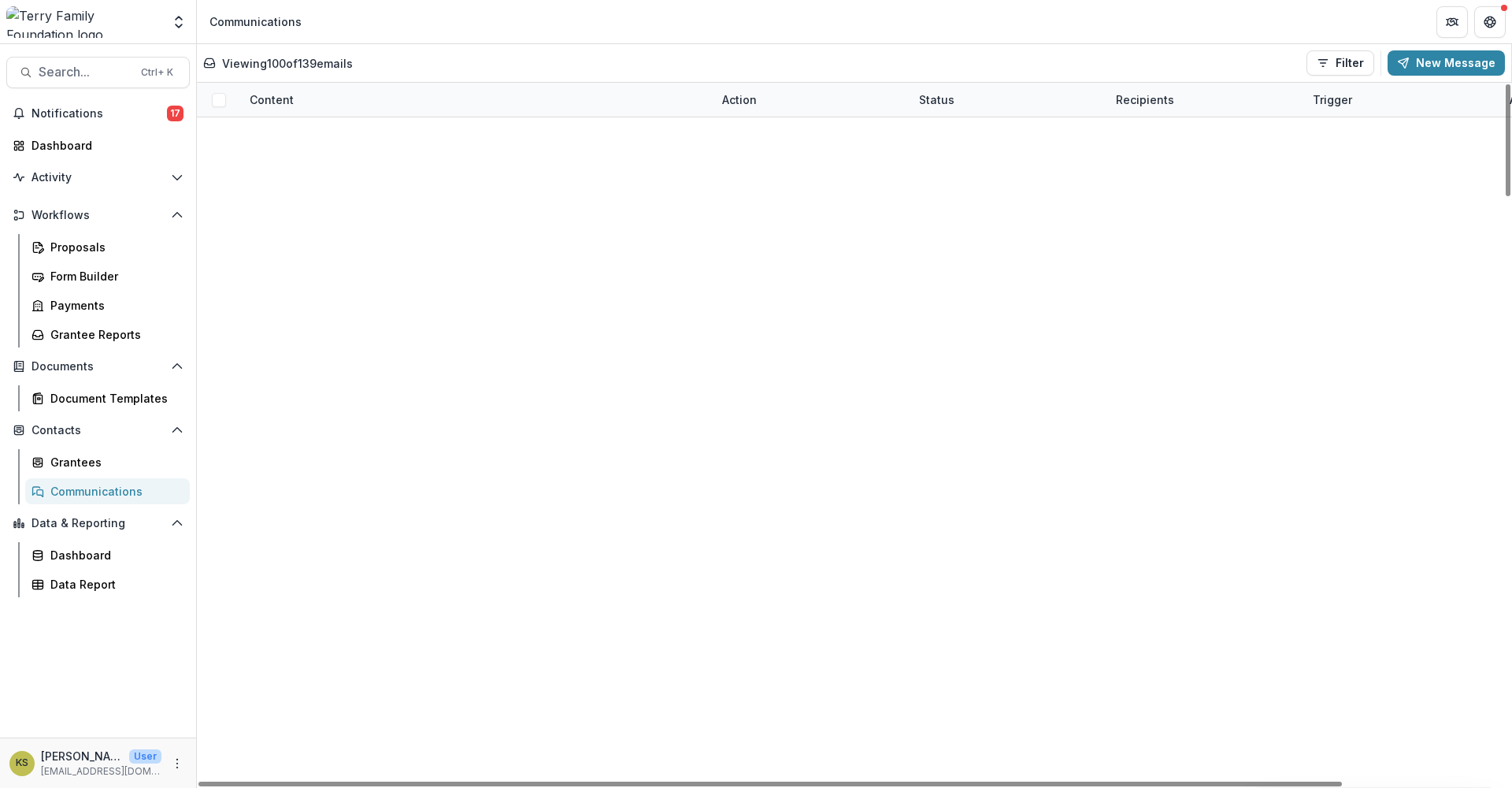
scroll to position [1838, 0]
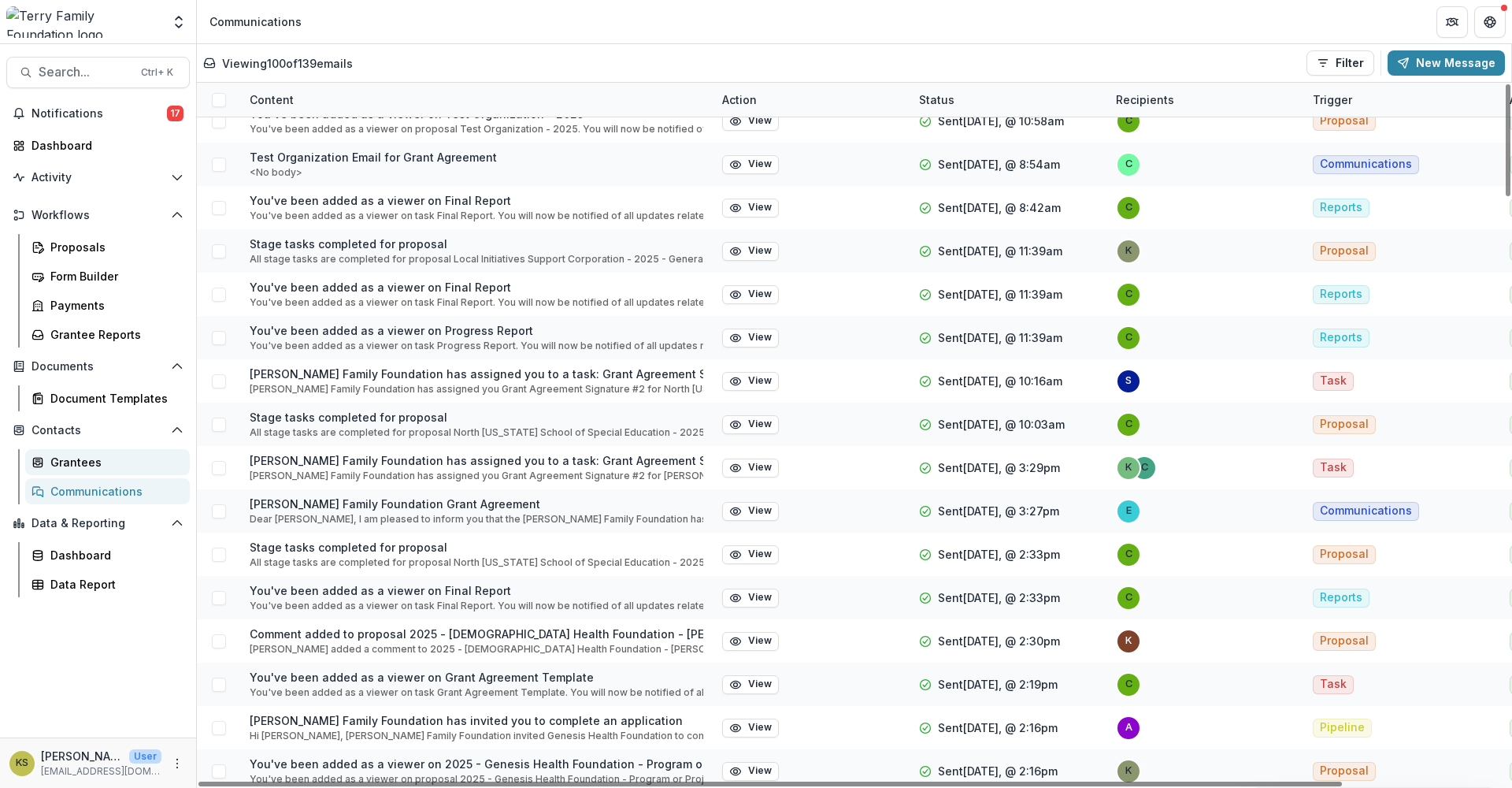
click at [78, 462] on div "Grantees" at bounding box center [113, 462] width 126 height 16
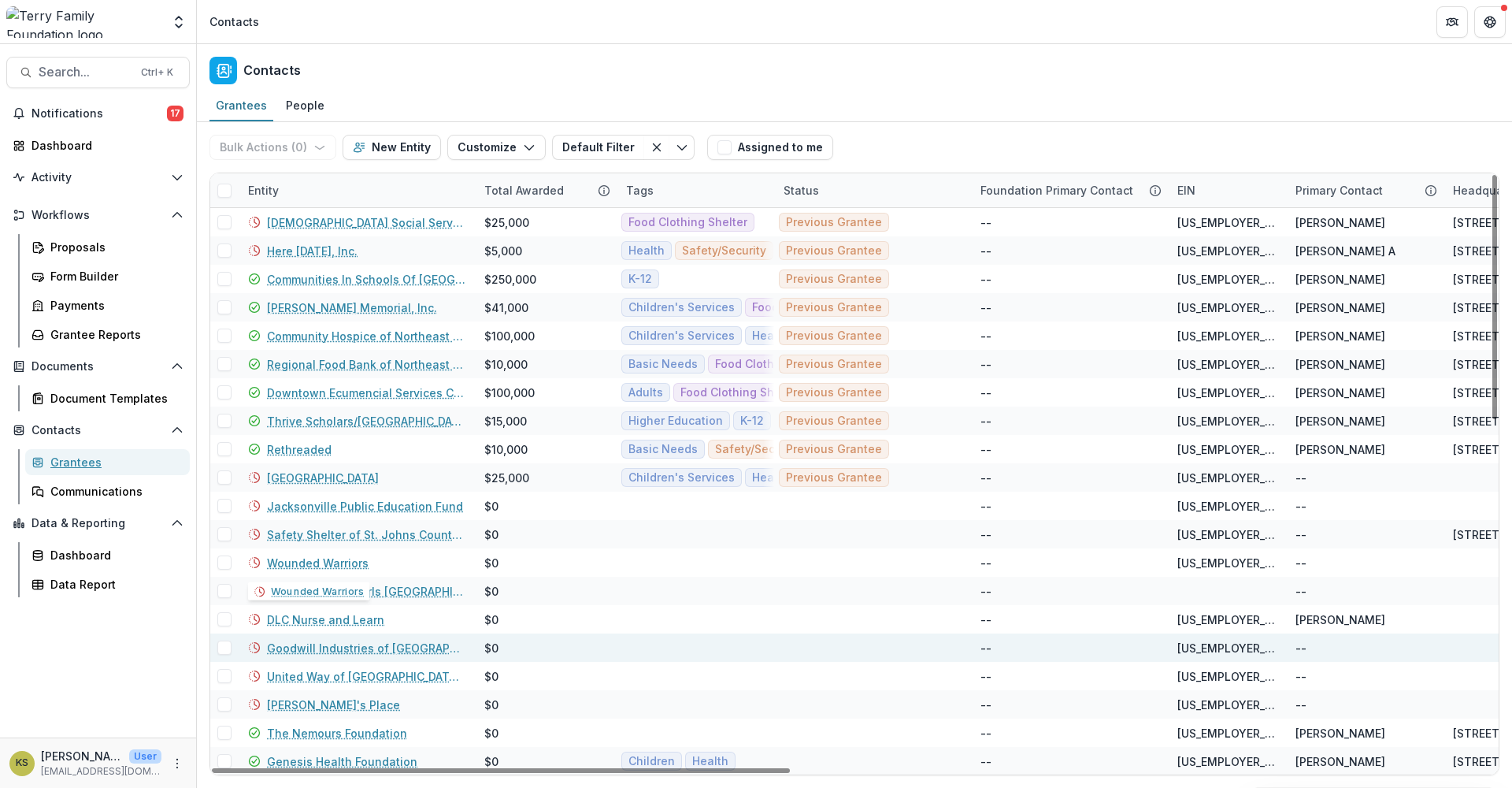
scroll to position [851, 0]
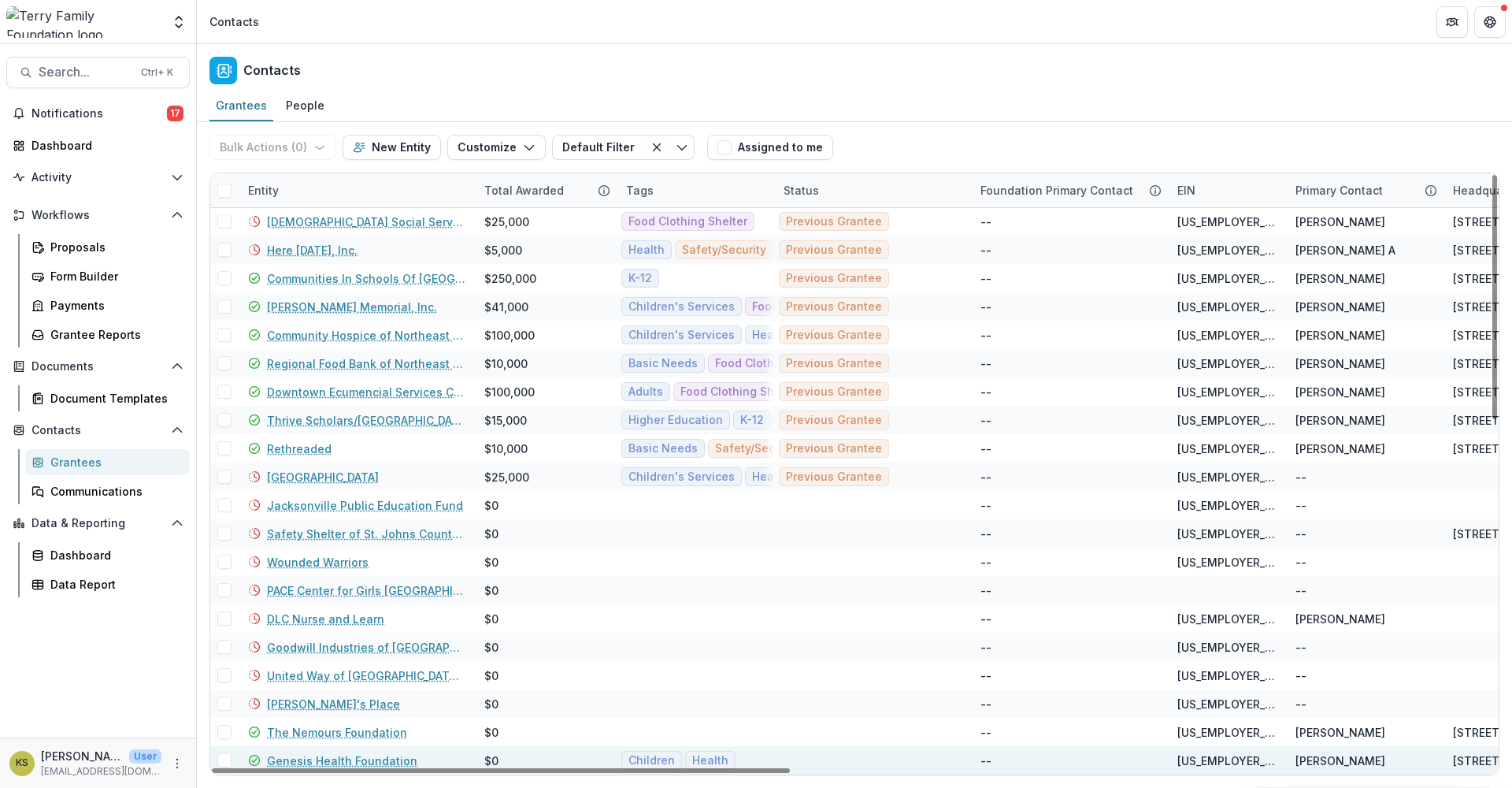
click at [359, 757] on link "Genesis Health Foundation" at bounding box center [342, 760] width 151 height 16
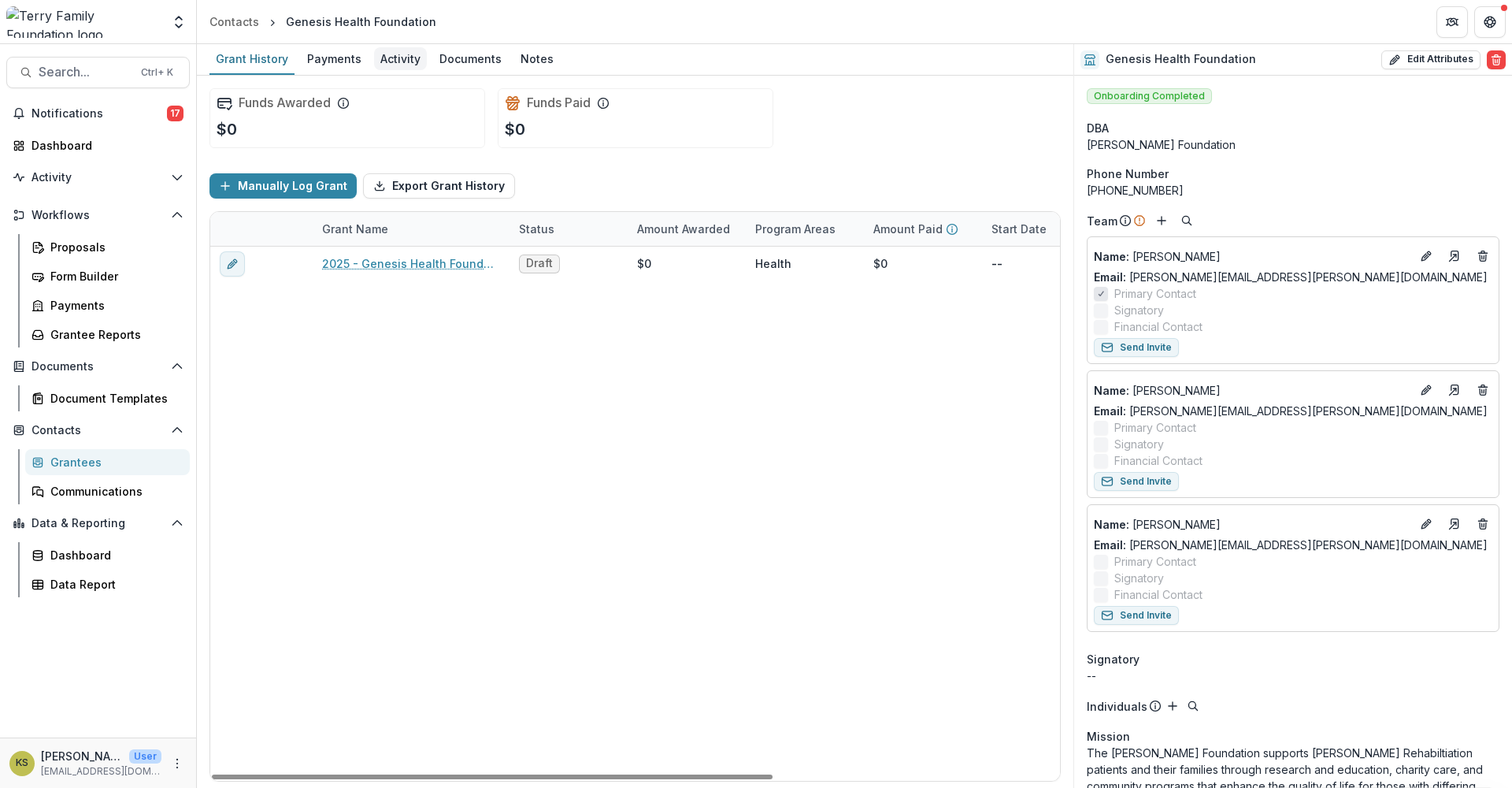
click at [396, 64] on div "Activity" at bounding box center [400, 58] width 53 height 23
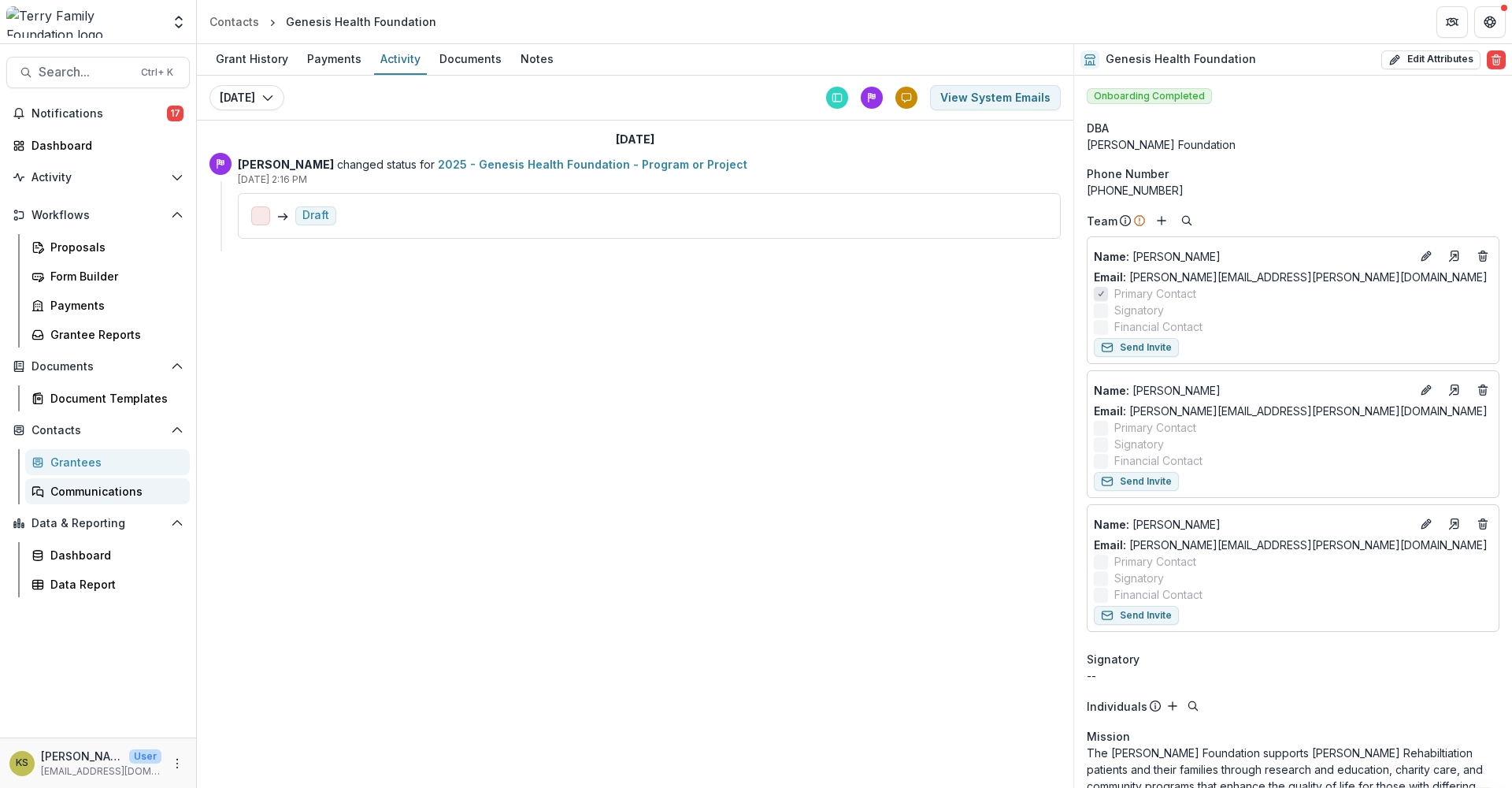
click at [108, 496] on div "Communications" at bounding box center [113, 491] width 126 height 16
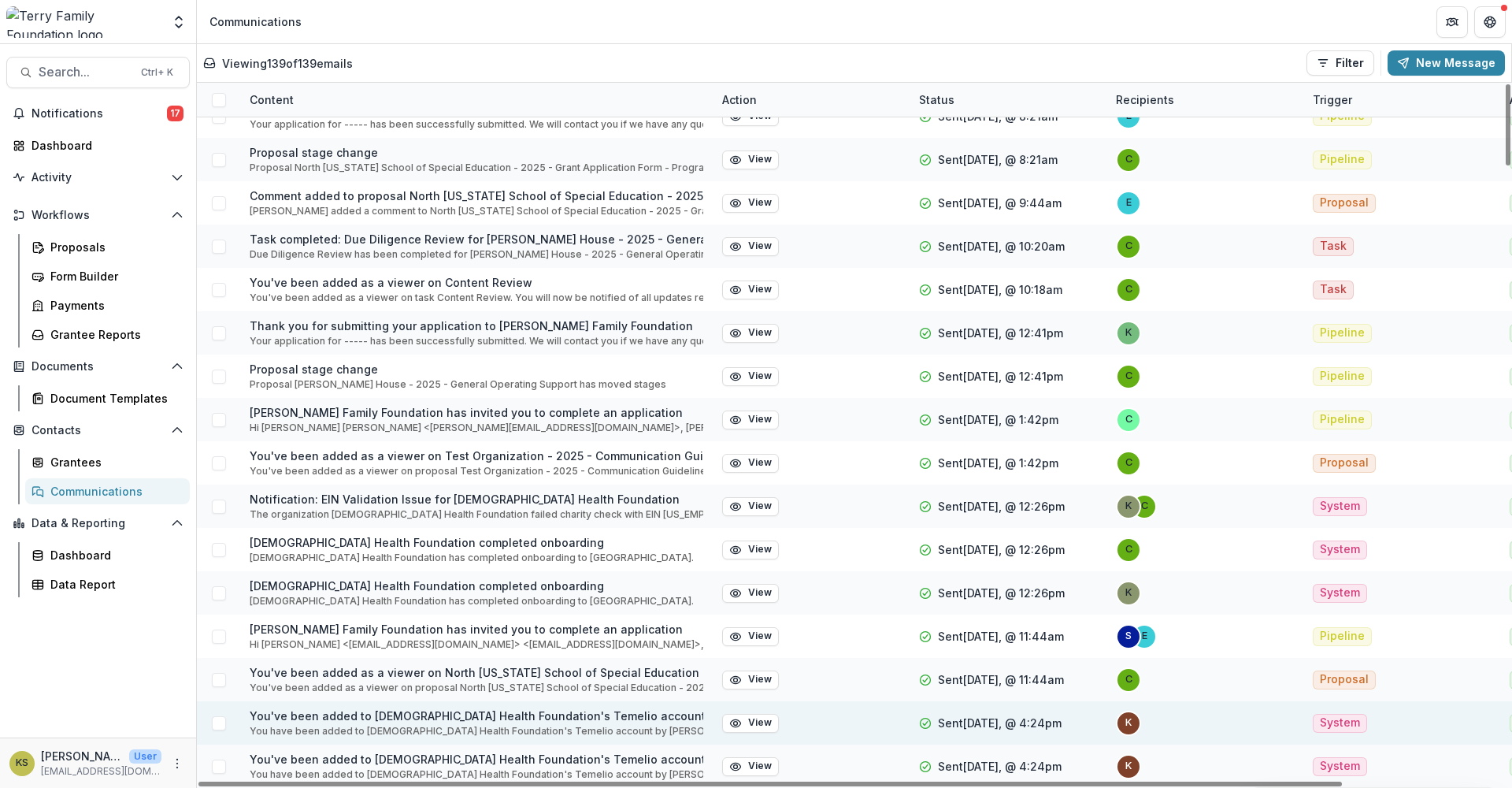
scroll to position [5351, 0]
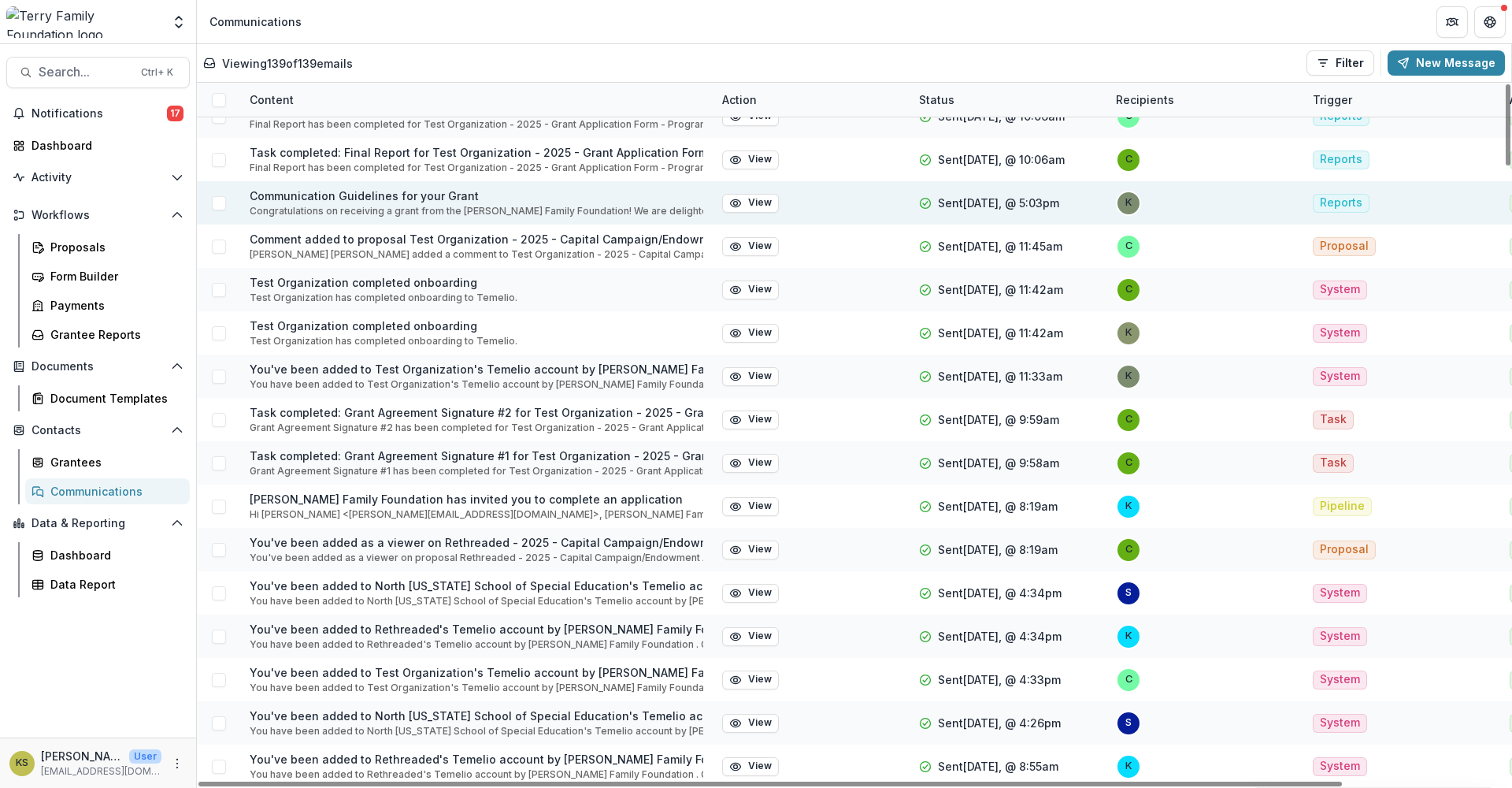
click at [470, 212] on p "Congratulations on receiving a grant from the [PERSON_NAME] Family Foundation! …" at bounding box center [476, 211] width 454 height 14
click at [305, 205] on p "Congratulations on receiving a grant from the [PERSON_NAME] Family Foundation! …" at bounding box center [476, 211] width 454 height 14
click at [767, 204] on button "View" at bounding box center [750, 203] width 57 height 19
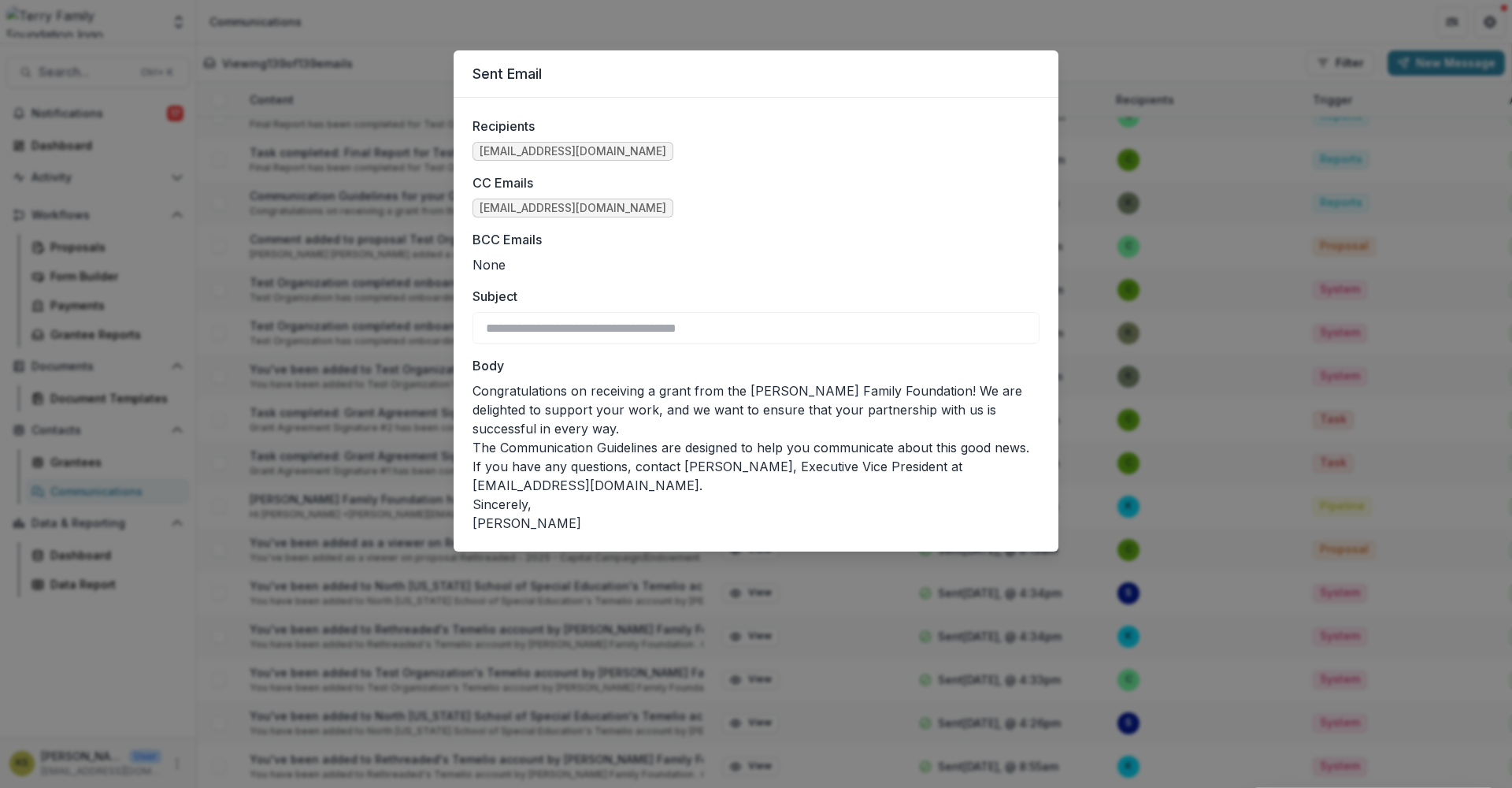
click at [833, 590] on div "**********" at bounding box center [756, 394] width 1512 height 788
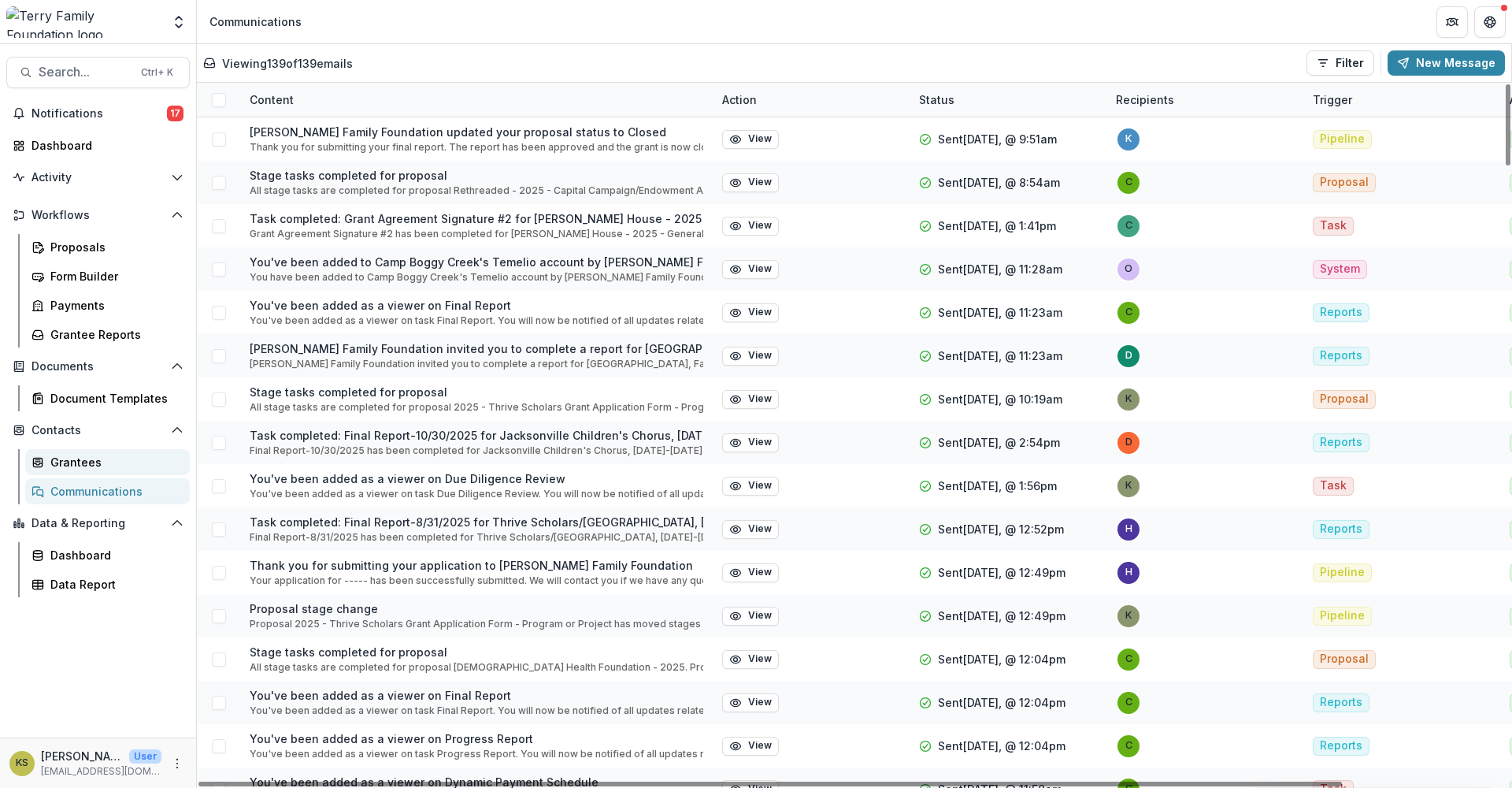
click at [102, 465] on div "Grantees" at bounding box center [113, 462] width 126 height 16
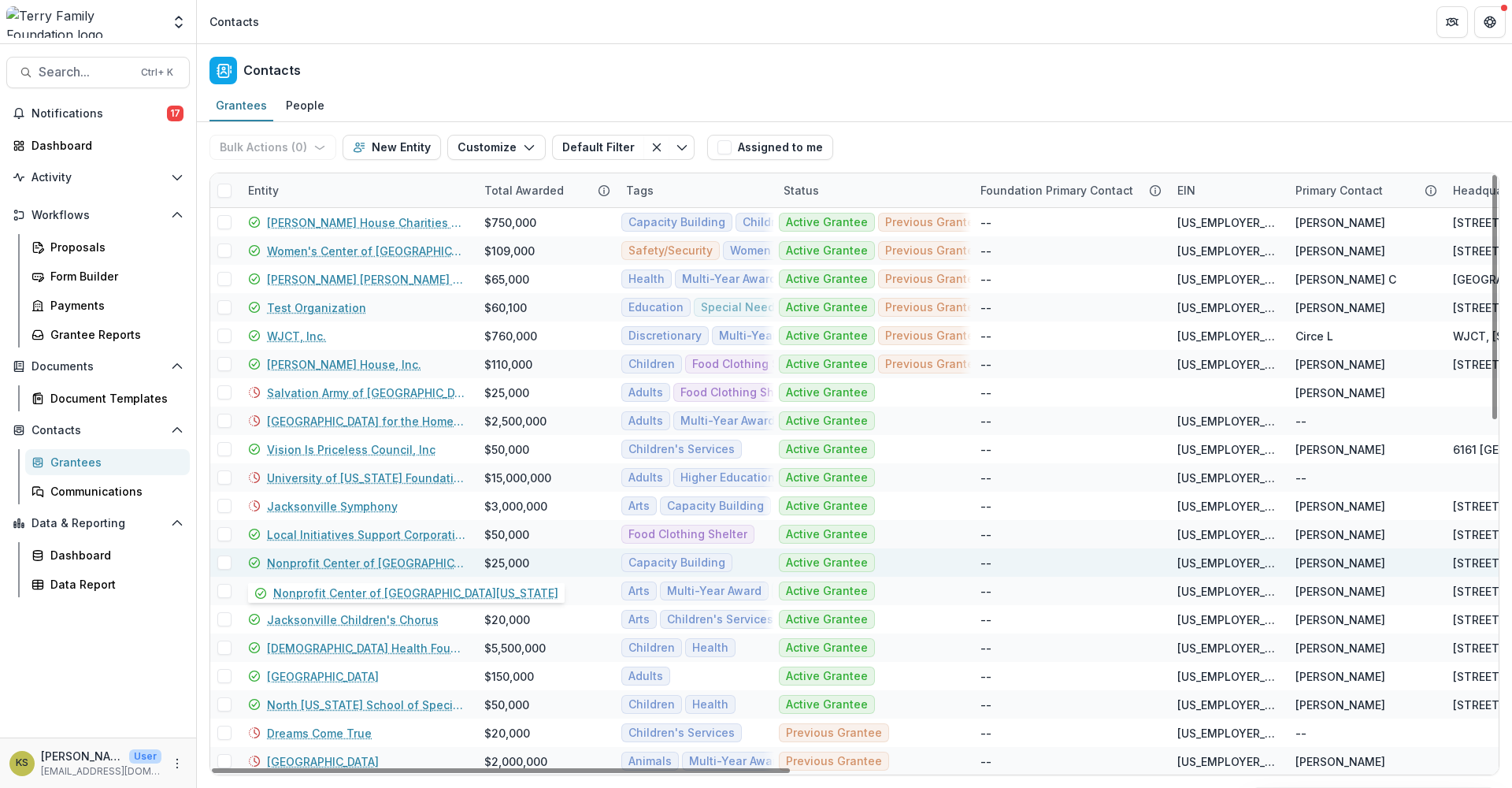
click at [345, 562] on link "Nonprofit Center of [GEOGRAPHIC_DATA][US_STATE]" at bounding box center [365, 563] width 199 height 16
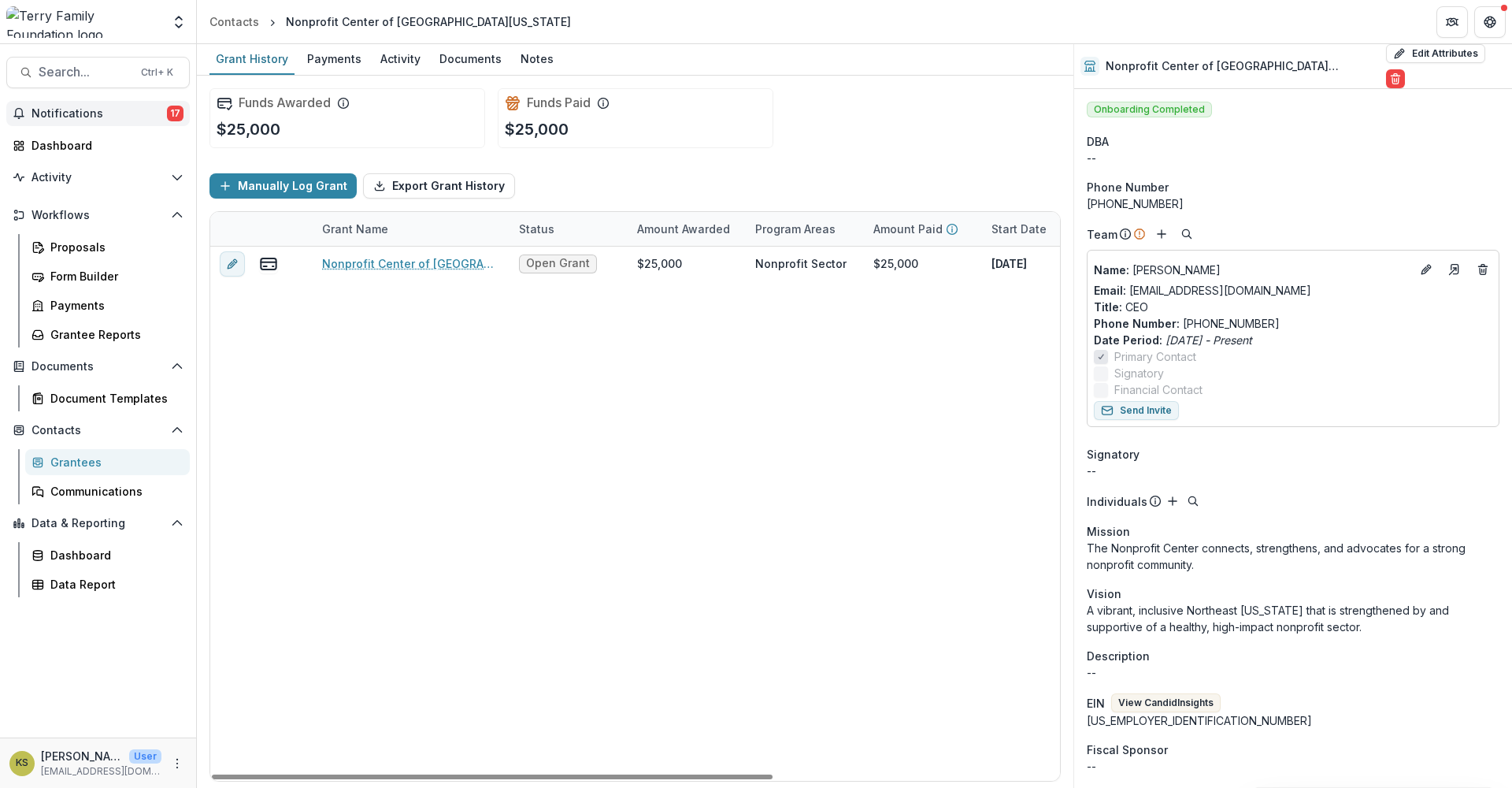
click at [105, 111] on span "Notifications" at bounding box center [99, 113] width 135 height 14
click at [723, 518] on div "Nonprofit Center of [GEOGRAPHIC_DATA][US_STATE], Catalyst Connect, 25000 Open G…" at bounding box center [852, 513] width 1283 height 534
click at [87, 118] on span "Notifications" at bounding box center [99, 113] width 135 height 14
click at [734, 463] on div "Nonprofit Center of [GEOGRAPHIC_DATA][US_STATE], Catalyst Connect, 25000 Open G…" at bounding box center [852, 513] width 1283 height 534
click at [63, 482] on link "Communications" at bounding box center [107, 491] width 164 height 26
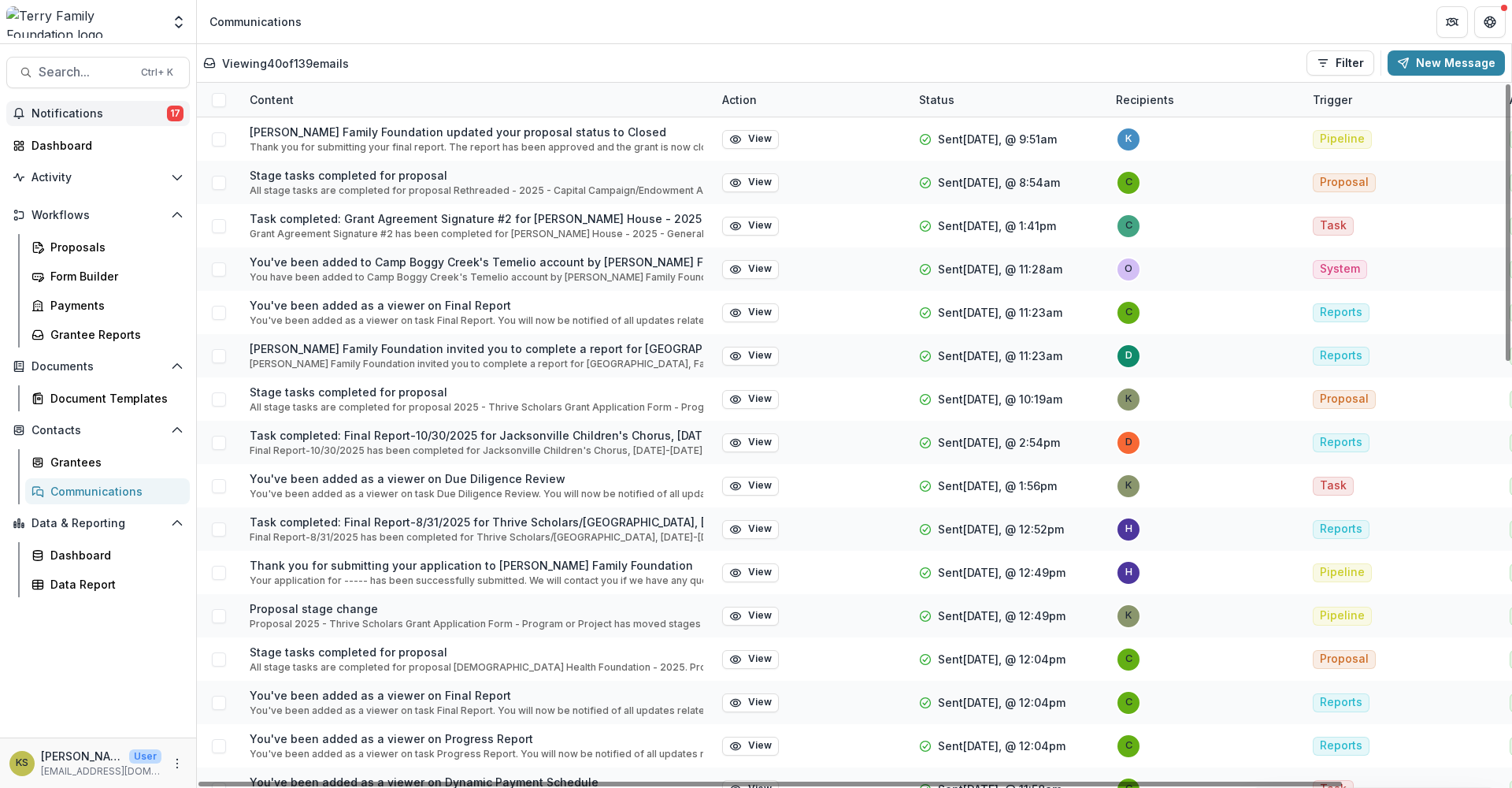
click at [67, 116] on span "Notifications" at bounding box center [99, 113] width 135 height 14
